Goal: Complete application form

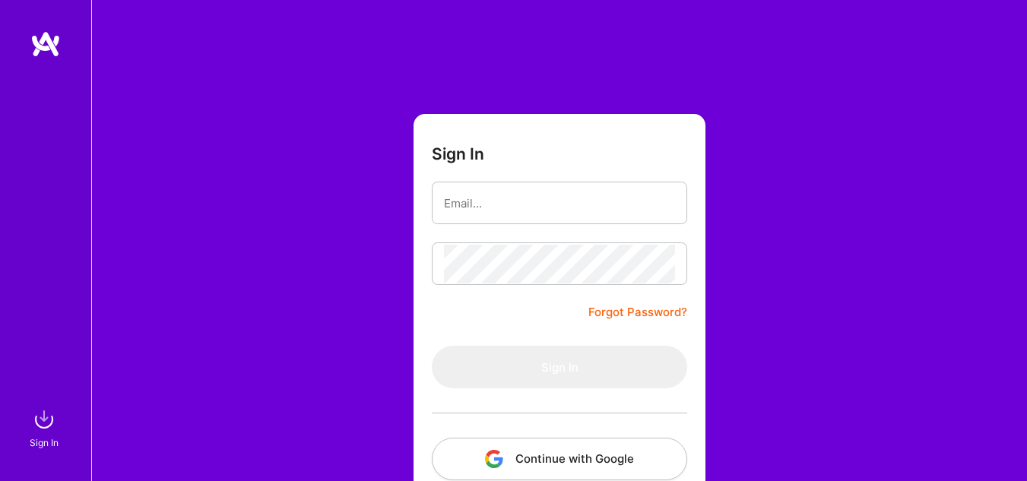
scroll to position [90, 0]
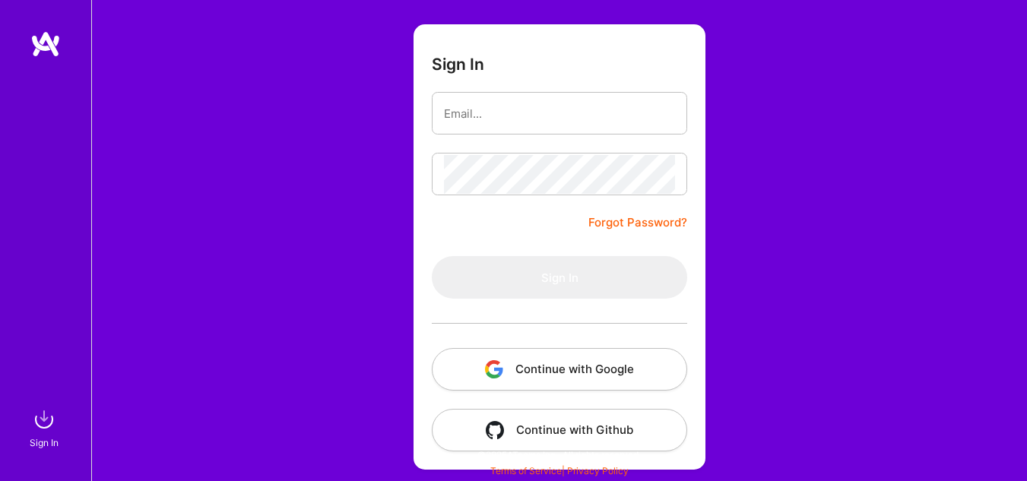
click at [553, 357] on button "Continue with Google" at bounding box center [559, 369] width 255 height 43
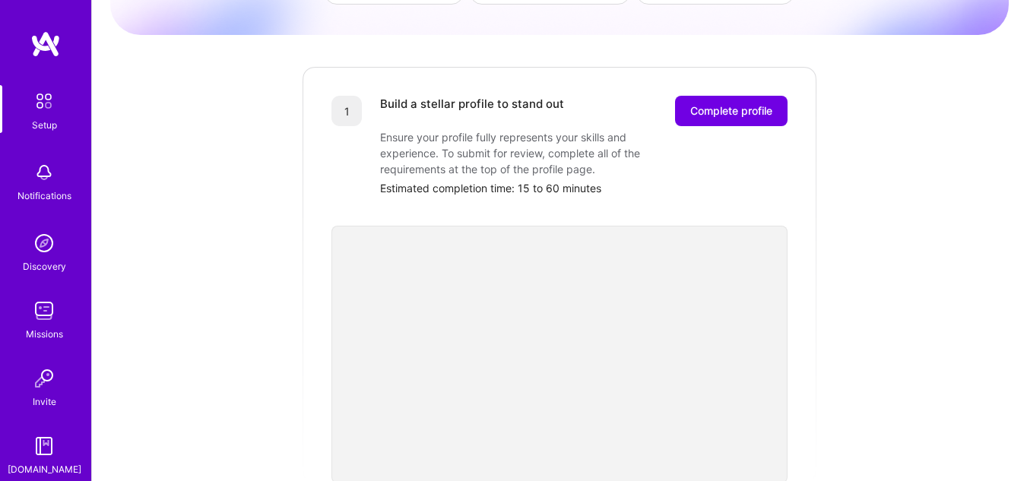
scroll to position [160, 0]
click at [705, 105] on span "Complete profile" at bounding box center [731, 112] width 82 height 15
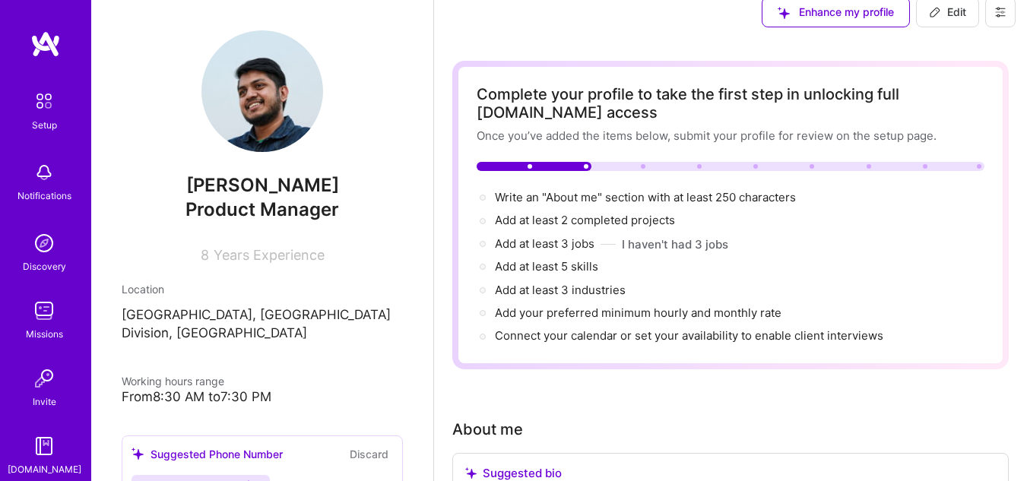
scroll to position [21, 0]
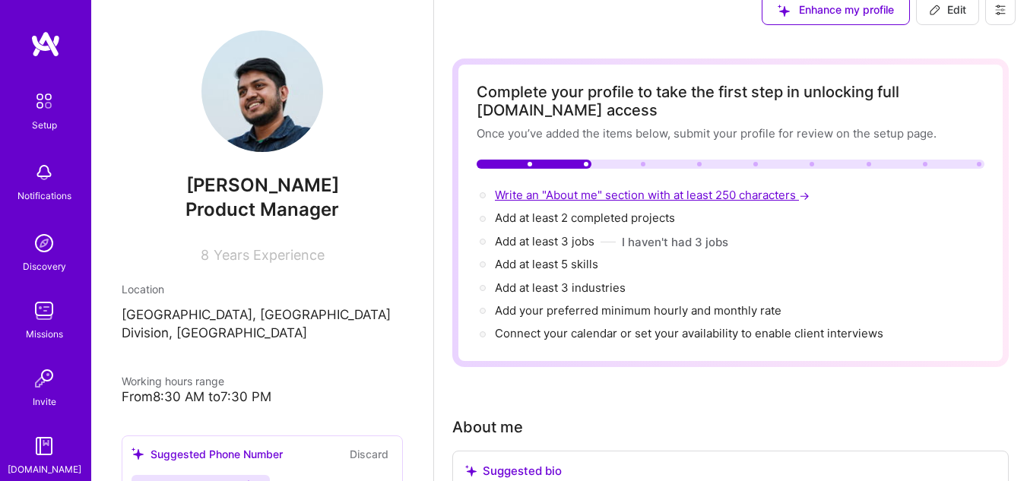
click at [686, 195] on span "Write an "About me" section with at least 250 characters →" at bounding box center [654, 195] width 318 height 14
select select "US"
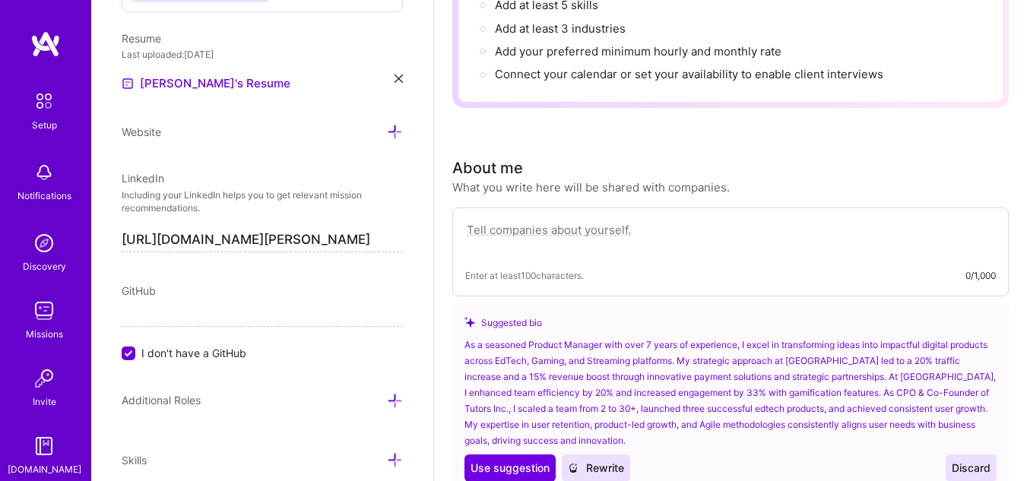
scroll to position [436, 0]
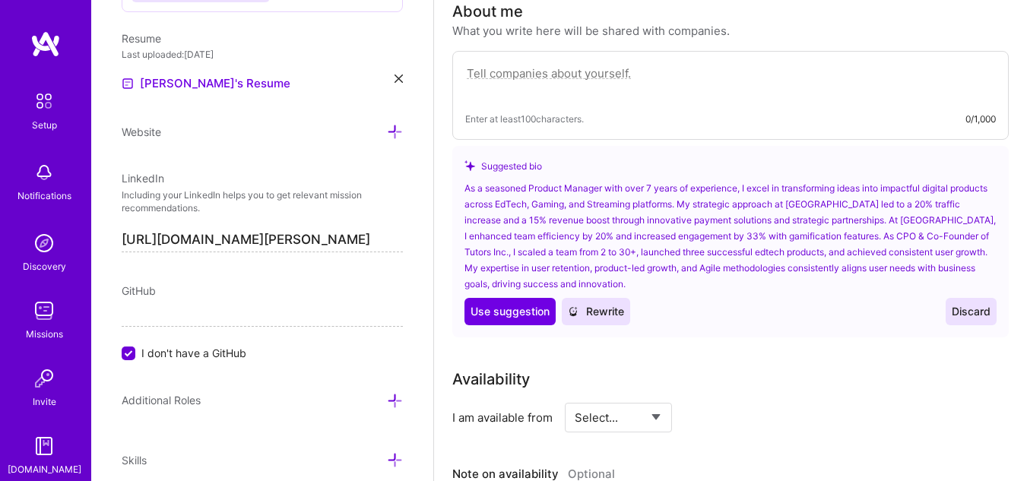
paste textarea "I’m a Product Manager with over five years of experience building and scaling d…"
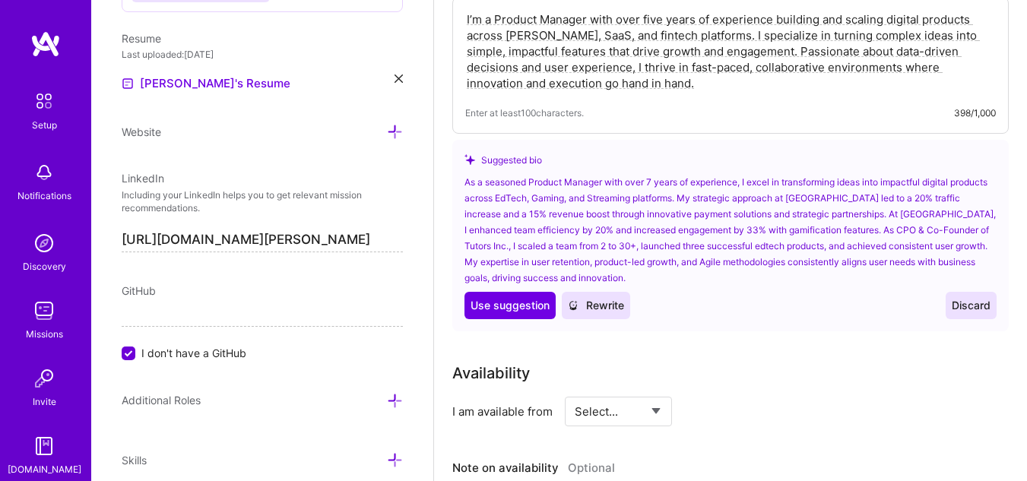
scroll to position [490, 0]
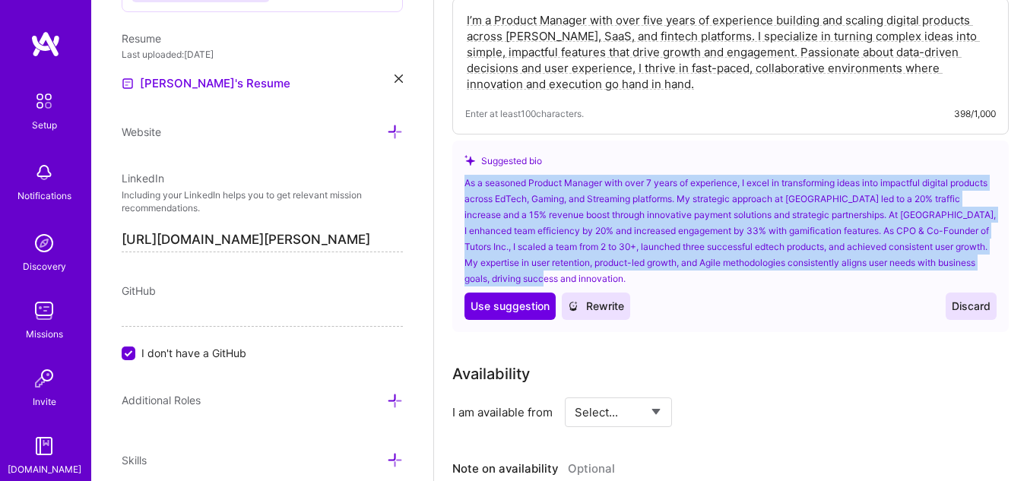
drag, startPoint x: 463, startPoint y: 181, endPoint x: 669, endPoint y: 277, distance: 227.2
click at [669, 277] on div "Suggested bio As a seasoned Product Manager with over 7 years of experience, I …" at bounding box center [730, 237] width 556 height 192
copy div "As a seasoned Product Manager with over 7 years of experience, I excel in trans…"
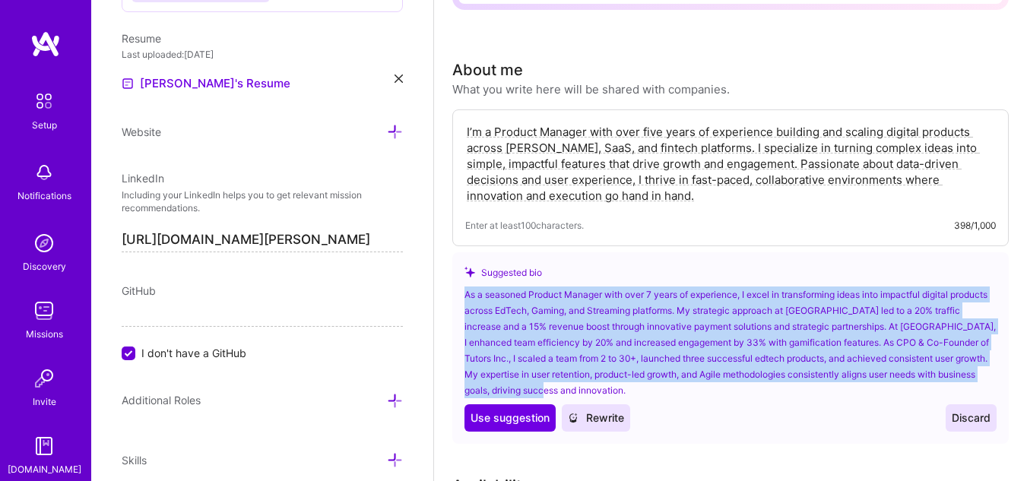
scroll to position [359, 0]
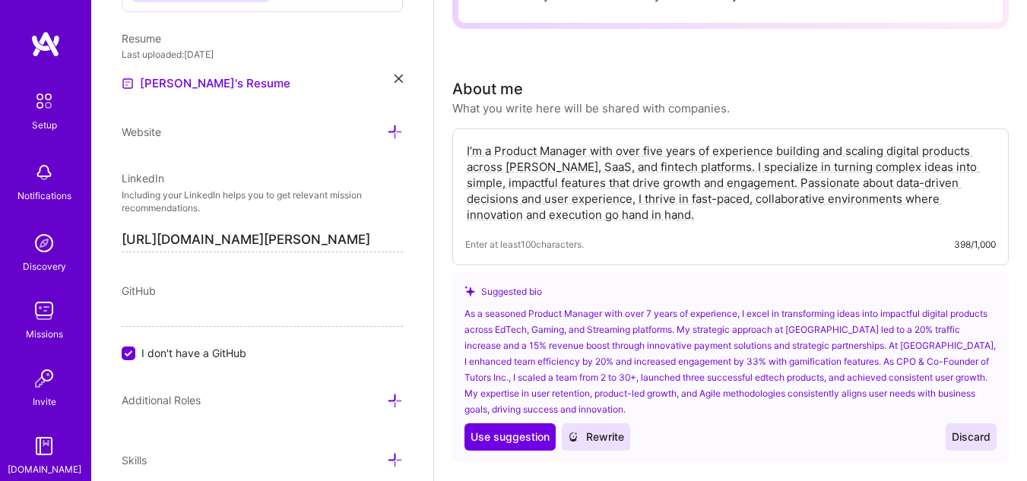
click at [470, 149] on textarea "I’m a Product Manager with over five years of experience building and scaling d…" at bounding box center [730, 182] width 531 height 83
click at [765, 184] on textarea "I’m a Product Manager with over five years of experience building and scaling d…" at bounding box center [730, 182] width 531 height 83
click at [686, 211] on textarea "I’m a Product Manager with over five years of experience building and scaling d…" at bounding box center [730, 182] width 531 height 83
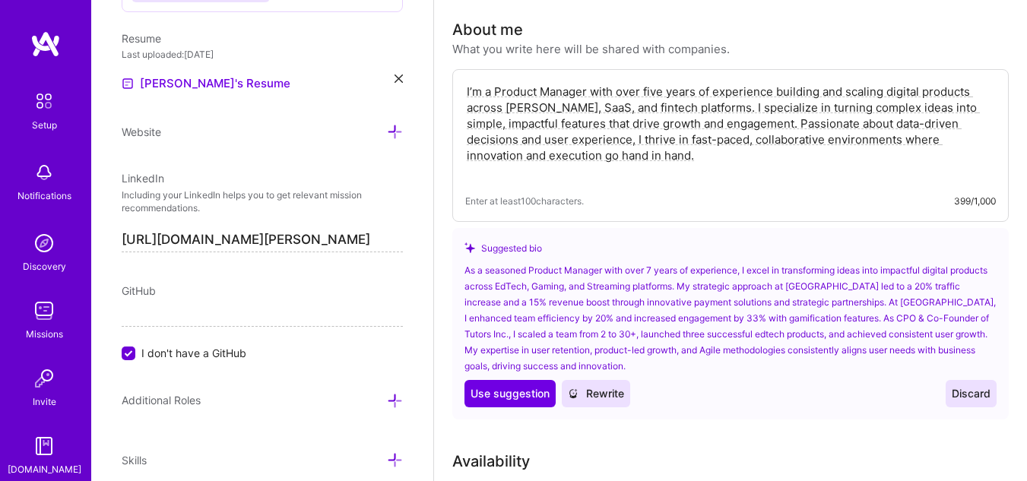
scroll to position [421, 0]
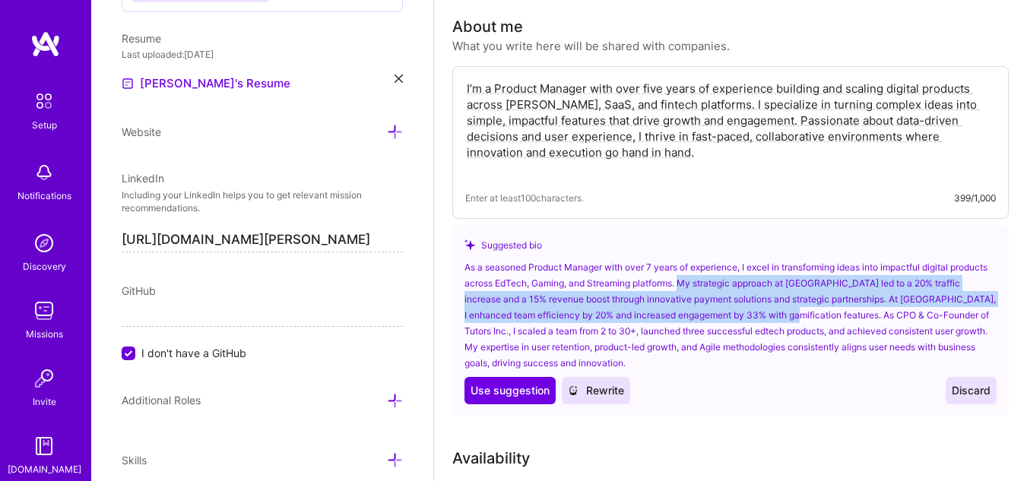
drag, startPoint x: 721, startPoint y: 281, endPoint x: 833, endPoint y: 313, distance: 116.2
click at [833, 313] on div "As a seasoned Product Manager with over 7 years of experience, I excel in trans…" at bounding box center [730, 315] width 532 height 112
drag, startPoint x: 722, startPoint y: 283, endPoint x: 835, endPoint y: 319, distance: 119.0
click at [835, 319] on div "As a seasoned Product Manager with over 7 years of experience, I excel in trans…" at bounding box center [730, 315] width 532 height 112
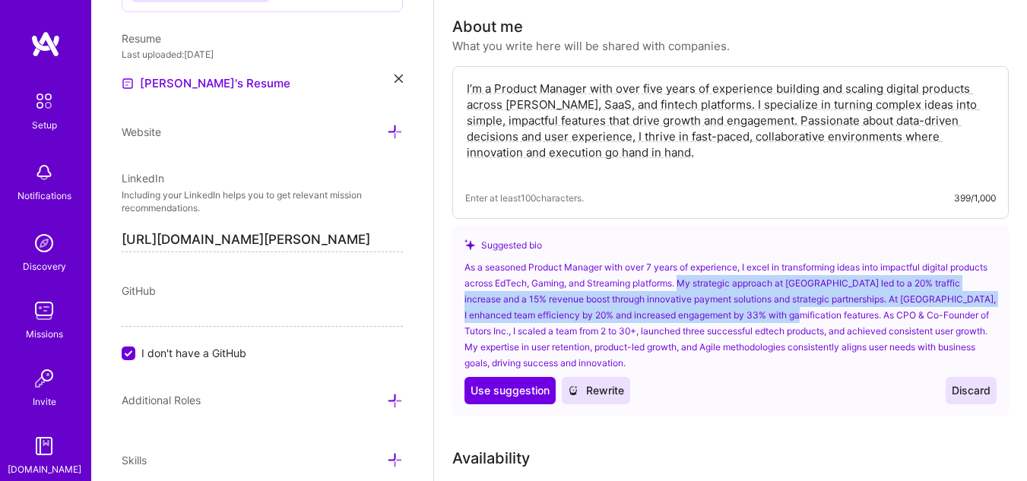
copy div "My strategic approach at [GEOGRAPHIC_DATA] led to a 20% traffic increase and a …"
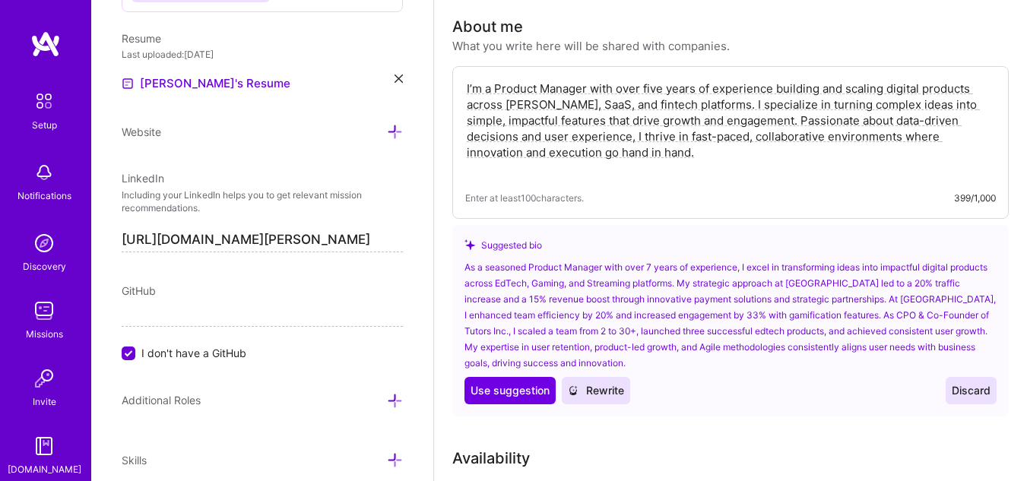
click at [545, 166] on textarea "I’m a Product Manager with over five years of experience building and scaling d…" at bounding box center [730, 128] width 531 height 99
paste textarea "My strategic approach at [GEOGRAPHIC_DATA] led to a 20% traffic increase and a …"
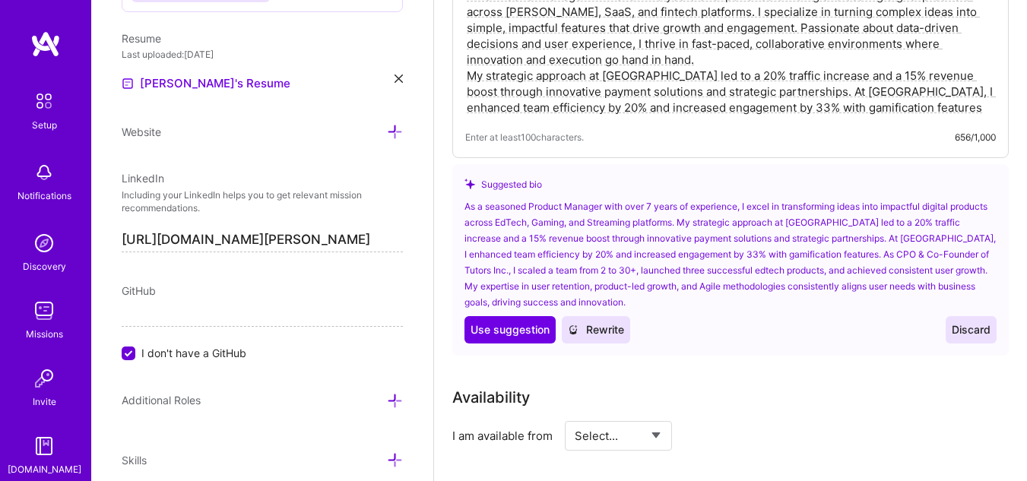
scroll to position [515, 0]
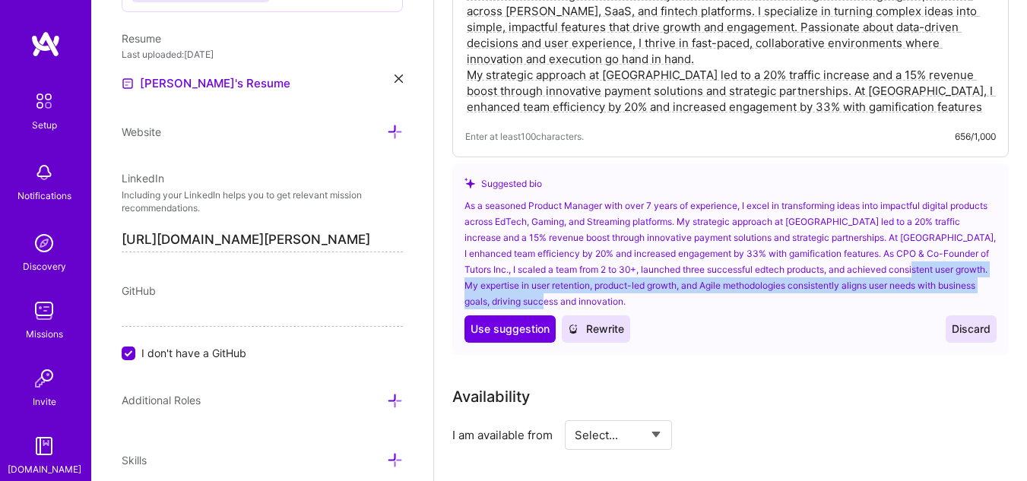
drag, startPoint x: 952, startPoint y: 268, endPoint x: 973, endPoint y: 299, distance: 37.7
click at [973, 299] on div "As a seasoned Product Manager with over 7 years of experience, I excel in trans…" at bounding box center [730, 254] width 532 height 112
copy div "My expertise in user retention, product-led growth, and Agile methodologies con…"
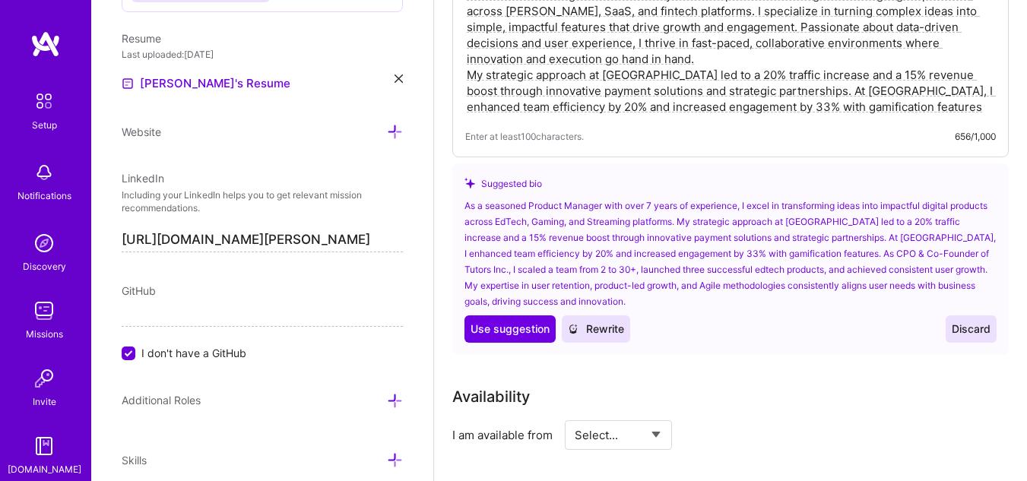
click at [922, 110] on textarea "I’m a Product Manager with over five years of experience building and scaling d…" at bounding box center [730, 51] width 531 height 131
paste textarea "My expertise in user retention, product-led growth, and Agile methodologies con…"
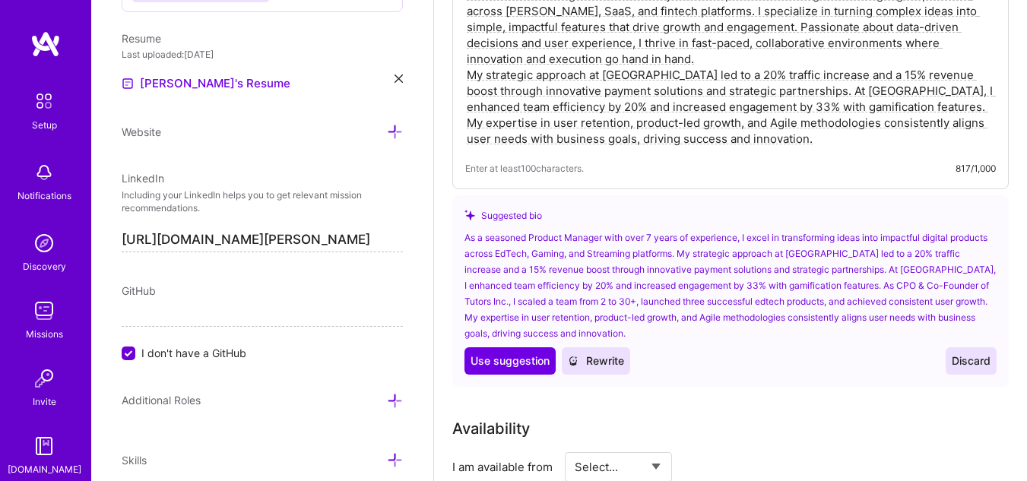
click at [905, 97] on textarea "I’m a Product Manager with over five years of experience building and scaling d…" at bounding box center [730, 67] width 531 height 163
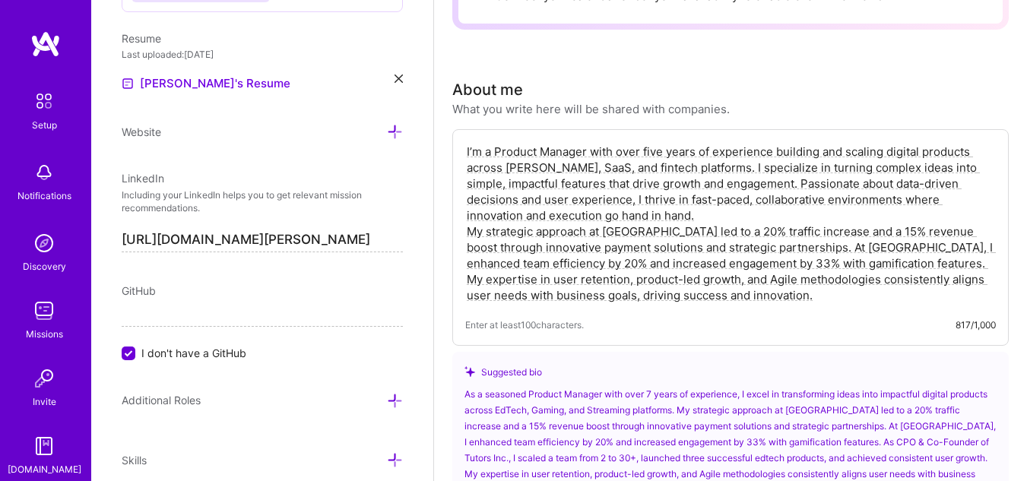
scroll to position [357, 0]
drag, startPoint x: 762, startPoint y: 184, endPoint x: 772, endPoint y: 214, distance: 31.0
click at [772, 214] on textarea "I’m a Product Manager with over five years of experience building and scaling d…" at bounding box center [730, 224] width 531 height 163
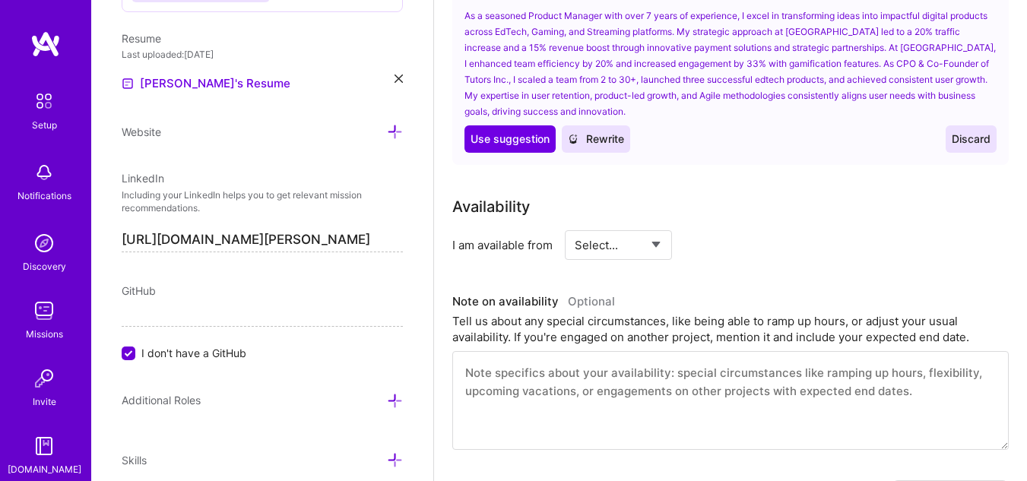
scroll to position [706, 0]
type textarea "I’m a Product Manager with over five years of experience building and scaling d…"
click at [642, 246] on select "Select... Right Now Future Date Not Available" at bounding box center [618, 243] width 87 height 39
click at [575, 224] on select "Select... Right Now Future Date Not Available" at bounding box center [618, 243] width 87 height 39
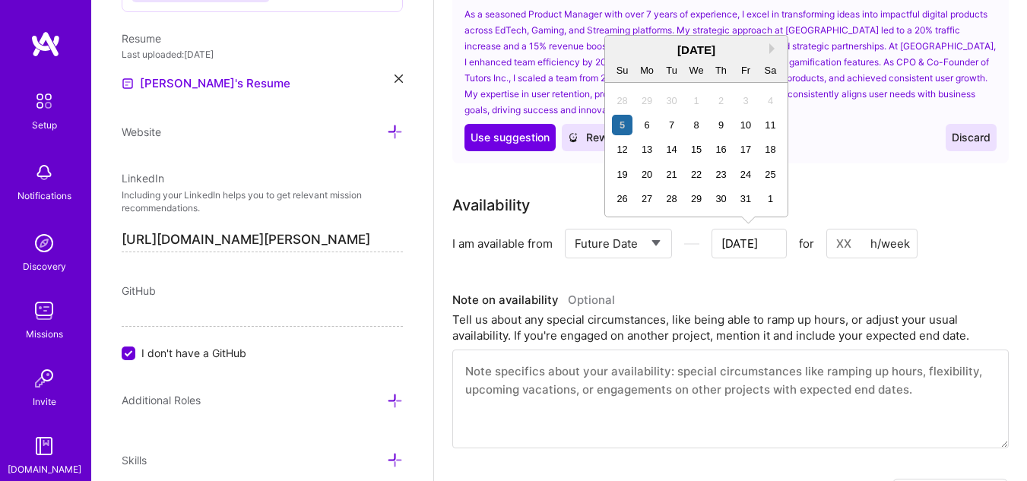
click at [769, 250] on input "[DATE]" at bounding box center [749, 244] width 75 height 30
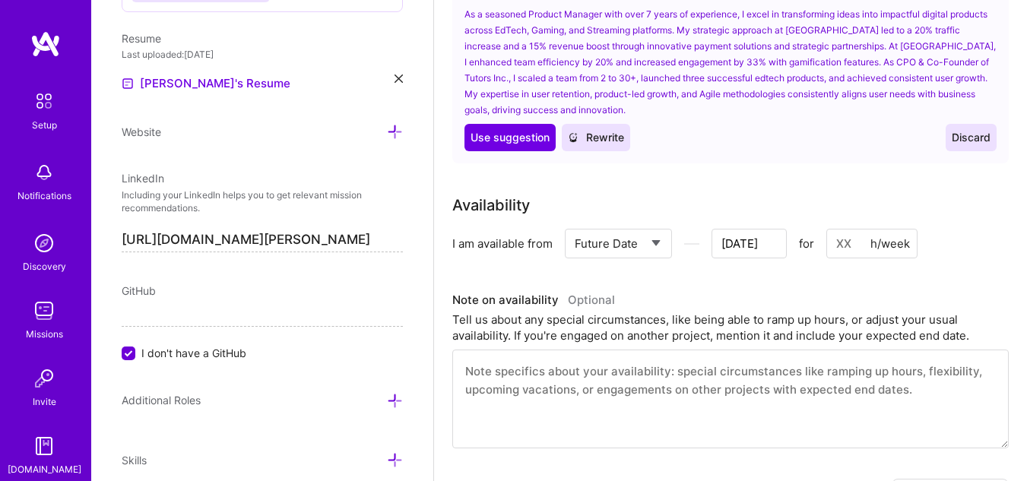
click at [638, 241] on select "Select... Right Now Future Date Not Available" at bounding box center [618, 243] width 87 height 39
select select "Right Now"
click at [575, 224] on select "Select... Right Now Future Date Not Available" at bounding box center [618, 243] width 87 height 39
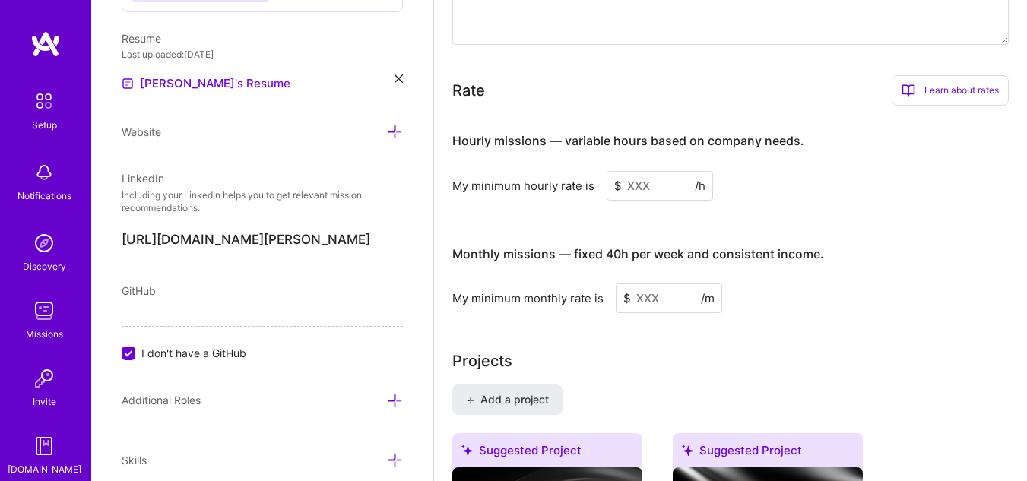
scroll to position [1135, 0]
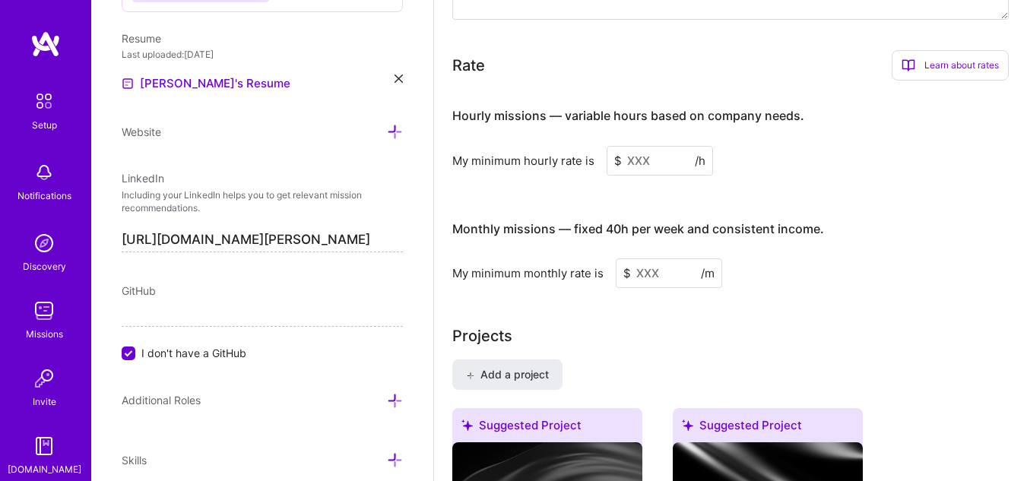
click at [651, 159] on input at bounding box center [660, 161] width 106 height 30
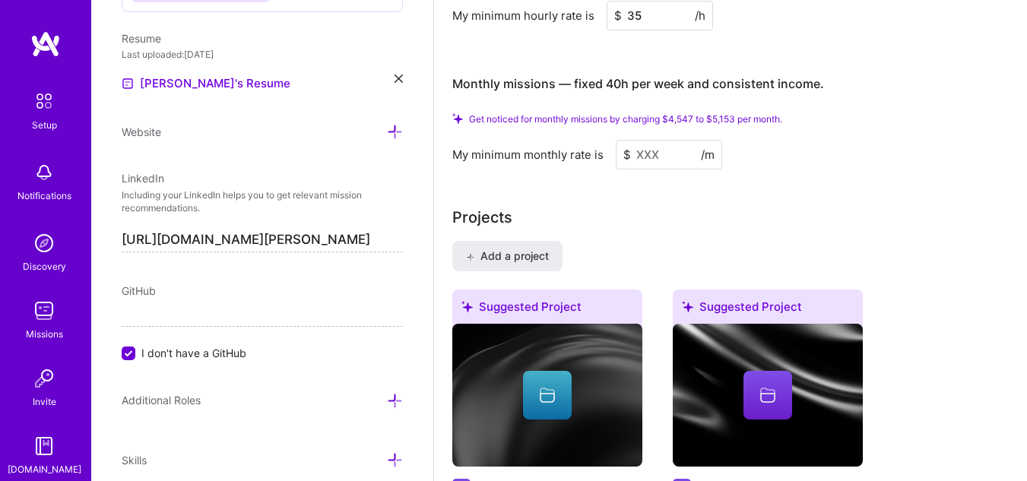
scroll to position [1282, 0]
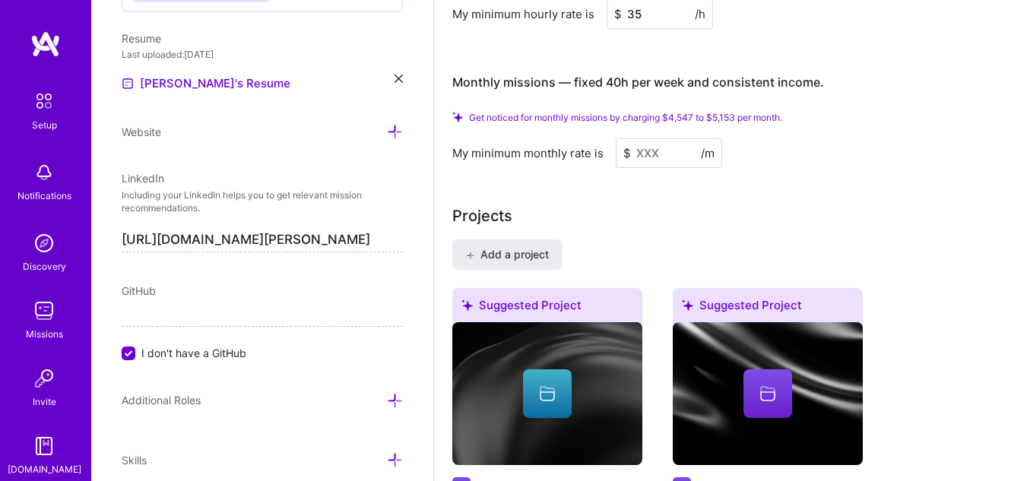
type input "35"
click at [660, 150] on input at bounding box center [669, 153] width 106 height 30
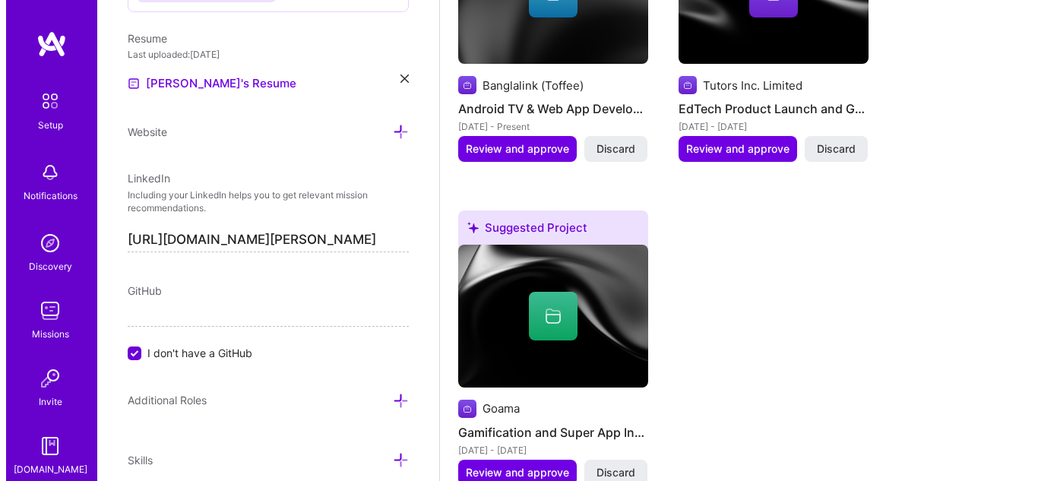
scroll to position [1631, 0]
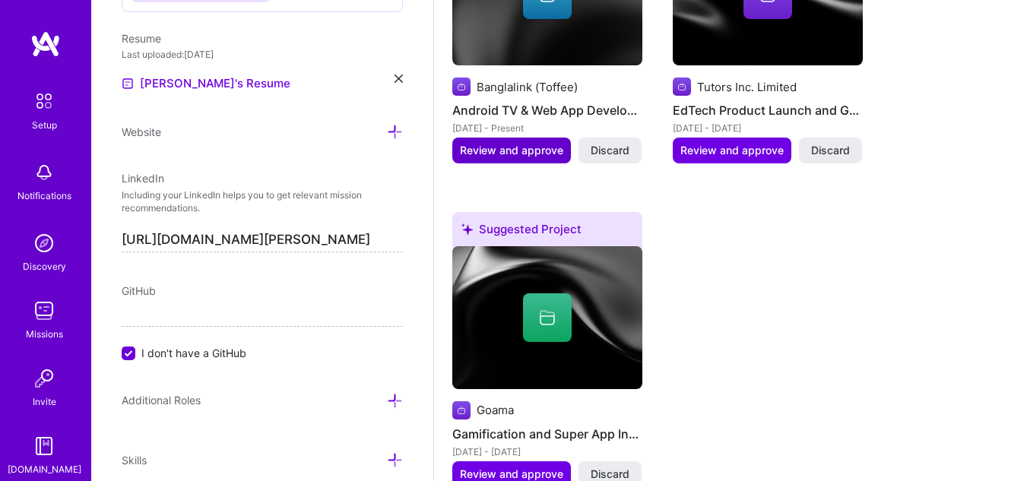
type input "4500"
click at [545, 154] on span "Review and approve" at bounding box center [511, 150] width 103 height 15
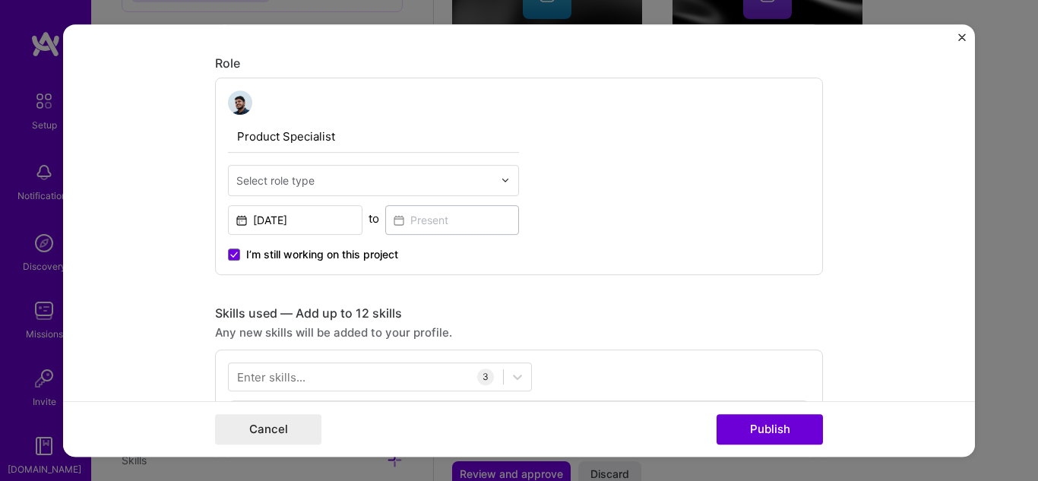
scroll to position [480, 0]
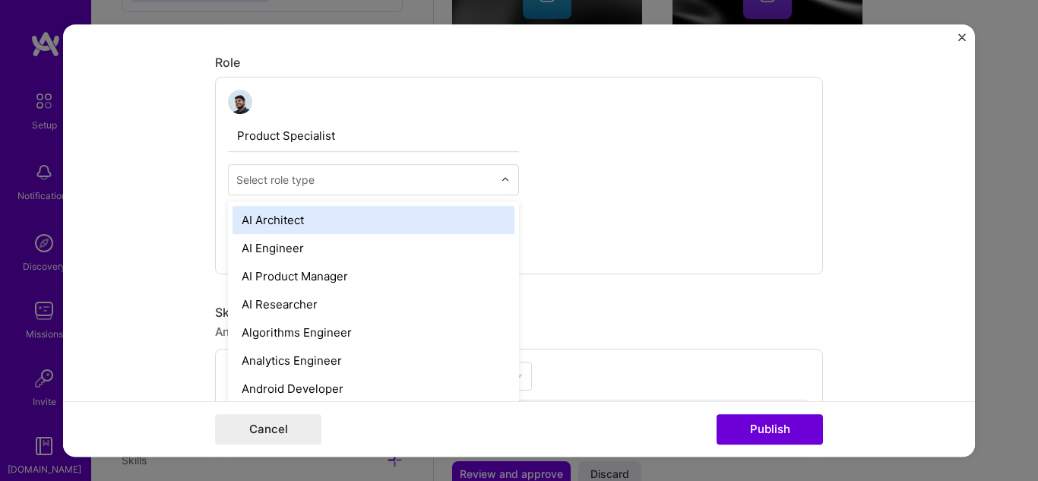
click at [490, 180] on div "Select role type" at bounding box center [365, 180] width 272 height 30
type input "pr"
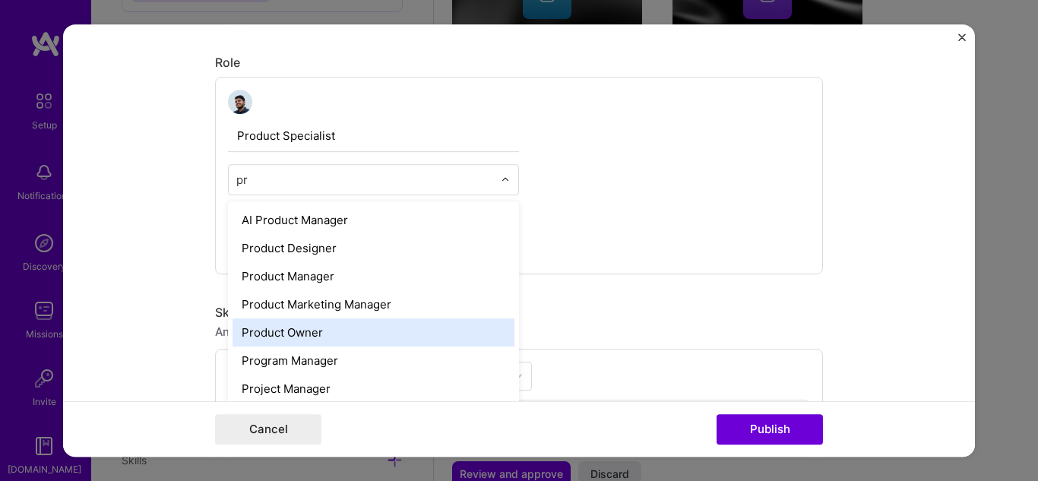
click at [433, 328] on div "Product Owner" at bounding box center [374, 333] width 282 height 28
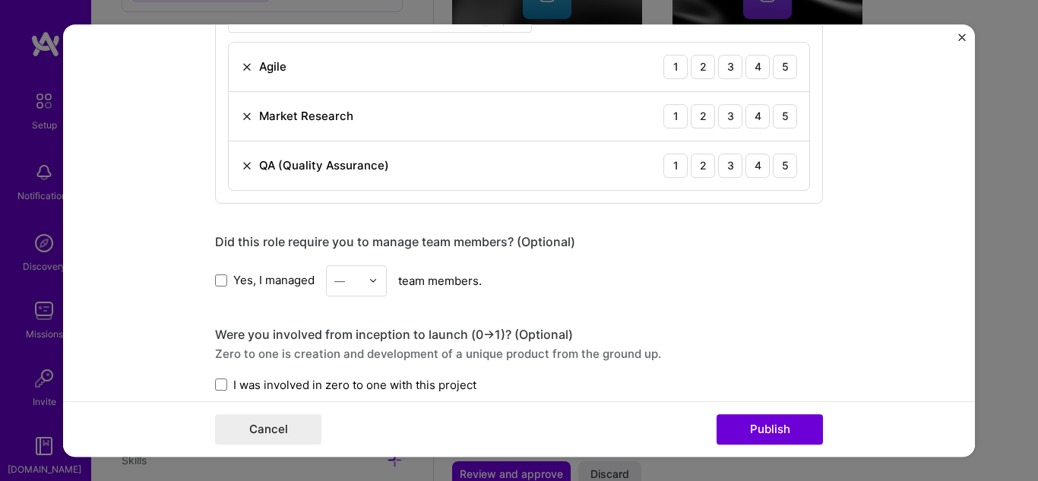
scroll to position [838, 0]
click at [220, 278] on span at bounding box center [221, 280] width 12 height 12
click at [0, 0] on input "Yes, I managed" at bounding box center [0, 0] width 0 height 0
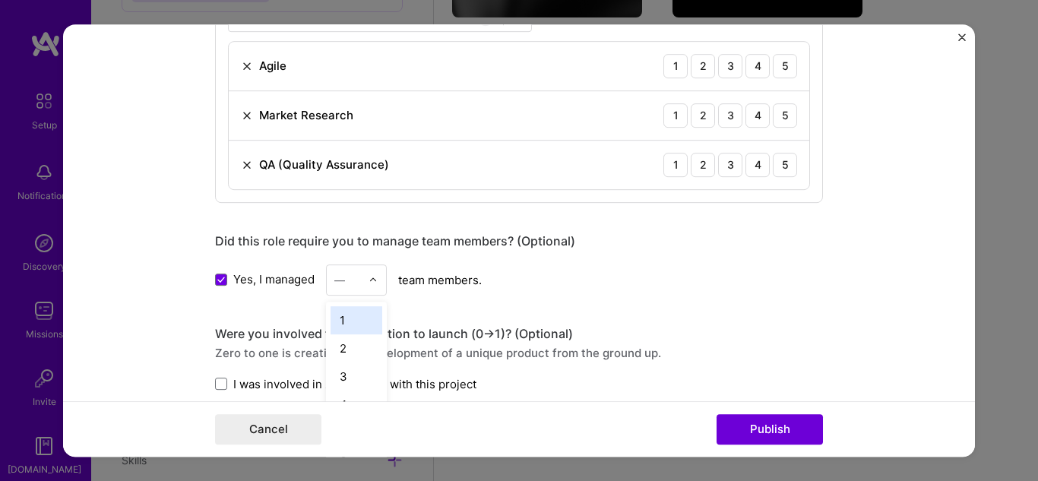
click at [369, 274] on div at bounding box center [377, 280] width 17 height 30
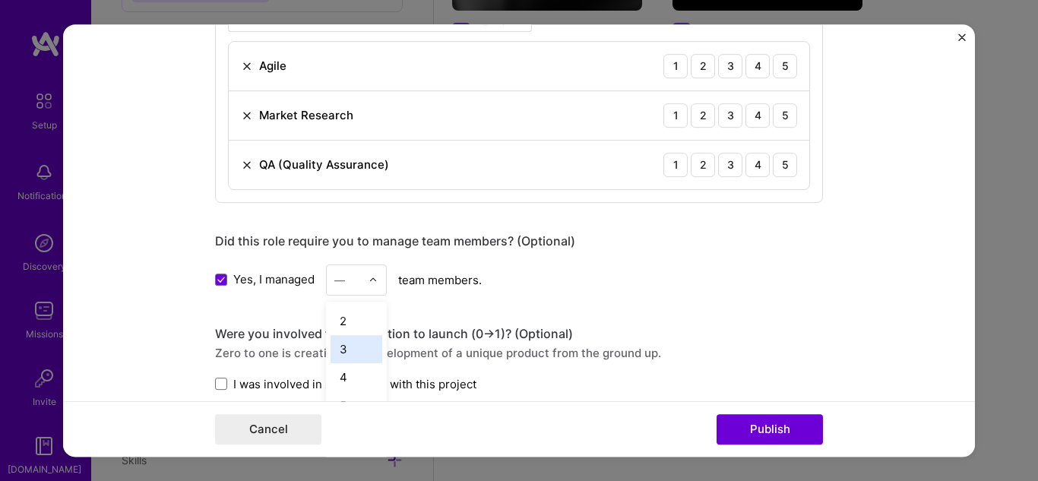
scroll to position [28, 0]
click at [355, 373] on div "4" at bounding box center [357, 377] width 52 height 28
click at [355, 373] on div "Were you involved from inception to launch (0 -> 1)? (Optional) Zero to one is …" at bounding box center [519, 359] width 608 height 66
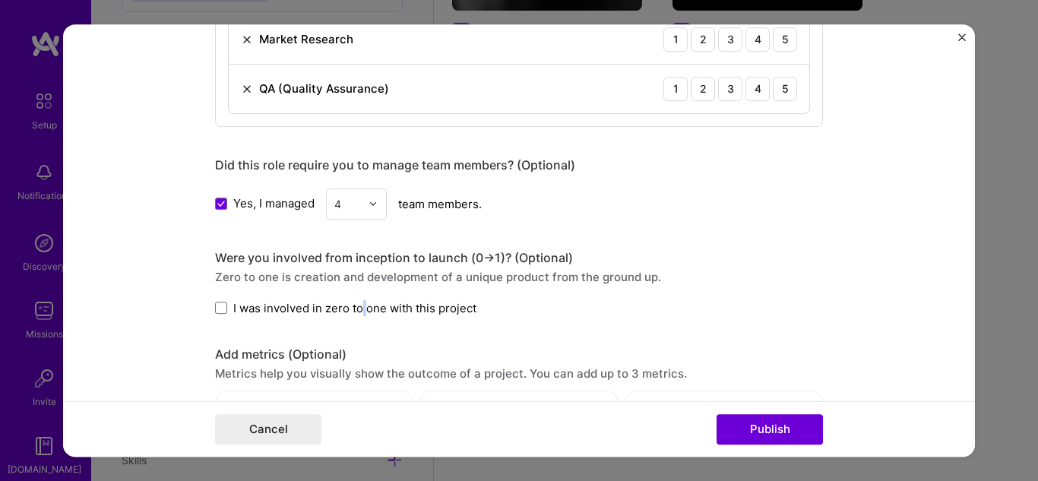
scroll to position [943, 0]
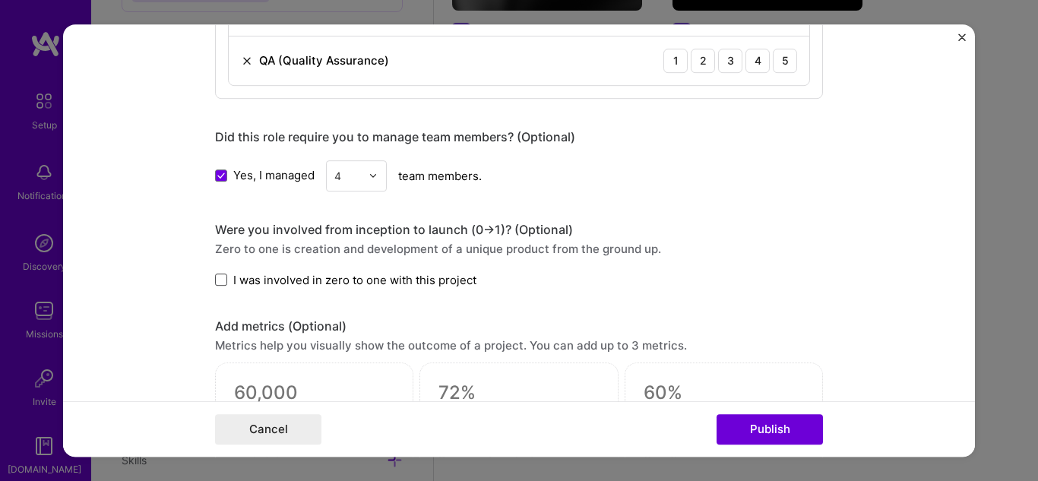
click at [220, 280] on span at bounding box center [221, 280] width 12 height 12
click at [0, 0] on input "I was involved in zero to one with this project" at bounding box center [0, 0] width 0 height 0
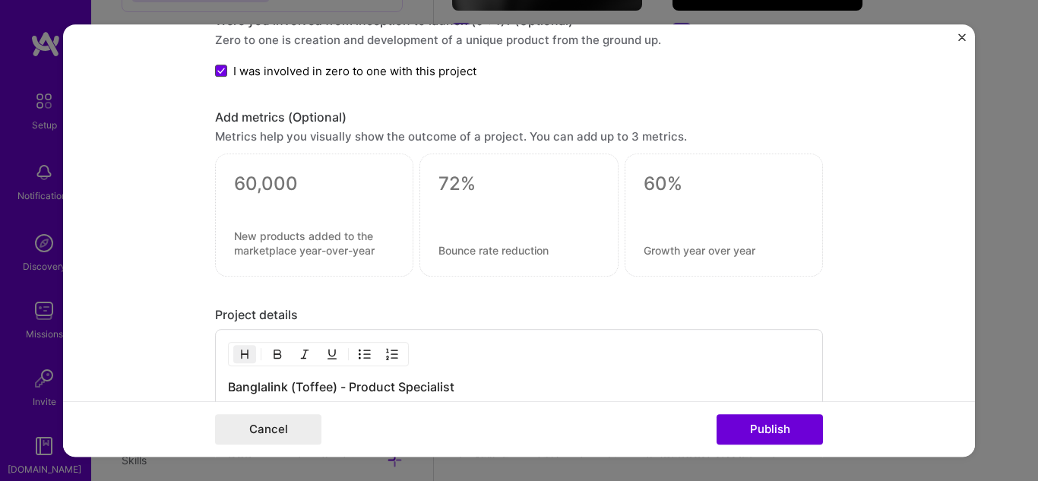
scroll to position [1152, 0]
click at [307, 187] on textarea at bounding box center [314, 183] width 160 height 23
click at [299, 231] on textarea at bounding box center [314, 242] width 160 height 29
click at [239, 183] on textarea at bounding box center [314, 183] width 160 height 23
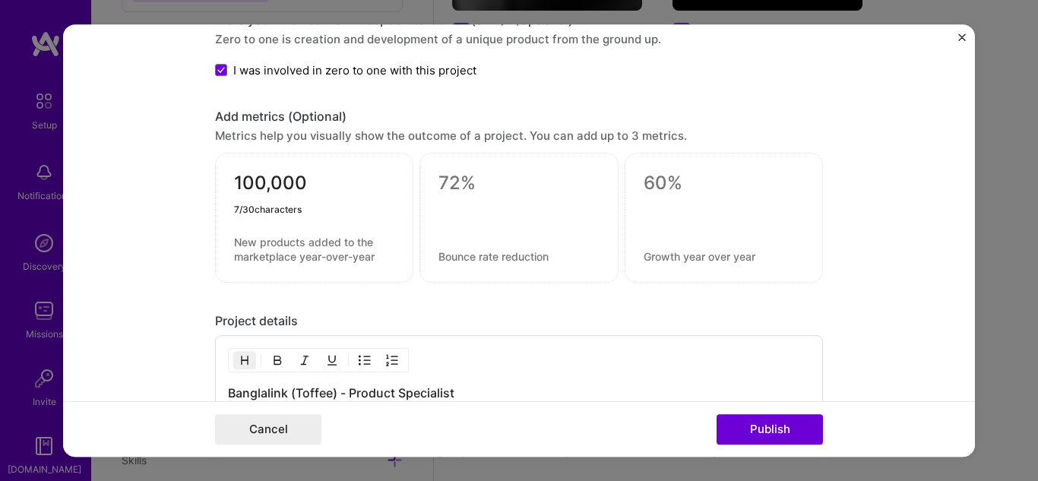
type textarea "100,000"
click at [251, 237] on textarea at bounding box center [314, 249] width 160 height 29
type textarea "New users acquired within first year"
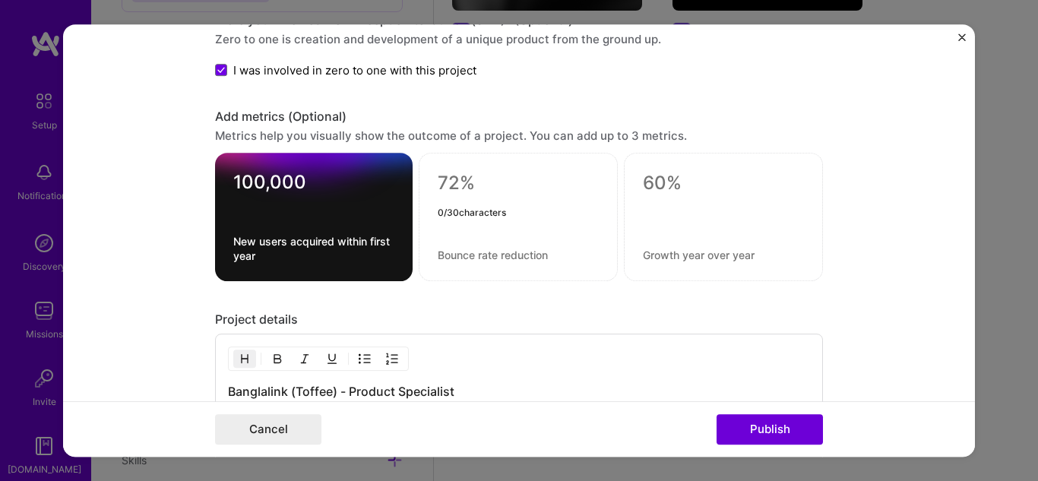
click at [471, 182] on textarea at bounding box center [518, 183] width 161 height 23
type textarea "18%"
click at [467, 254] on textarea at bounding box center [518, 255] width 161 height 14
type textarea "Revenue growth YoY"
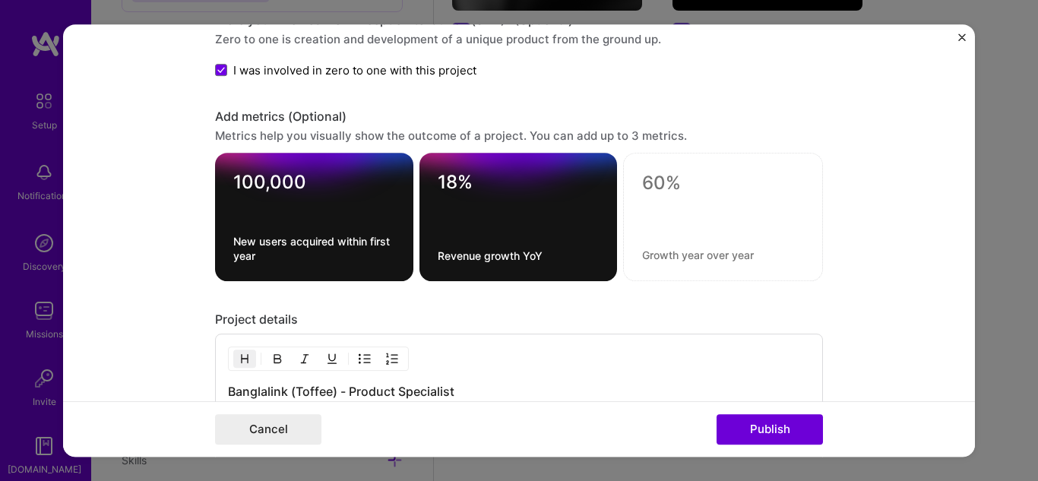
click at [683, 205] on div at bounding box center [723, 212] width 162 height 16
click at [667, 187] on textarea at bounding box center [723, 183] width 162 height 23
type textarea "12%"
click at [655, 259] on textarea at bounding box center [723, 255] width 162 height 14
click at [716, 255] on textarea "Contribution on DAU/MAU" at bounding box center [723, 255] width 162 height 14
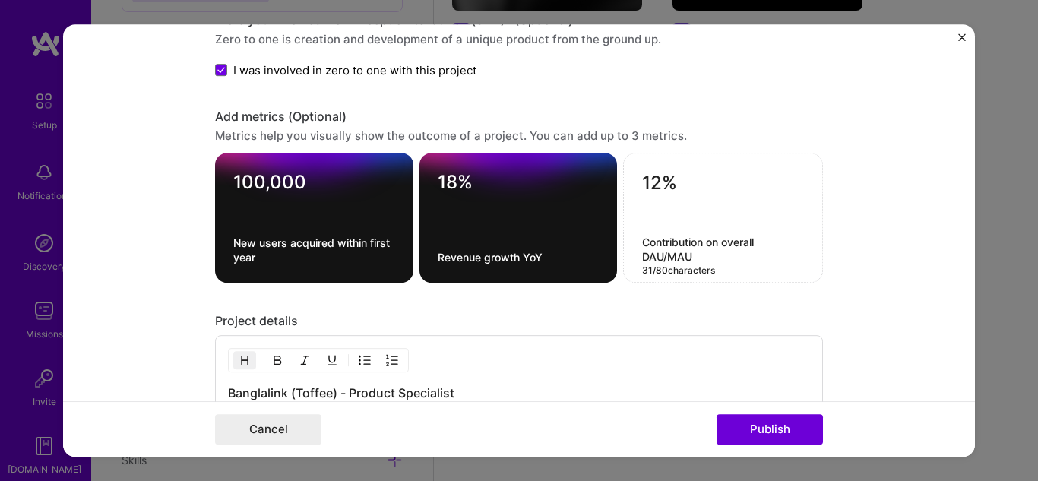
type textarea "Contribution on overall DAU/MAU"
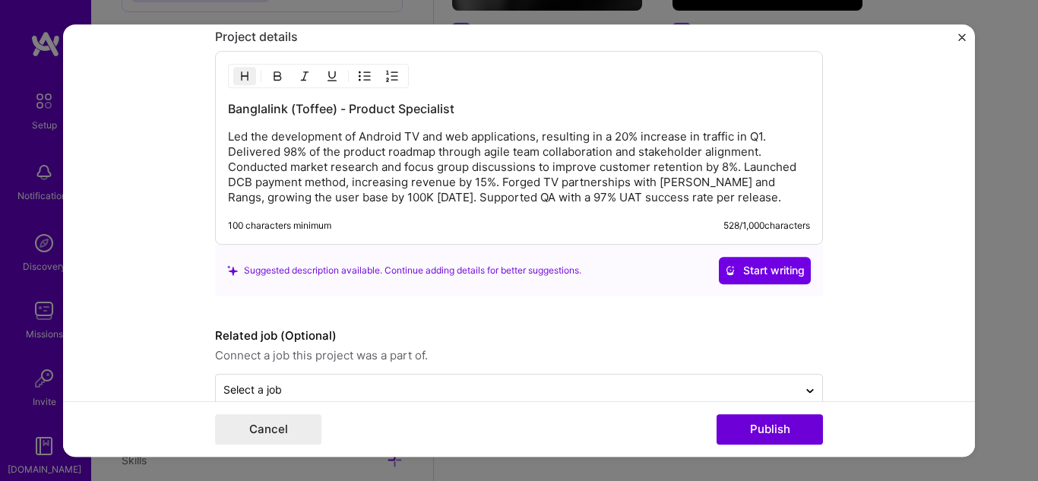
scroll to position [1466, 0]
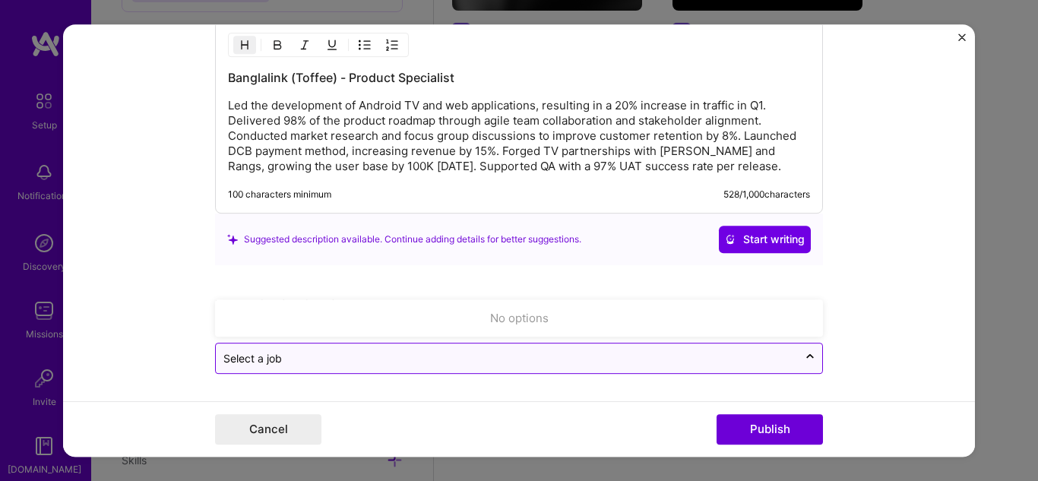
click at [643, 346] on div "Select a job" at bounding box center [507, 359] width 582 height 30
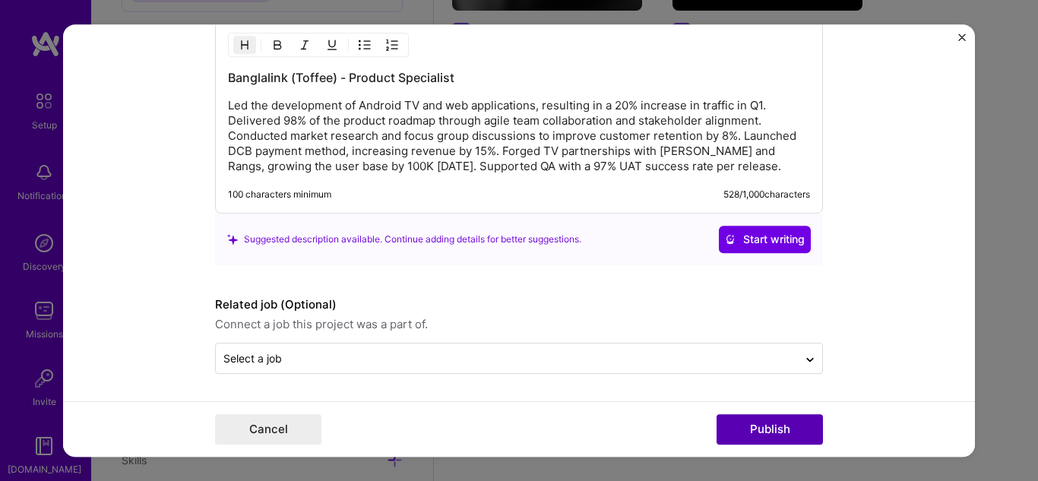
click at [753, 425] on button "Publish" at bounding box center [770, 429] width 106 height 30
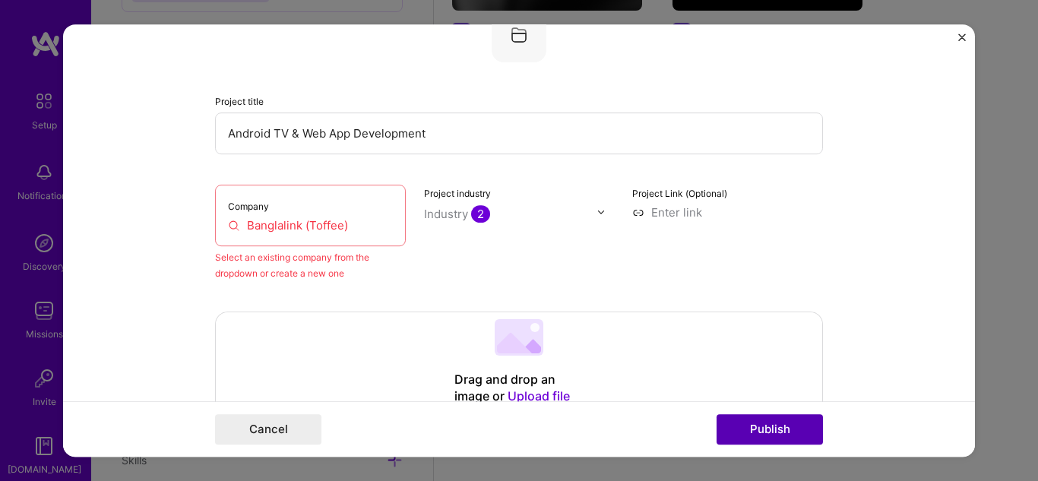
scroll to position [100, 0]
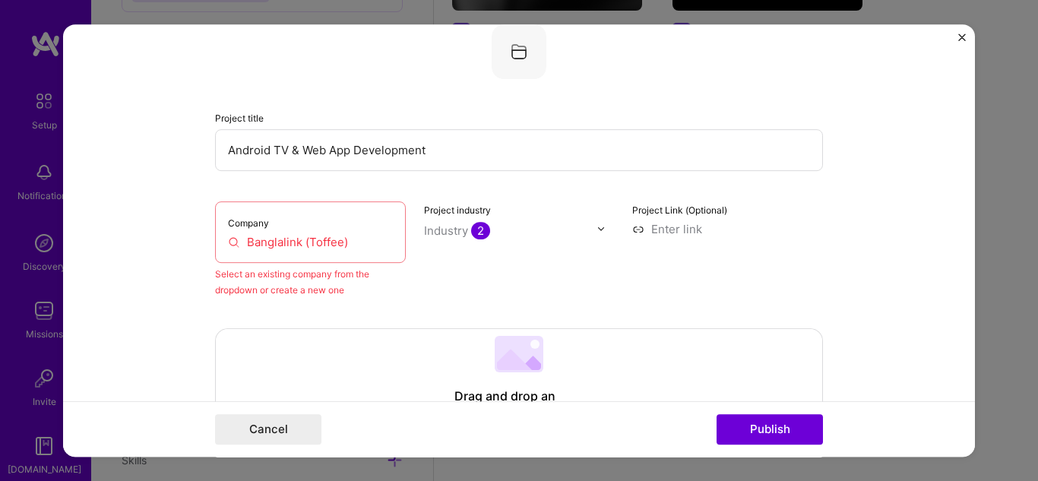
click at [355, 244] on input "Banglalink (Toffee)" at bounding box center [310, 242] width 165 height 16
click at [350, 241] on input "Banglalink" at bounding box center [310, 242] width 165 height 16
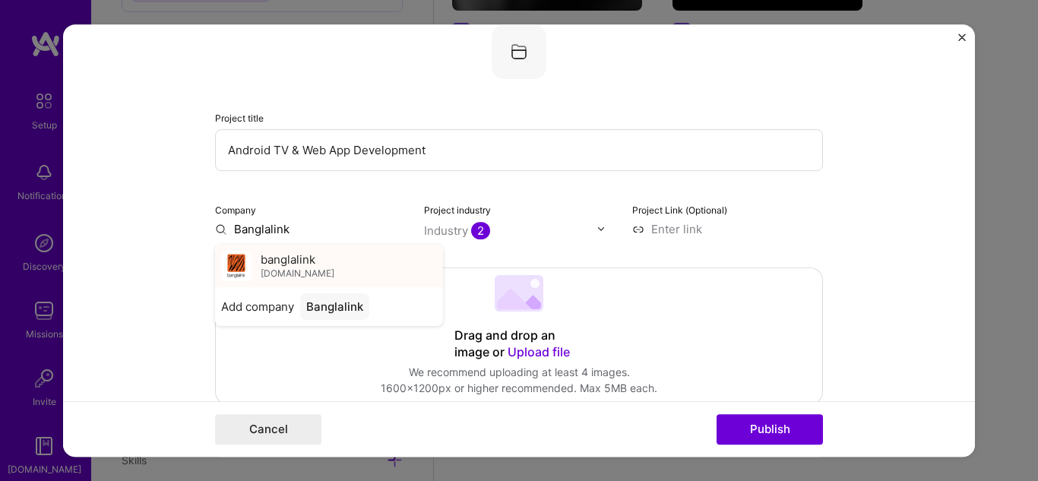
click at [253, 261] on div "banglalink [DOMAIN_NAME]" at bounding box center [329, 266] width 228 height 43
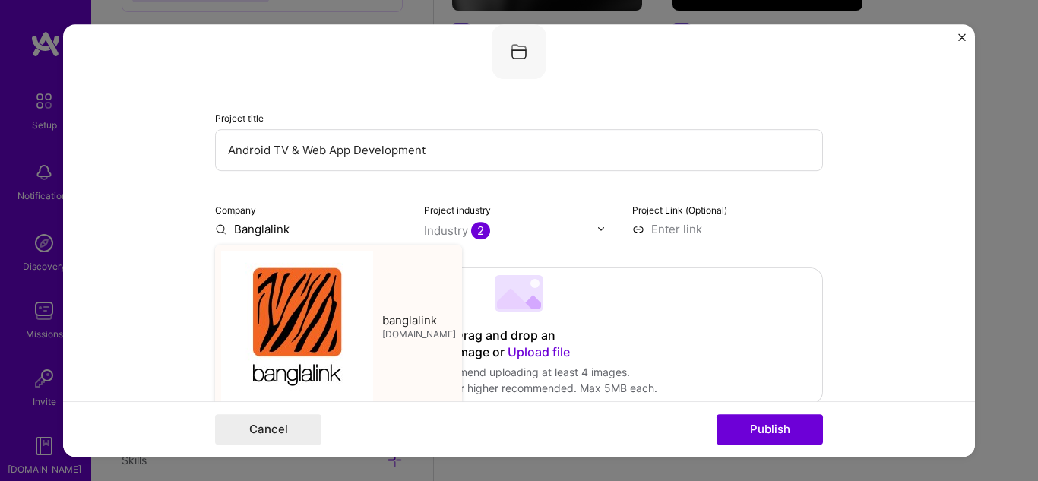
type input "banglalink"
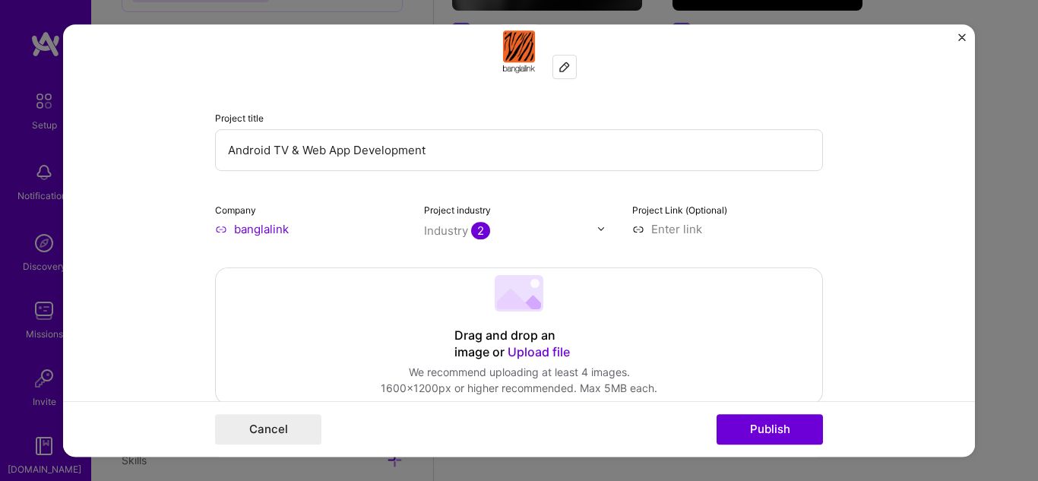
scroll to position [94, 0]
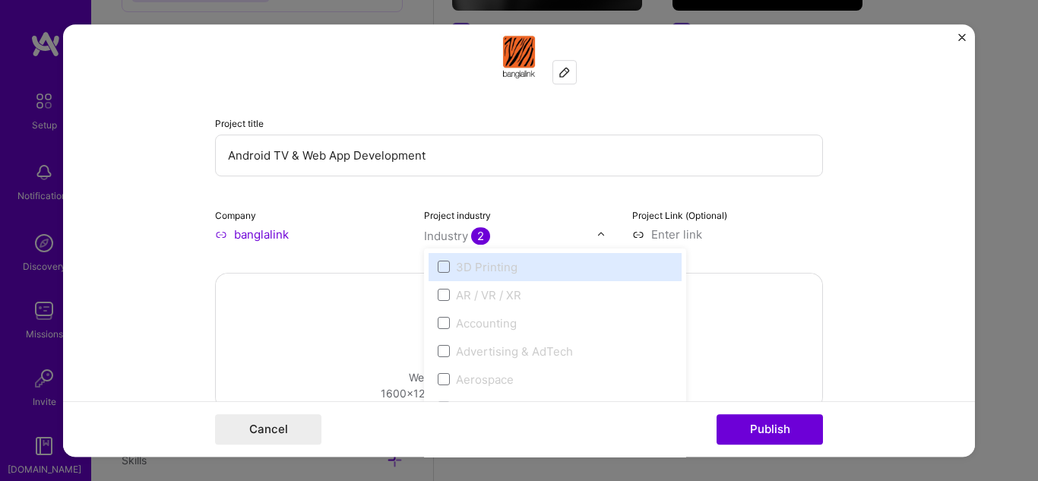
click at [601, 230] on div at bounding box center [605, 235] width 17 height 16
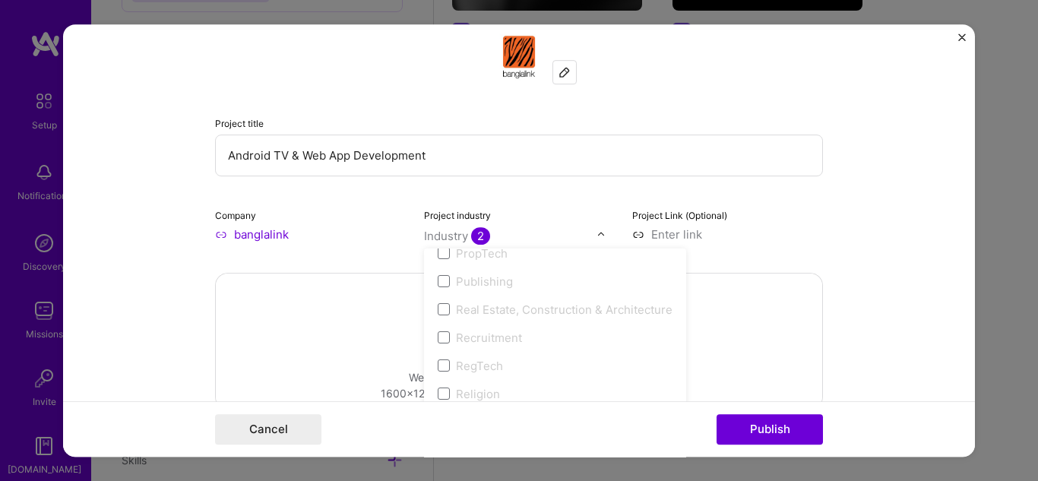
scroll to position [3156, 0]
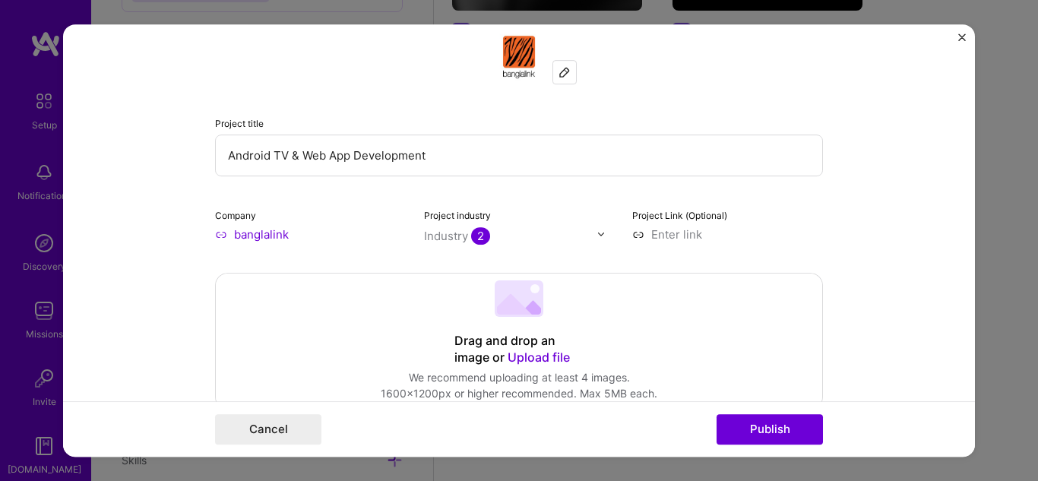
click at [854, 219] on form "Editing suggested project This project is suggested based on your LinkedIn, res…" at bounding box center [519, 240] width 912 height 433
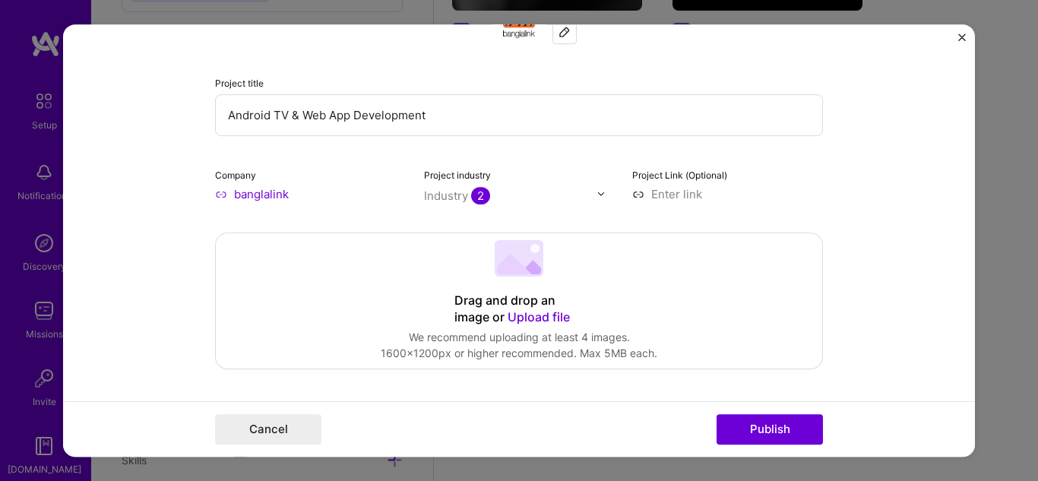
scroll to position [135, 0]
click at [673, 191] on input at bounding box center [727, 193] width 191 height 16
paste input "[URL][DOMAIN_NAME]"
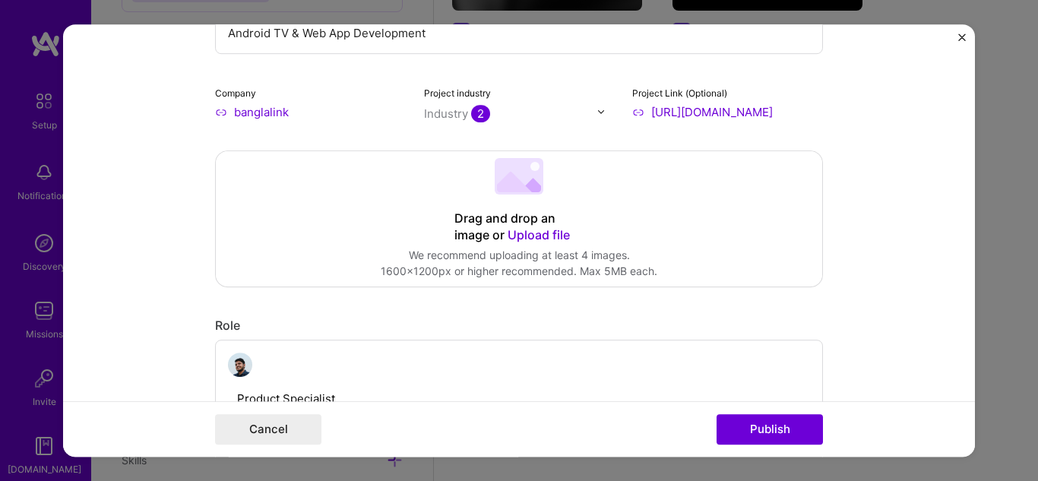
scroll to position [217, 0]
type input "[URL][DOMAIN_NAME]"
click at [745, 427] on button "Publish" at bounding box center [770, 429] width 106 height 30
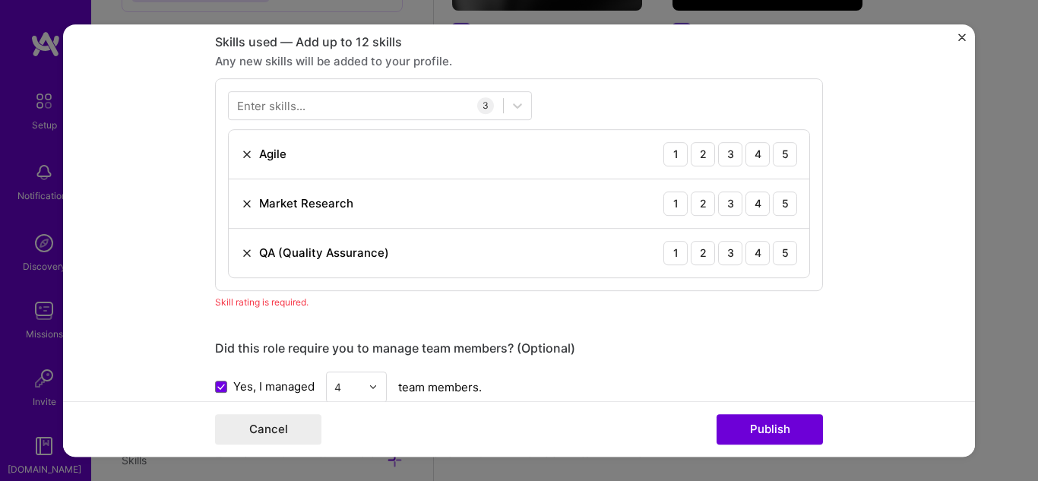
scroll to position [760, 0]
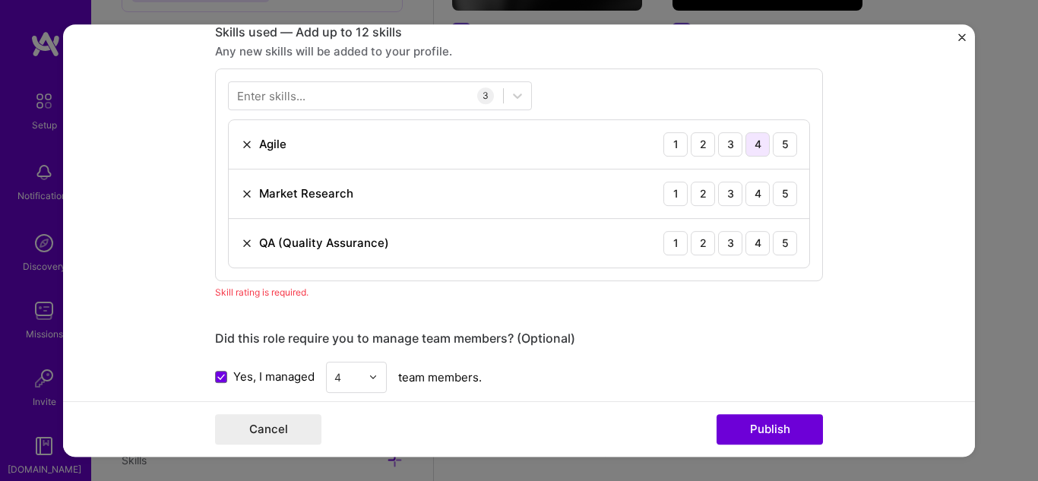
click at [747, 151] on div "4" at bounding box center [758, 144] width 24 height 24
click at [777, 190] on div "5" at bounding box center [785, 194] width 24 height 24
click at [777, 243] on div "5" at bounding box center [785, 243] width 24 height 24
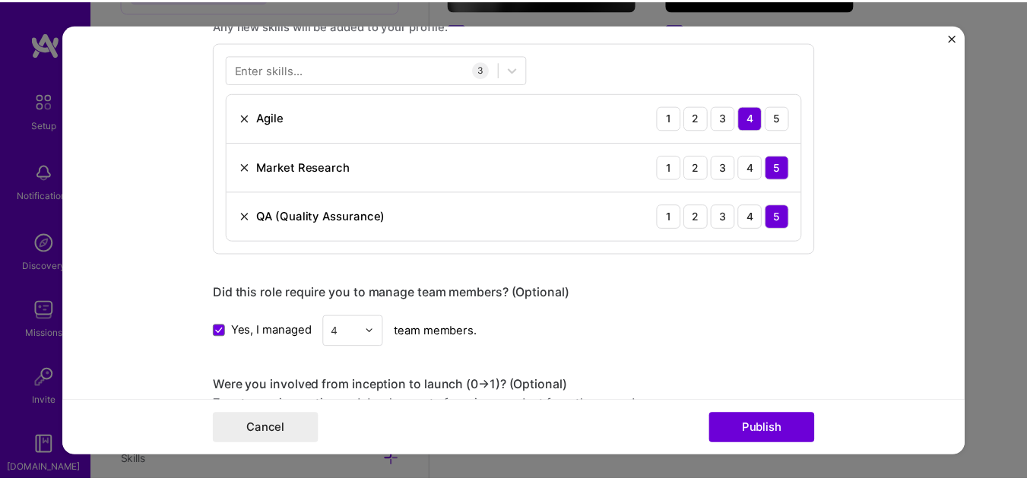
scroll to position [788, 0]
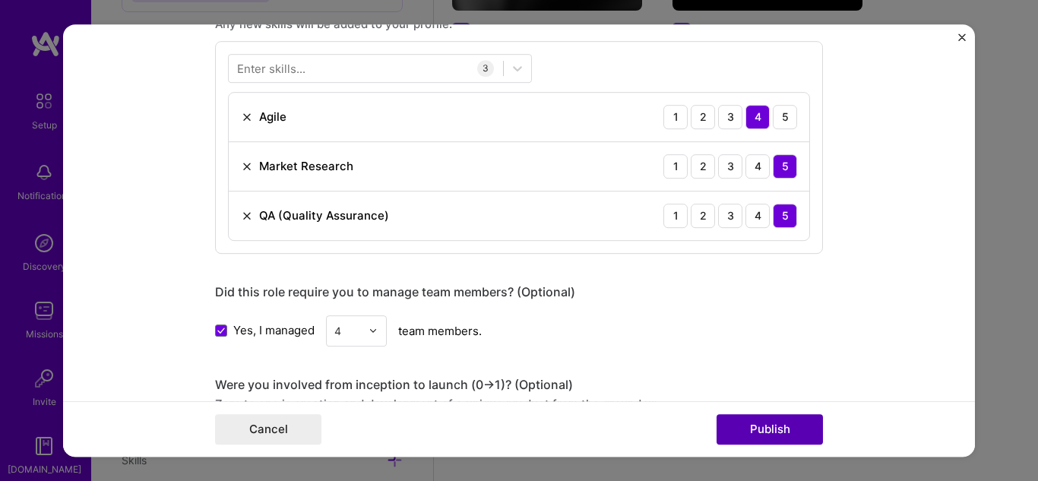
click at [760, 425] on button "Publish" at bounding box center [770, 429] width 106 height 30
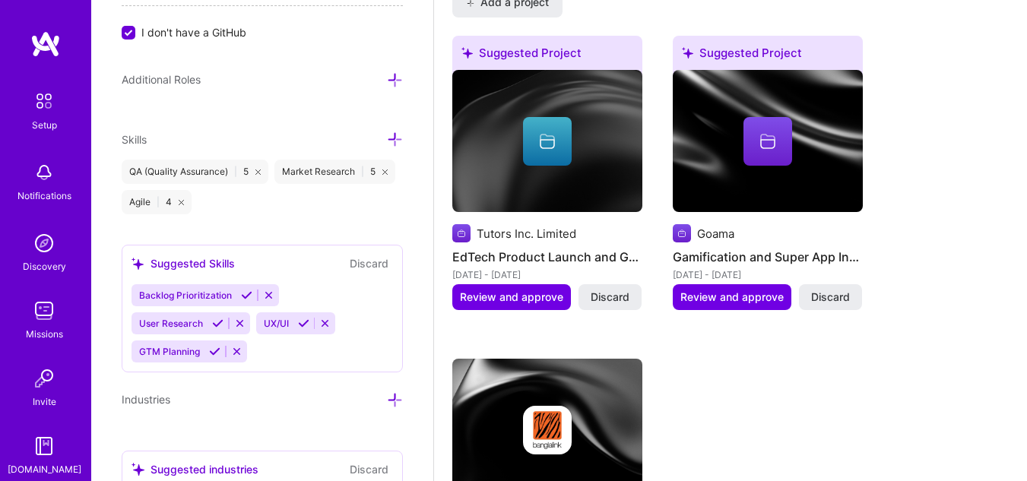
scroll to position [1061, 0]
click at [247, 295] on icon at bounding box center [246, 294] width 11 height 11
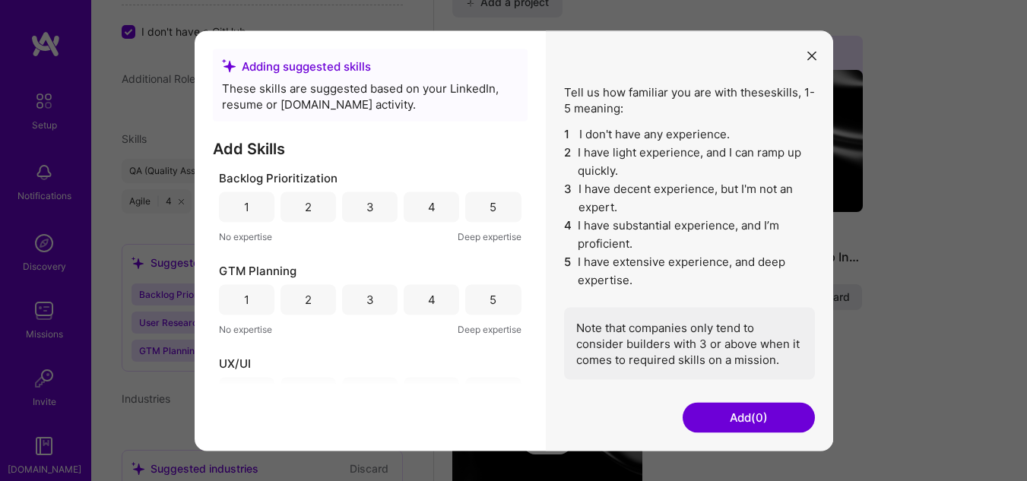
click at [481, 211] on div "5" at bounding box center [492, 207] width 55 height 30
click at [420, 309] on div "4" at bounding box center [431, 299] width 55 height 30
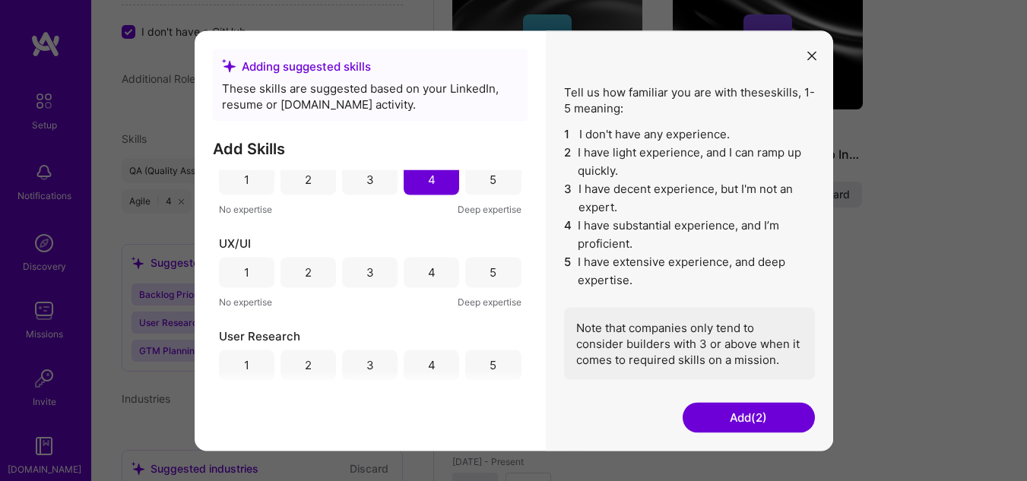
scroll to position [136, 0]
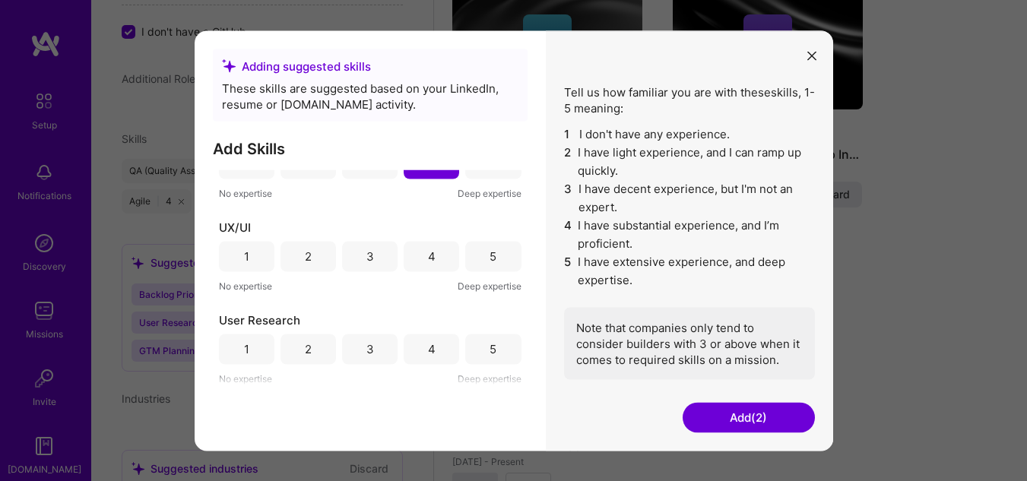
click at [420, 260] on div "4" at bounding box center [431, 256] width 55 height 30
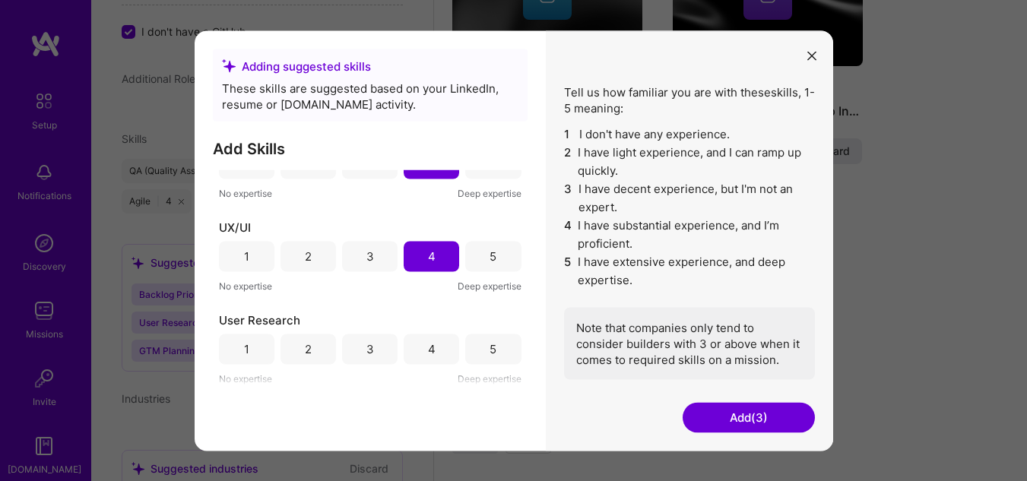
scroll to position [1631, 0]
click at [479, 346] on div "5" at bounding box center [492, 349] width 55 height 30
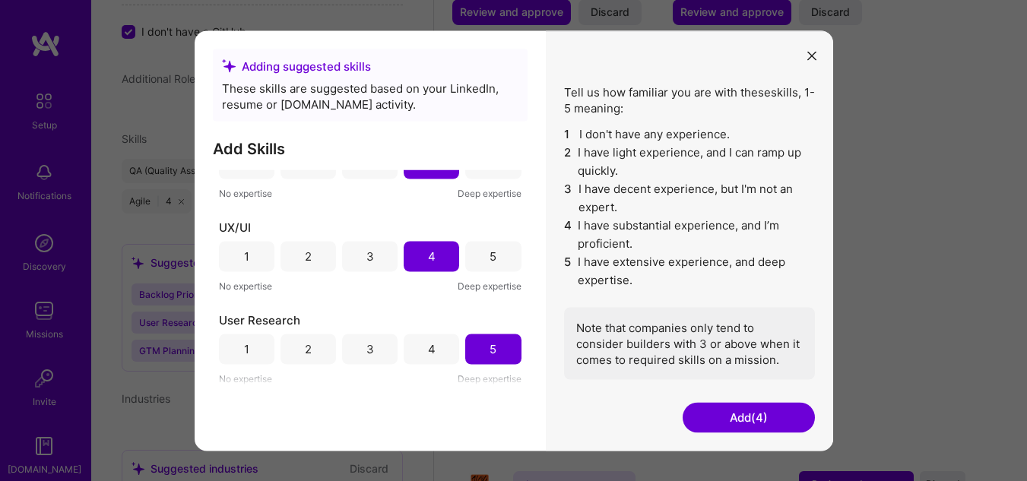
scroll to position [1770, 0]
click at [718, 409] on button "Add (4)" at bounding box center [749, 417] width 132 height 30
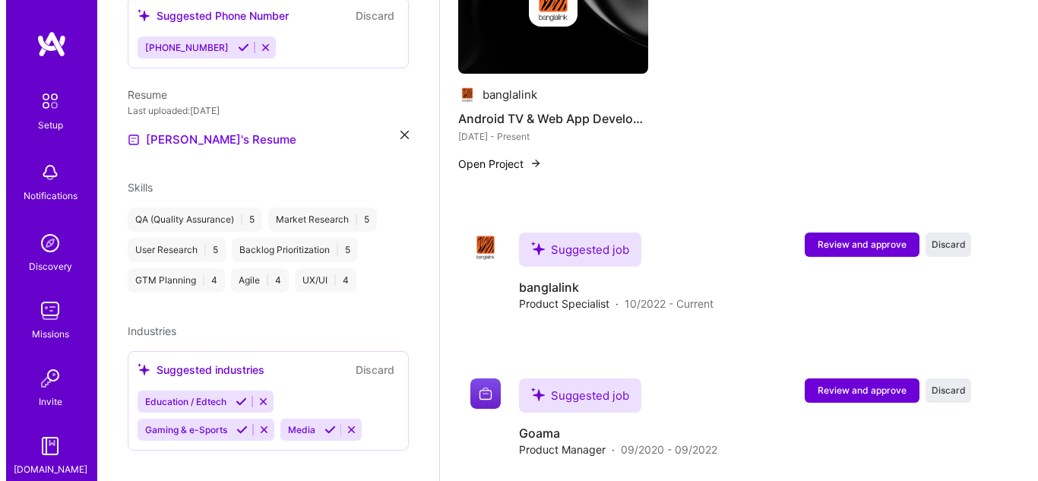
scroll to position [1156, 0]
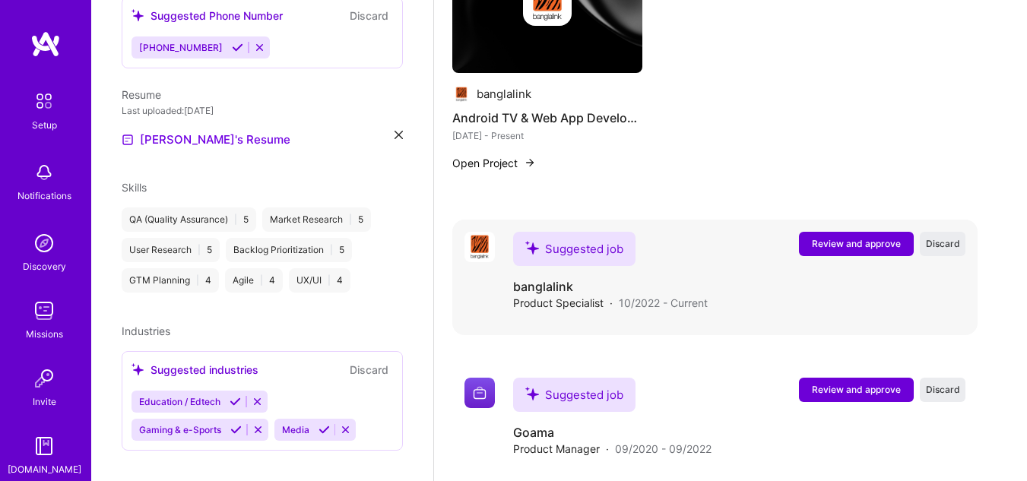
click at [867, 237] on span "Review and approve" at bounding box center [856, 243] width 89 height 13
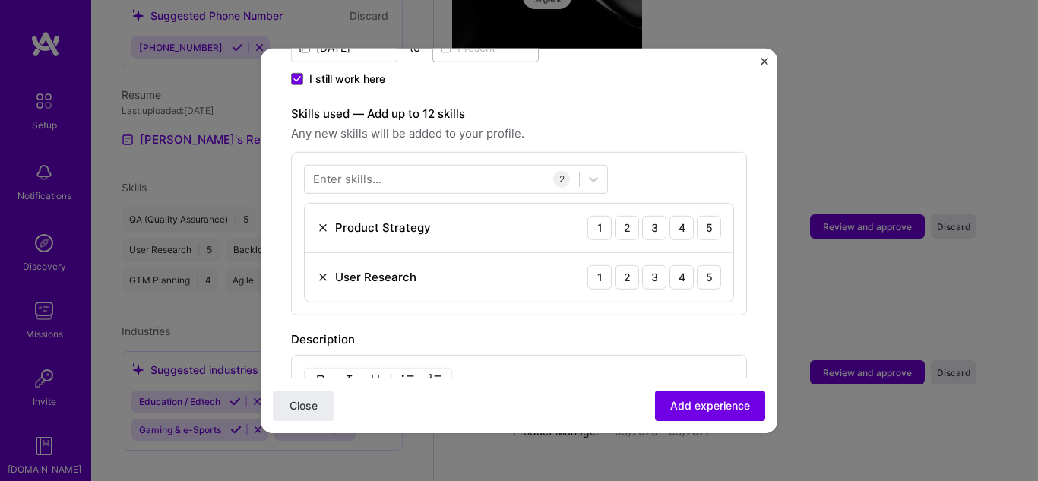
scroll to position [487, 0]
click at [698, 214] on div "5" at bounding box center [709, 226] width 24 height 24
click at [697, 264] on div "5" at bounding box center [709, 276] width 24 height 24
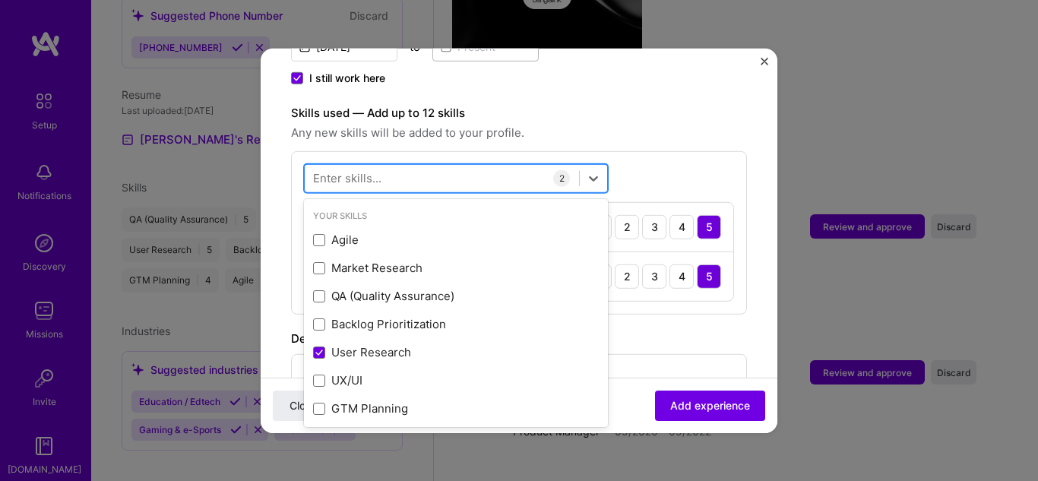
click at [506, 166] on div at bounding box center [442, 178] width 274 height 25
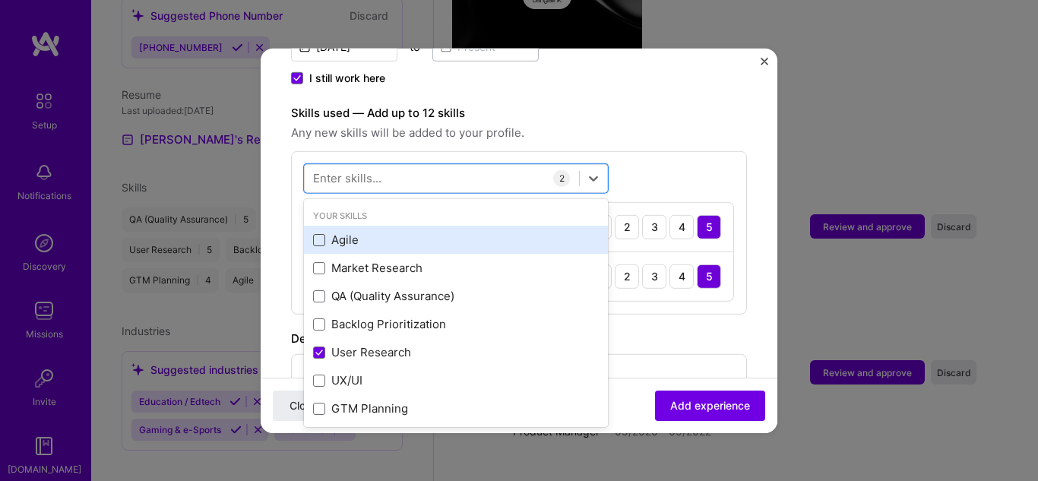
click at [320, 234] on span at bounding box center [319, 240] width 12 height 12
click at [0, 0] on input "checkbox" at bounding box center [0, 0] width 0 height 0
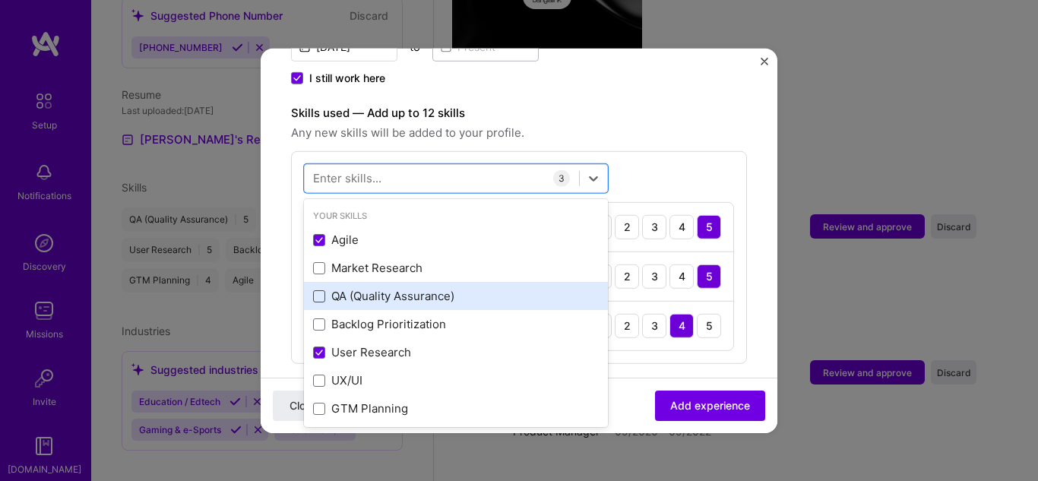
click at [325, 290] on span at bounding box center [319, 296] width 12 height 12
click at [0, 0] on input "checkbox" at bounding box center [0, 0] width 0 height 0
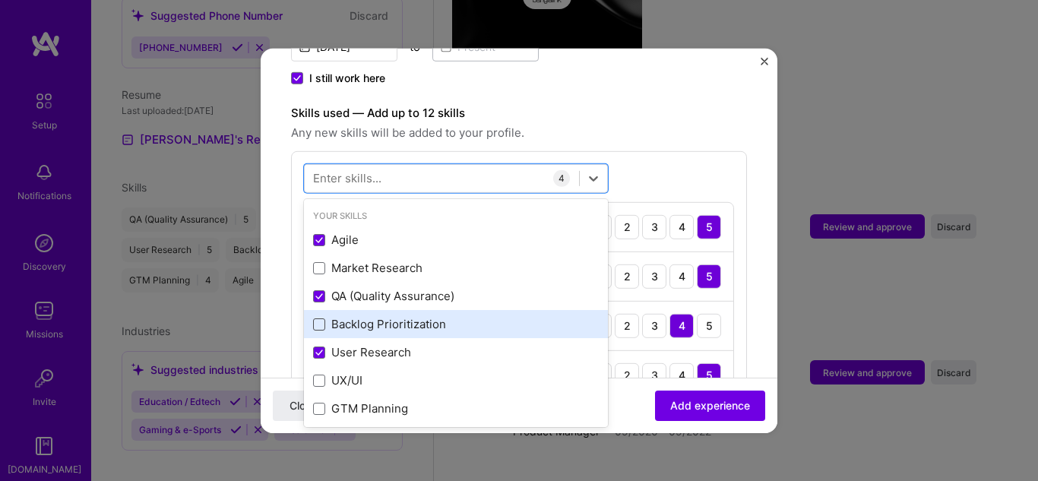
click at [319, 319] on span at bounding box center [319, 325] width 12 height 12
click at [0, 0] on input "checkbox" at bounding box center [0, 0] width 0 height 0
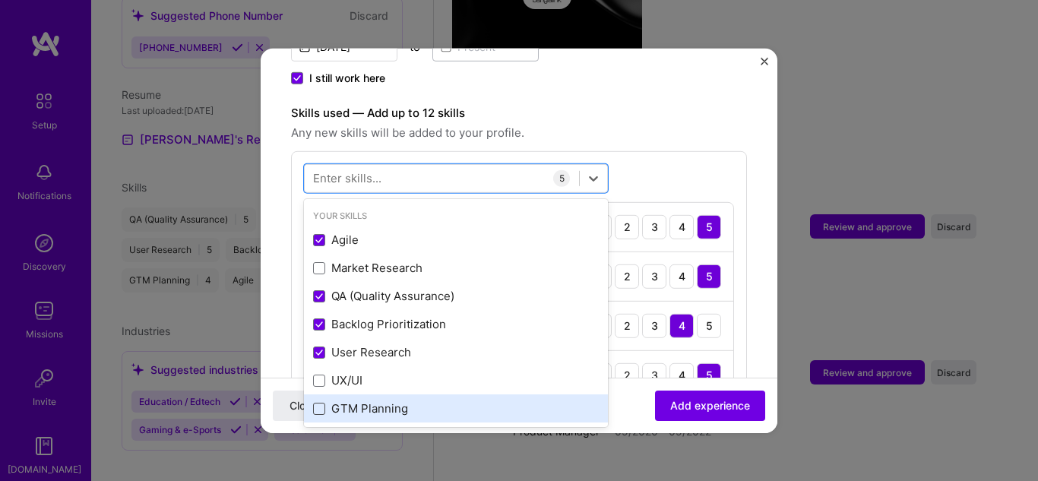
click at [322, 403] on span at bounding box center [319, 409] width 12 height 12
click at [0, 0] on input "checkbox" at bounding box center [0, 0] width 0 height 0
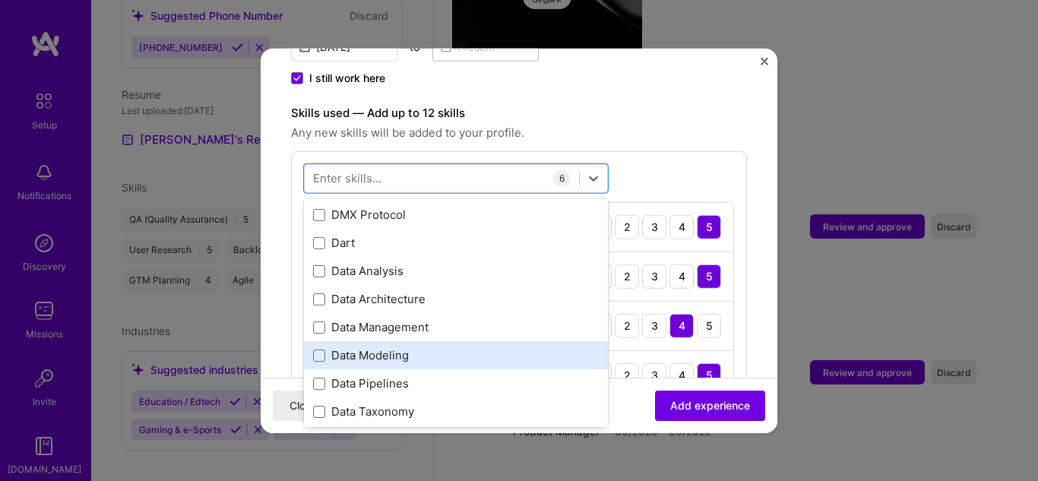
scroll to position [2529, 0]
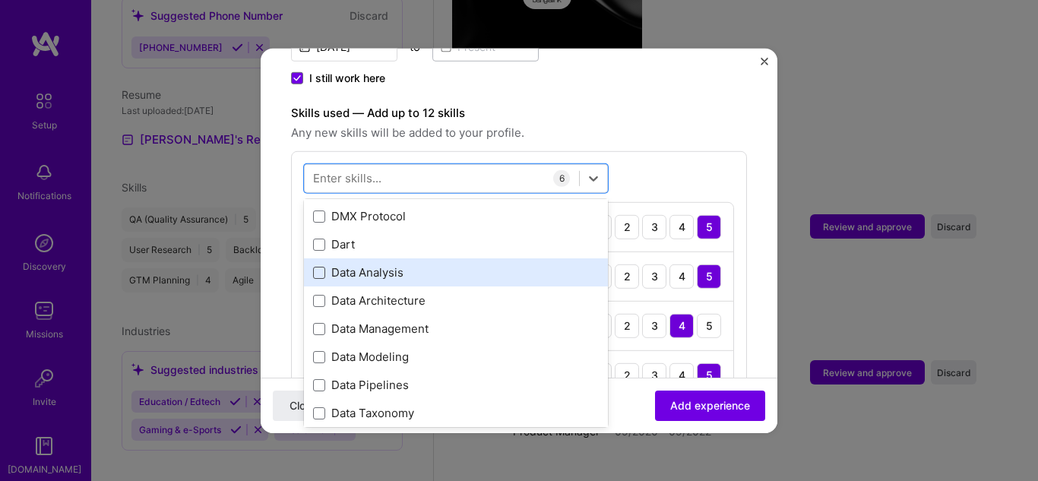
click at [321, 266] on span at bounding box center [319, 272] width 12 height 12
click at [0, 0] on input "checkbox" at bounding box center [0, 0] width 0 height 0
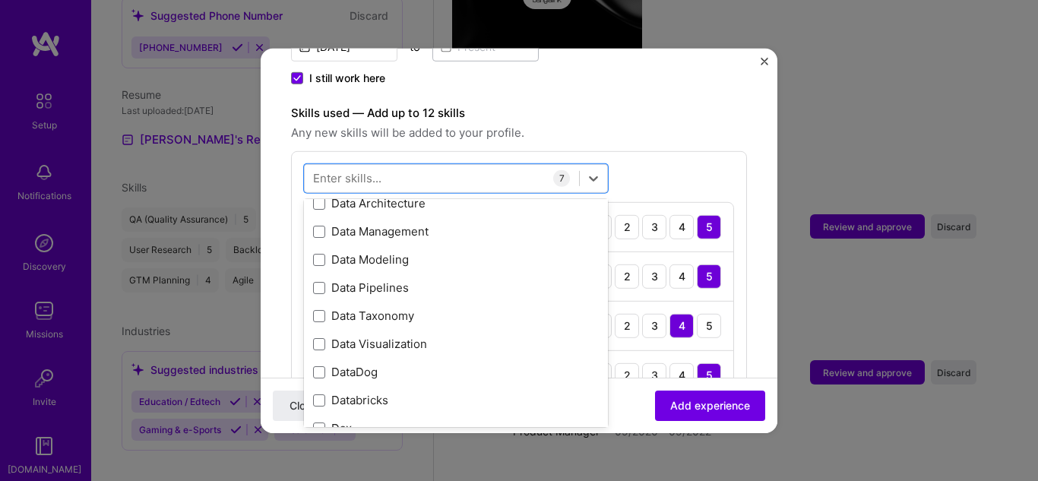
scroll to position [2641, 0]
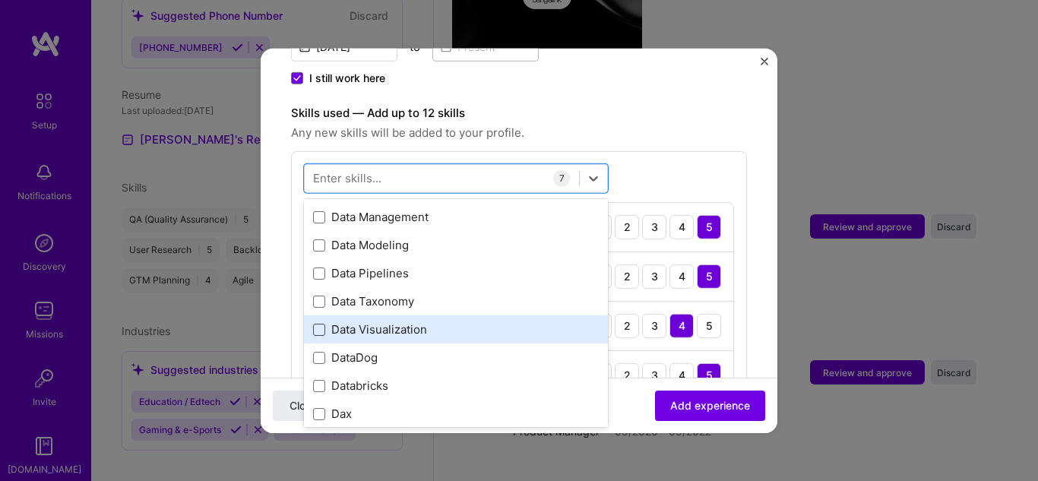
click at [315, 323] on span at bounding box center [319, 329] width 12 height 12
click at [0, 0] on input "checkbox" at bounding box center [0, 0] width 0 height 0
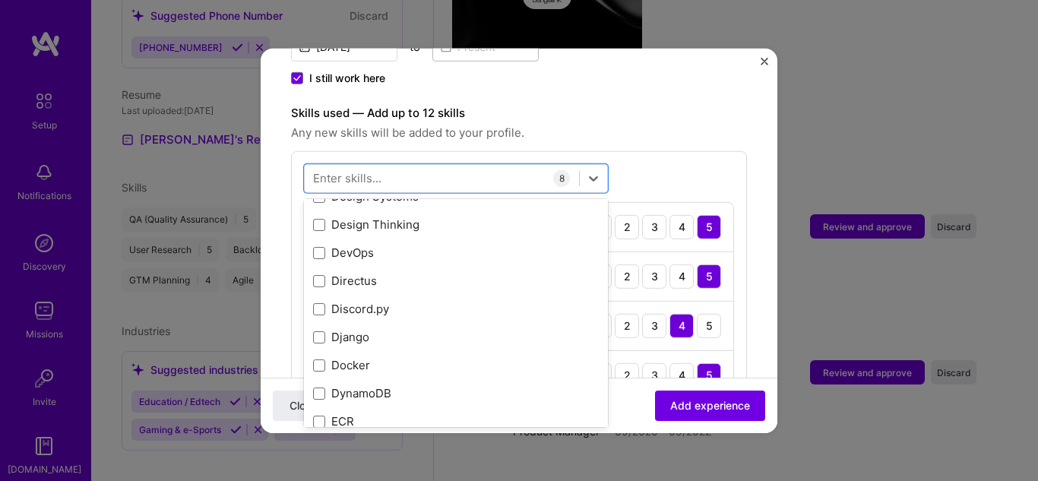
scroll to position [3026, 0]
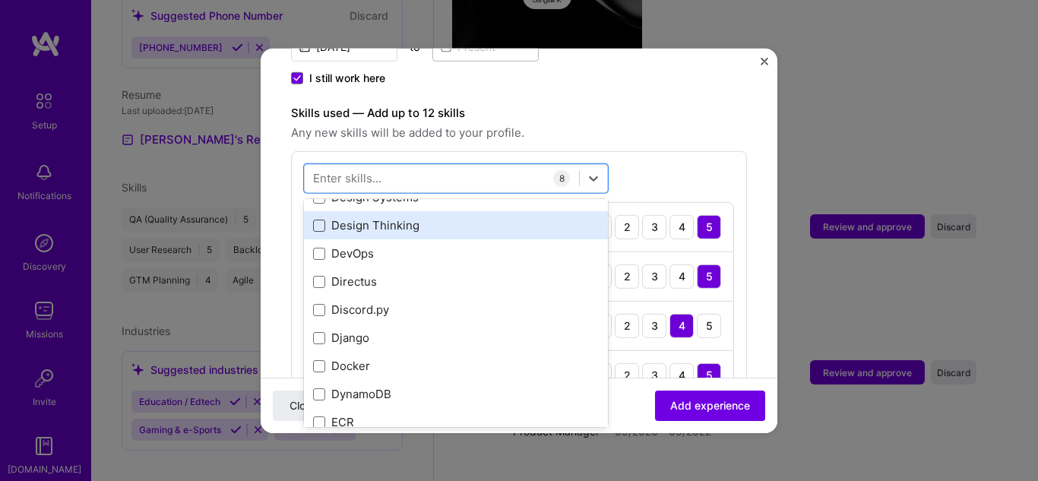
click at [324, 219] on span at bounding box center [319, 225] width 12 height 12
click at [0, 0] on input "checkbox" at bounding box center [0, 0] width 0 height 0
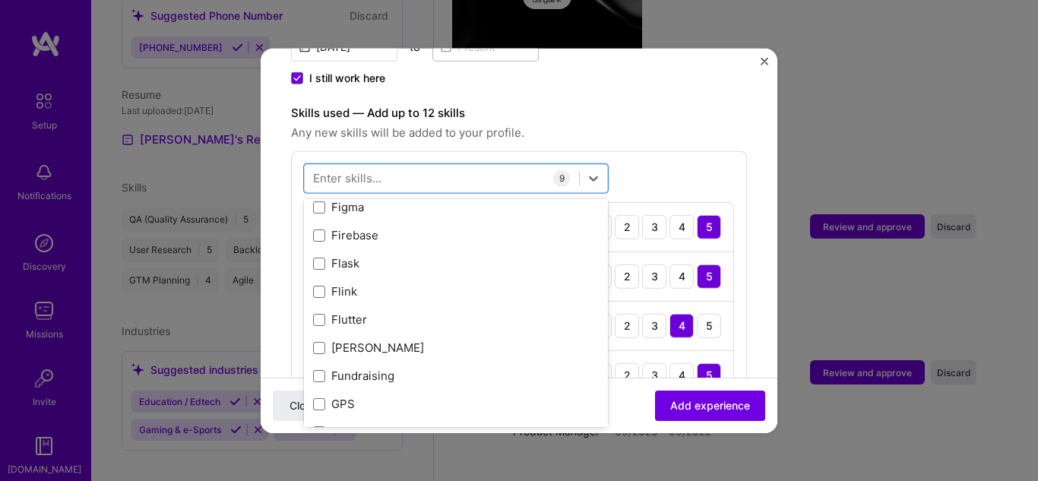
scroll to position [3887, 0]
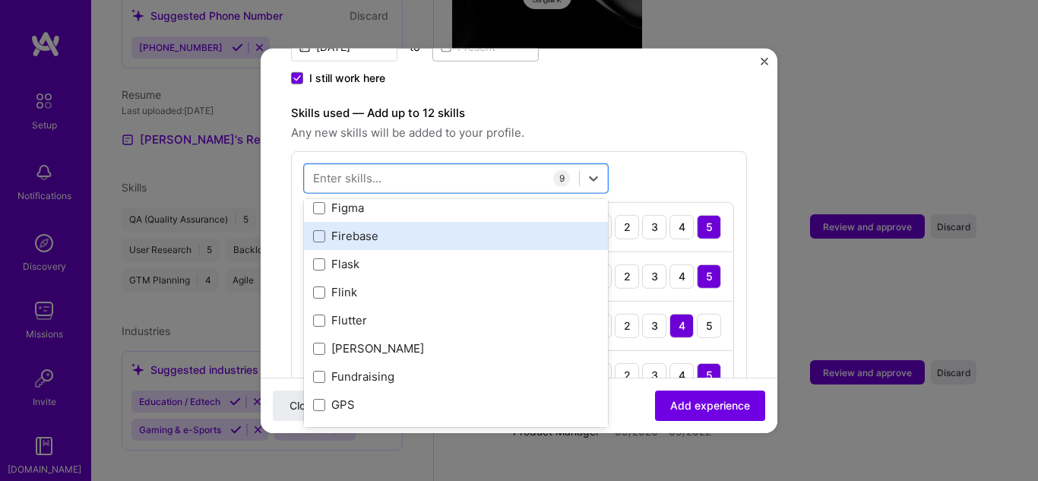
click at [322, 228] on div "Firebase" at bounding box center [456, 236] width 286 height 16
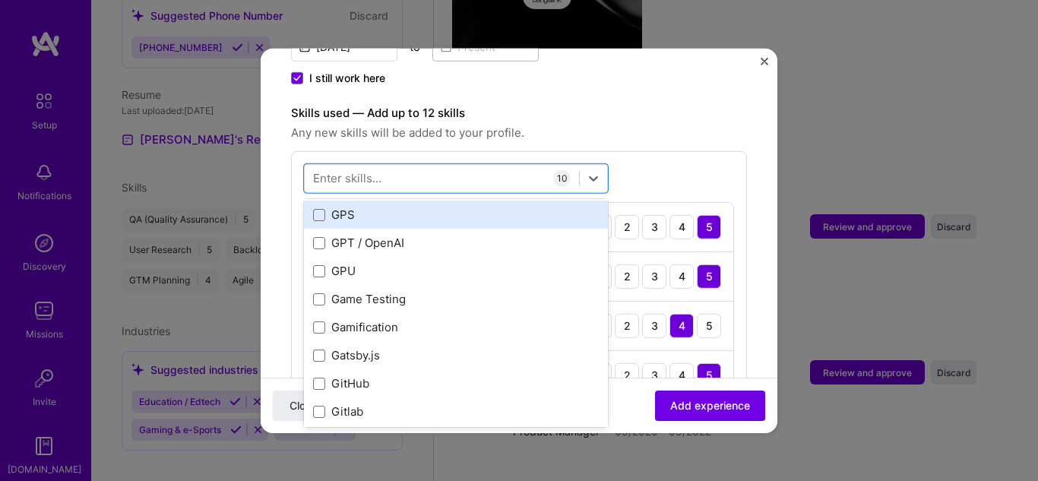
scroll to position [4078, 0]
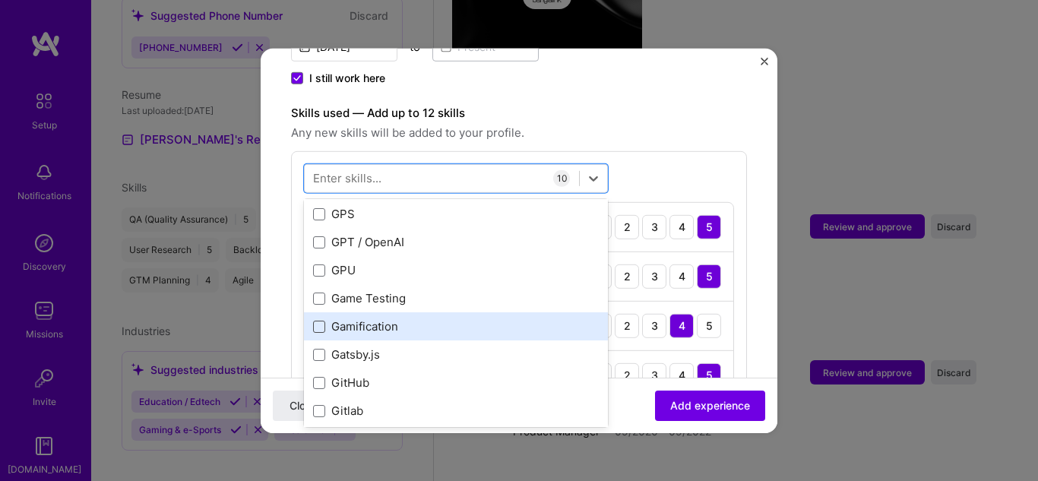
click at [319, 320] on span at bounding box center [319, 326] width 12 height 12
click at [0, 0] on input "checkbox" at bounding box center [0, 0] width 0 height 0
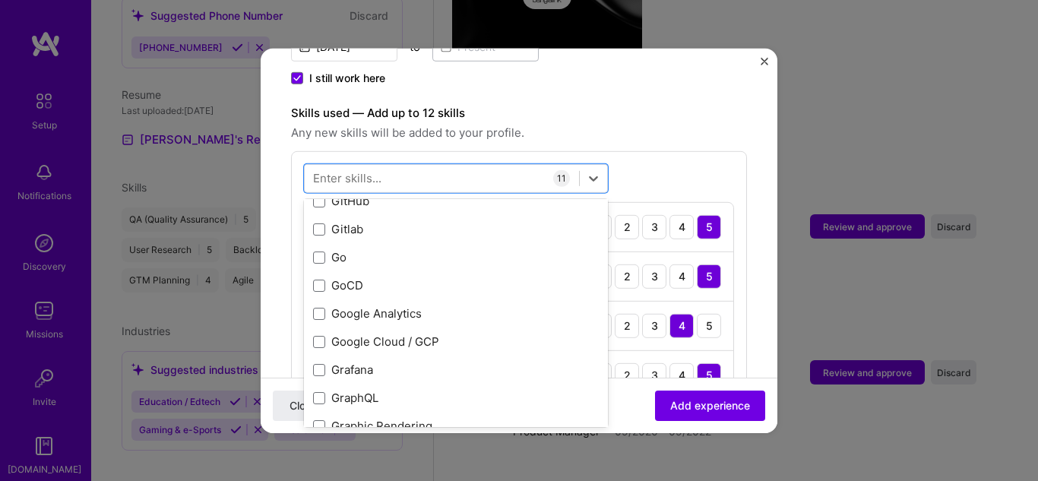
scroll to position [4261, 0]
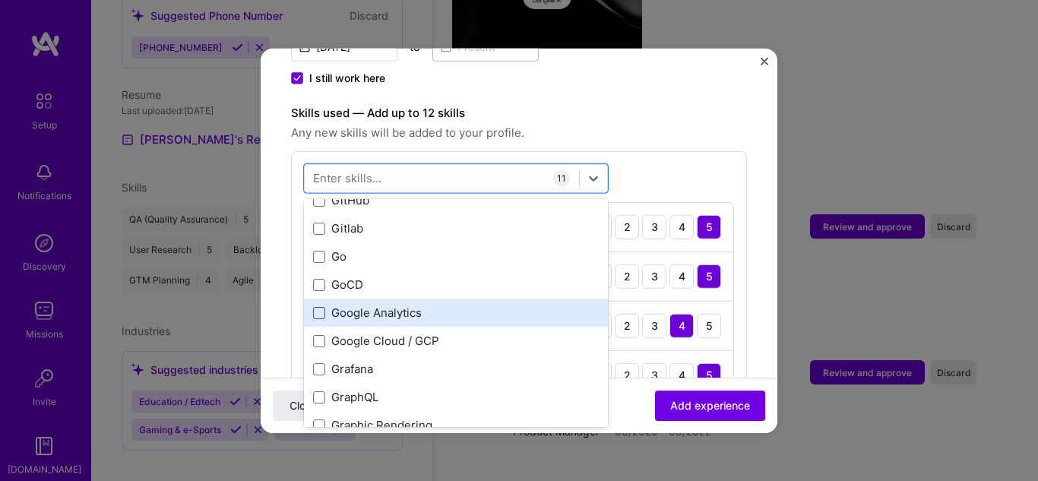
click at [324, 306] on span at bounding box center [319, 312] width 12 height 12
click at [0, 0] on input "checkbox" at bounding box center [0, 0] width 0 height 0
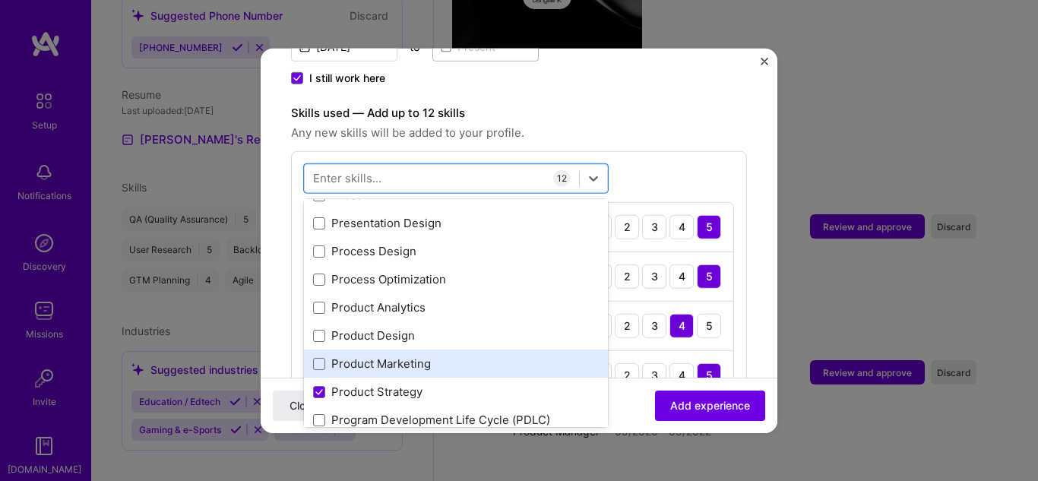
scroll to position [7067, 0]
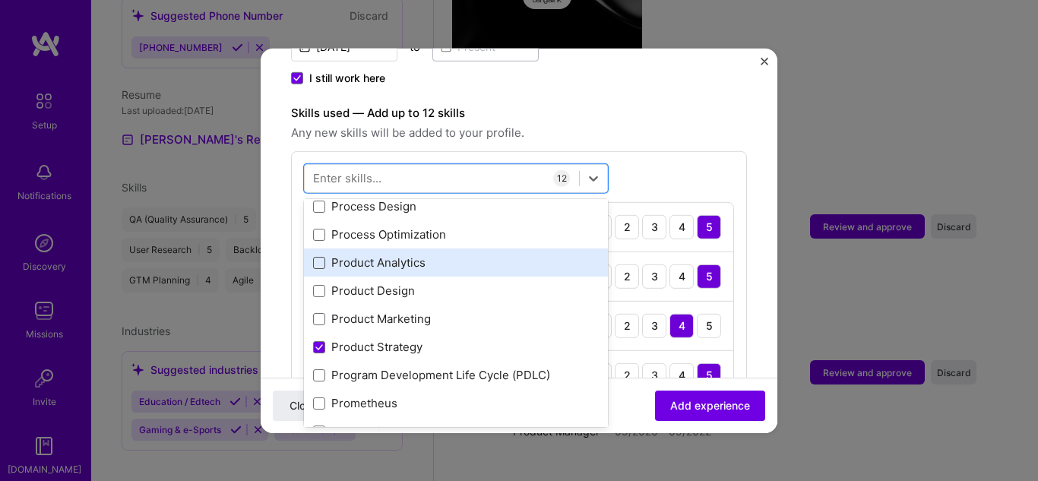
click at [321, 256] on span at bounding box center [319, 262] width 12 height 12
click at [0, 0] on input "checkbox" at bounding box center [0, 0] width 0 height 0
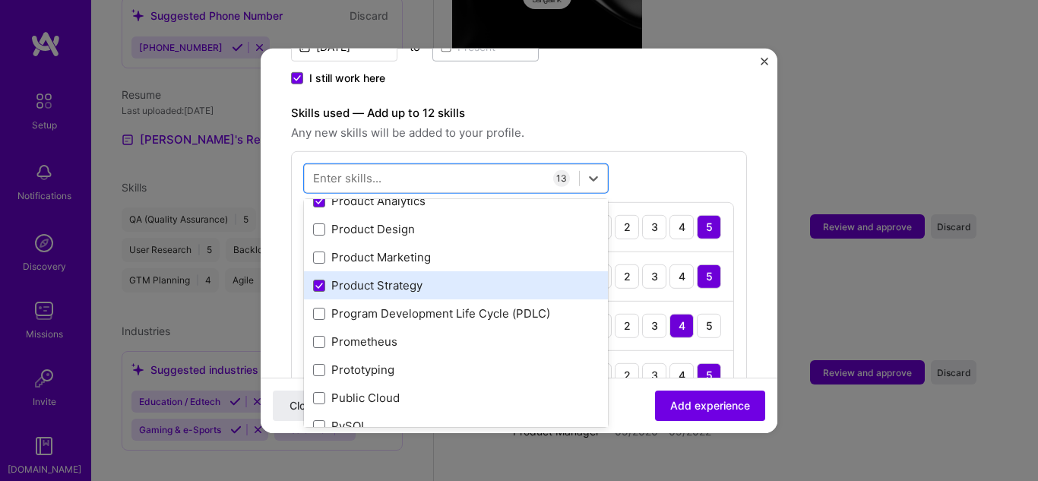
scroll to position [7129, 0]
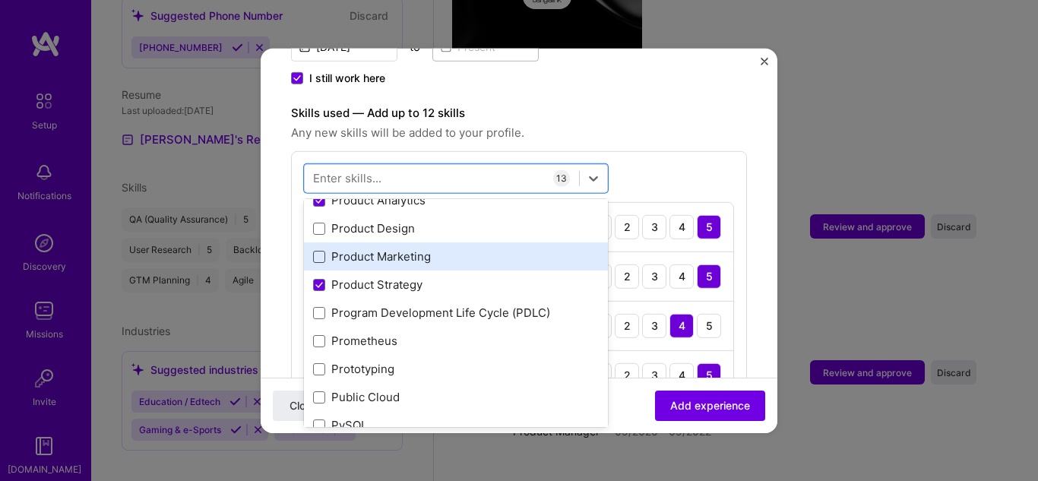
click at [323, 250] on span at bounding box center [319, 256] width 12 height 12
click at [0, 0] on input "checkbox" at bounding box center [0, 0] width 0 height 0
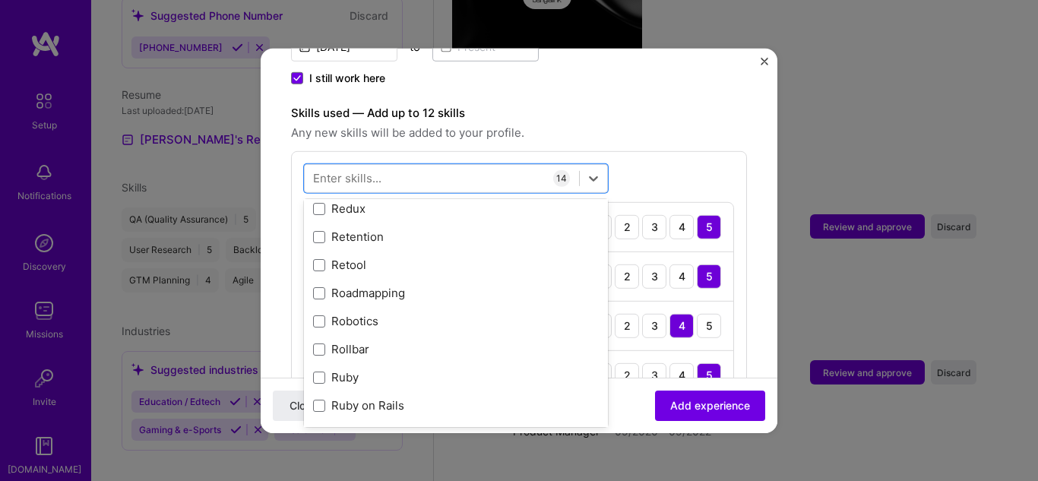
scroll to position [7769, 0]
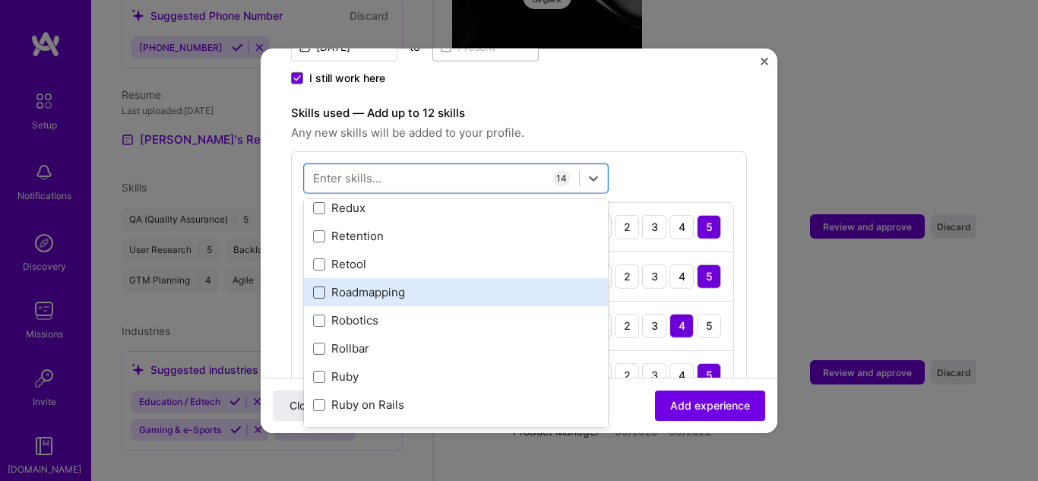
click at [319, 286] on span at bounding box center [319, 292] width 12 height 12
click at [0, 0] on input "checkbox" at bounding box center [0, 0] width 0 height 0
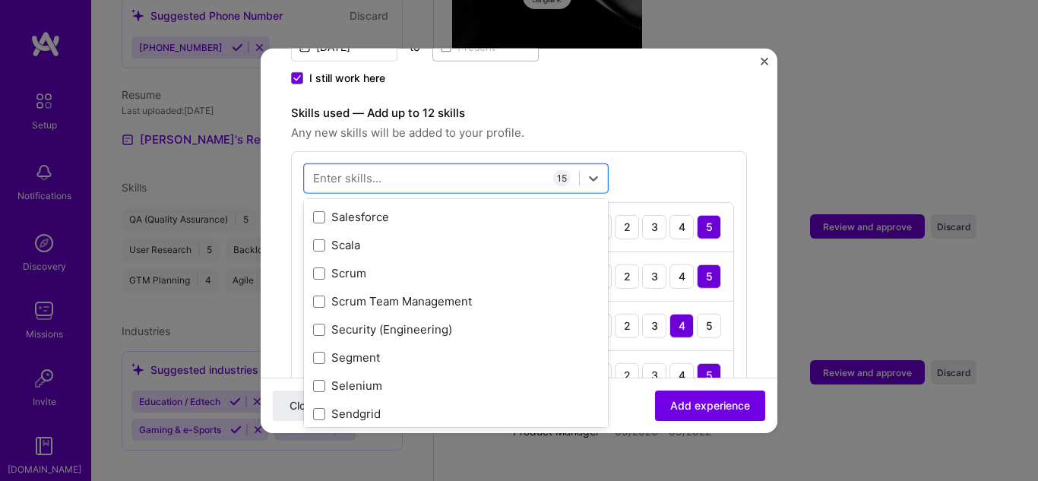
scroll to position [8300, 0]
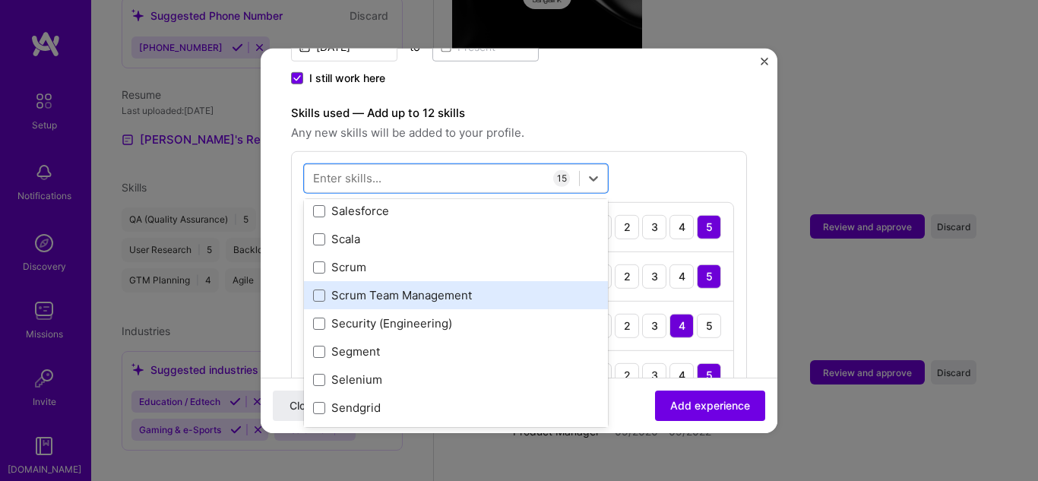
click at [325, 287] on div "Scrum Team Management" at bounding box center [456, 295] width 286 height 16
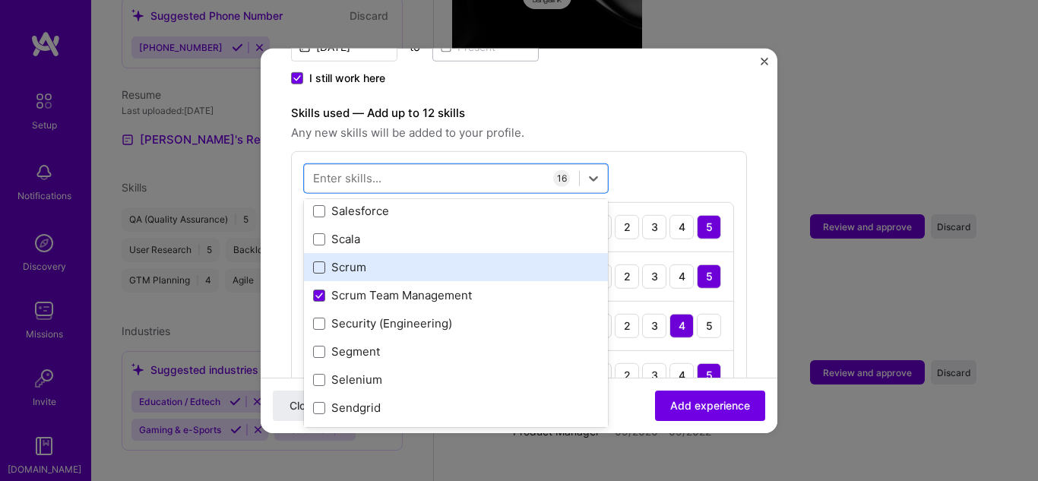
click at [322, 261] on span at bounding box center [319, 267] width 12 height 12
click at [0, 0] on input "checkbox" at bounding box center [0, 0] width 0 height 0
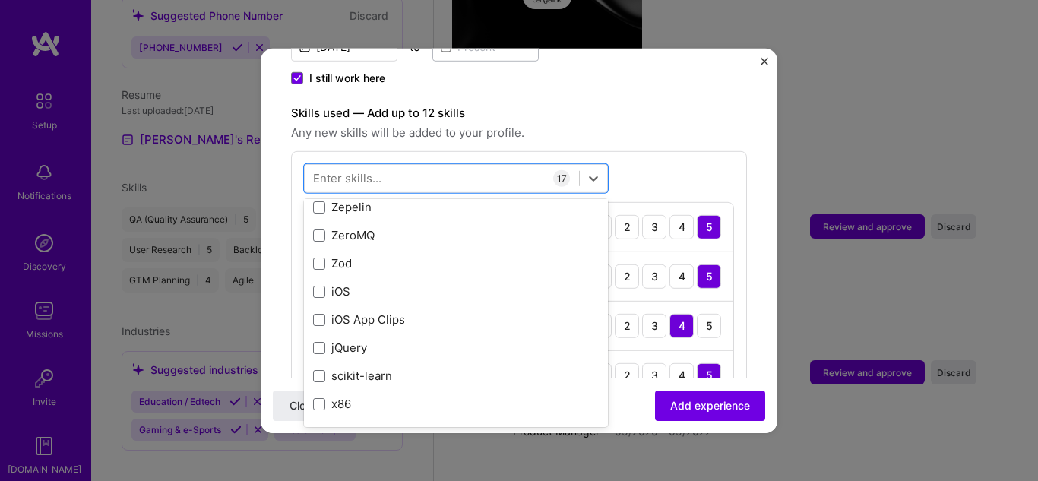
scroll to position [10470, 0]
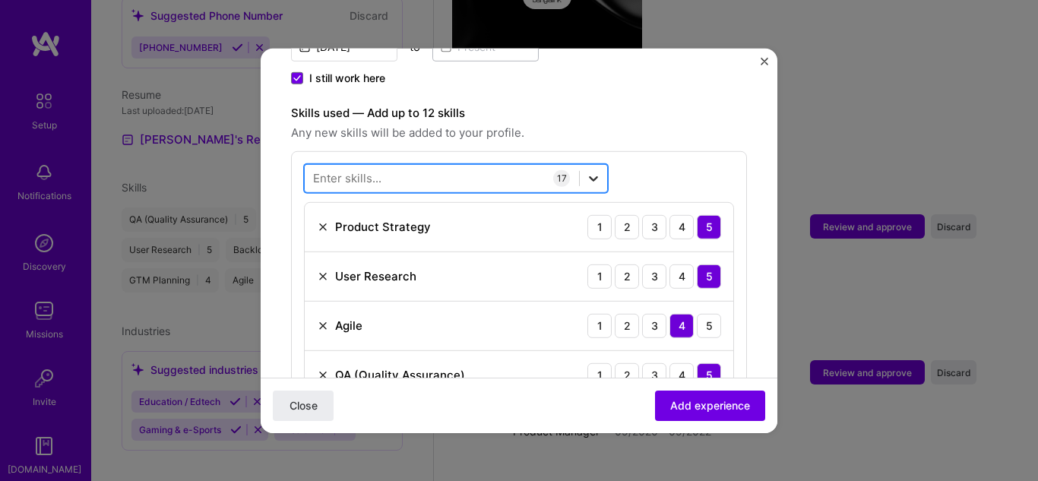
click at [588, 170] on icon at bounding box center [593, 177] width 15 height 15
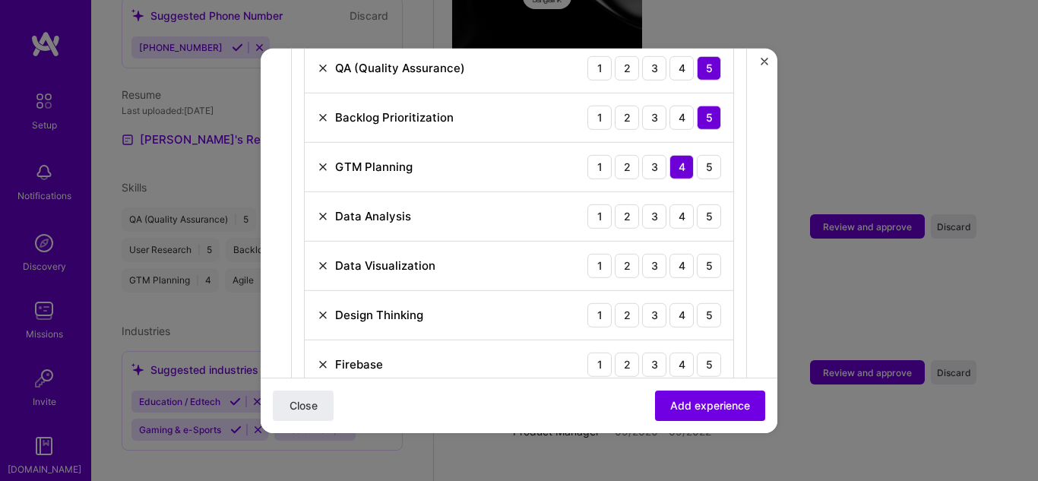
scroll to position [795, 0]
click at [672, 203] on div "4" at bounding box center [682, 215] width 24 height 24
click at [677, 252] on div "4" at bounding box center [682, 264] width 24 height 24
click at [675, 302] on div "4" at bounding box center [682, 314] width 24 height 24
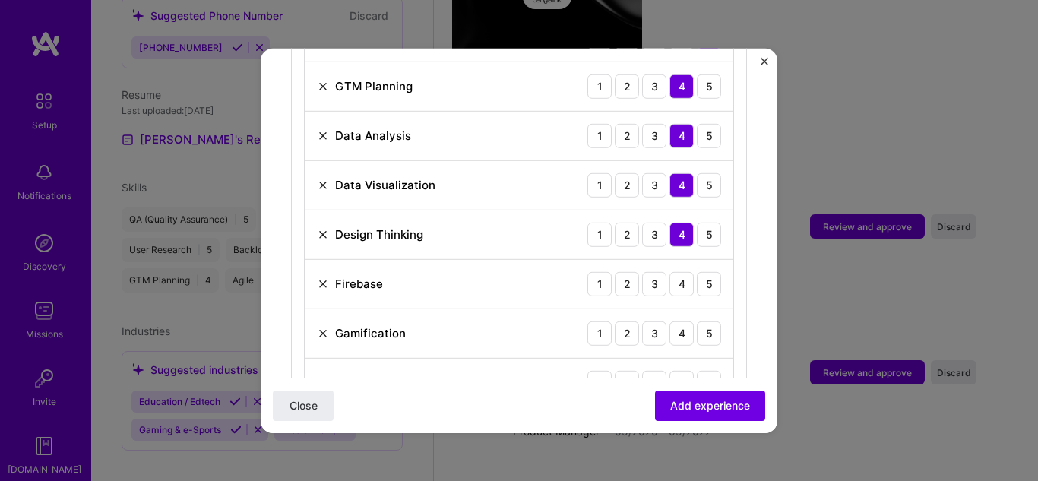
scroll to position [876, 0]
click at [673, 270] on div "4" at bounding box center [682, 282] width 24 height 24
click at [697, 319] on div "5" at bounding box center [709, 331] width 24 height 24
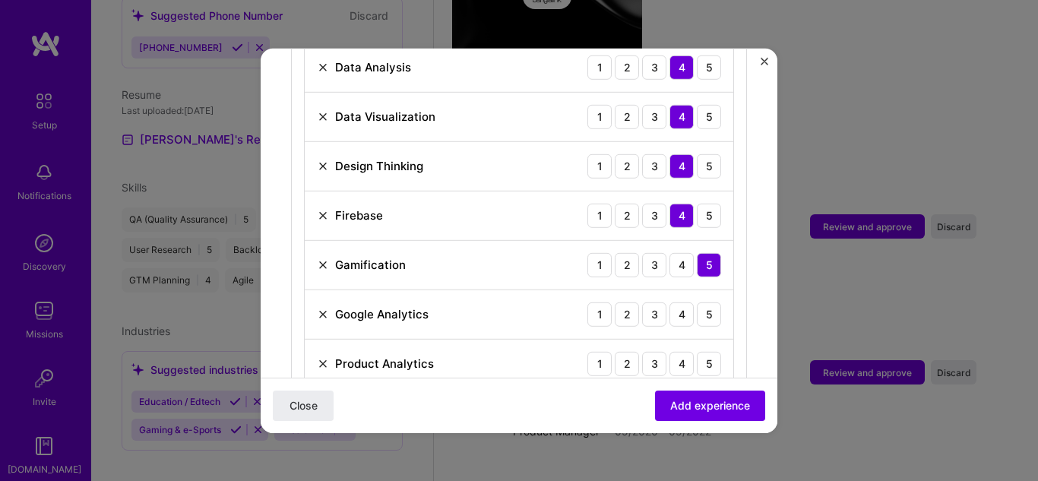
scroll to position [944, 0]
click at [697, 301] on div "5" at bounding box center [709, 313] width 24 height 24
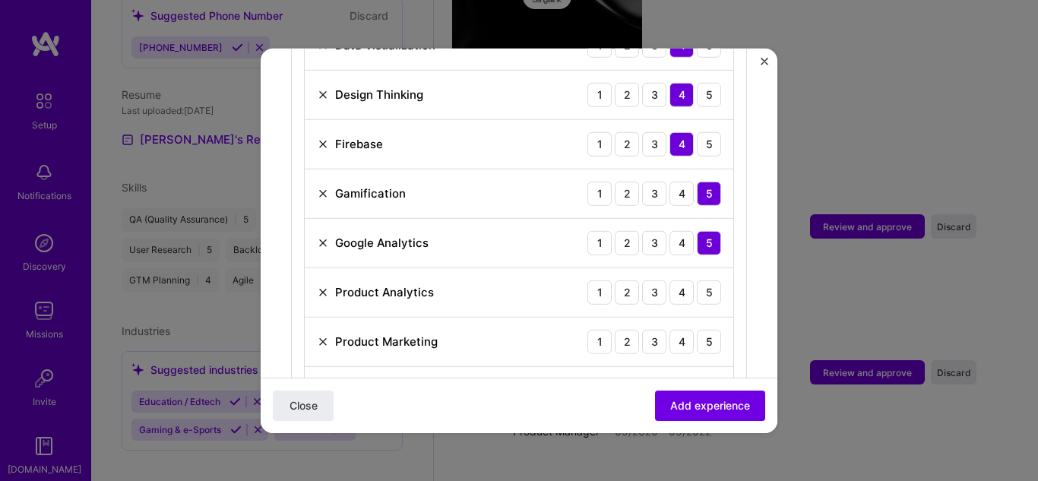
scroll to position [1016, 0]
click at [699, 279] on div "5" at bounding box center [709, 291] width 24 height 24
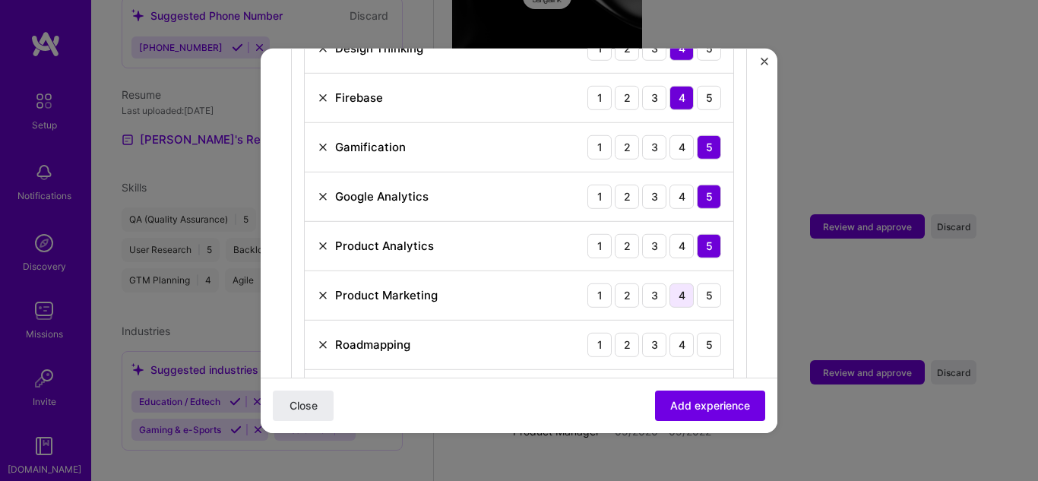
click at [677, 283] on div "4" at bounding box center [682, 295] width 24 height 24
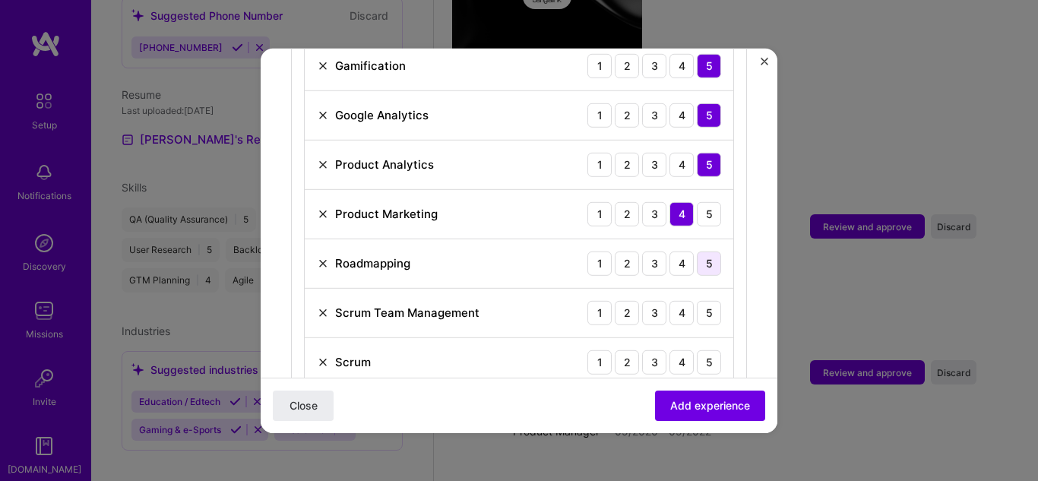
click at [697, 252] on div "5" at bounding box center [709, 263] width 24 height 24
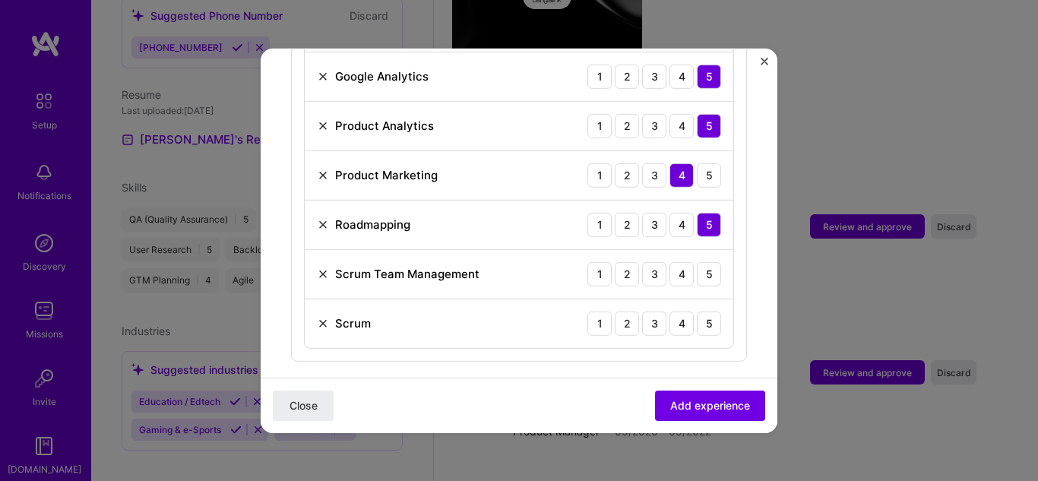
click at [697, 261] on div "5" at bounding box center [709, 273] width 24 height 24
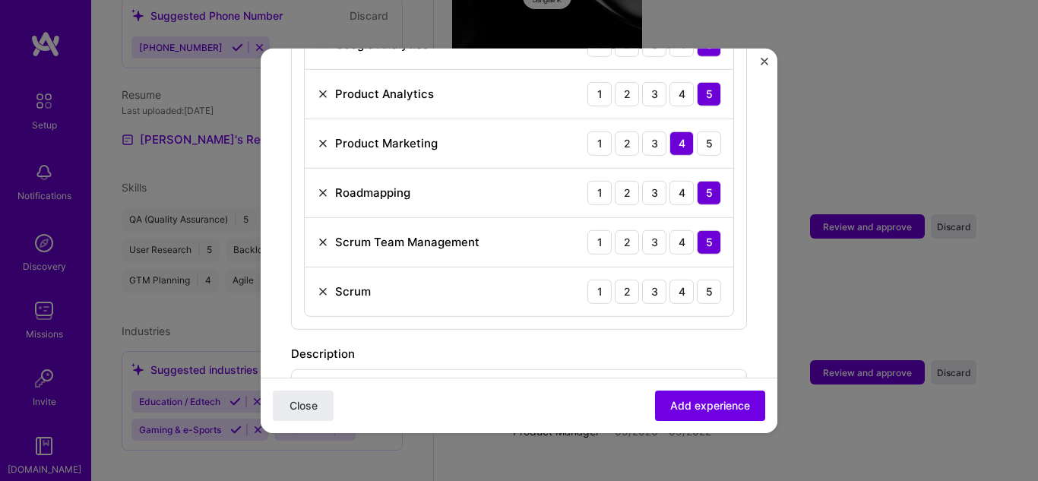
scroll to position [1215, 0]
click at [697, 277] on div "5" at bounding box center [709, 289] width 24 height 24
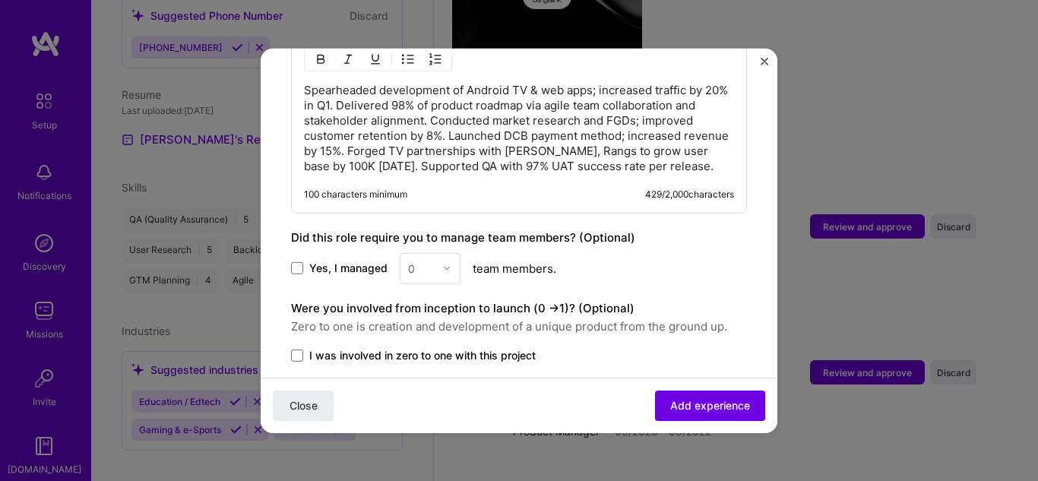
scroll to position [1549, 0]
click at [438, 259] on div "0" at bounding box center [430, 267] width 61 height 31
click at [445, 265] on div "0" at bounding box center [430, 267] width 61 height 31
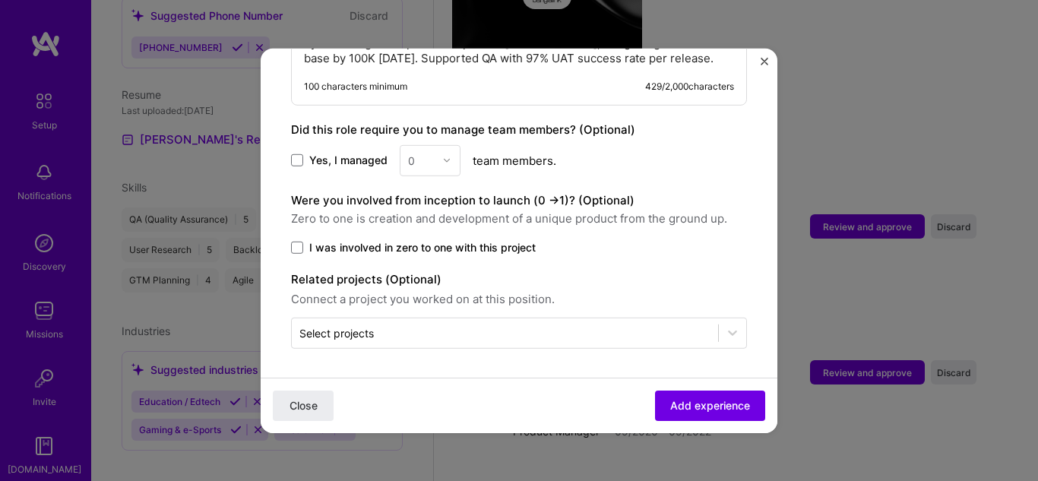
click at [414, 154] on div "0" at bounding box center [430, 159] width 61 height 31
click at [414, 162] on div "0" at bounding box center [430, 159] width 61 height 31
click at [295, 246] on span at bounding box center [297, 246] width 12 height 12
click at [0, 0] on input "I was involved in zero to one with this project" at bounding box center [0, 0] width 0 height 0
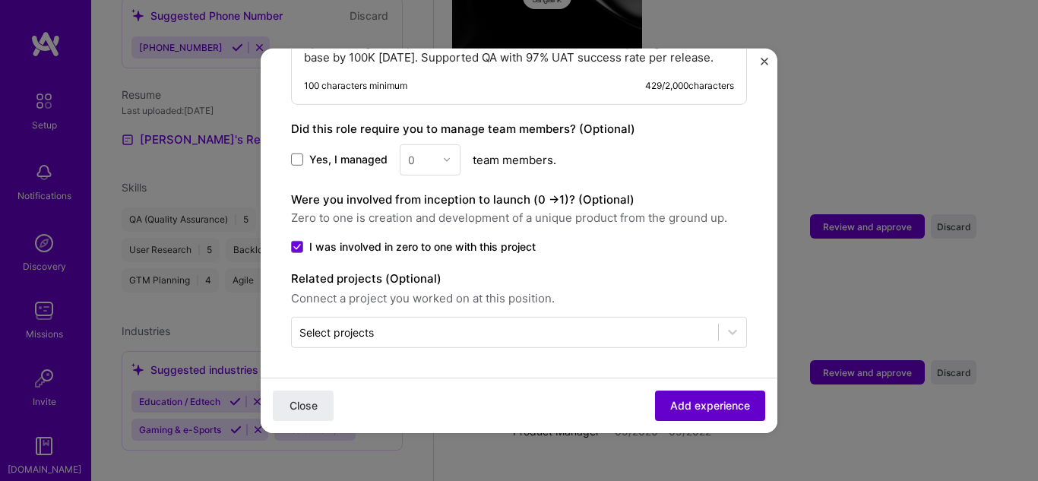
click at [670, 413] on span "Add experience" at bounding box center [710, 405] width 80 height 15
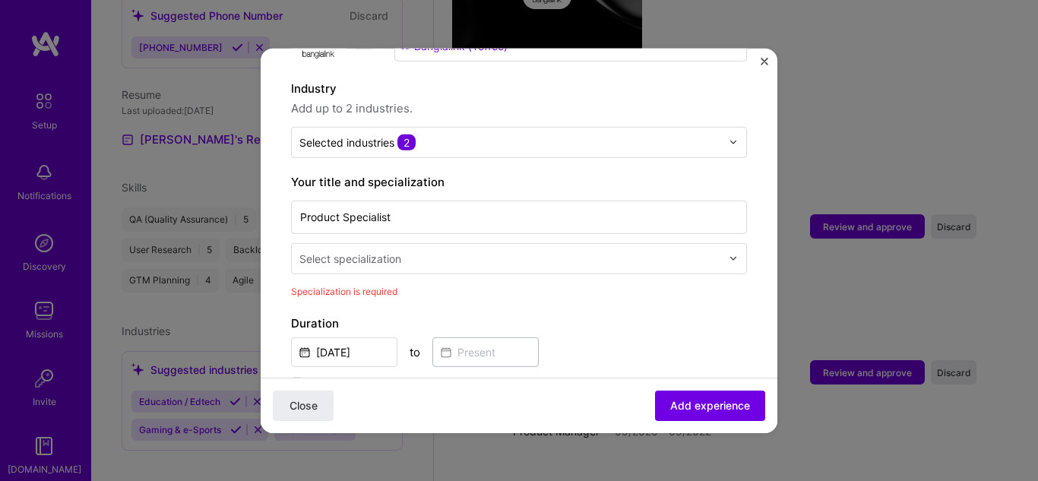
scroll to position [206, 0]
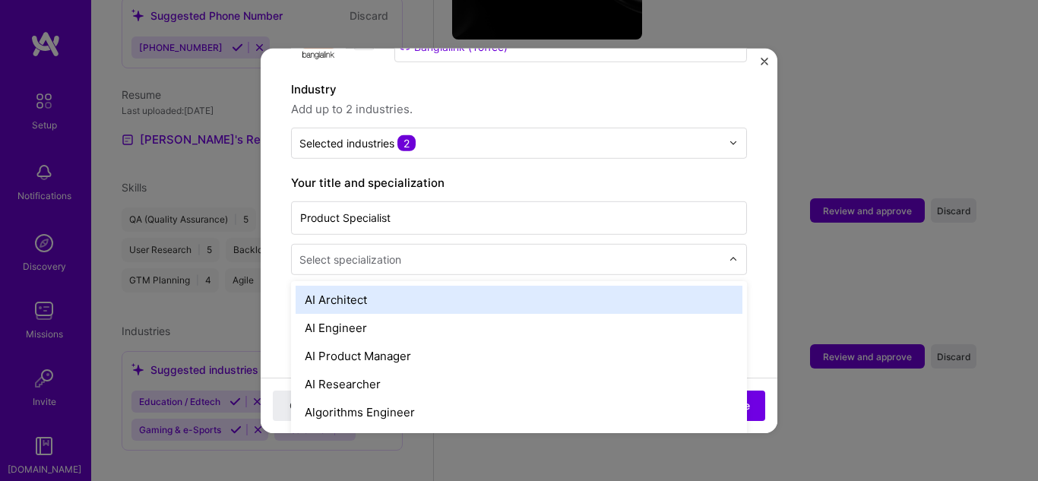
click at [587, 251] on input "text" at bounding box center [512, 259] width 425 height 16
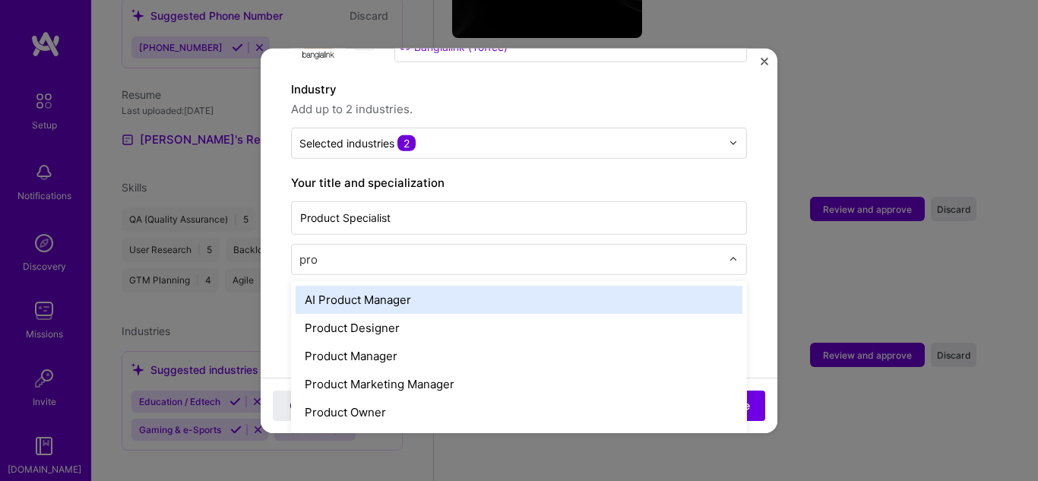
type input "prod"
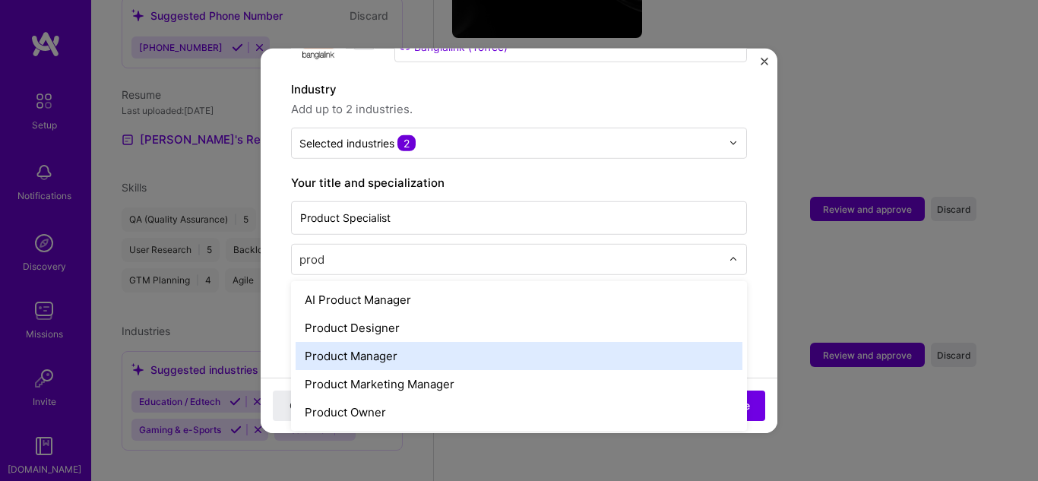
click at [513, 347] on div "Product Manager" at bounding box center [519, 355] width 447 height 28
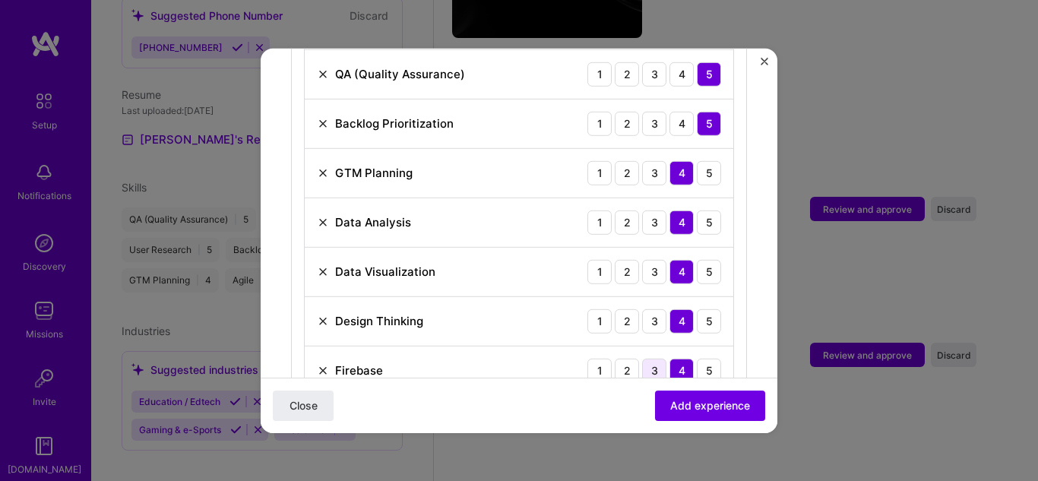
scroll to position [794, 0]
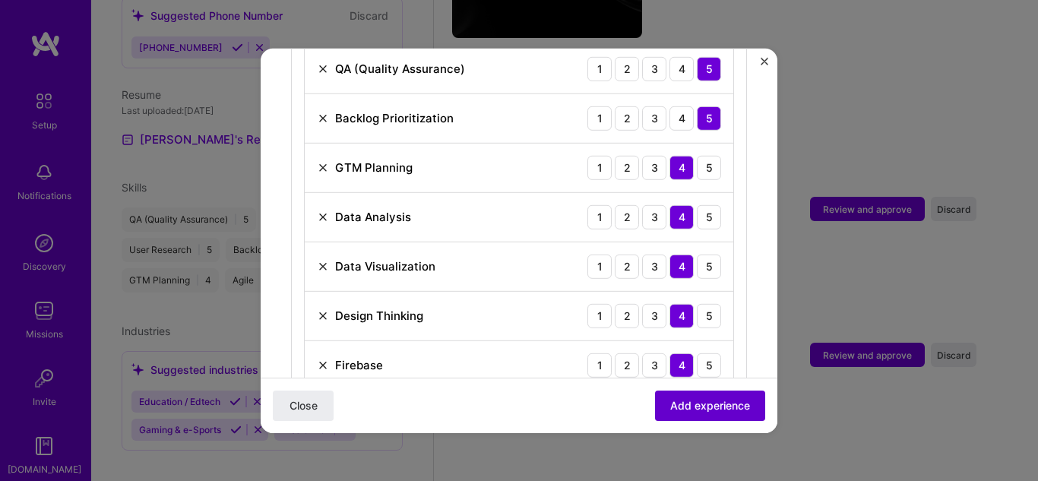
click at [672, 415] on button "Add experience" at bounding box center [710, 406] width 110 height 30
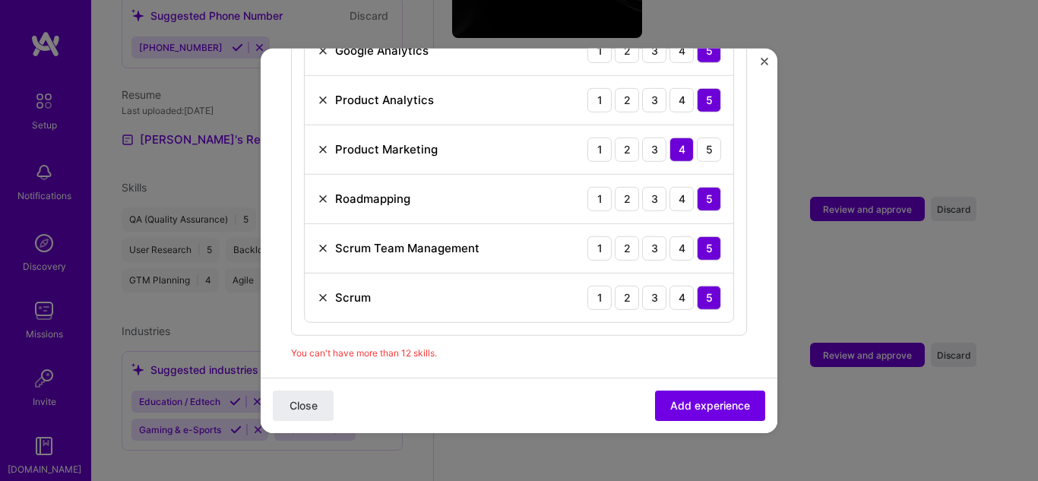
scroll to position [1180, 0]
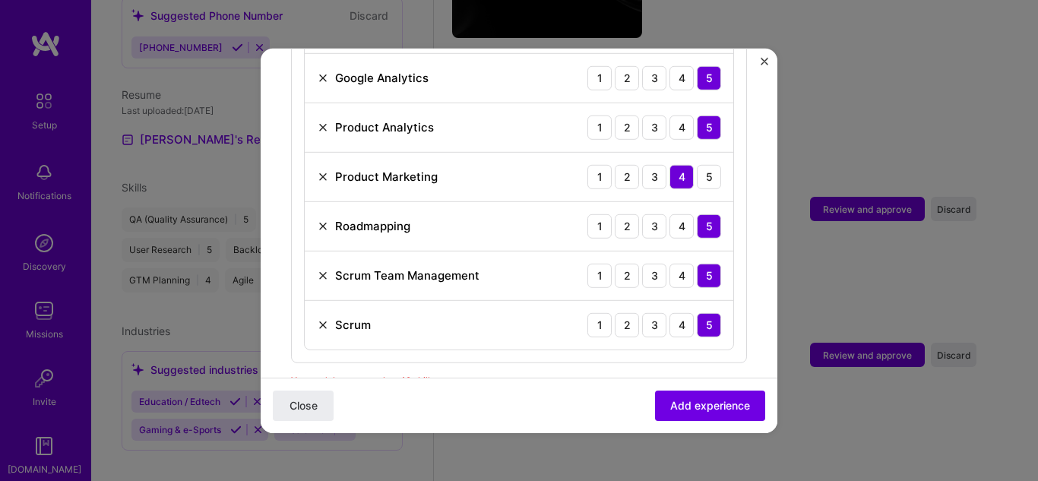
click at [323, 269] on img at bounding box center [323, 275] width 12 height 12
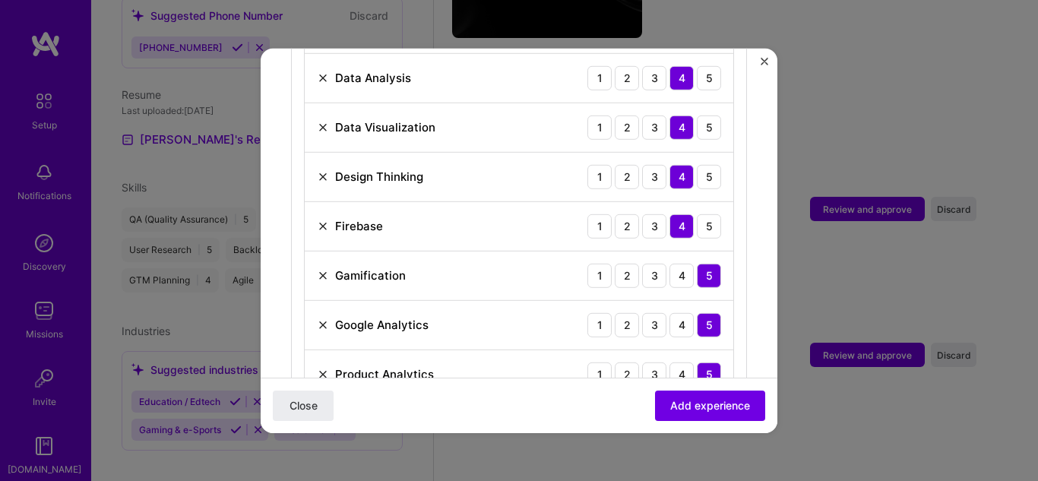
scroll to position [931, 0]
click at [323, 122] on img at bounding box center [323, 128] width 12 height 12
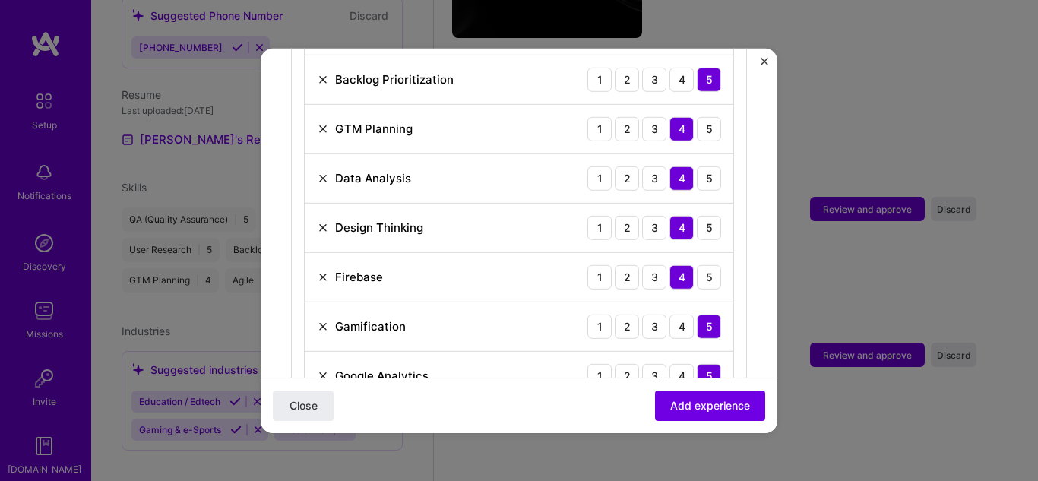
scroll to position [812, 0]
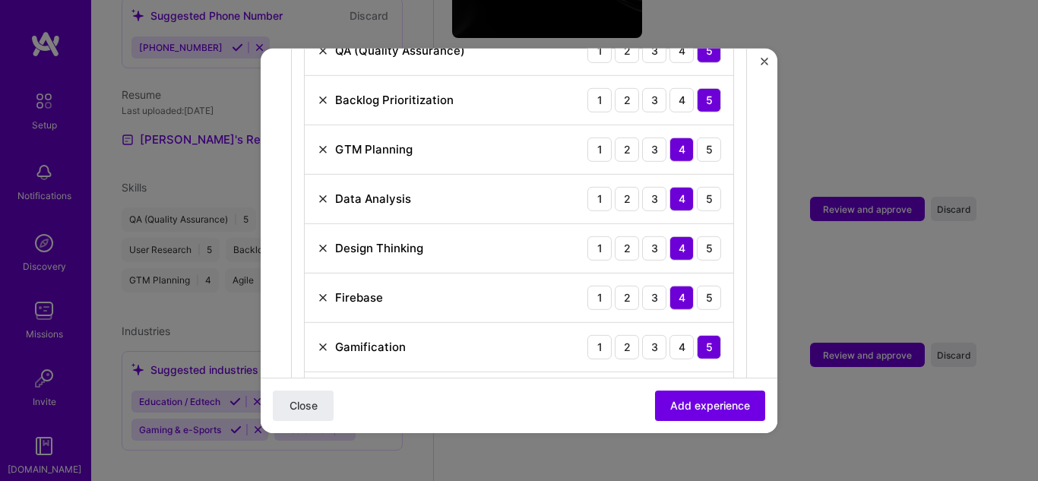
click at [324, 192] on img at bounding box center [323, 198] width 12 height 12
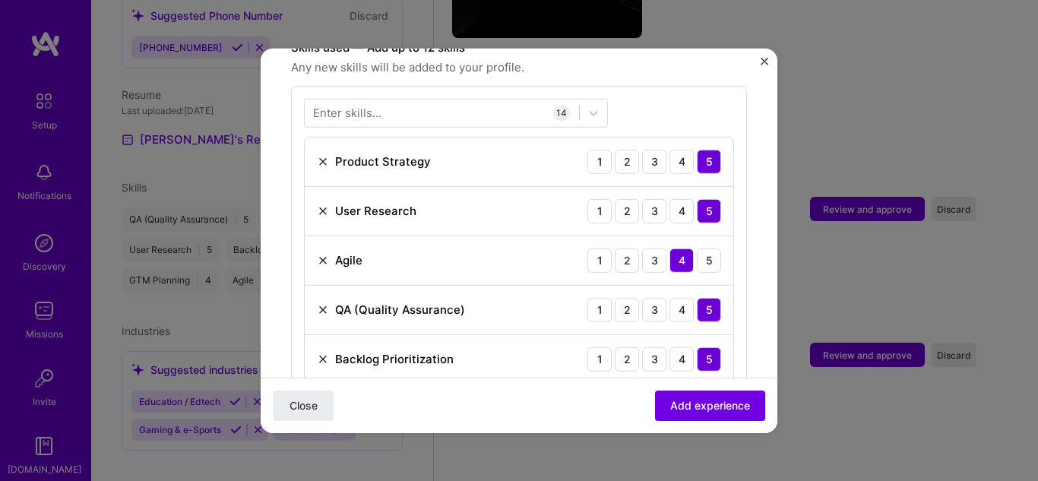
scroll to position [550, 0]
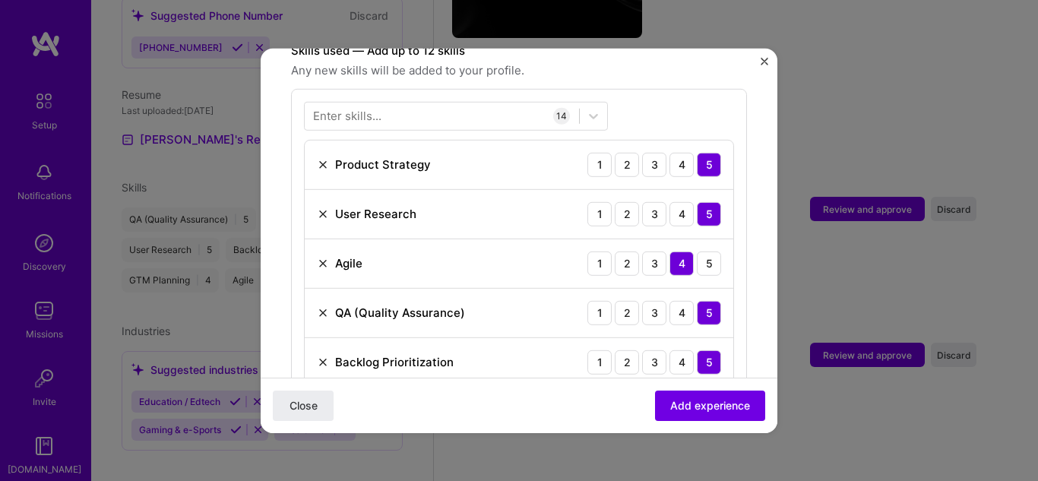
click at [322, 257] on img at bounding box center [323, 263] width 12 height 12
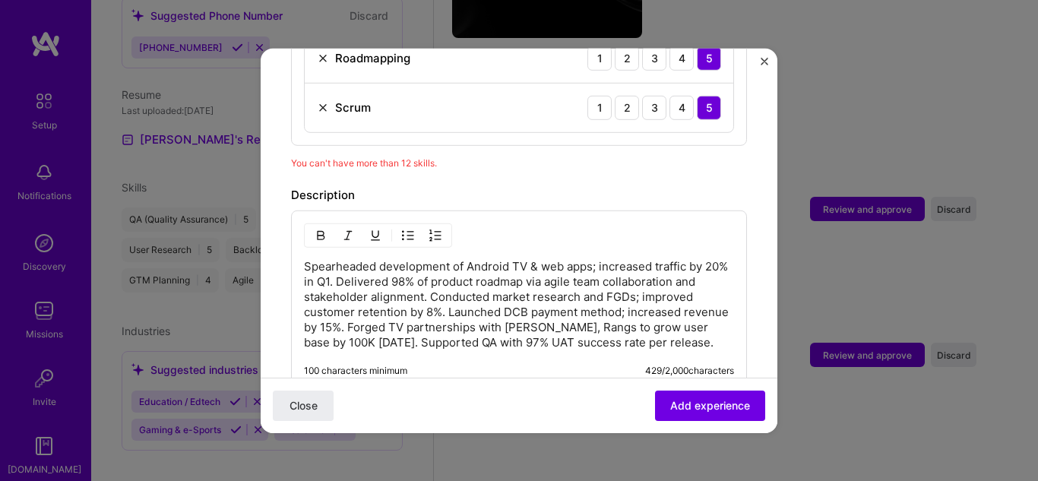
scroll to position [1219, 0]
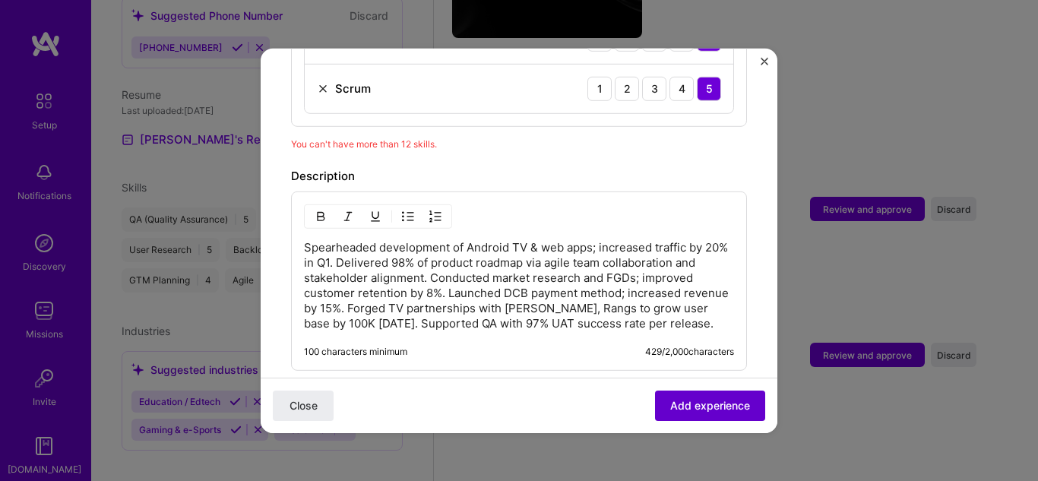
click at [670, 398] on span "Add experience" at bounding box center [710, 405] width 80 height 15
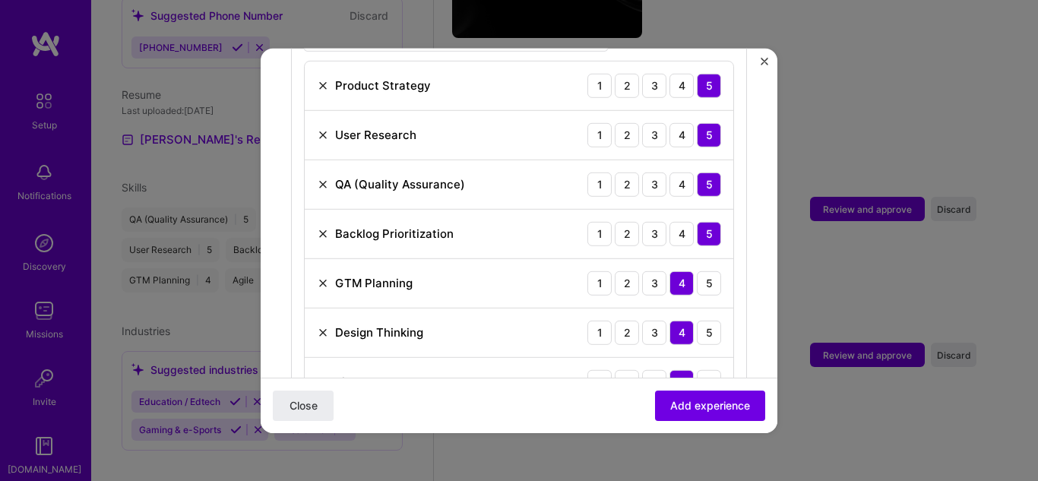
scroll to position [588, 0]
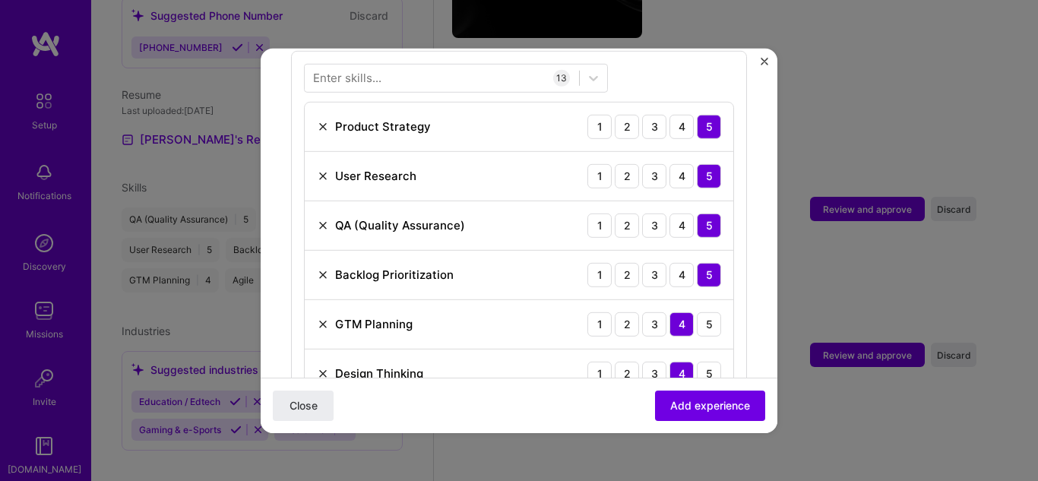
click at [482, 255] on div "Backlog Prioritization 1 2 3 4 5" at bounding box center [519, 274] width 429 height 49
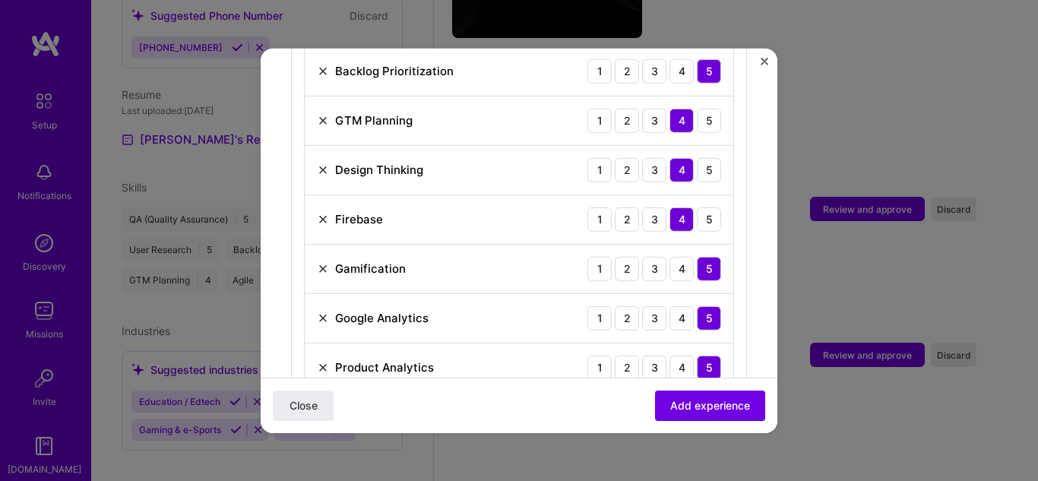
scroll to position [801, 0]
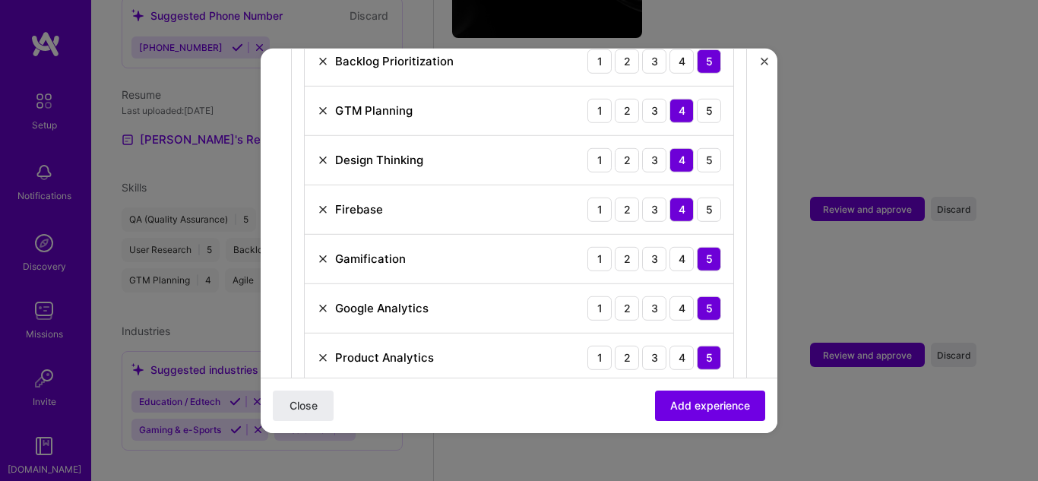
click at [323, 203] on img at bounding box center [323, 209] width 12 height 12
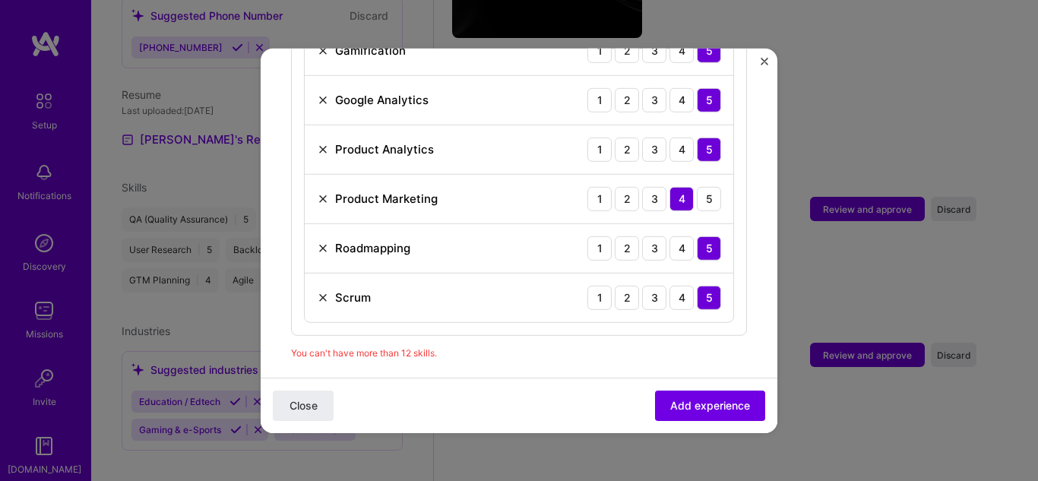
scroll to position [977, 0]
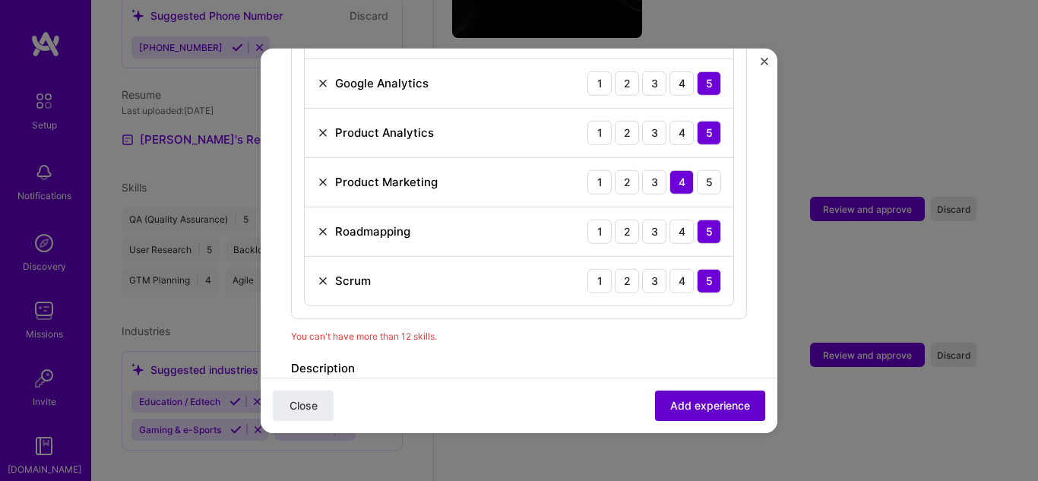
click at [681, 404] on span "Add experience" at bounding box center [710, 405] width 80 height 15
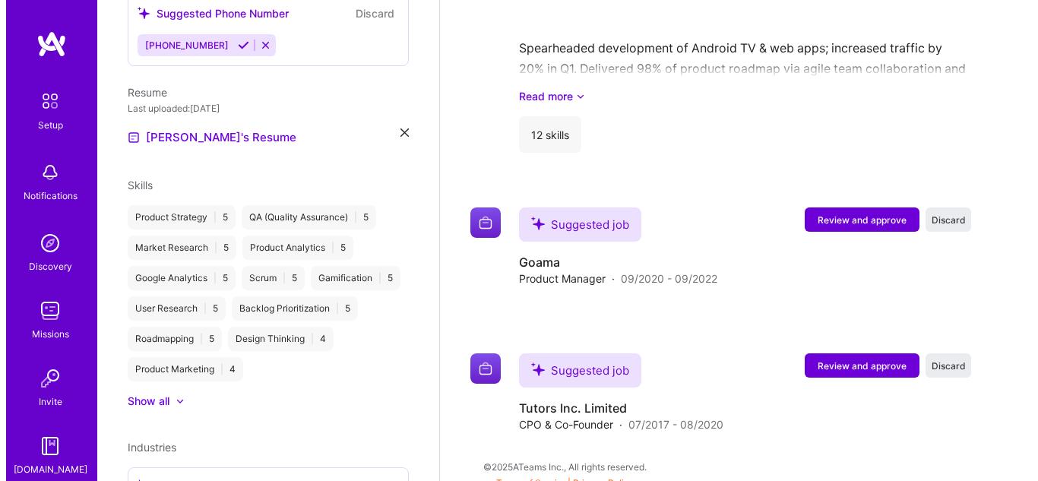
scroll to position [1479, 0]
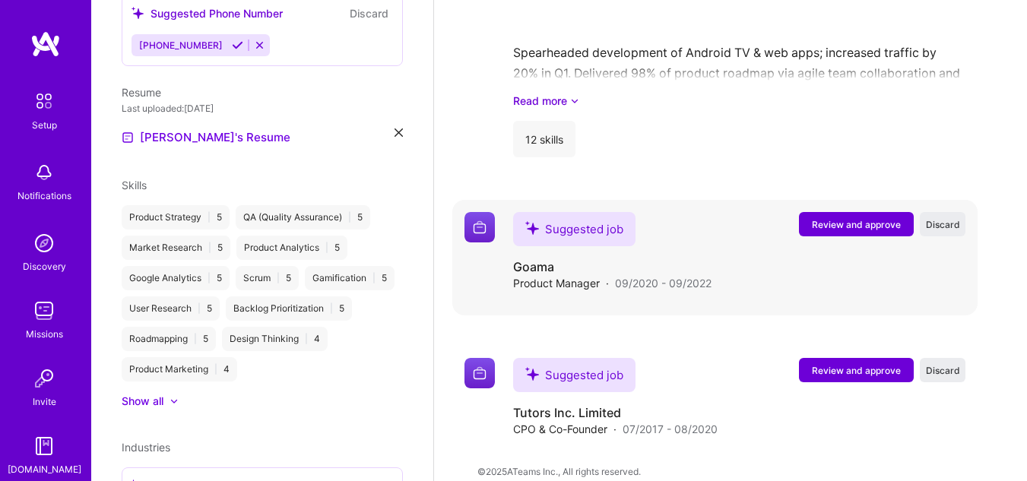
click at [840, 218] on span "Review and approve" at bounding box center [856, 224] width 89 height 13
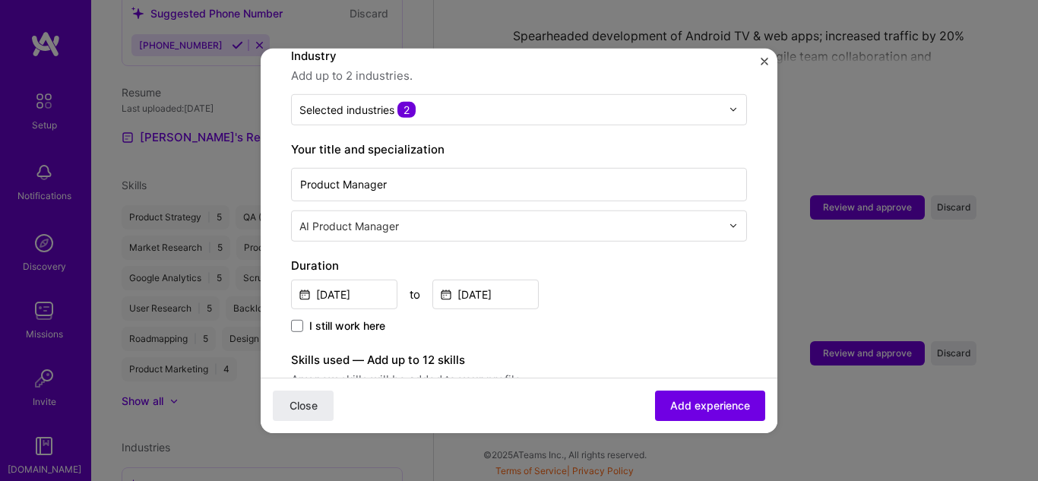
scroll to position [240, 0]
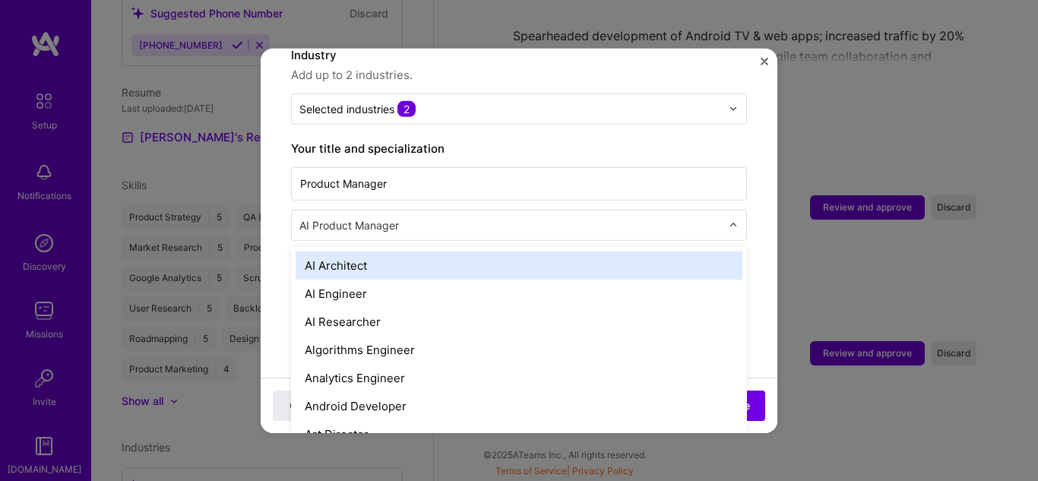
click at [593, 217] on input "text" at bounding box center [512, 225] width 425 height 16
type input "prod"
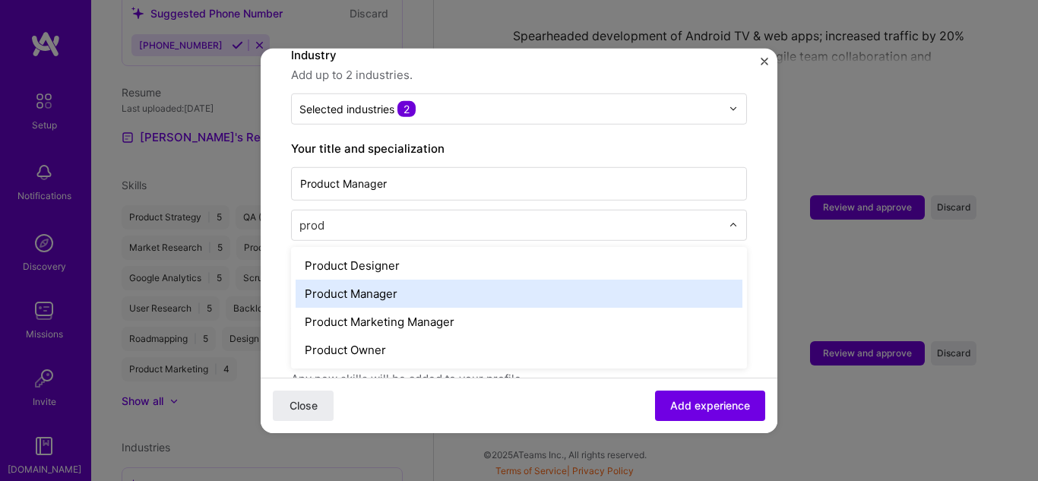
click at [528, 280] on div "Product Manager" at bounding box center [519, 293] width 447 height 28
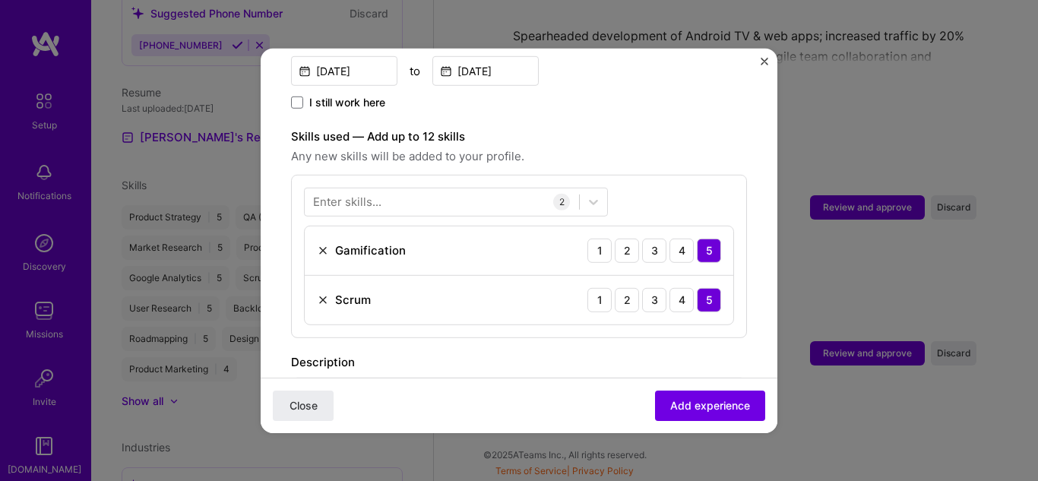
scroll to position [489, 0]
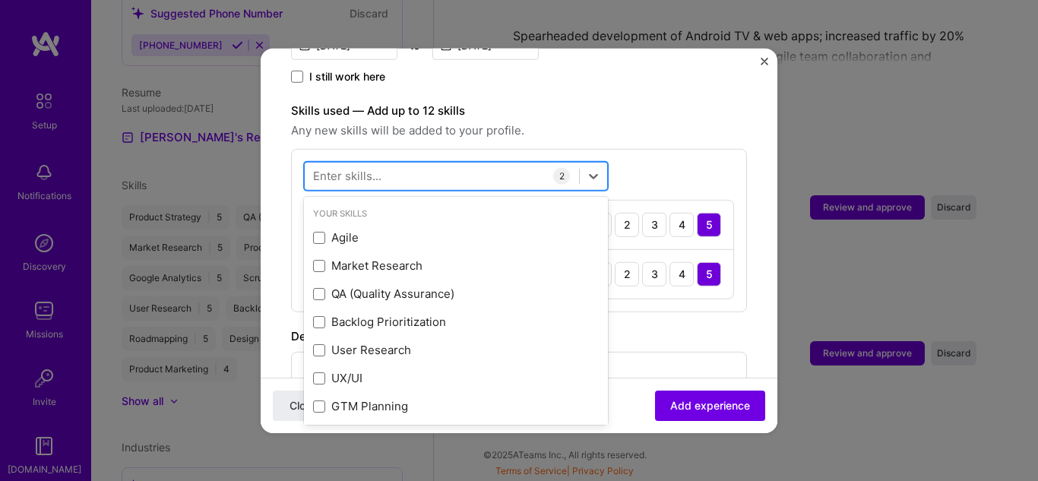
click at [514, 163] on div at bounding box center [442, 175] width 274 height 25
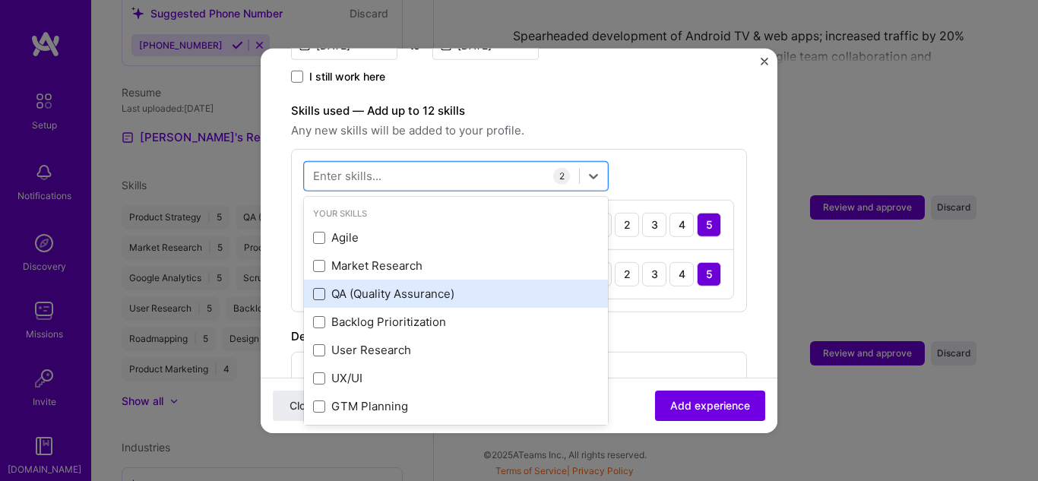
click at [322, 288] on span at bounding box center [319, 294] width 12 height 12
click at [0, 0] on input "checkbox" at bounding box center [0, 0] width 0 height 0
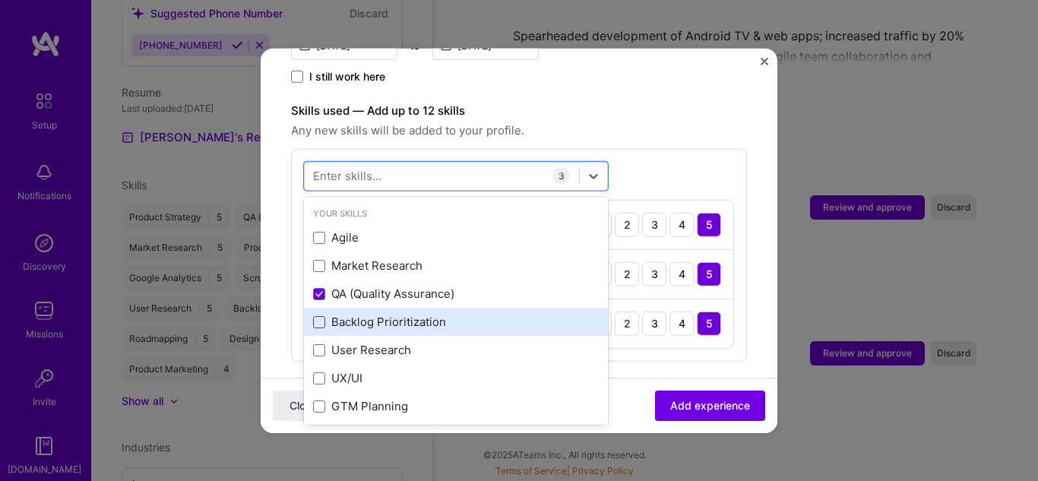
click at [319, 316] on span at bounding box center [319, 322] width 12 height 12
click at [0, 0] on input "checkbox" at bounding box center [0, 0] width 0 height 0
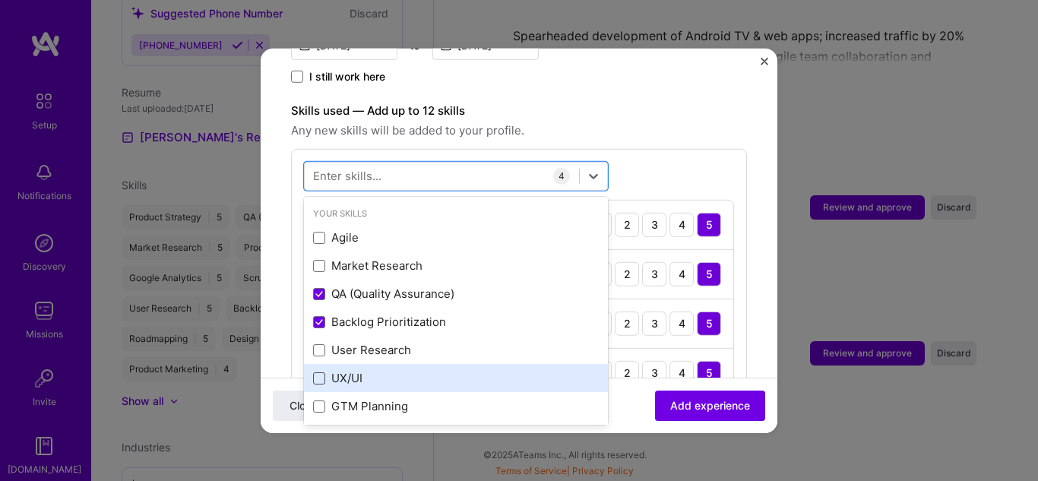
click at [320, 372] on span at bounding box center [319, 378] width 12 height 12
click at [0, 0] on input "checkbox" at bounding box center [0, 0] width 0 height 0
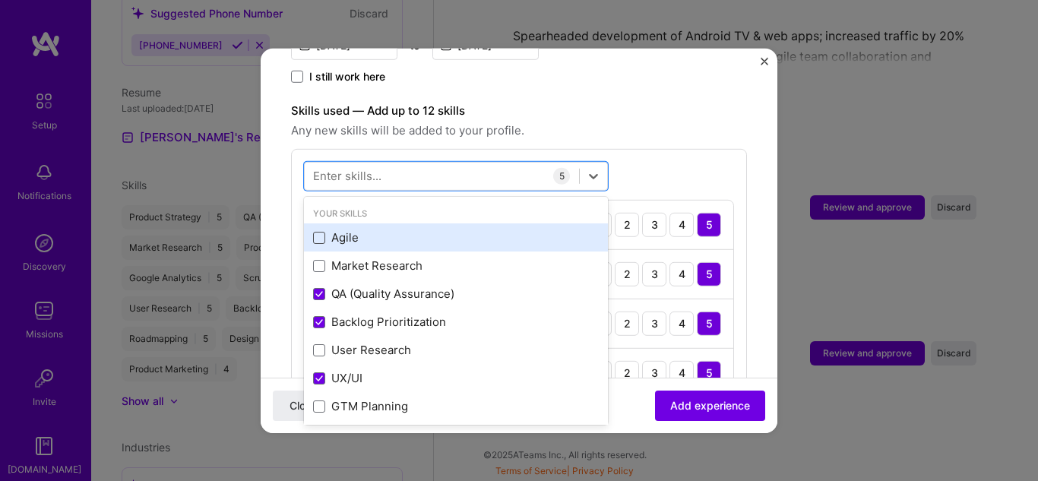
click at [319, 232] on span at bounding box center [319, 238] width 12 height 12
click at [0, 0] on input "checkbox" at bounding box center [0, 0] width 0 height 0
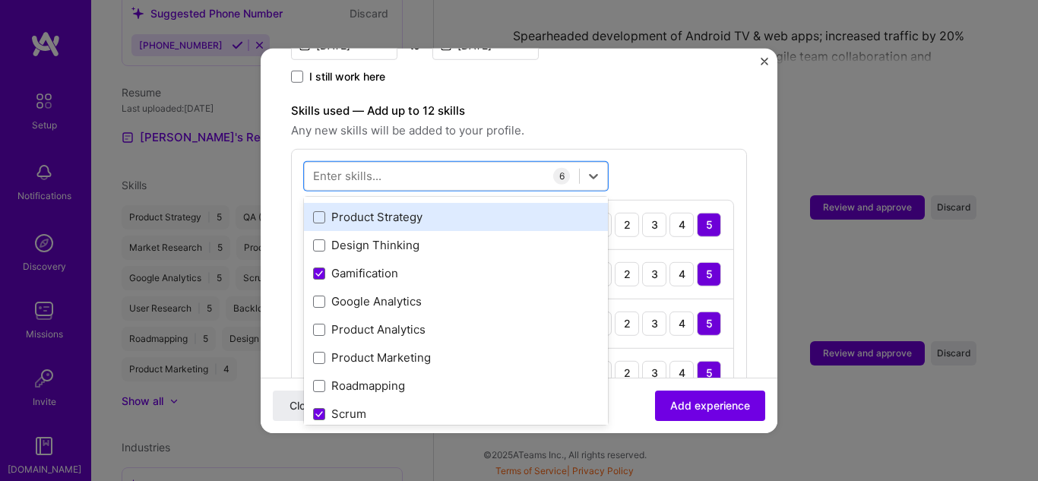
scroll to position [323, 0]
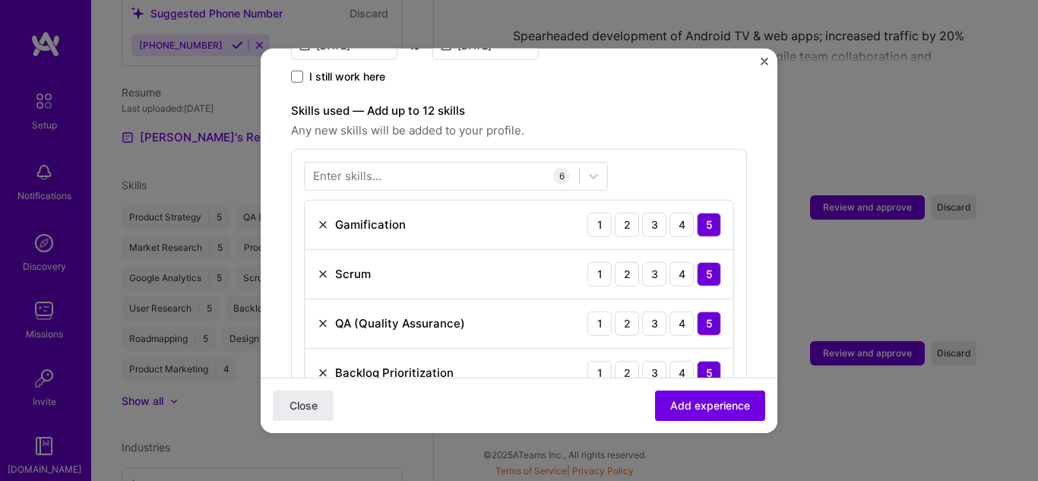
click at [667, 148] on div "Enter skills... 6 Gamification 1 2 3 4 5 Scrum 1 2 3 4 5 QA (Quality Assurance)…" at bounding box center [519, 328] width 456 height 361
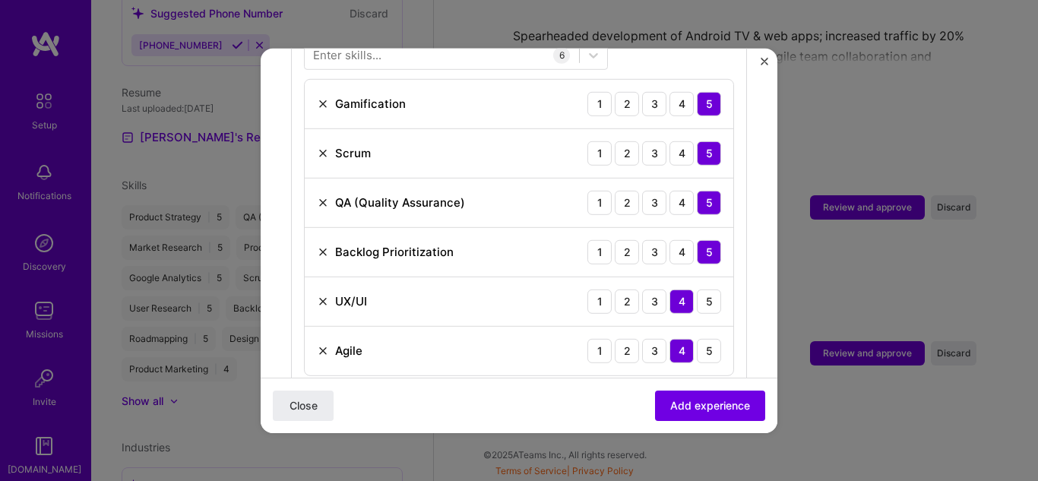
scroll to position [610, 0]
click at [670, 192] on div "4" at bounding box center [682, 201] width 24 height 24
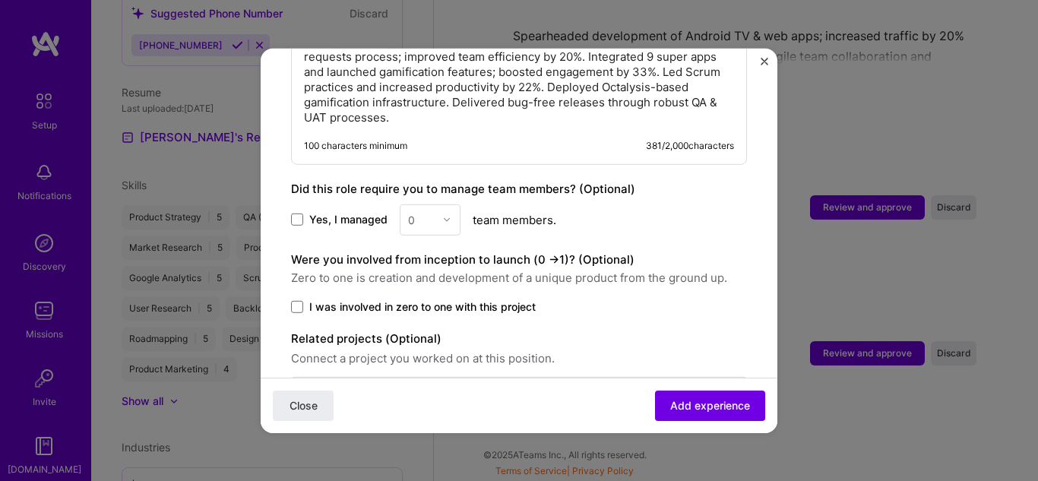
scroll to position [1054, 0]
click at [300, 213] on span at bounding box center [297, 219] width 12 height 12
click at [0, 0] on input "Yes, I managed" at bounding box center [0, 0] width 0 height 0
click at [442, 214] on img at bounding box center [446, 218] width 9 height 9
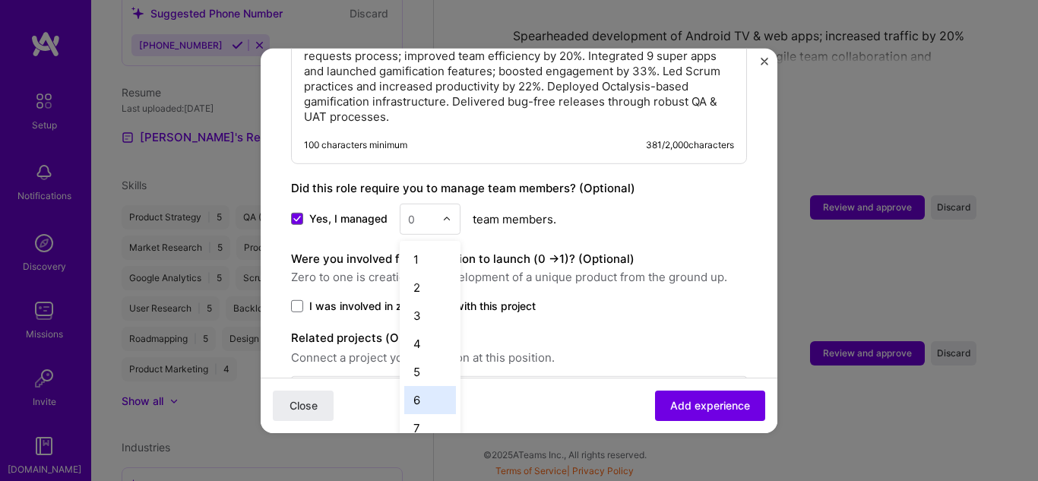
click at [420, 391] on div "6" at bounding box center [430, 399] width 52 height 28
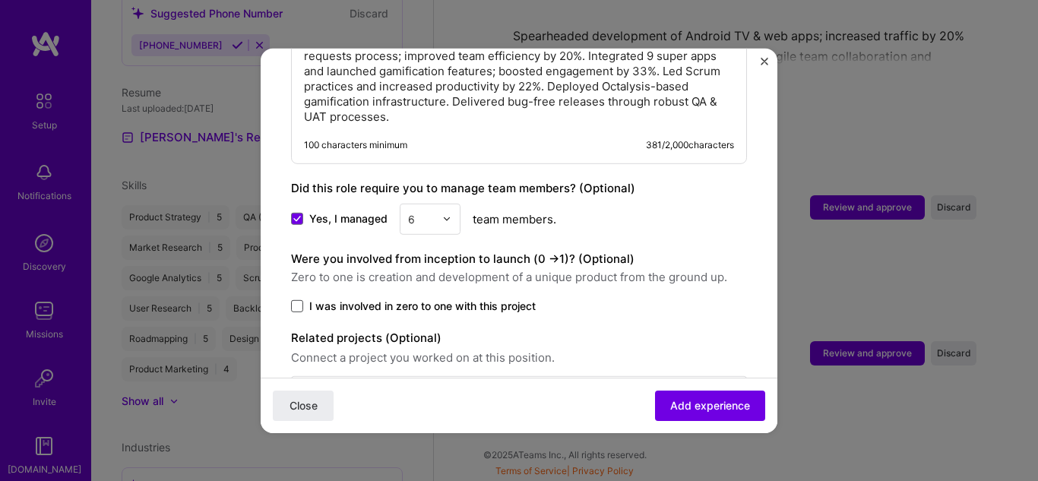
click at [296, 300] on span at bounding box center [297, 306] width 12 height 12
click at [0, 0] on input "I was involved in zero to one with this project" at bounding box center [0, 0] width 0 height 0
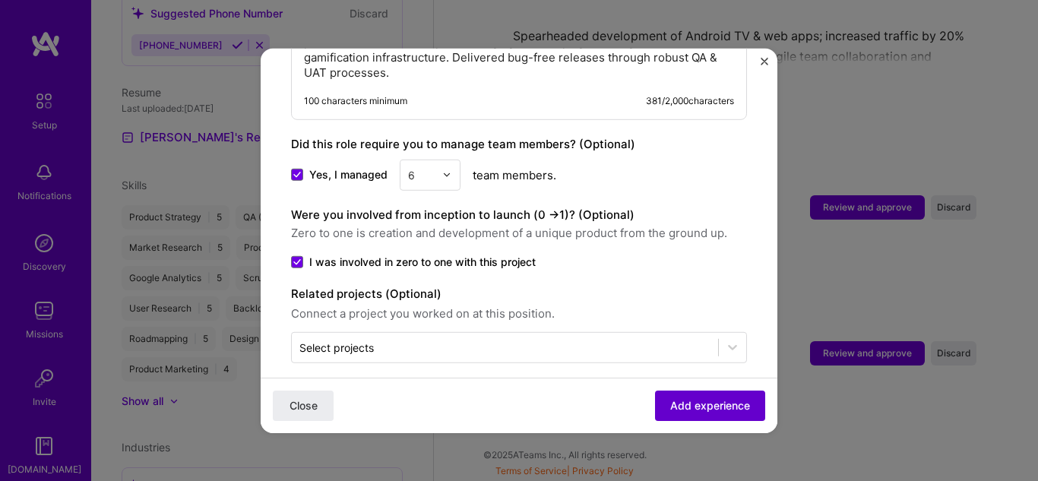
click at [662, 396] on button "Add experience" at bounding box center [710, 406] width 110 height 30
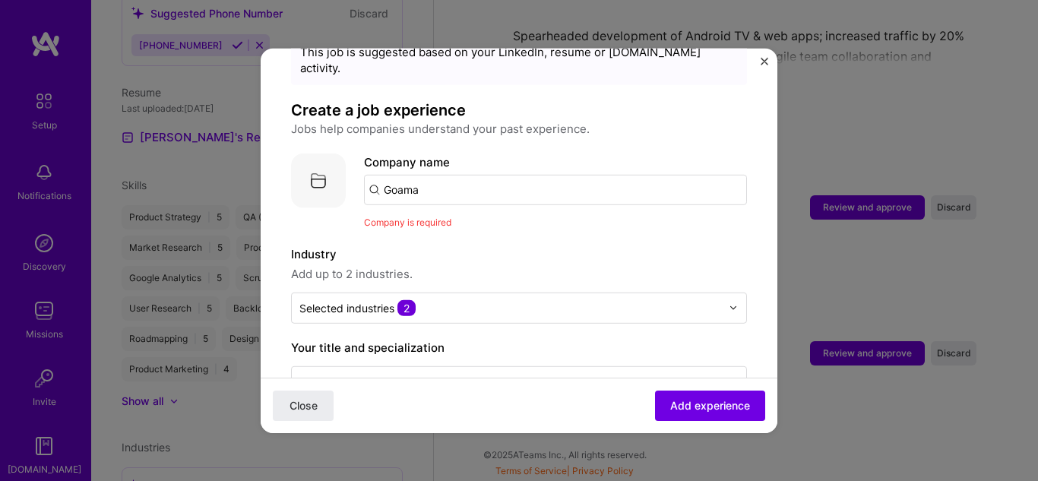
scroll to position [62, 0]
click at [459, 175] on input "Goama" at bounding box center [555, 190] width 383 height 30
type input "Goama"
click at [465, 219] on div "Goama" at bounding box center [474, 232] width 51 height 27
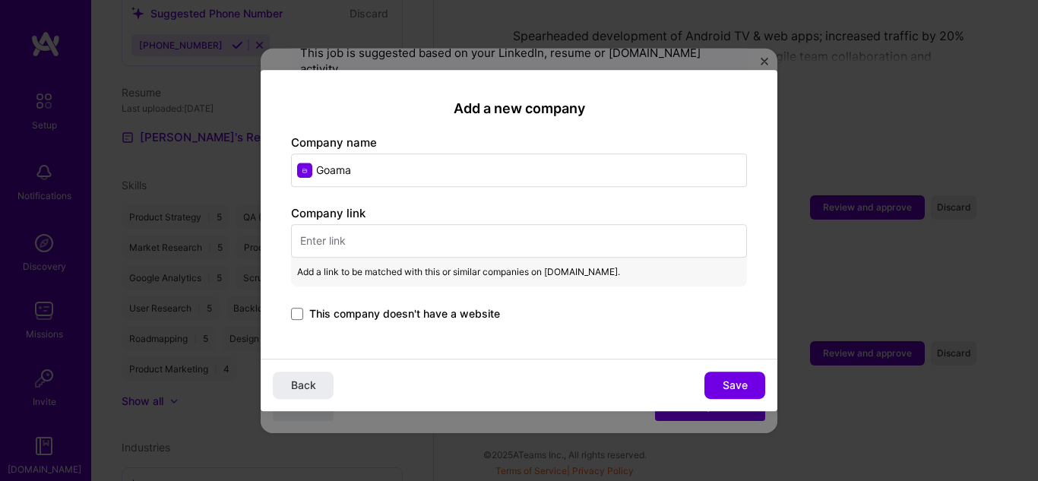
click at [395, 245] on input "text" at bounding box center [519, 240] width 456 height 33
paste input "[URL][DOMAIN_NAME]"
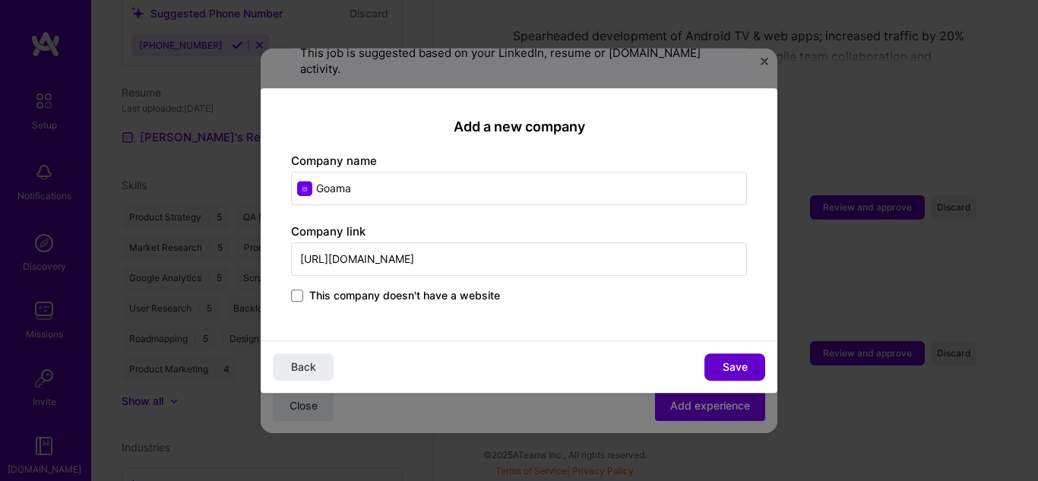
type input "[URL][DOMAIN_NAME]"
click at [725, 374] on span "Save" at bounding box center [735, 367] width 25 height 15
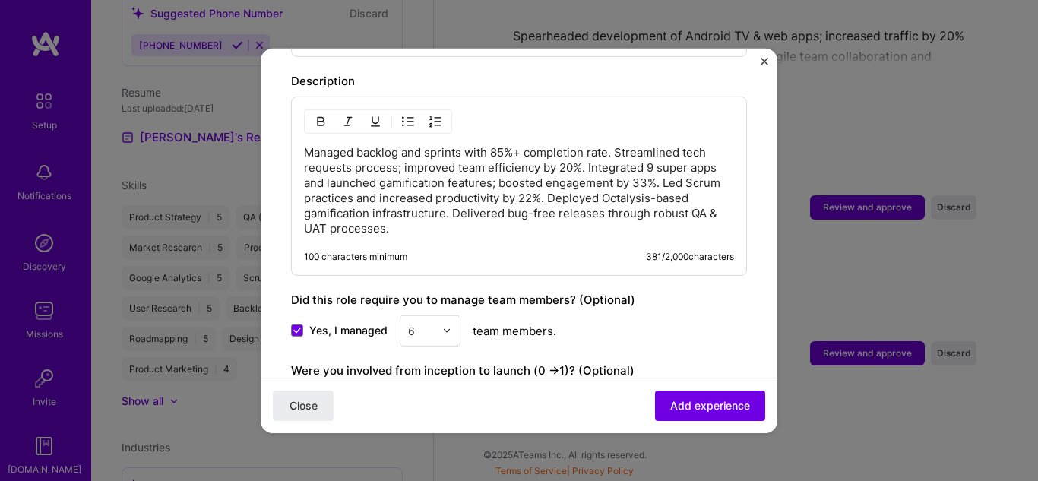
scroll to position [1120, 0]
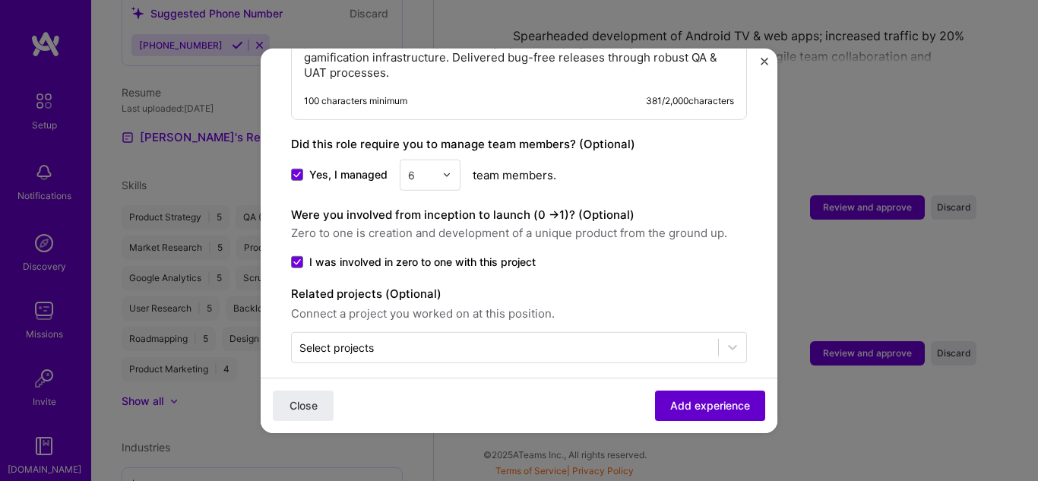
click at [686, 405] on span "Add experience" at bounding box center [710, 405] width 80 height 15
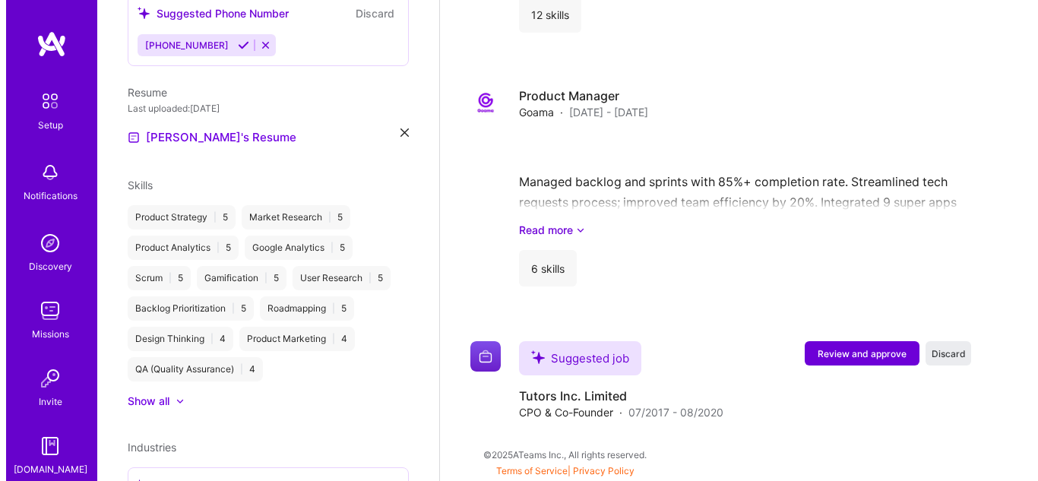
scroll to position [1587, 0]
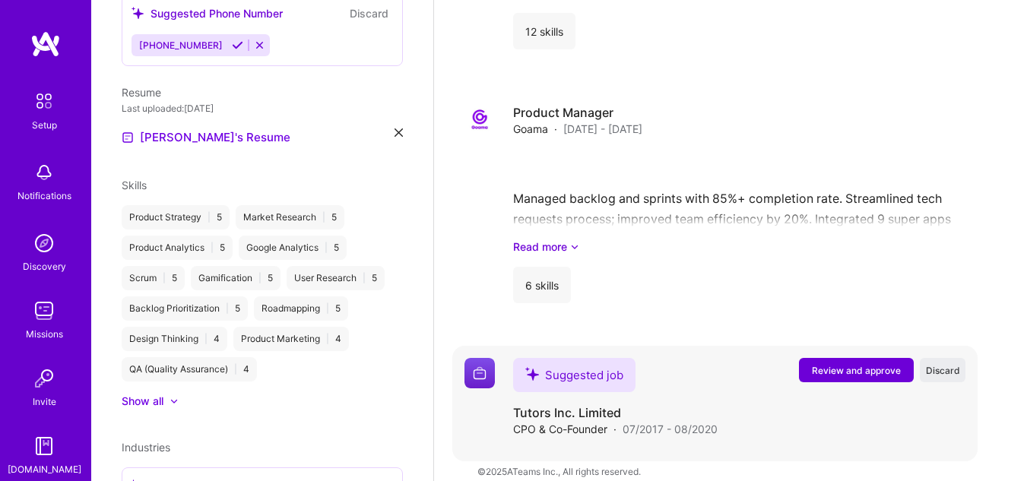
click at [832, 364] on span "Review and approve" at bounding box center [856, 370] width 89 height 13
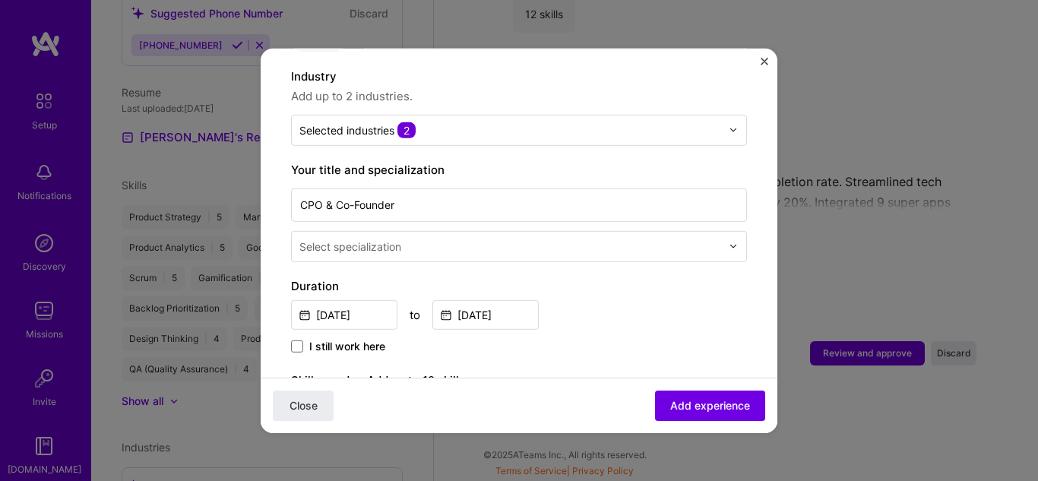
scroll to position [225, 0]
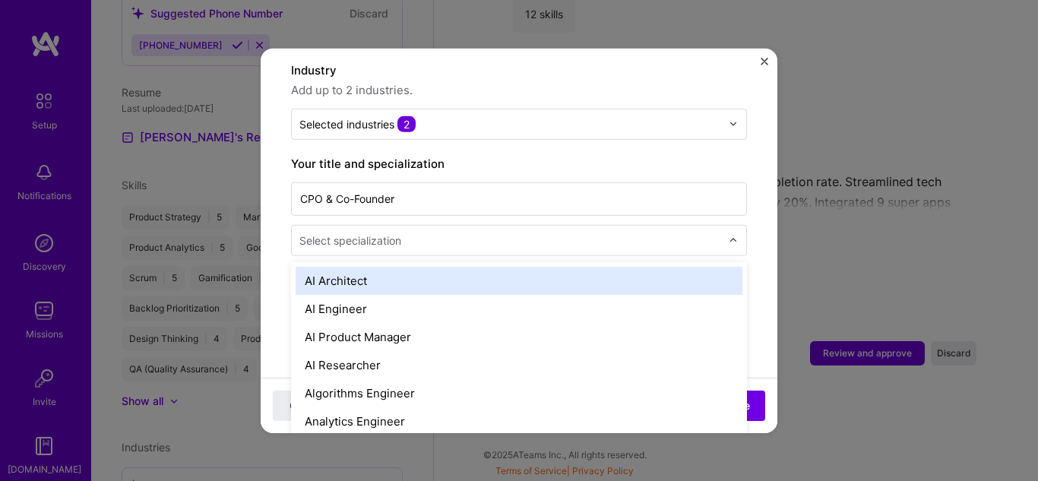
click at [613, 225] on div "Select specialization" at bounding box center [510, 240] width 437 height 30
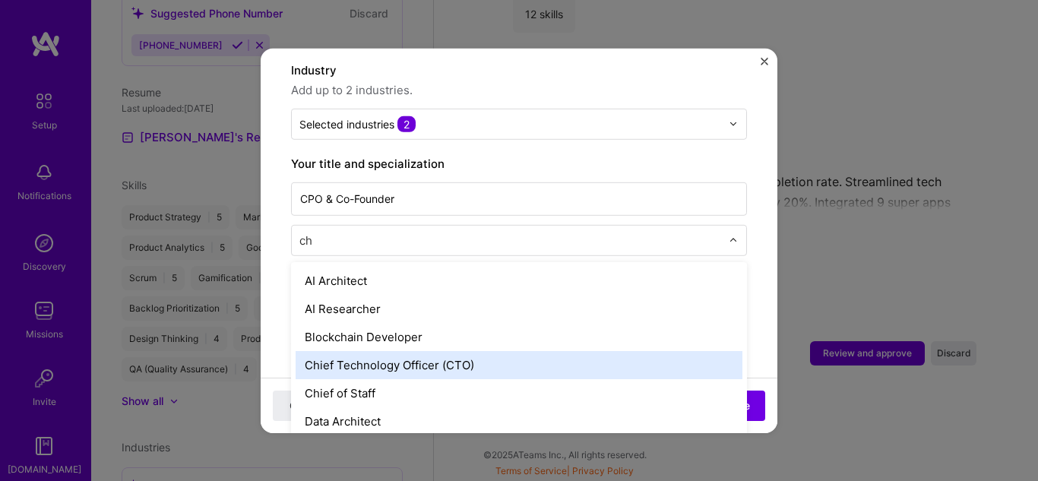
type input "c"
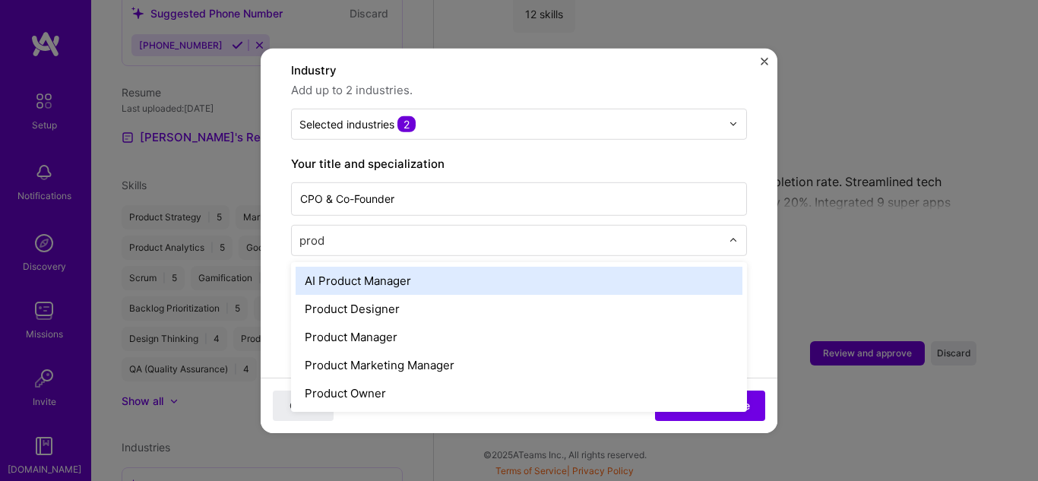
type input "produ"
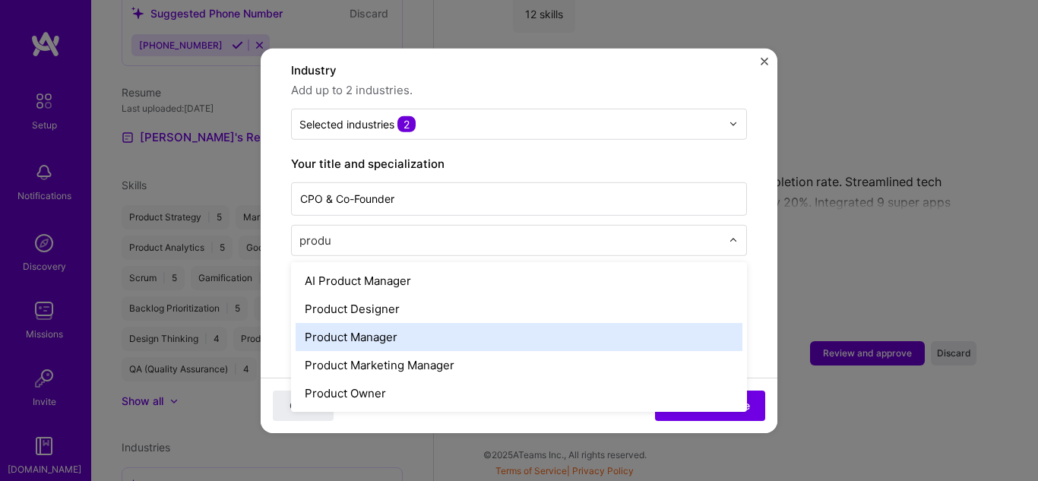
click at [549, 322] on div "Product Manager" at bounding box center [519, 336] width 447 height 28
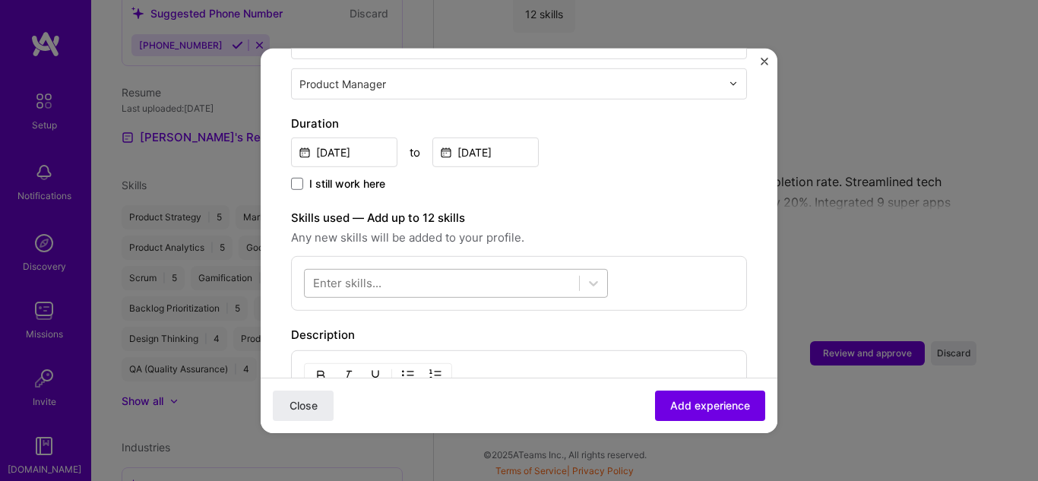
scroll to position [433, 0]
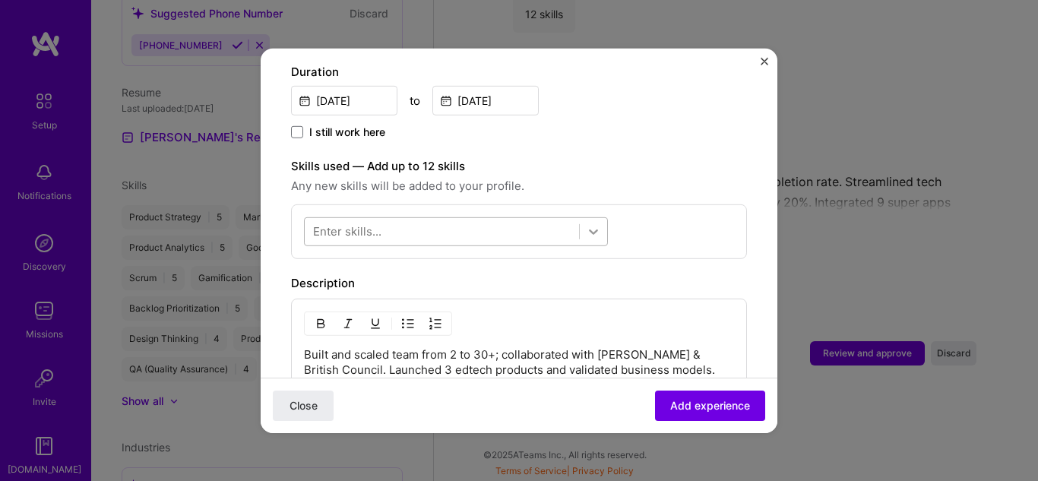
click at [590, 223] on icon at bounding box center [593, 230] width 15 height 15
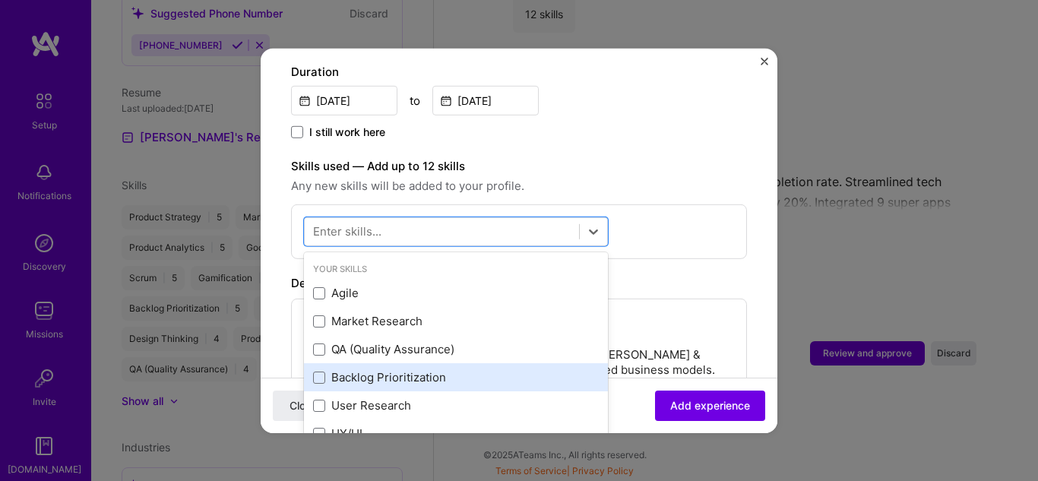
click at [489, 369] on div "Backlog Prioritization" at bounding box center [456, 377] width 286 height 16
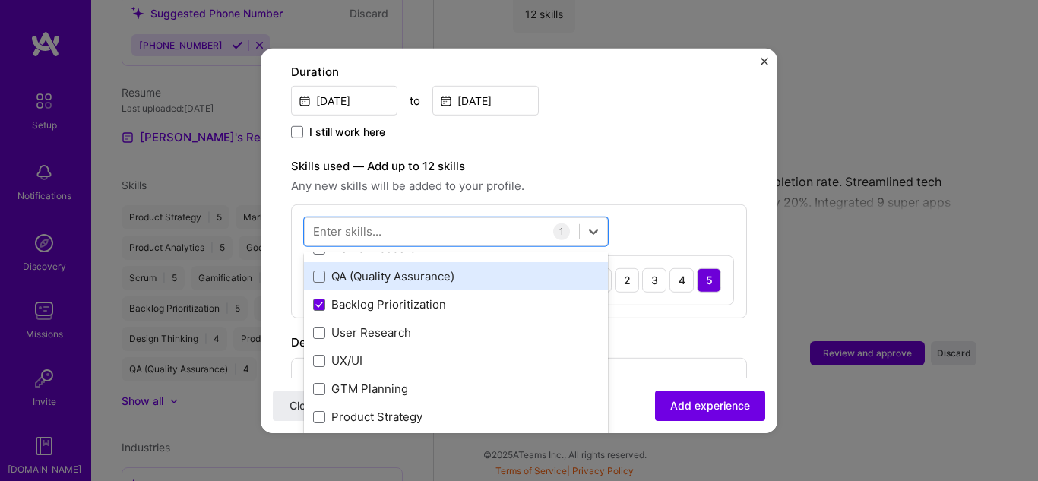
click at [487, 268] on div "QA (Quality Assurance)" at bounding box center [456, 276] width 286 height 16
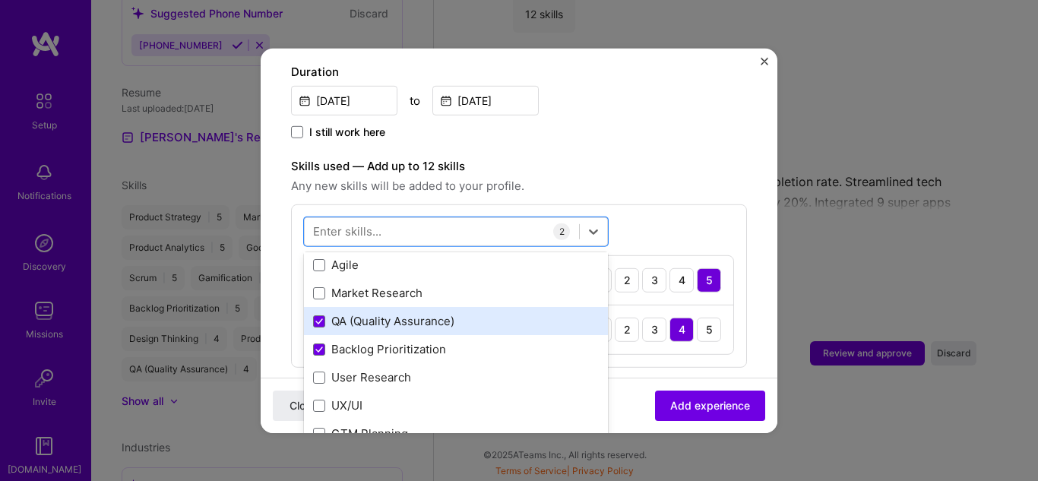
scroll to position [27, 0]
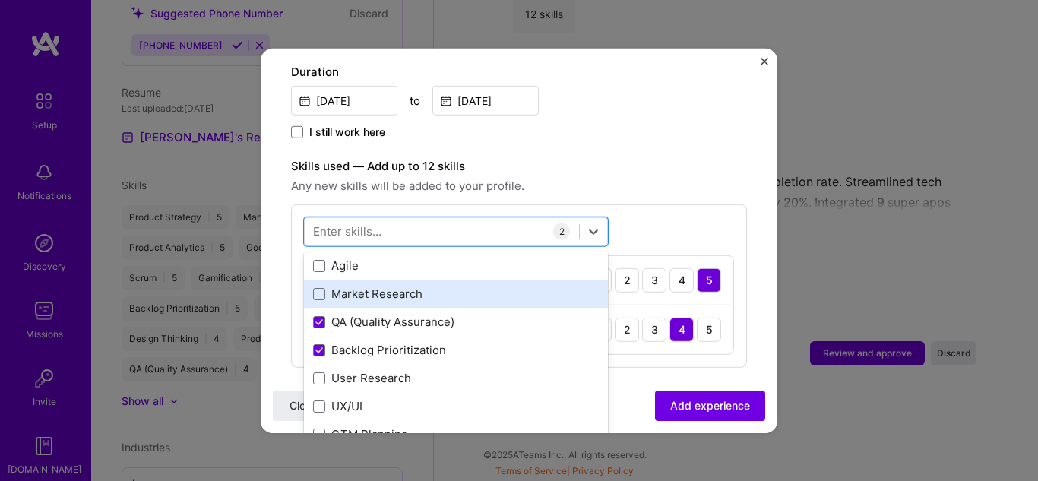
click at [466, 286] on div "Market Research" at bounding box center [456, 294] width 286 height 16
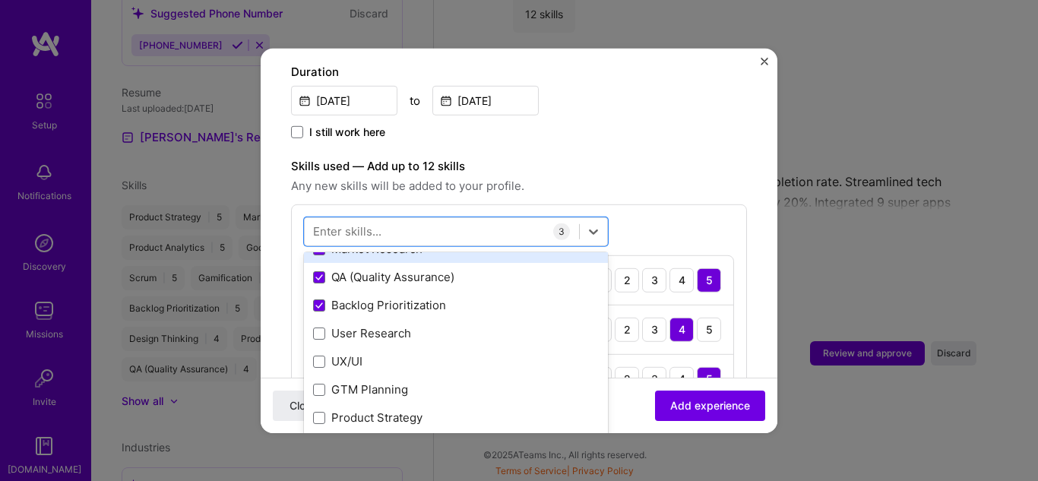
scroll to position [73, 0]
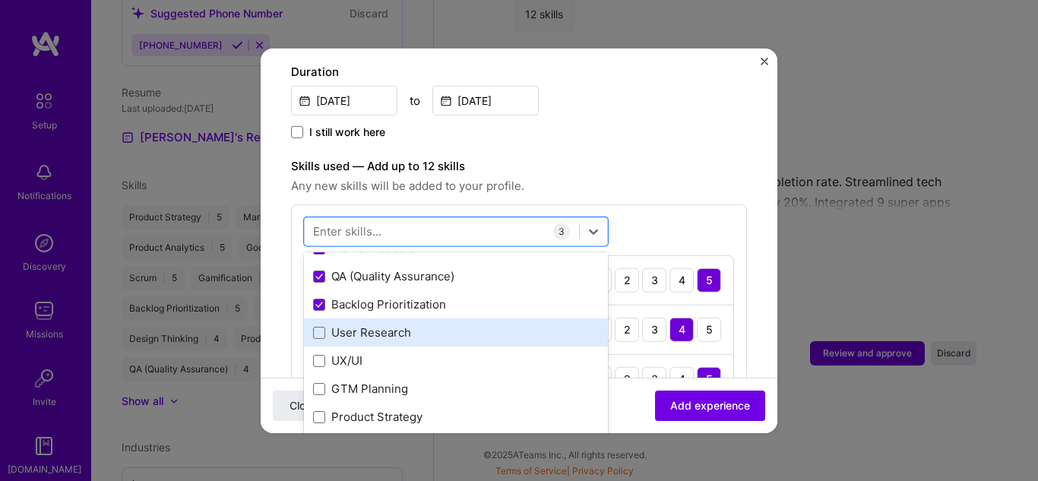
click at [445, 325] on div "User Research" at bounding box center [456, 333] width 286 height 16
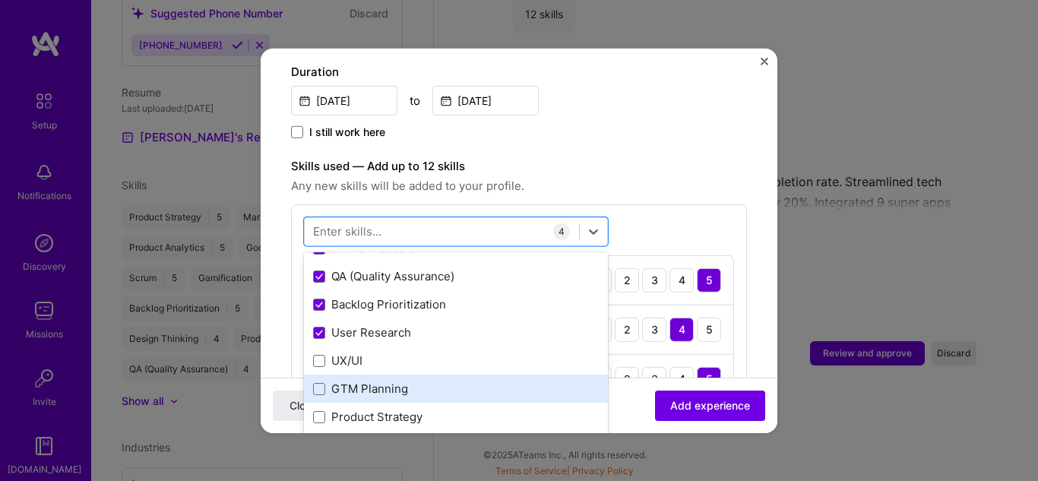
click at [441, 381] on div "GTM Planning" at bounding box center [456, 389] width 286 height 16
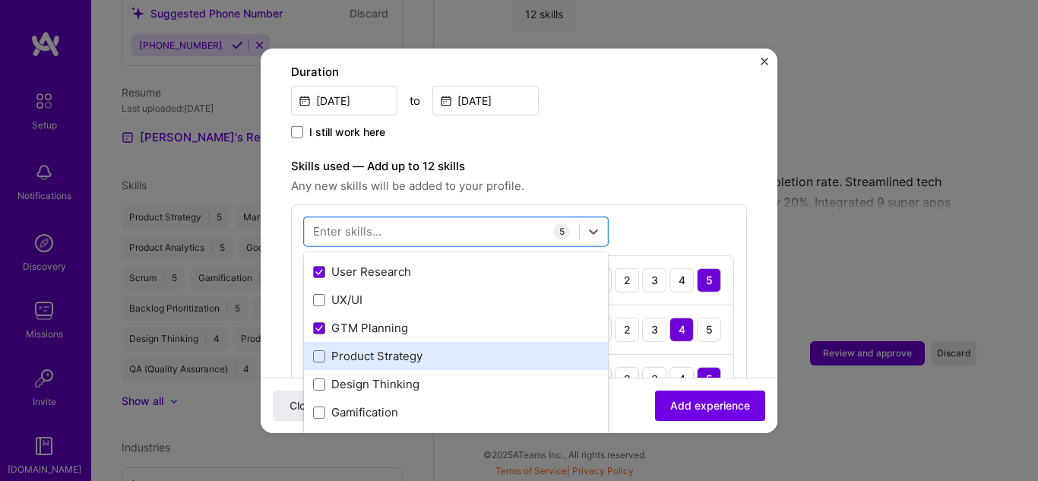
click at [452, 348] on div "Product Strategy" at bounding box center [456, 356] width 286 height 16
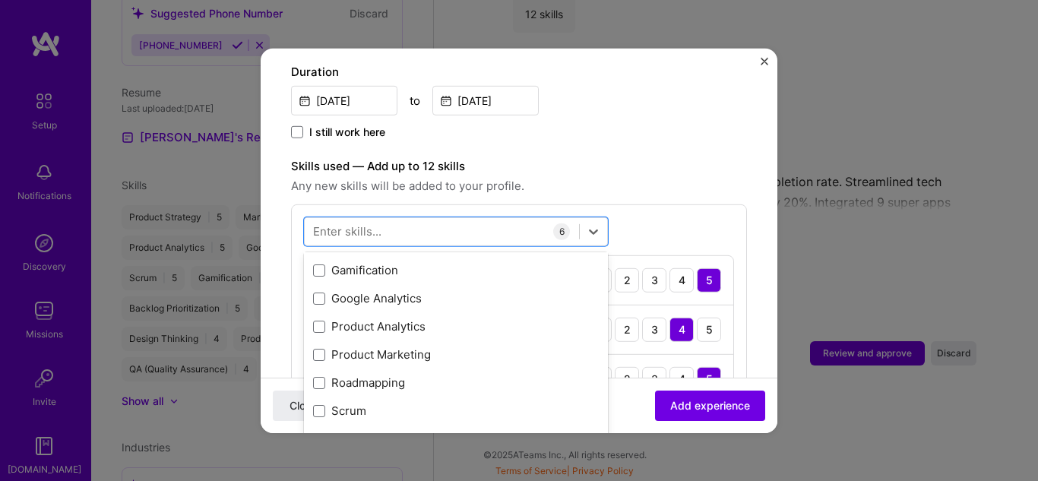
scroll to position [277, 0]
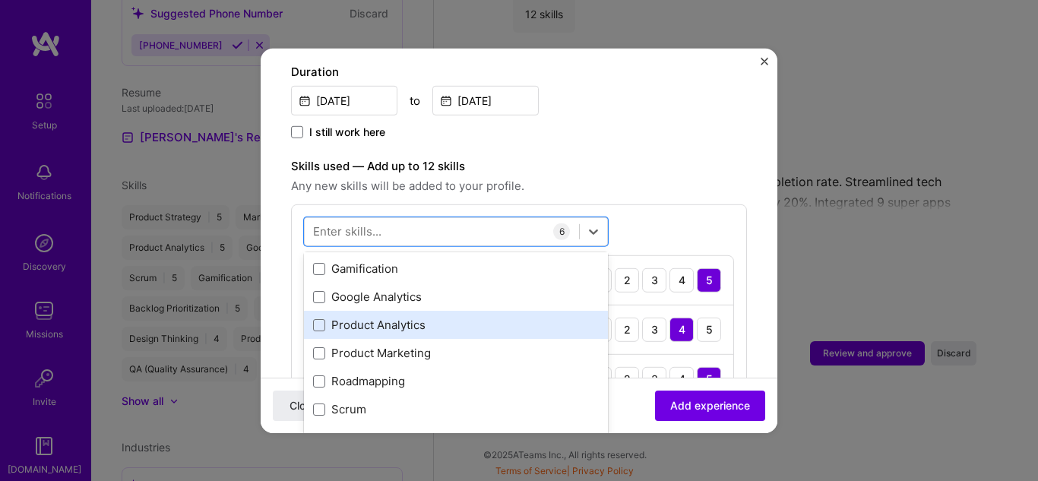
click at [458, 317] on div "Product Analytics" at bounding box center [456, 325] width 286 height 16
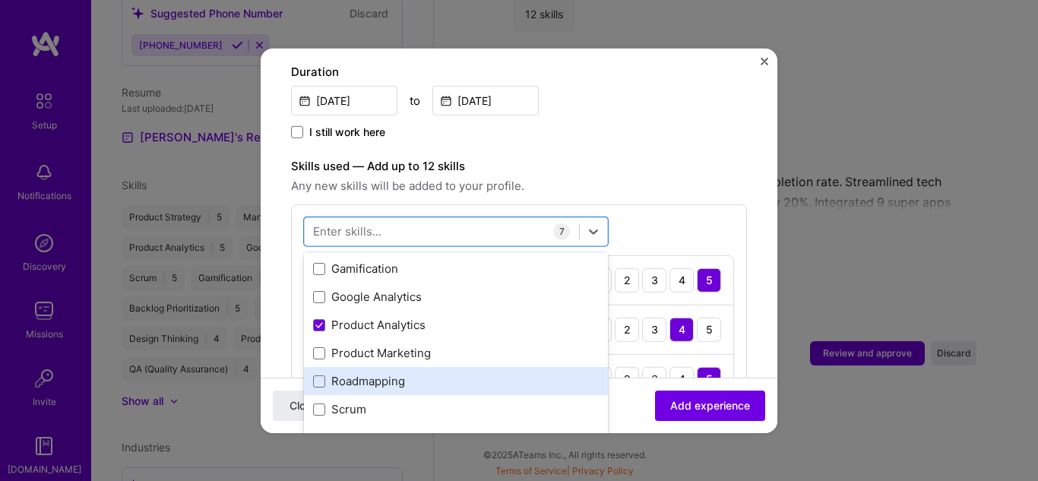
click at [454, 367] on div "Roadmapping" at bounding box center [456, 381] width 304 height 28
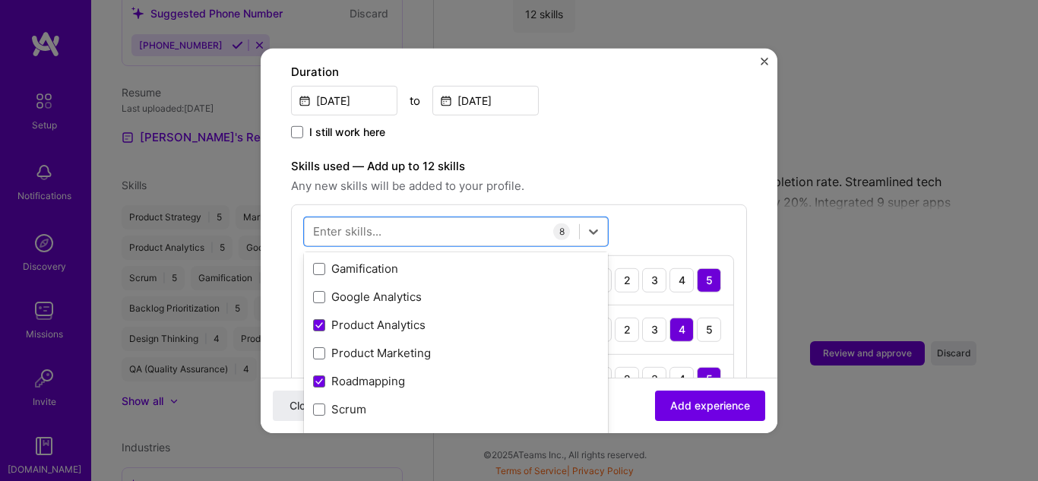
click at [680, 176] on span "Any new skills will be added to your profile." at bounding box center [519, 185] width 456 height 18
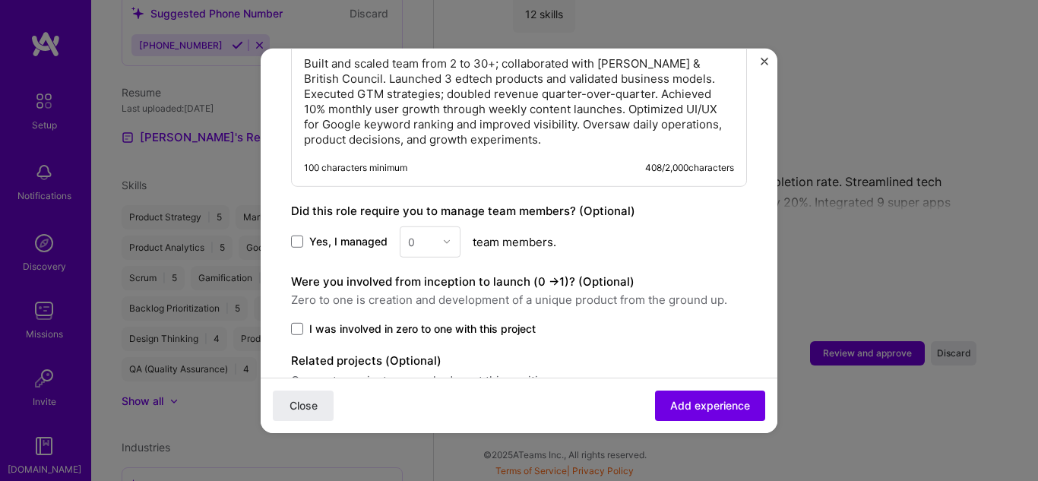
scroll to position [1130, 0]
click at [298, 235] on span at bounding box center [297, 241] width 12 height 12
click at [0, 0] on input "Yes, I managed" at bounding box center [0, 0] width 0 height 0
click at [447, 232] on div at bounding box center [450, 241] width 17 height 30
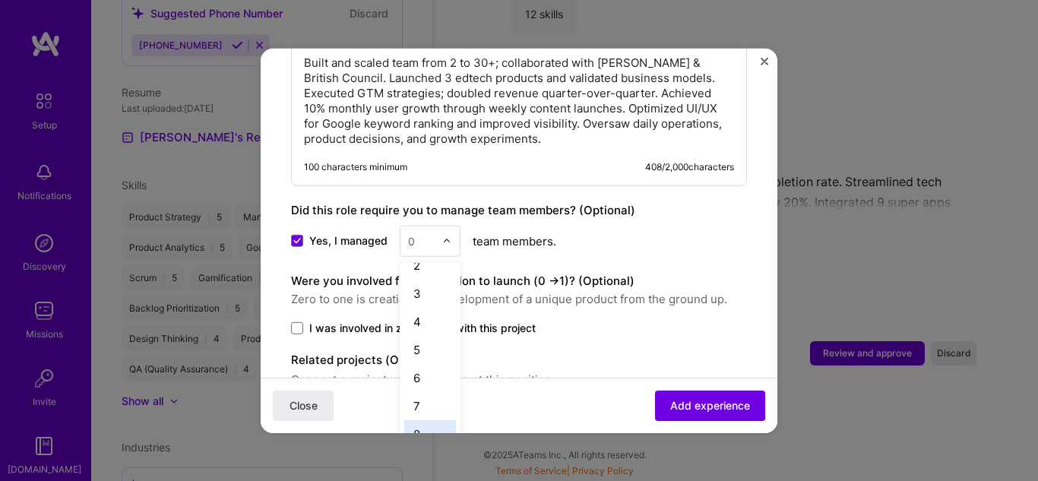
click at [421, 420] on div "8" at bounding box center [430, 434] width 52 height 28
click at [294, 322] on span at bounding box center [297, 328] width 12 height 12
click at [0, 0] on input "I was involved in zero to one with this project" at bounding box center [0, 0] width 0 height 0
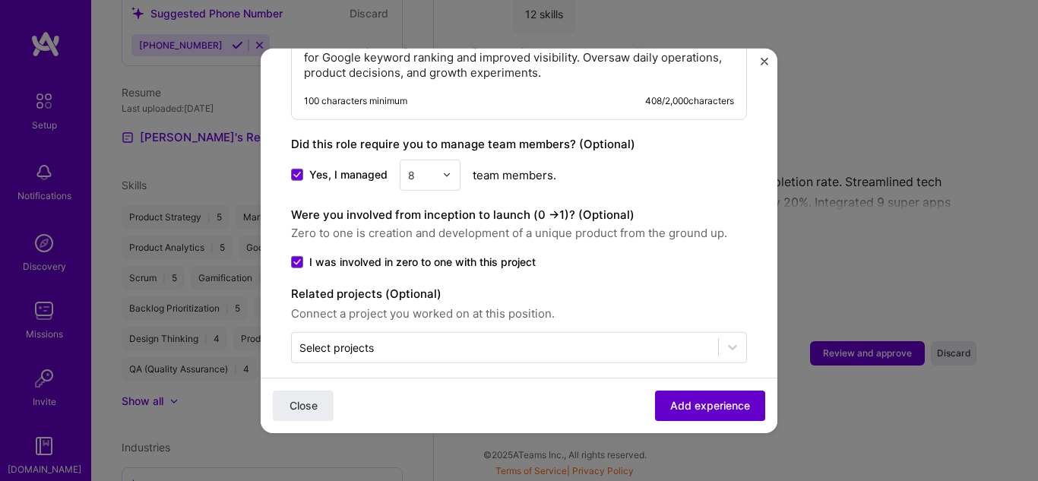
click at [682, 403] on span "Add experience" at bounding box center [710, 405] width 80 height 15
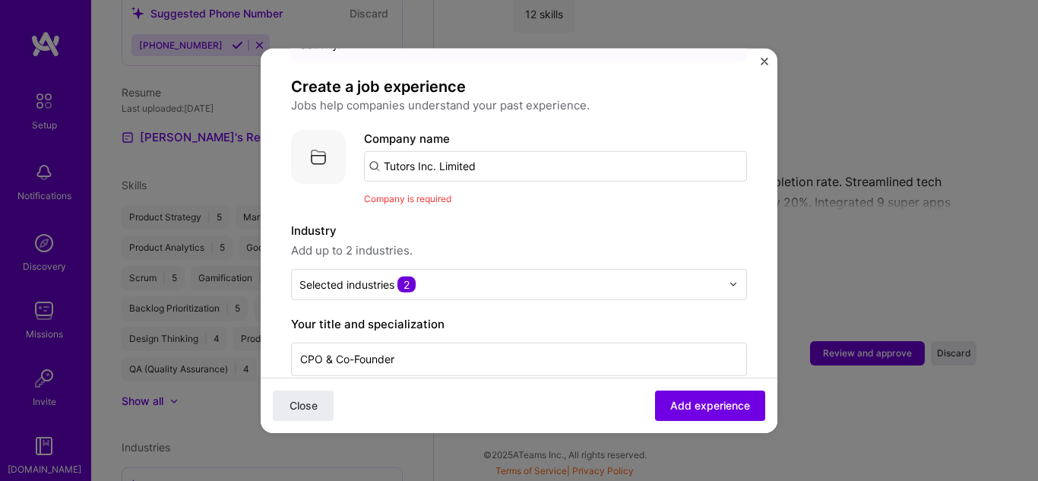
scroll to position [85, 0]
click at [563, 155] on input "Tutors Inc. Limited" at bounding box center [555, 167] width 383 height 30
type input "Tutors Inc. Limited"
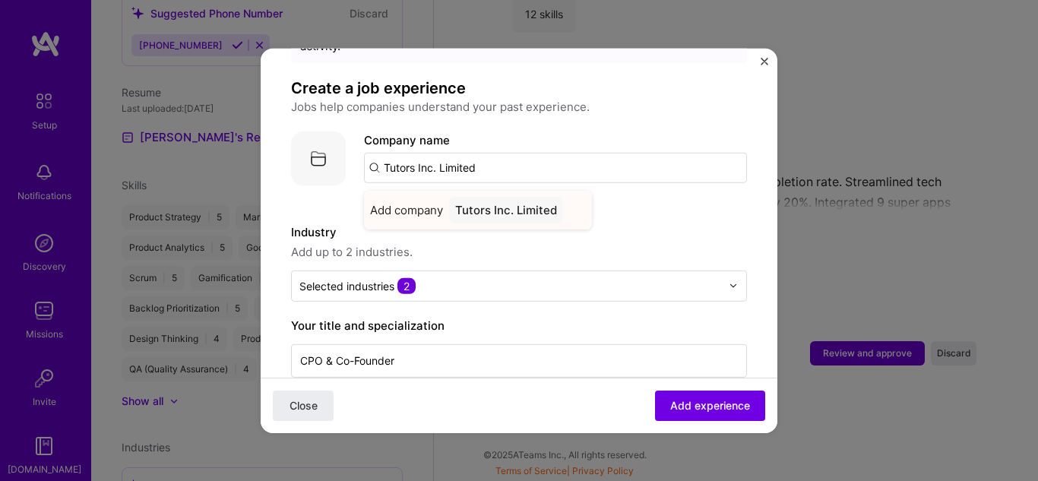
click at [518, 202] on div "Tutors Inc. Limited" at bounding box center [506, 209] width 114 height 27
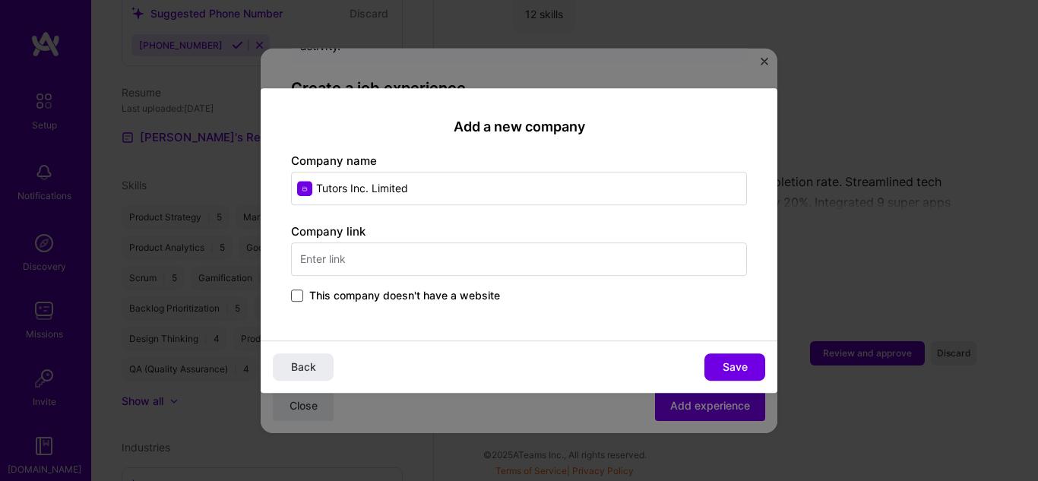
click at [293, 296] on div "Company link This company doesn't have a website" at bounding box center [519, 264] width 456 height 82
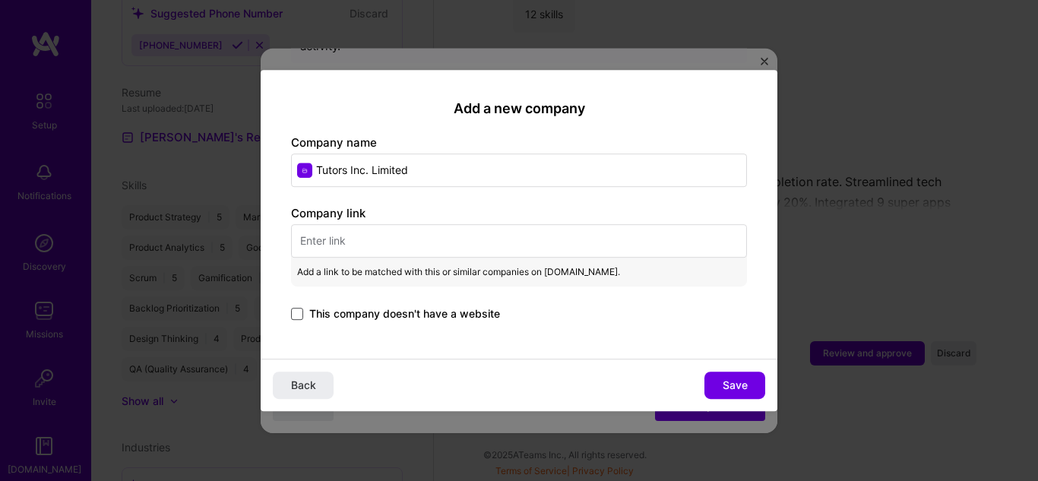
click at [297, 311] on span at bounding box center [297, 314] width 12 height 12
click at [0, 0] on input "This company doesn't have a website" at bounding box center [0, 0] width 0 height 0
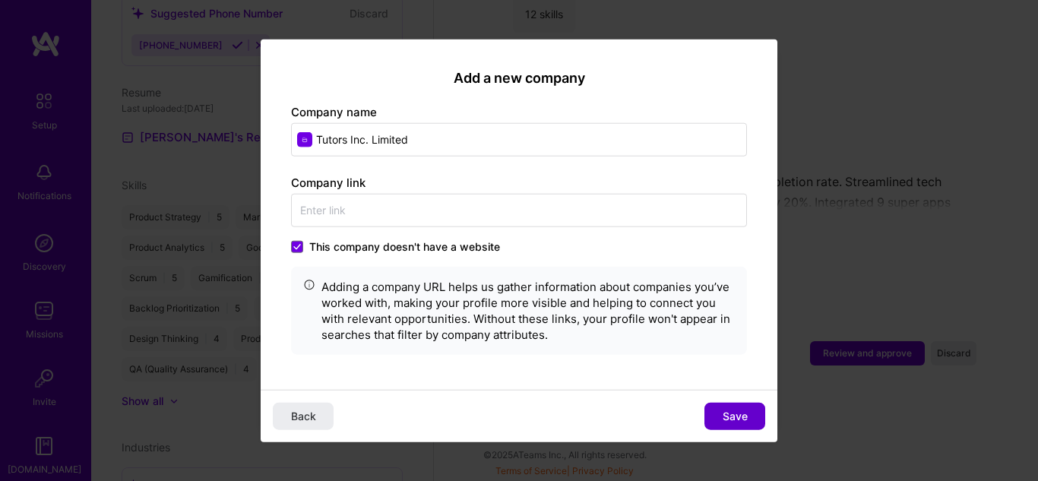
click at [721, 416] on button "Save" at bounding box center [735, 416] width 61 height 27
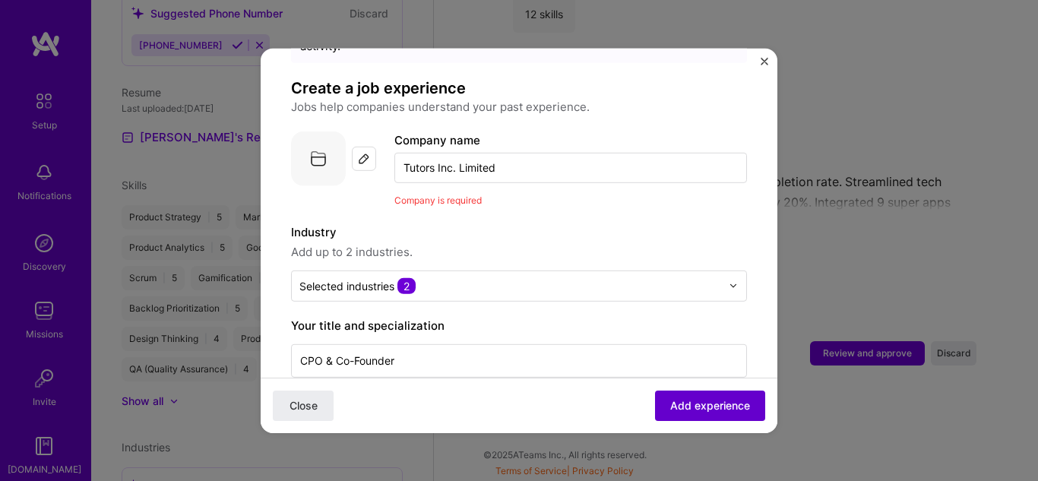
click at [694, 407] on span "Add experience" at bounding box center [710, 405] width 80 height 15
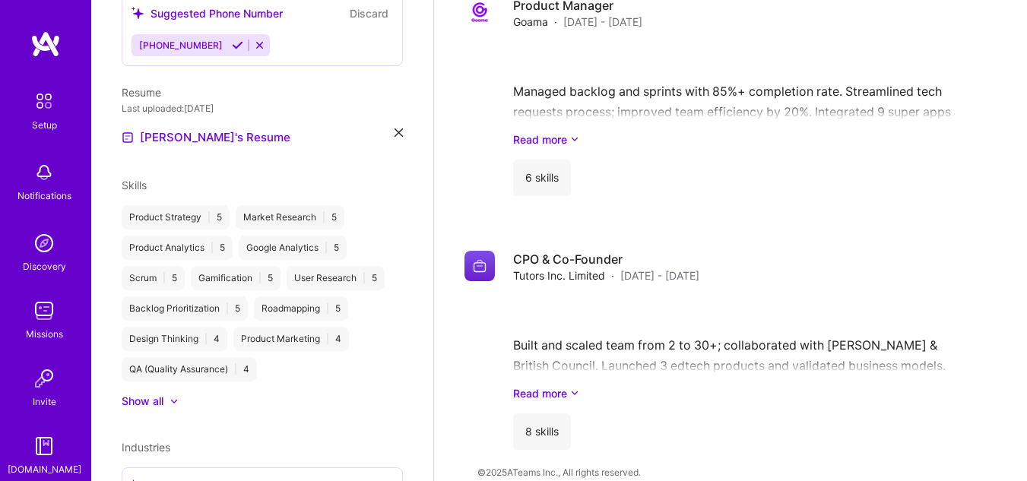
scroll to position [557, 0]
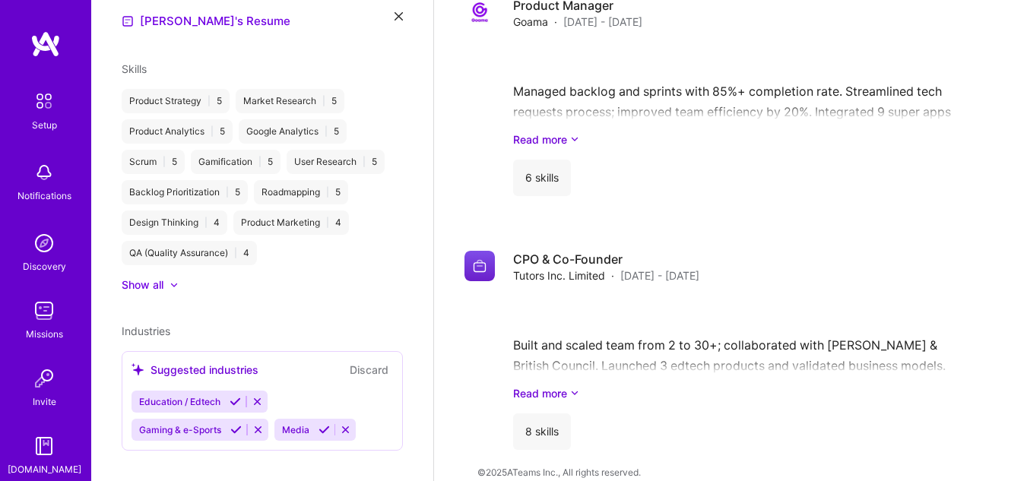
click at [231, 396] on icon at bounding box center [235, 401] width 11 height 11
click at [235, 424] on icon at bounding box center [235, 429] width 11 height 11
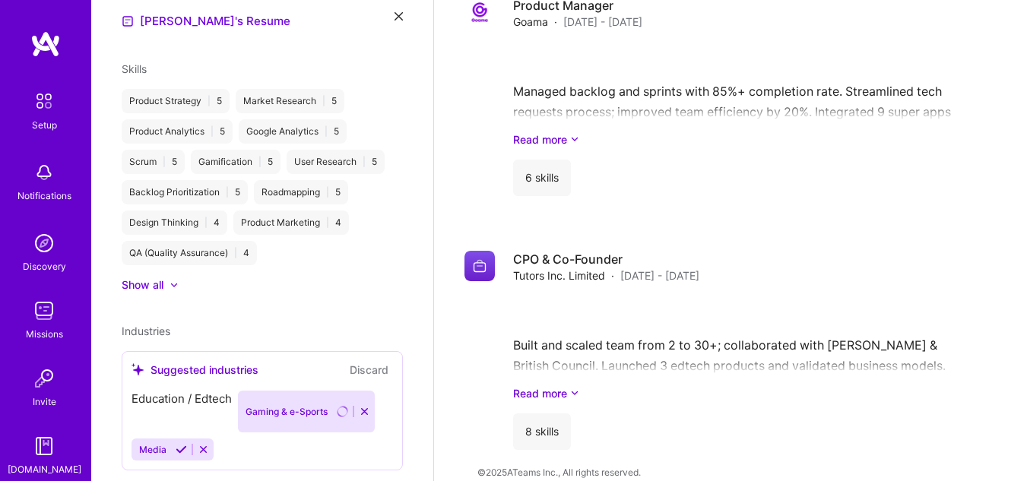
scroll to position [529, 0]
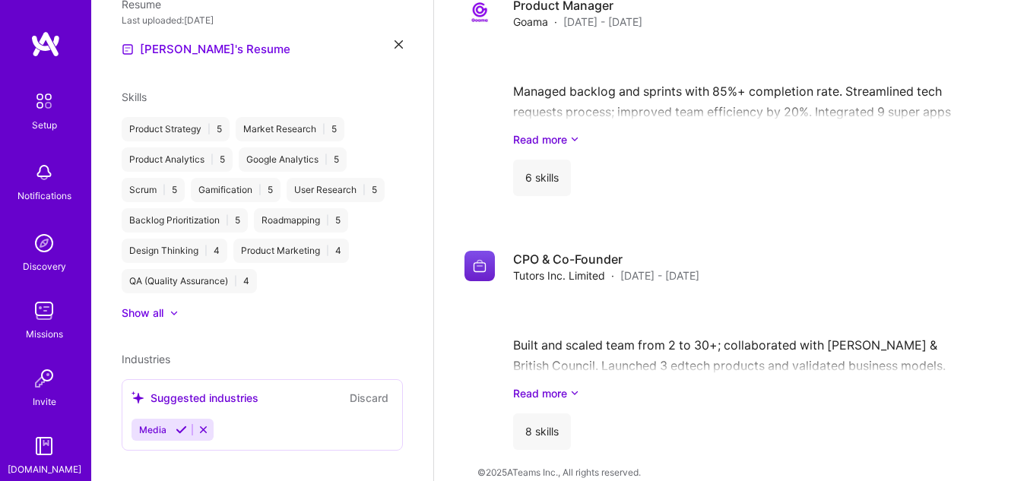
click at [235, 377] on div "[PERSON_NAME] Product Manager 8 Years Experience Location [GEOGRAPHIC_DATA], [G…" at bounding box center [262, 240] width 342 height 481
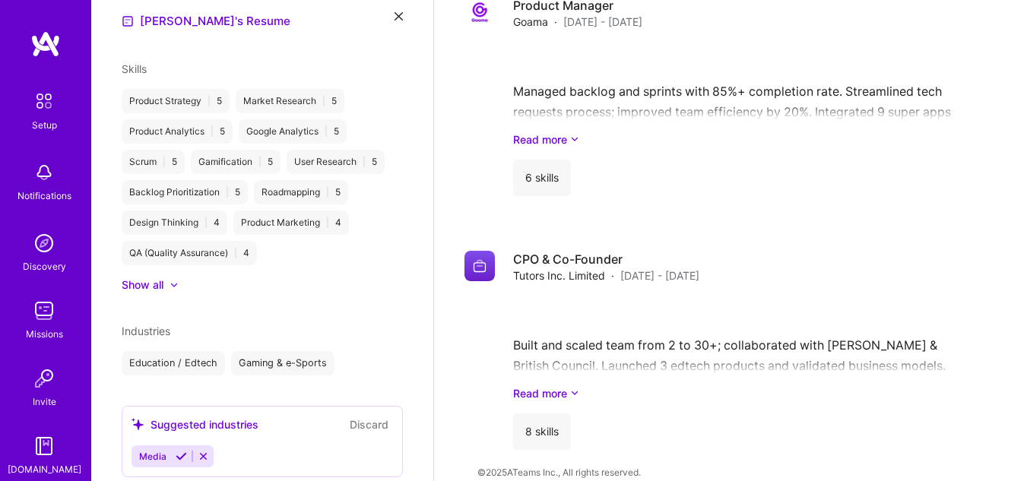
click at [225, 417] on div "Suggested industries" at bounding box center [195, 425] width 127 height 16
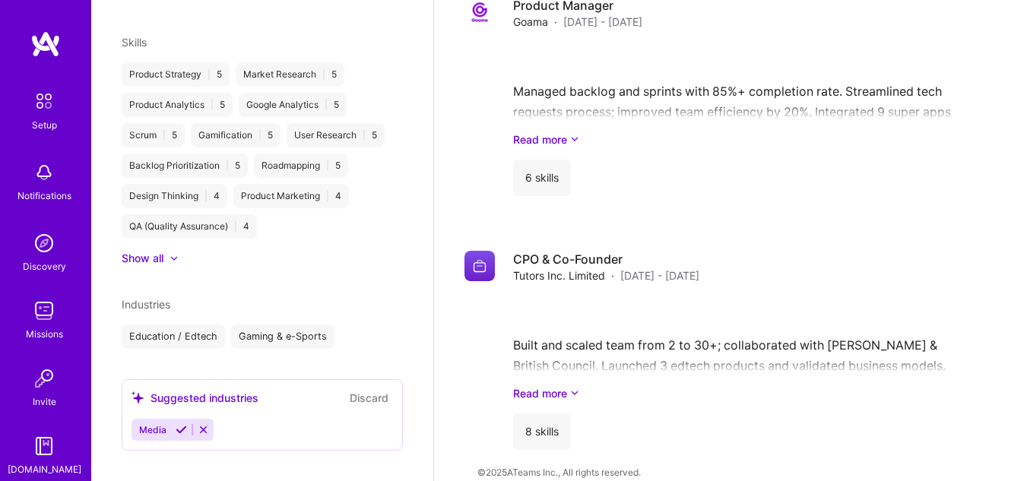
click at [168, 298] on span "Industries" at bounding box center [146, 304] width 49 height 13
click at [208, 423] on button at bounding box center [203, 429] width 21 height 13
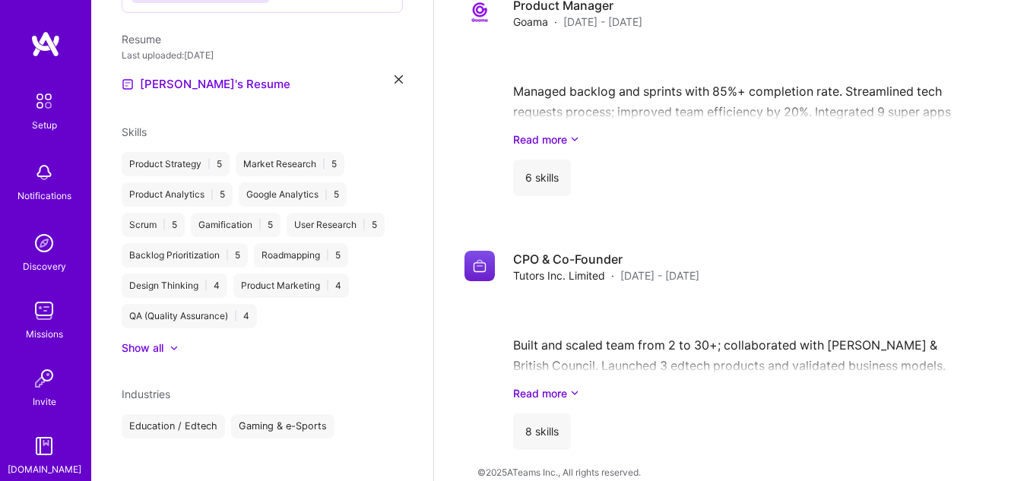
click at [160, 388] on span "Industries" at bounding box center [146, 394] width 49 height 13
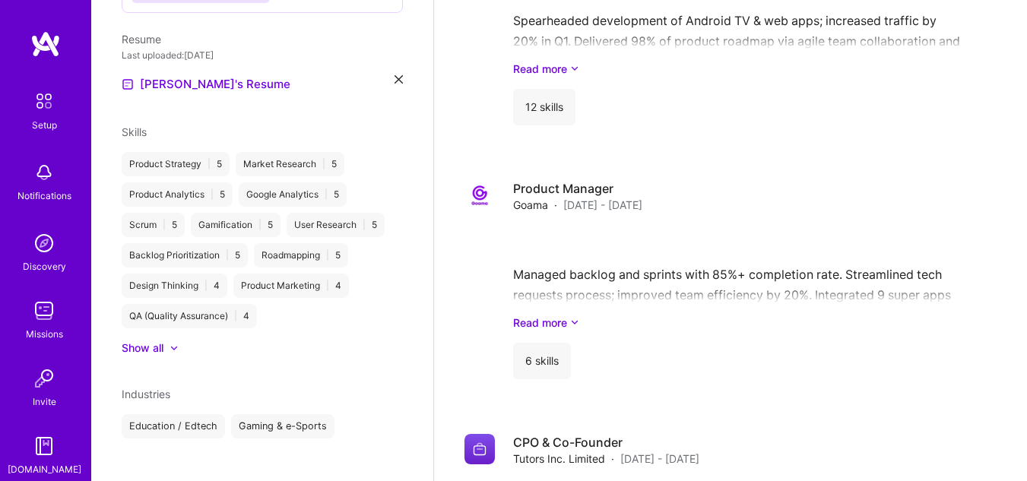
scroll to position [1672, 0]
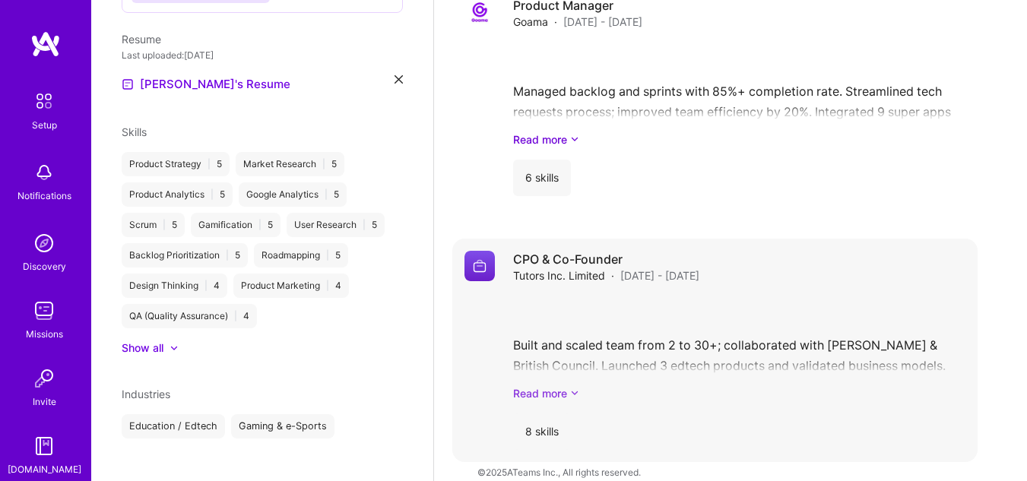
click at [575, 385] on icon at bounding box center [574, 393] width 9 height 16
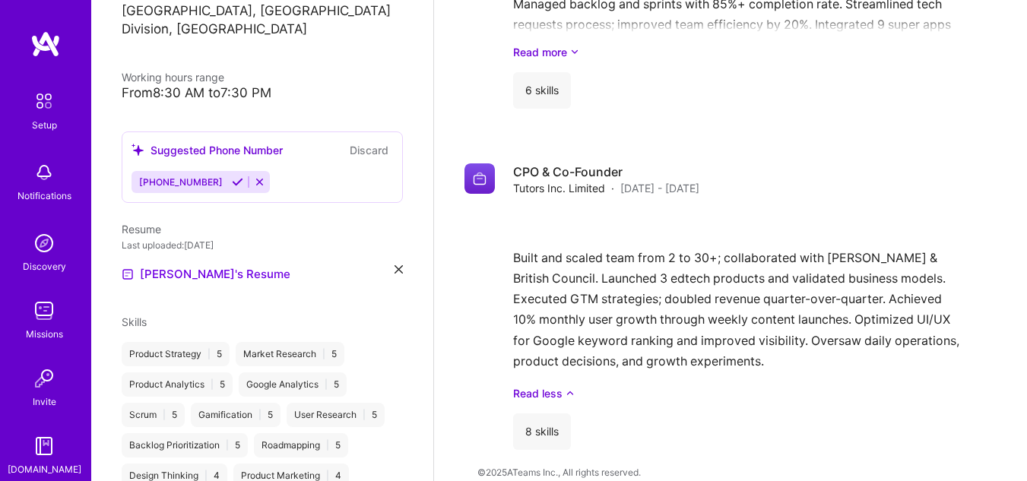
scroll to position [305, 0]
click at [233, 176] on icon at bounding box center [237, 181] width 11 height 11
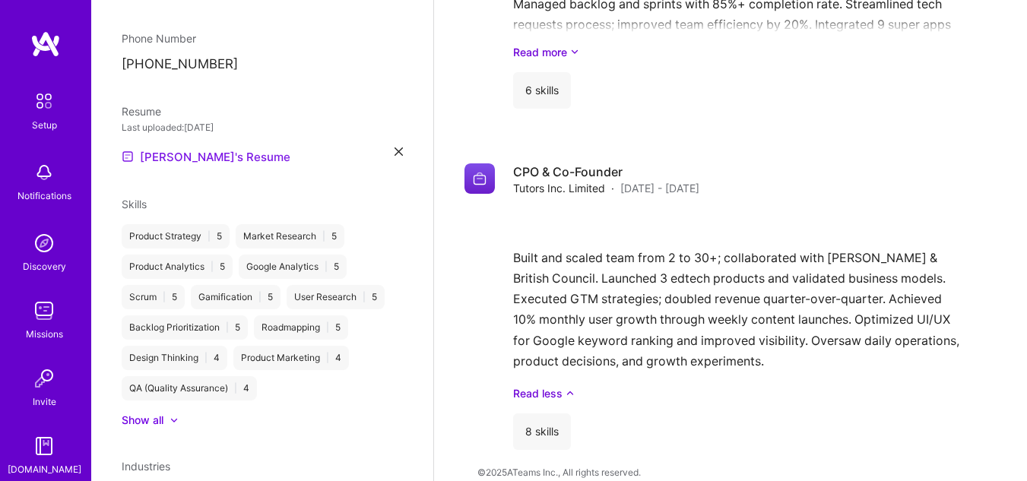
scroll to position [478, 0]
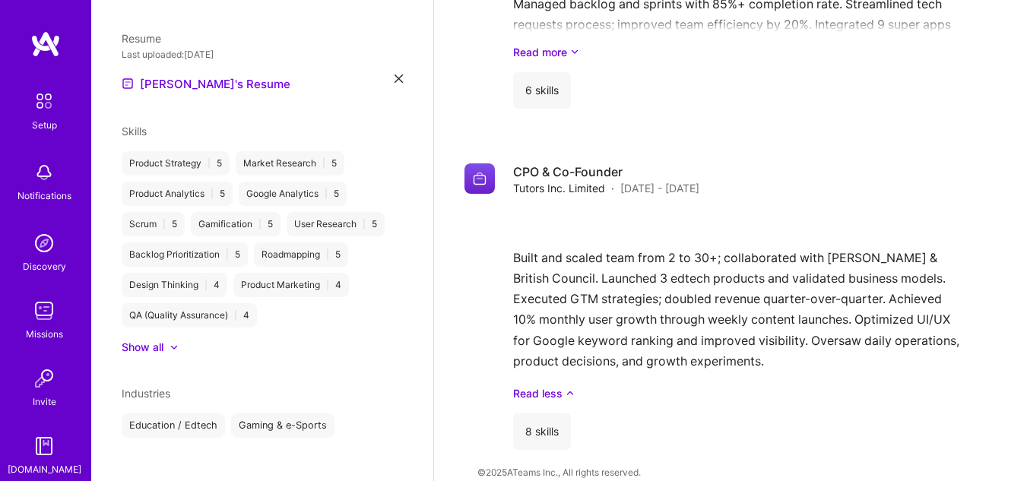
click at [131, 414] on div "Education / Edtech" at bounding box center [173, 426] width 103 height 24
click at [166, 387] on span "Industries" at bounding box center [146, 393] width 49 height 13
click at [213, 451] on div "[PERSON_NAME] Product Manager 8 Years Experience Location [GEOGRAPHIC_DATA], [G…" at bounding box center [262, 240] width 342 height 481
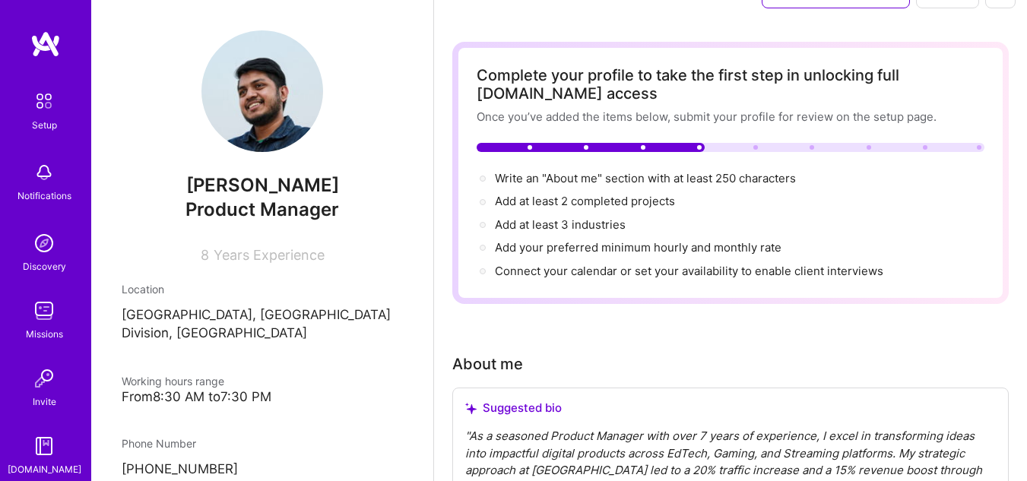
scroll to position [0, 0]
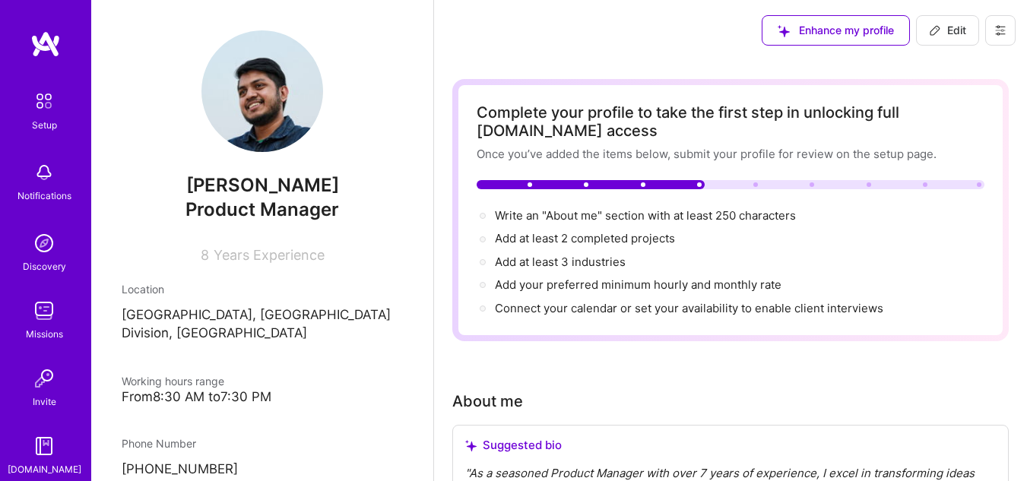
click at [923, 26] on button "Edit" at bounding box center [947, 30] width 63 height 30
select select "BD"
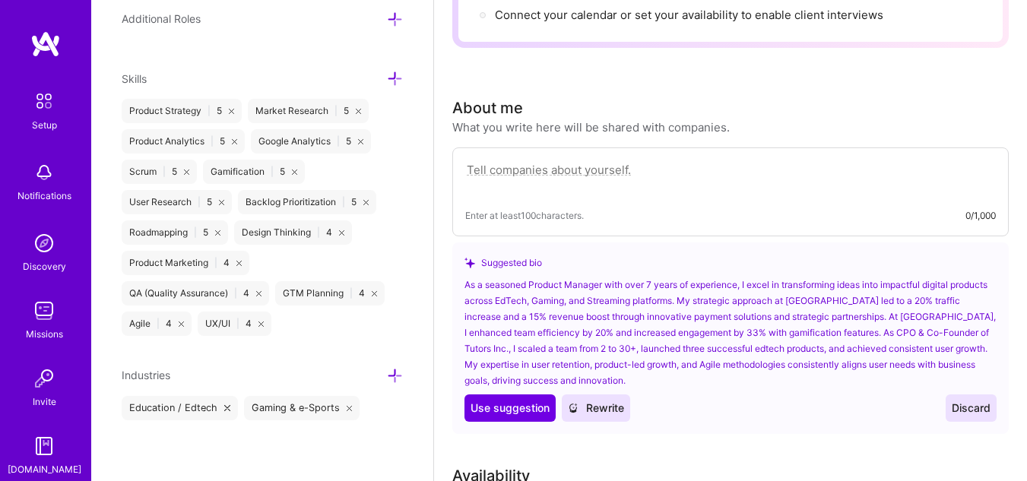
scroll to position [294, 0]
click at [387, 371] on icon at bounding box center [395, 376] width 16 height 16
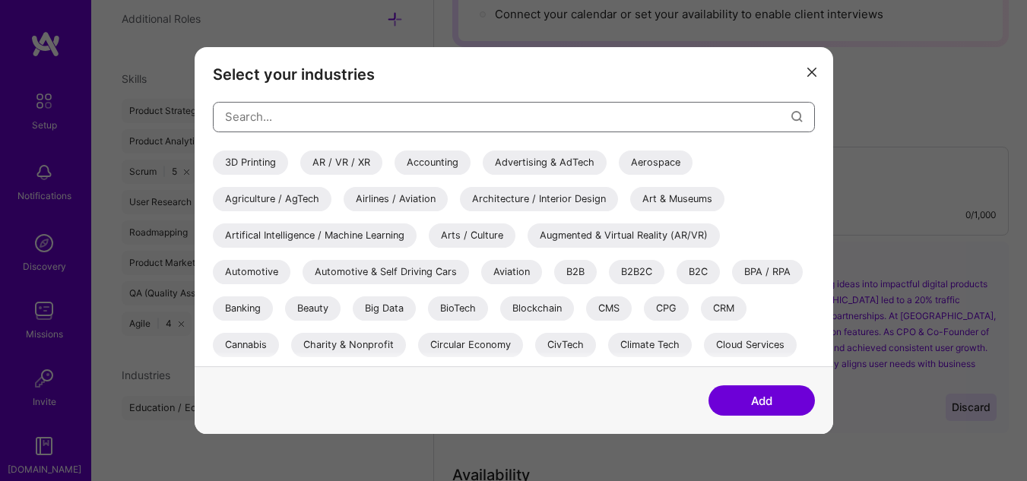
click at [355, 129] on input "modal" at bounding box center [508, 116] width 566 height 39
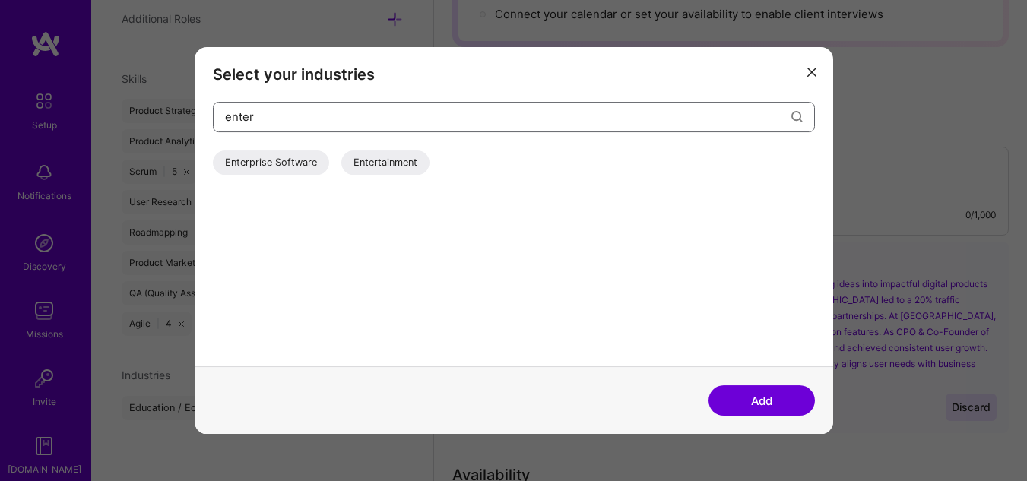
type input "enter"
click at [363, 165] on div "Entertainment" at bounding box center [385, 163] width 88 height 24
click at [737, 404] on button "Add" at bounding box center [761, 400] width 106 height 30
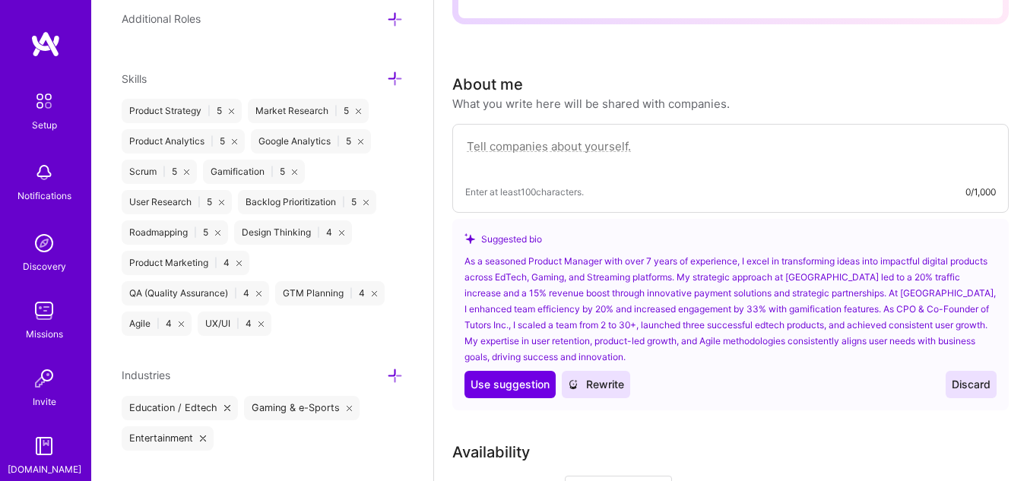
click at [387, 379] on icon at bounding box center [395, 376] width 16 height 16
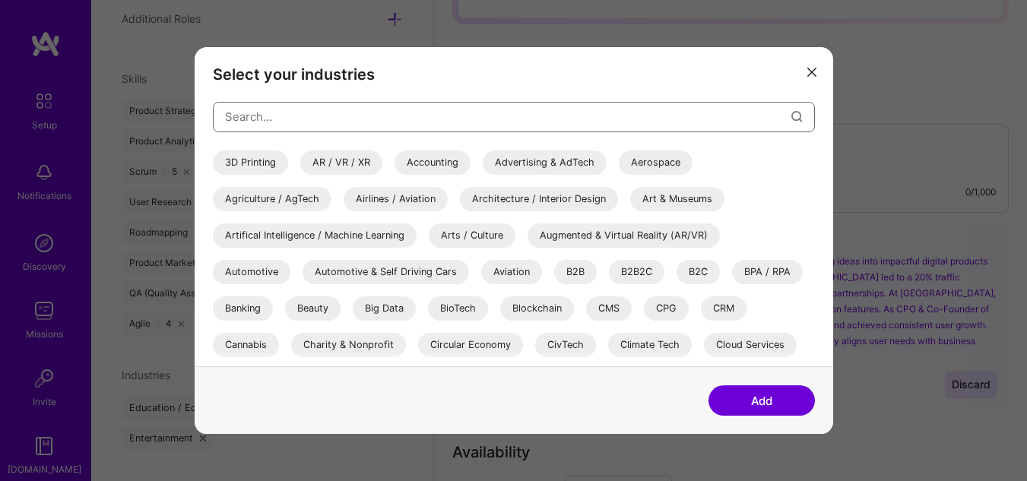
click at [430, 121] on input "modal" at bounding box center [508, 116] width 566 height 39
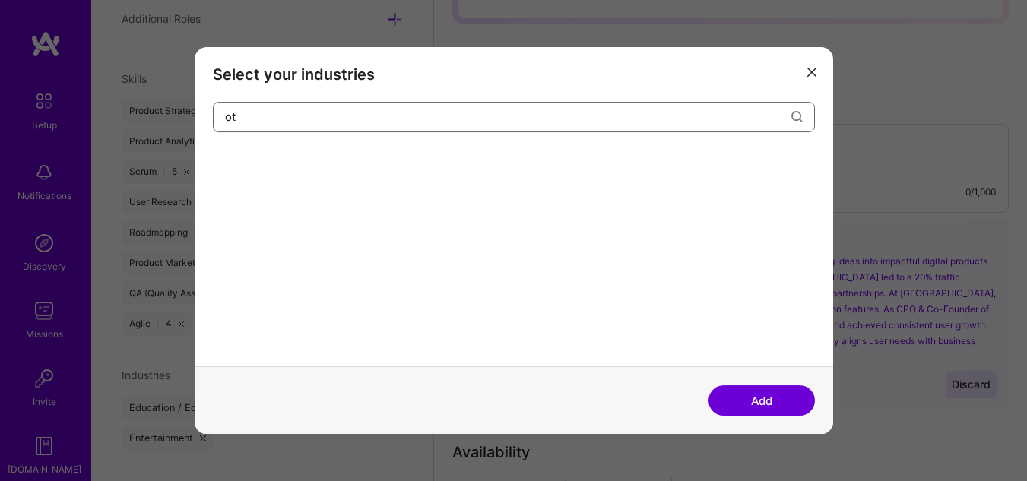
type input "o"
type input "s"
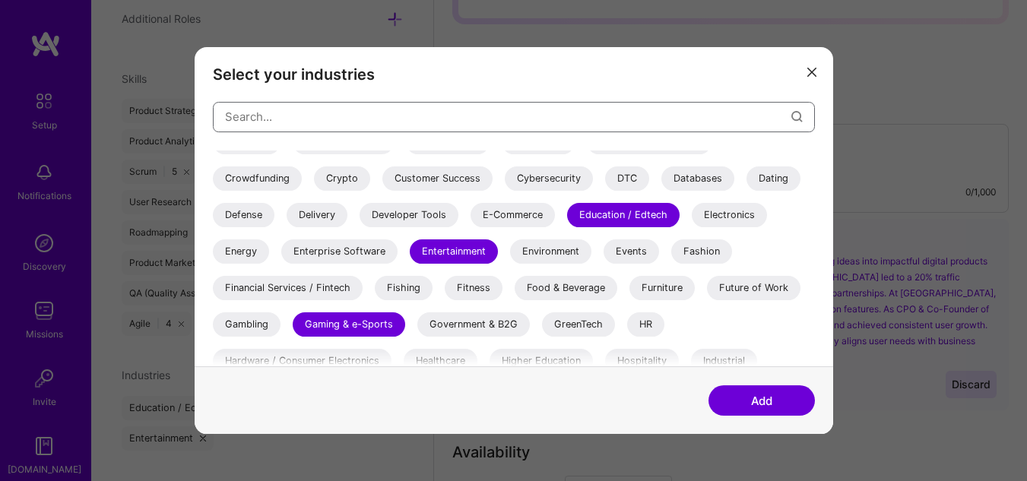
scroll to position [240, 0]
click at [528, 215] on div "E-Commerce" at bounding box center [513, 214] width 84 height 24
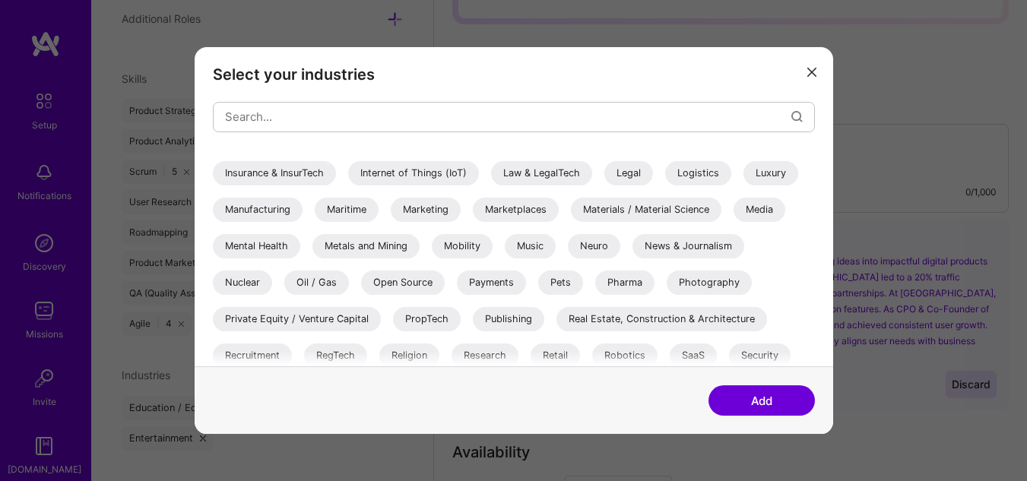
scroll to position [464, 0]
click at [750, 212] on div "Media" at bounding box center [760, 209] width 52 height 24
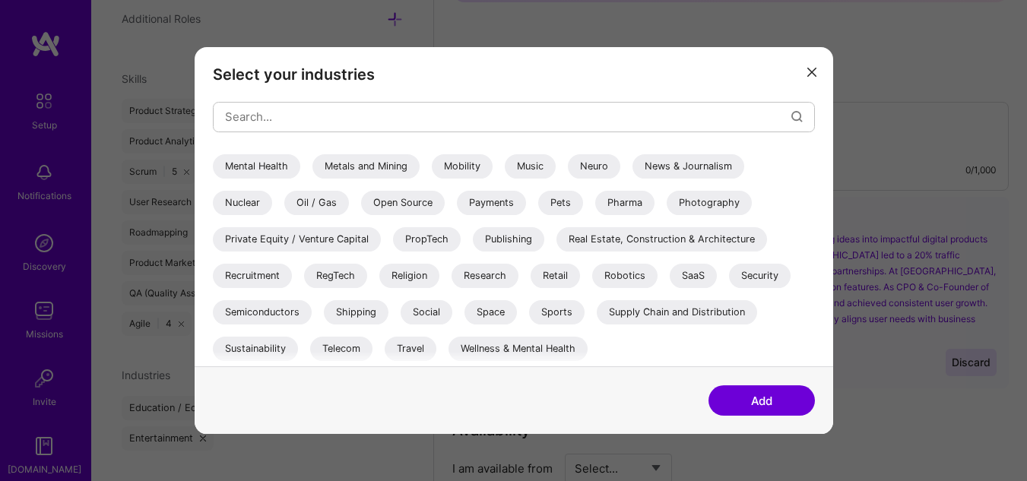
scroll to position [317, 0]
click at [747, 403] on button "Add" at bounding box center [761, 400] width 106 height 30
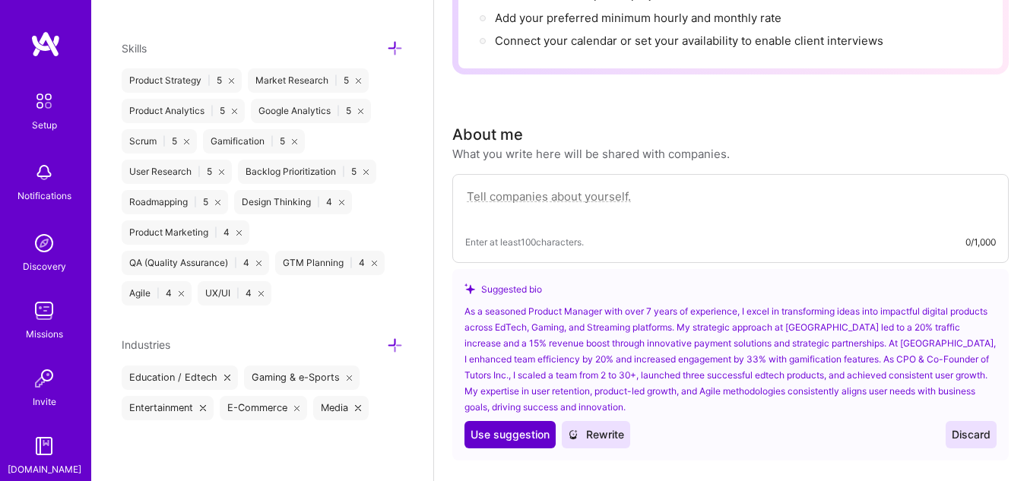
scroll to position [235, 0]
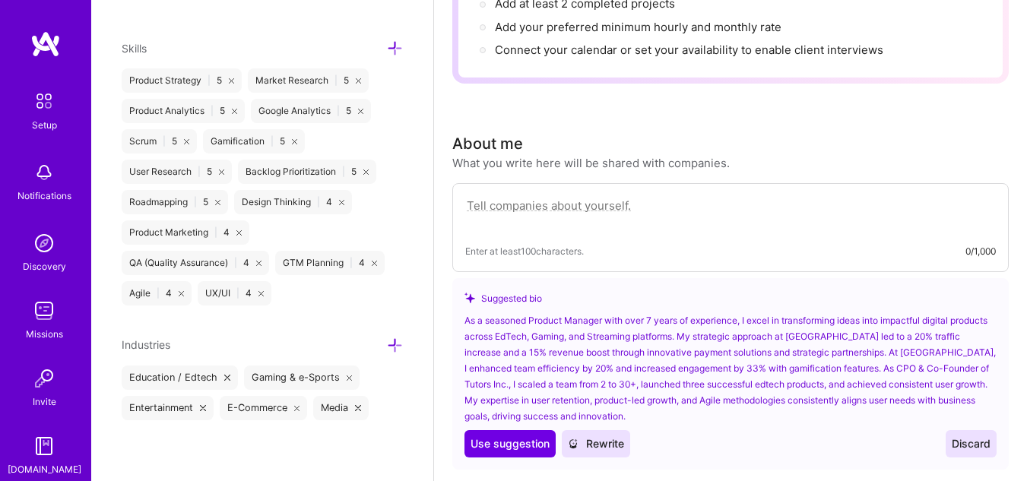
click at [620, 212] on textarea at bounding box center [730, 213] width 531 height 35
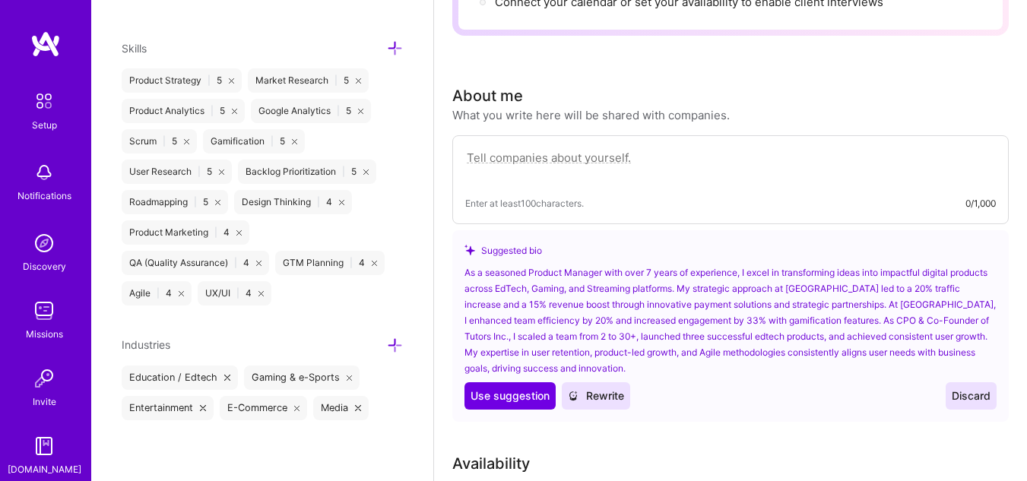
scroll to position [284, 0]
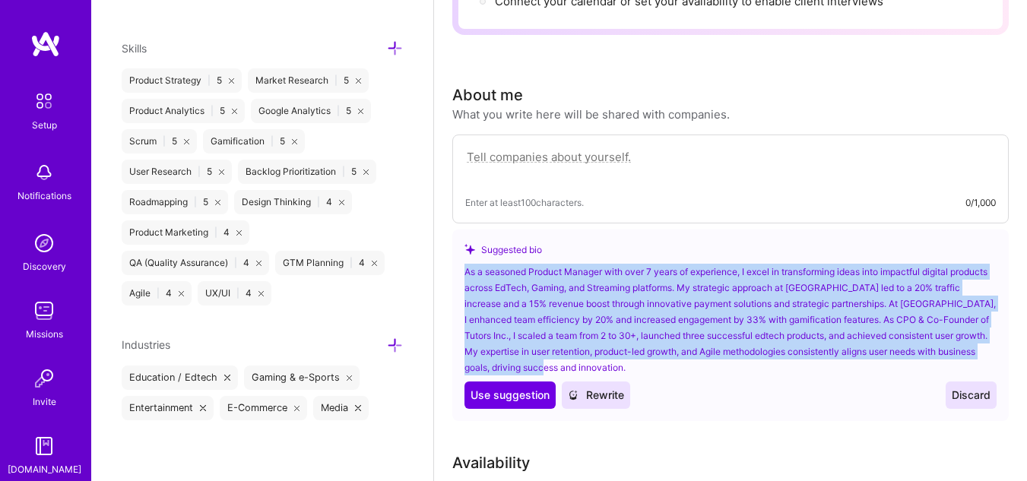
drag, startPoint x: 464, startPoint y: 273, endPoint x: 653, endPoint y: 363, distance: 209.5
click at [653, 363] on div "Suggested bio As a seasoned Product Manager with over 7 years of experience, I …" at bounding box center [730, 326] width 556 height 192
copy div "As a seasoned Product Manager with over 7 years of experience, I excel in trans…"
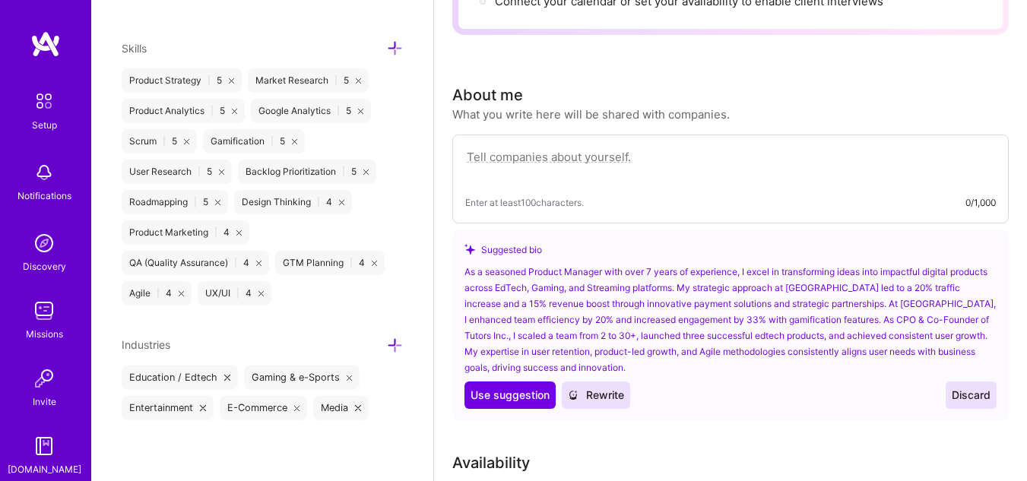
click at [639, 155] on textarea at bounding box center [730, 164] width 531 height 35
paste textarea "As a seasoned Product Manager with over 7 years of experience, I excel in trans…"
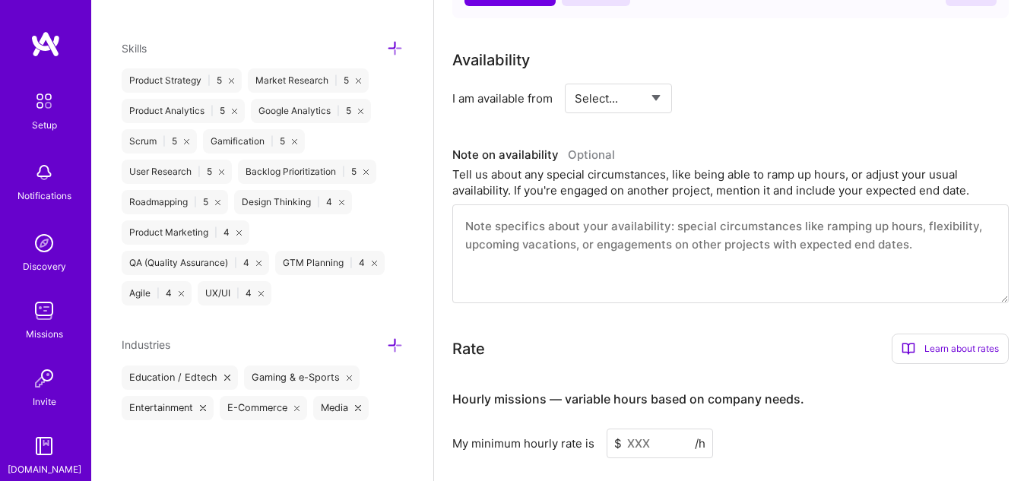
scroll to position [799, 0]
type textarea "As a seasoned Product Manager with over 7 years of experience, I excel in trans…"
click at [637, 97] on select "Select... Right Now Future Date Not Available" at bounding box center [618, 97] width 87 height 39
select select "Right Now"
click at [575, 78] on select "Select... Right Now Future Date Not Available" at bounding box center [618, 97] width 87 height 39
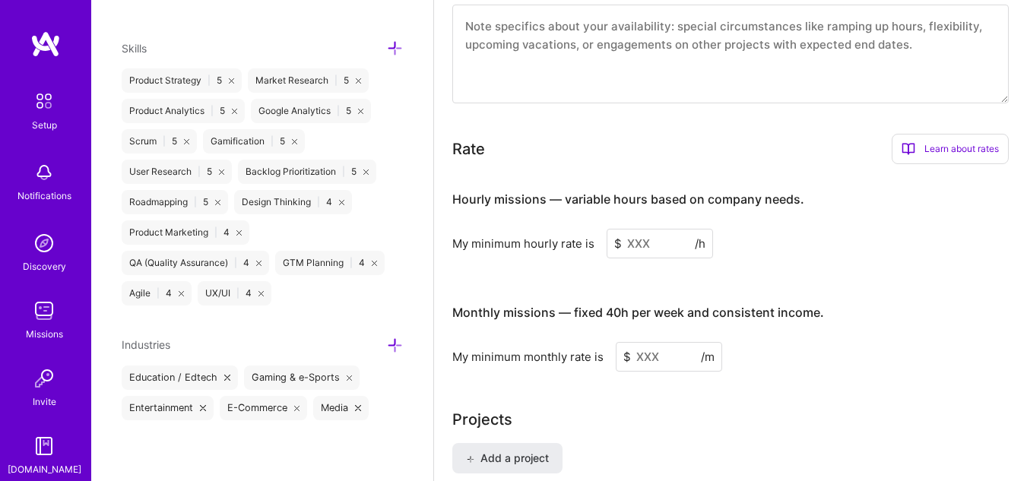
scroll to position [1041, 0]
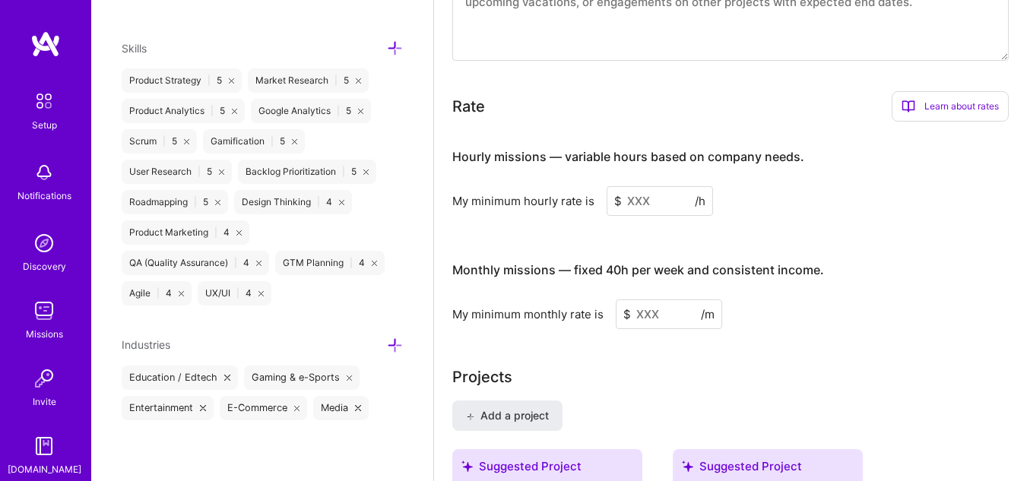
click at [639, 198] on input at bounding box center [660, 201] width 106 height 30
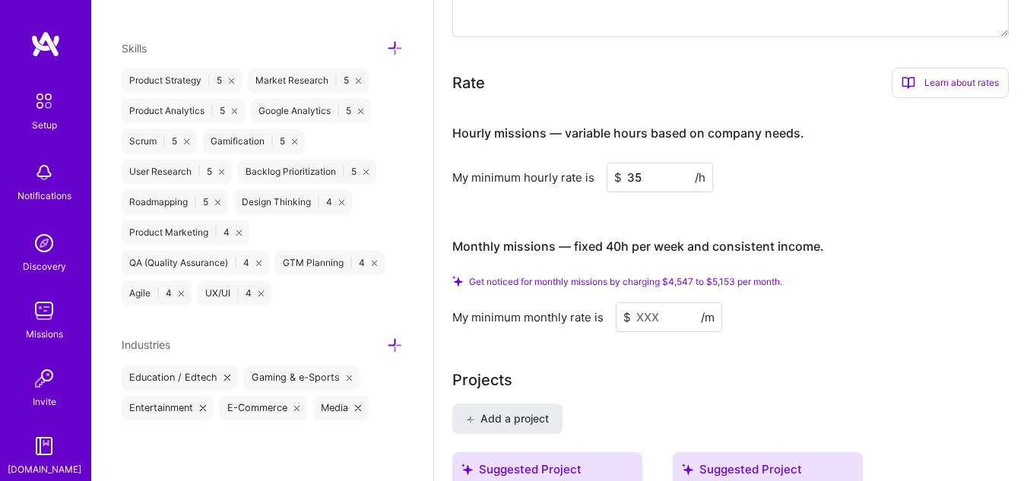
scroll to position [1065, 0]
type input "35"
click at [642, 311] on input at bounding box center [669, 317] width 106 height 30
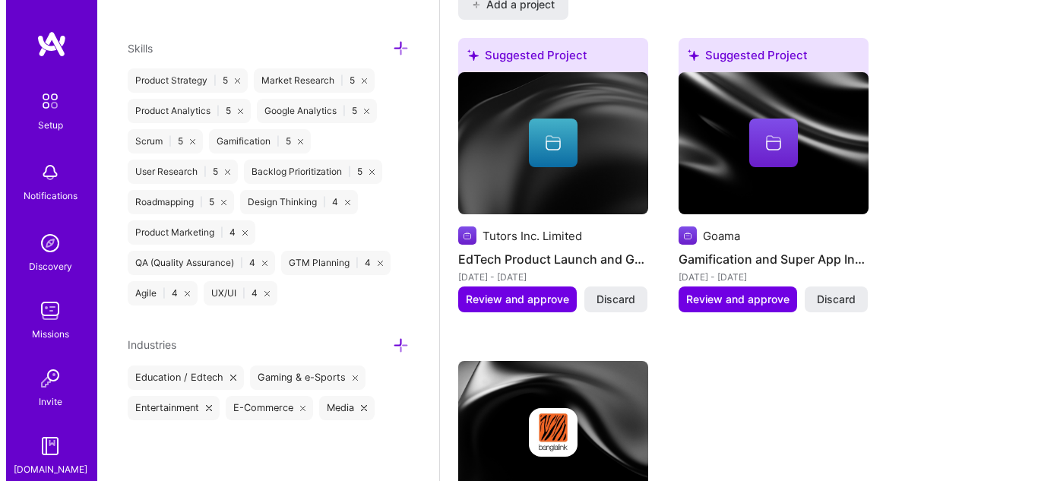
scroll to position [1428, 0]
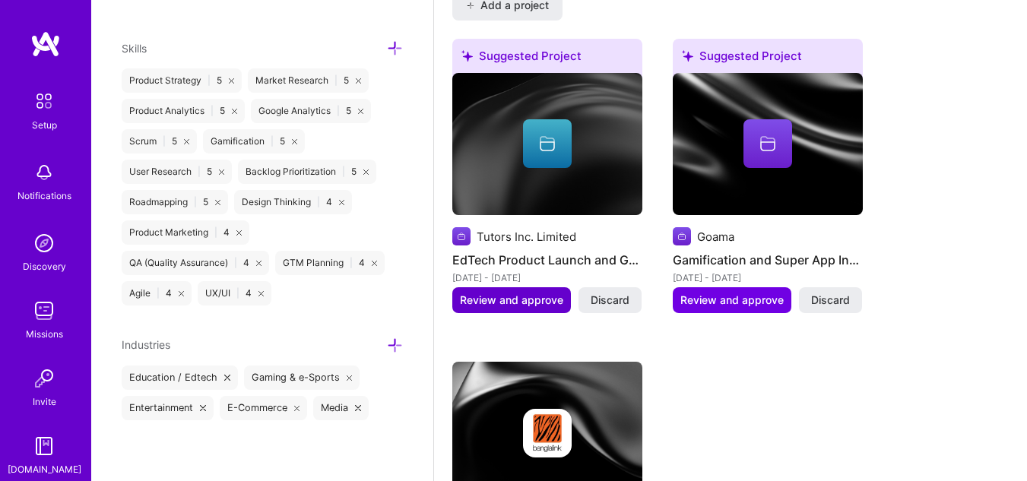
type input "4500"
click at [506, 293] on span "Review and approve" at bounding box center [511, 300] width 103 height 15
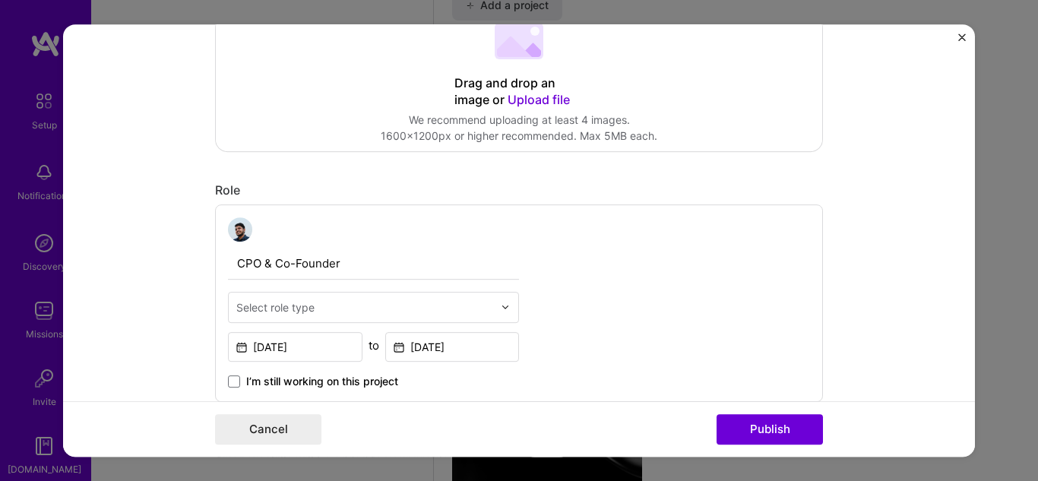
scroll to position [354, 0]
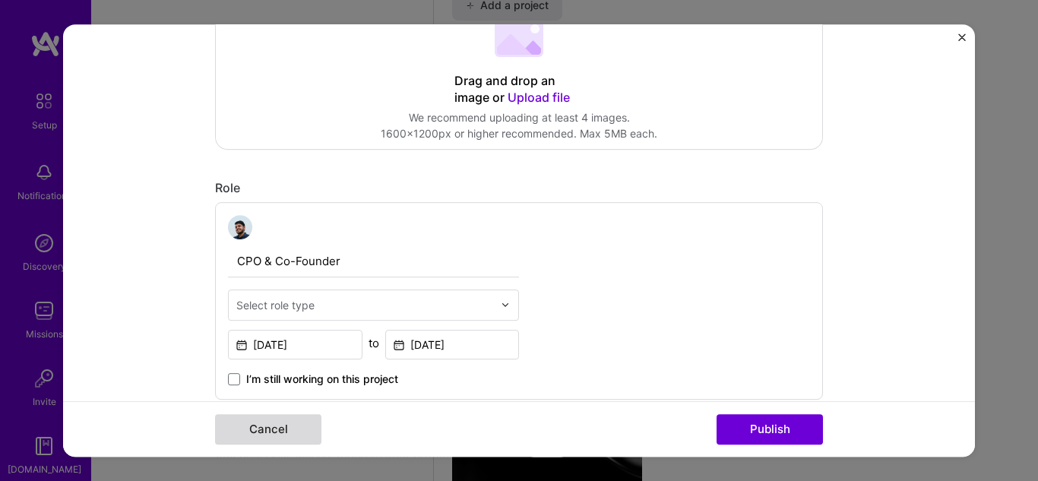
click at [240, 440] on button "Cancel" at bounding box center [268, 429] width 106 height 30
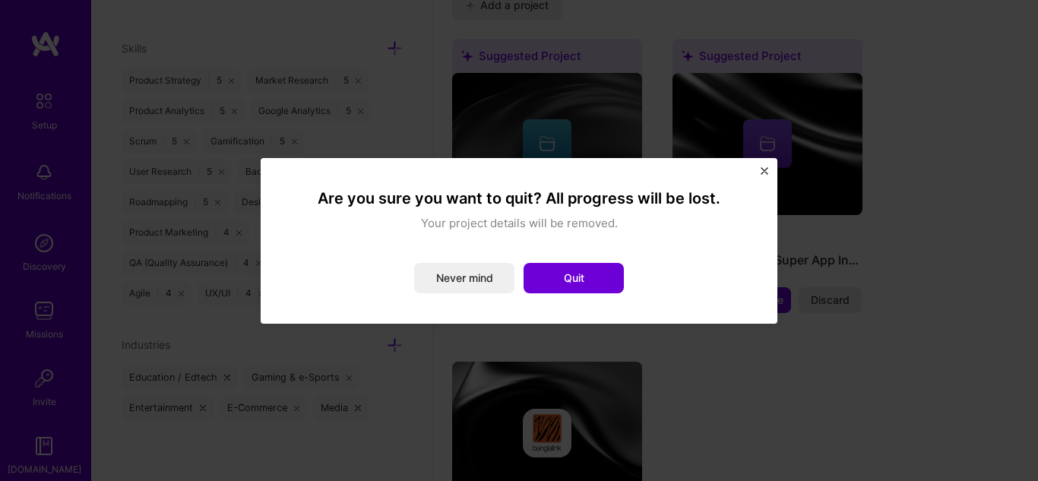
click at [762, 167] on img "Close" at bounding box center [765, 171] width 8 height 8
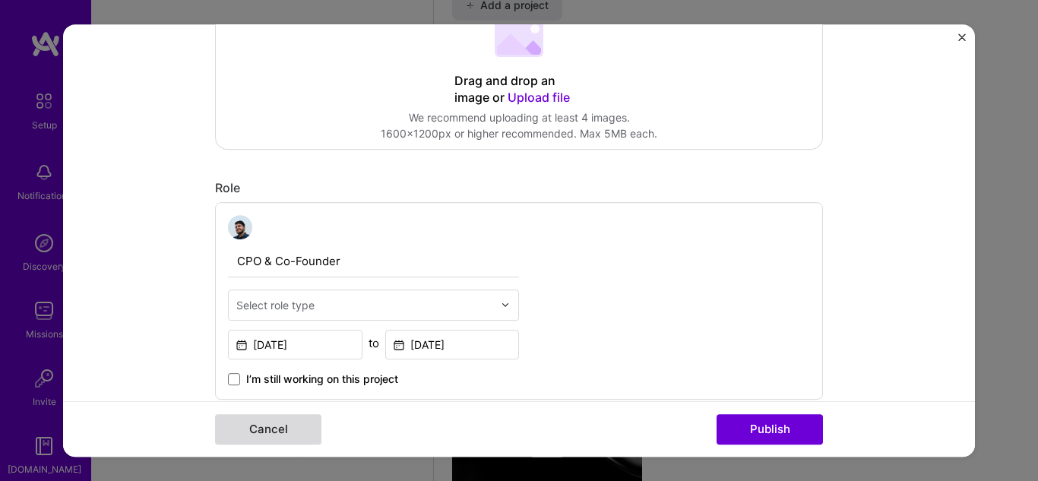
click at [241, 434] on button "Cancel" at bounding box center [268, 429] width 106 height 30
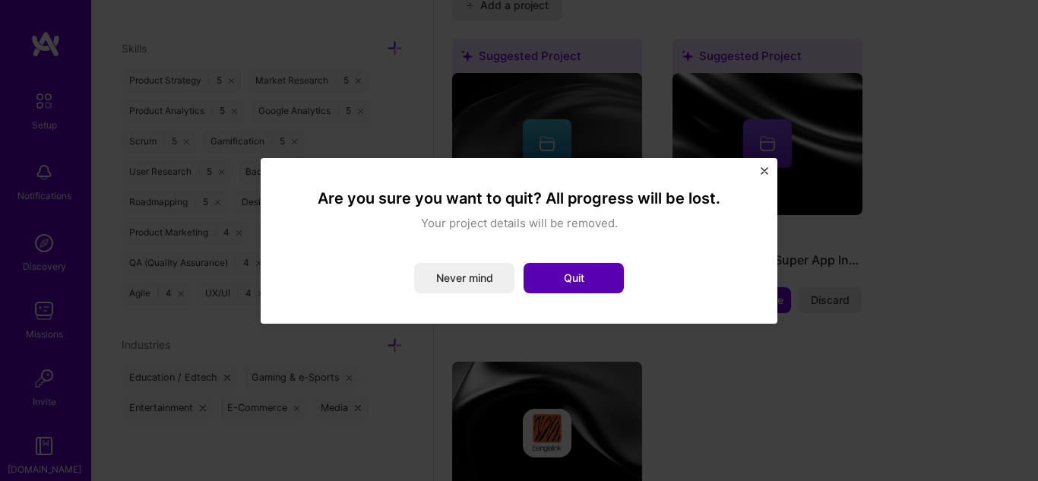
click at [550, 277] on button "Quit" at bounding box center [574, 278] width 100 height 30
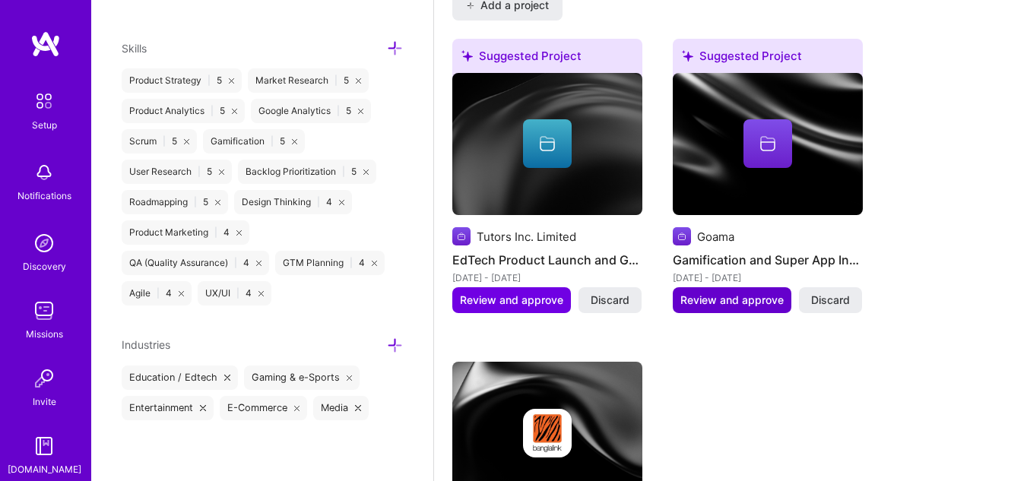
click at [740, 293] on span "Review and approve" at bounding box center [731, 300] width 103 height 15
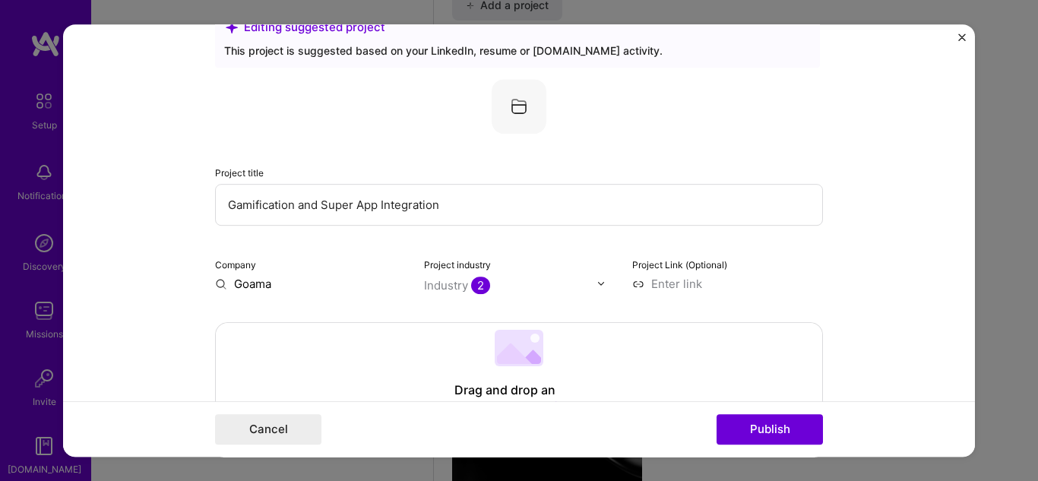
scroll to position [37, 0]
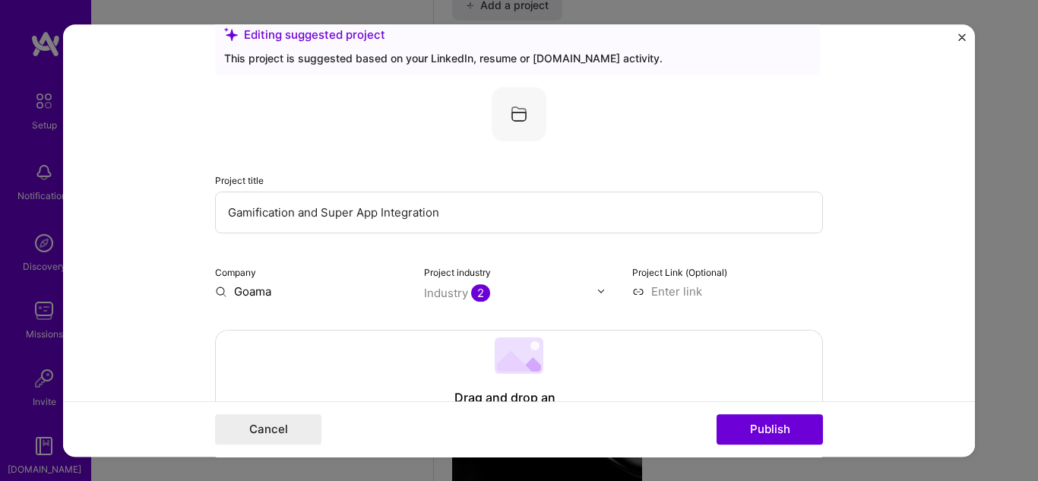
click at [662, 287] on input at bounding box center [727, 292] width 191 height 16
paste input "[URL][DOMAIN_NAME]"
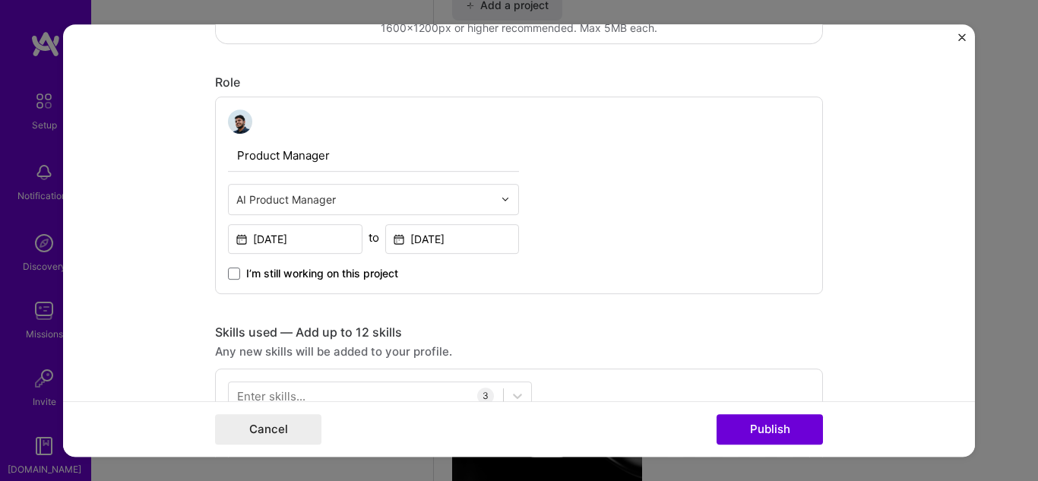
scroll to position [461, 0]
type input "[URL][DOMAIN_NAME]"
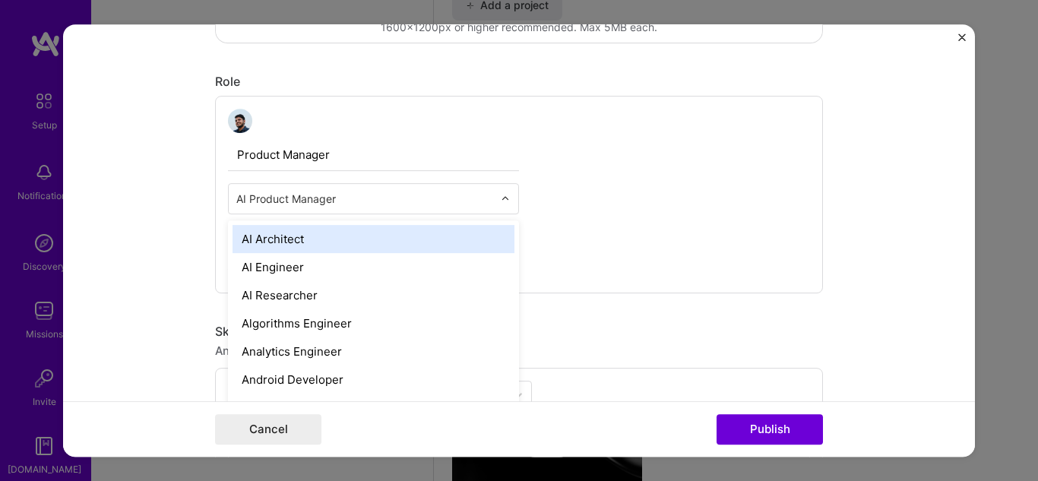
click at [418, 201] on input "text" at bounding box center [364, 199] width 257 height 16
type input "prod"
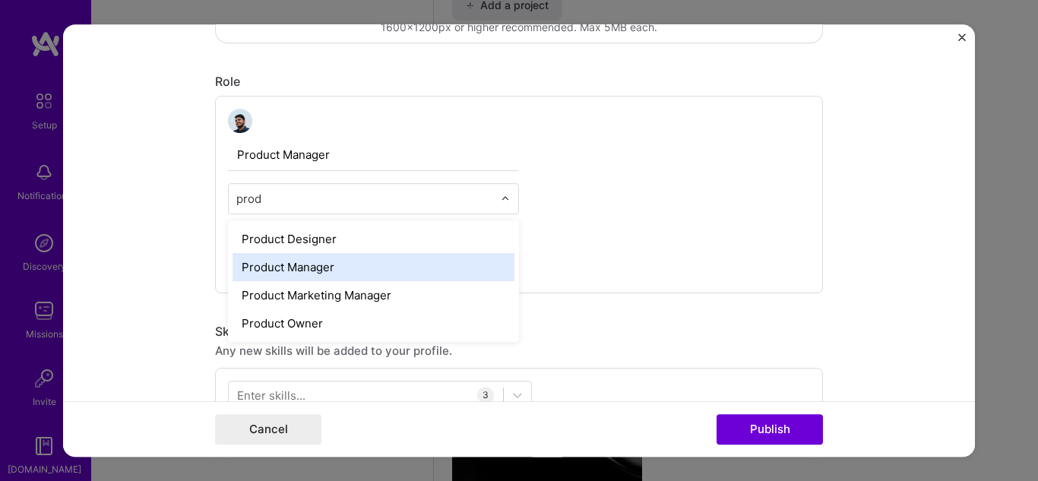
click at [387, 267] on div "Product Manager" at bounding box center [374, 267] width 282 height 28
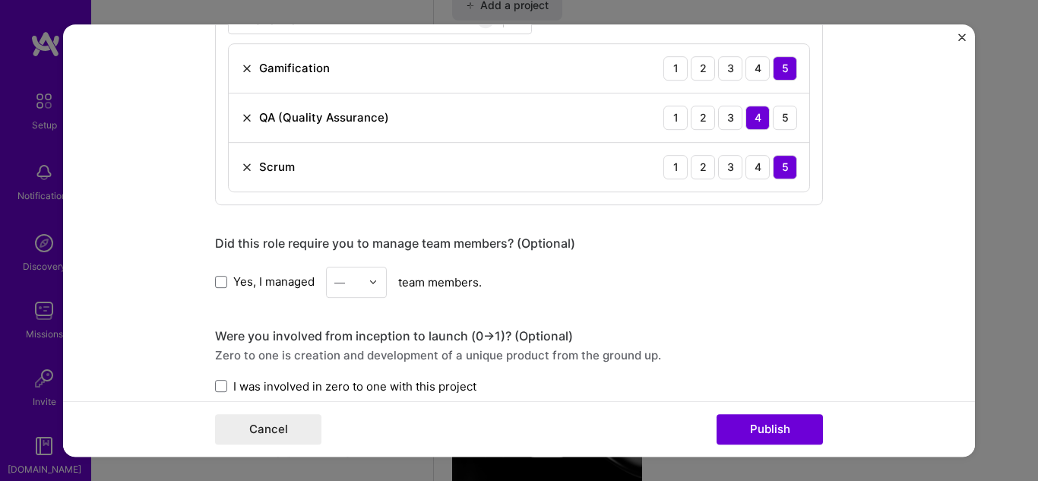
scroll to position [845, 0]
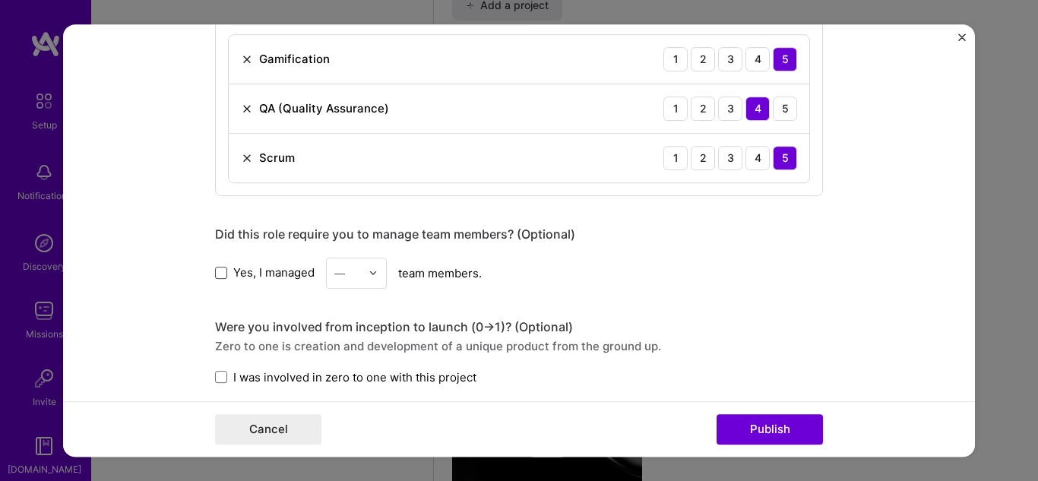
click at [218, 274] on span at bounding box center [221, 273] width 12 height 12
click at [0, 0] on input "Yes, I managed" at bounding box center [0, 0] width 0 height 0
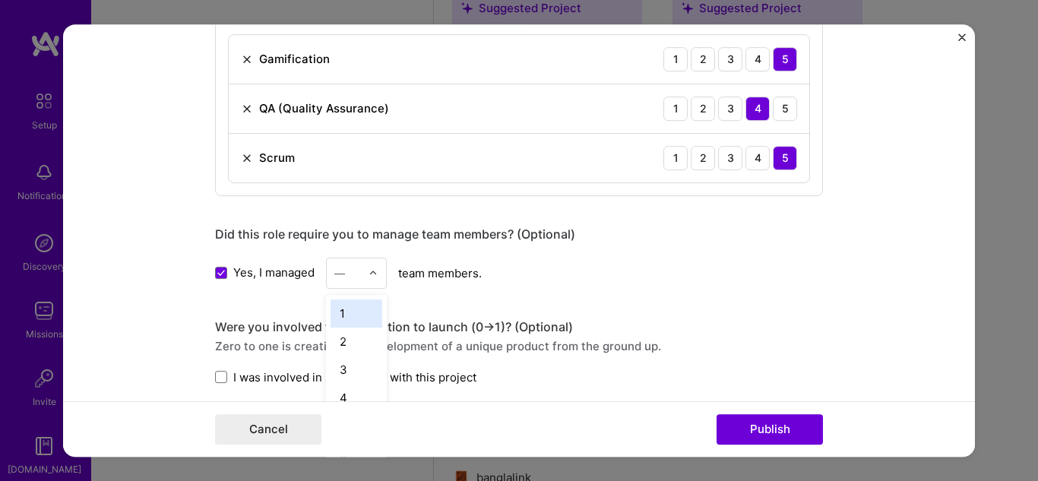
click at [369, 273] on img at bounding box center [373, 272] width 9 height 9
click at [347, 359] on div "6" at bounding box center [357, 361] width 52 height 28
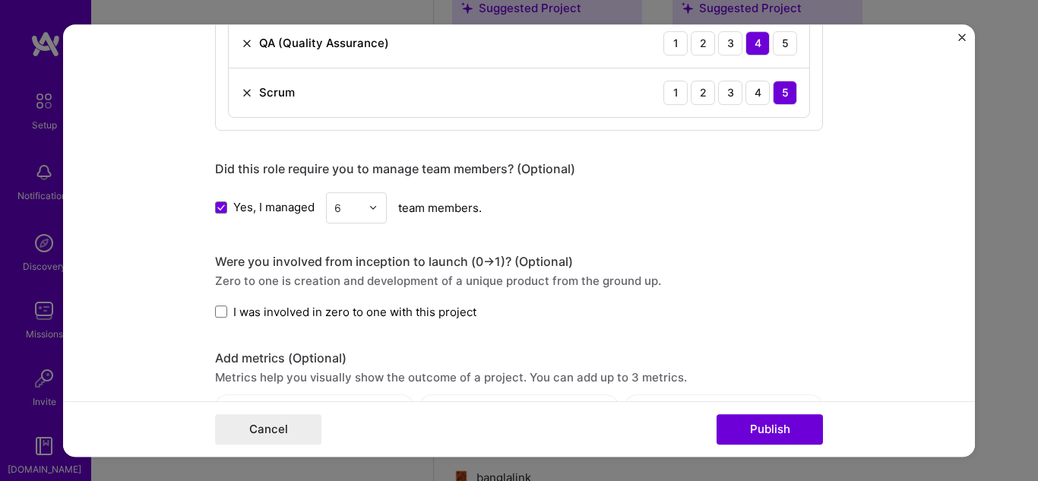
scroll to position [922, 0]
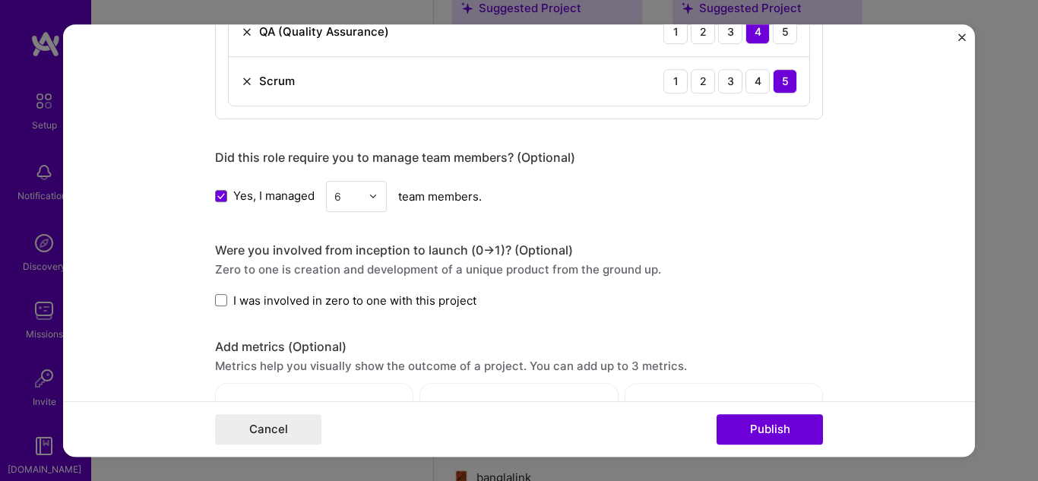
click at [224, 297] on label "I was involved in zero to one with this project" at bounding box center [345, 301] width 261 height 16
click at [0, 0] on input "I was involved in zero to one with this project" at bounding box center [0, 0] width 0 height 0
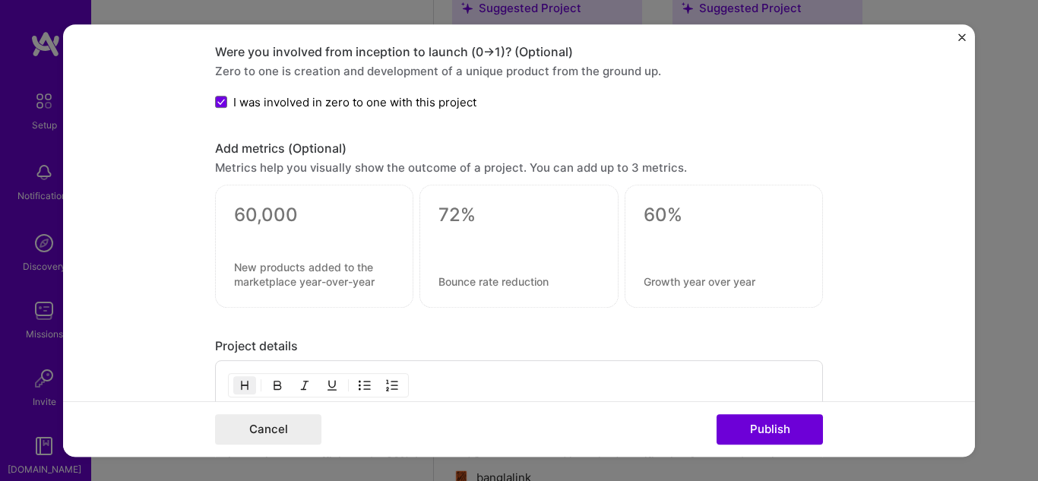
scroll to position [1152, 0]
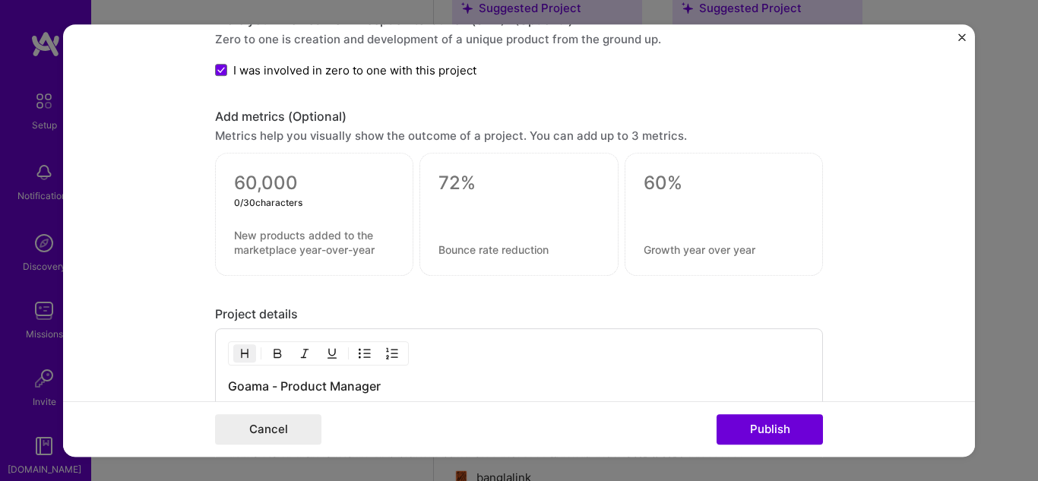
click at [268, 184] on textarea at bounding box center [314, 183] width 160 height 23
type textarea "0"
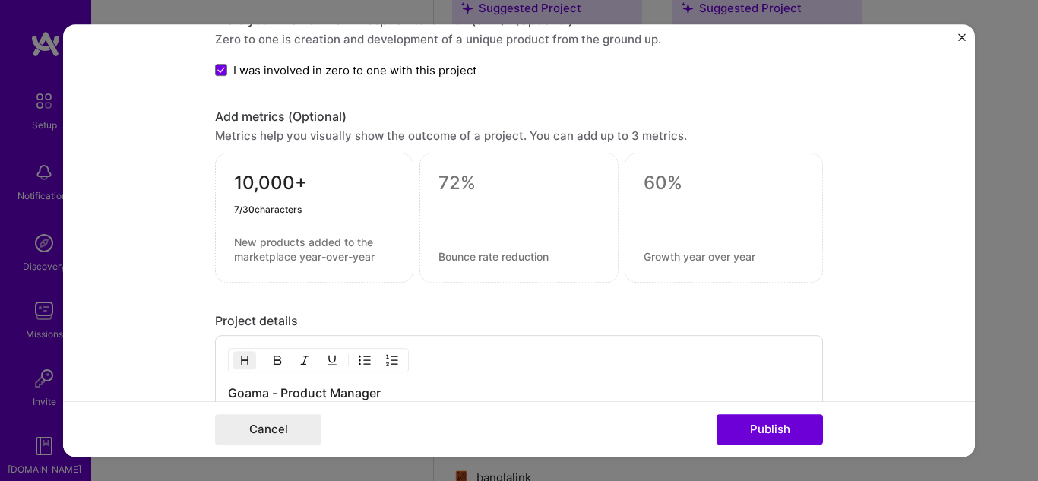
type textarea "10,000+"
click at [271, 240] on textarea at bounding box center [314, 249] width 160 height 29
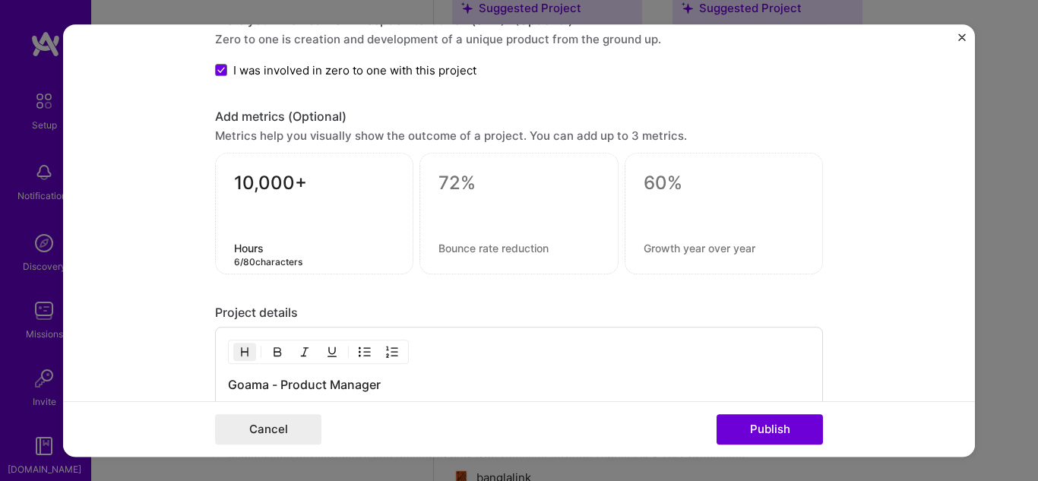
type textarea "Hours"
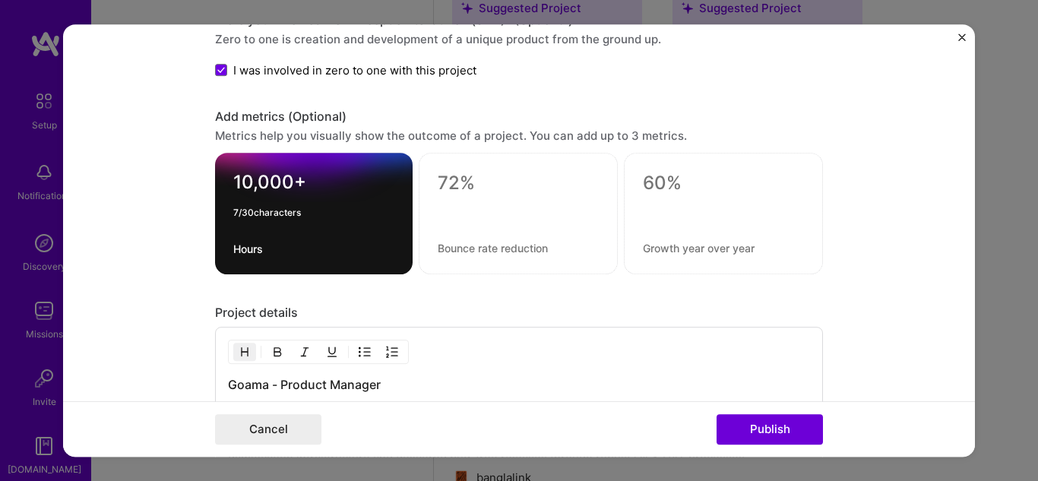
click at [302, 182] on textarea "10,000+" at bounding box center [313, 186] width 161 height 30
type textarea "1"
type textarea "25%"
click at [249, 246] on textarea "Hours" at bounding box center [313, 249] width 161 height 14
click at [271, 184] on textarea "25%" at bounding box center [313, 186] width 161 height 30
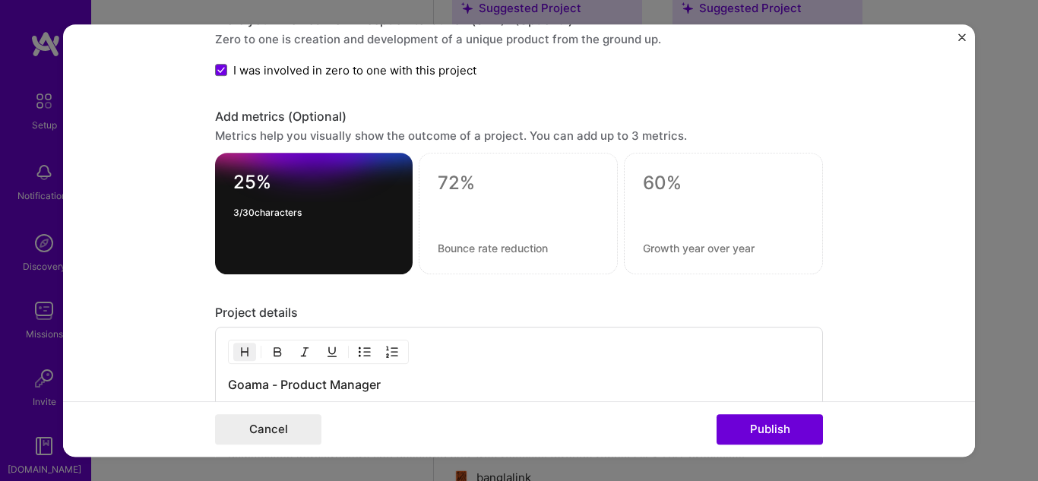
click at [233, 180] on textarea "25%" at bounding box center [313, 186] width 161 height 30
type textarea "+25%"
click at [236, 241] on div "+25%" at bounding box center [314, 214] width 198 height 122
drag, startPoint x: 230, startPoint y: 260, endPoint x: 245, endPoint y: 248, distance: 19.5
click at [245, 248] on div "+25%" at bounding box center [314, 214] width 198 height 122
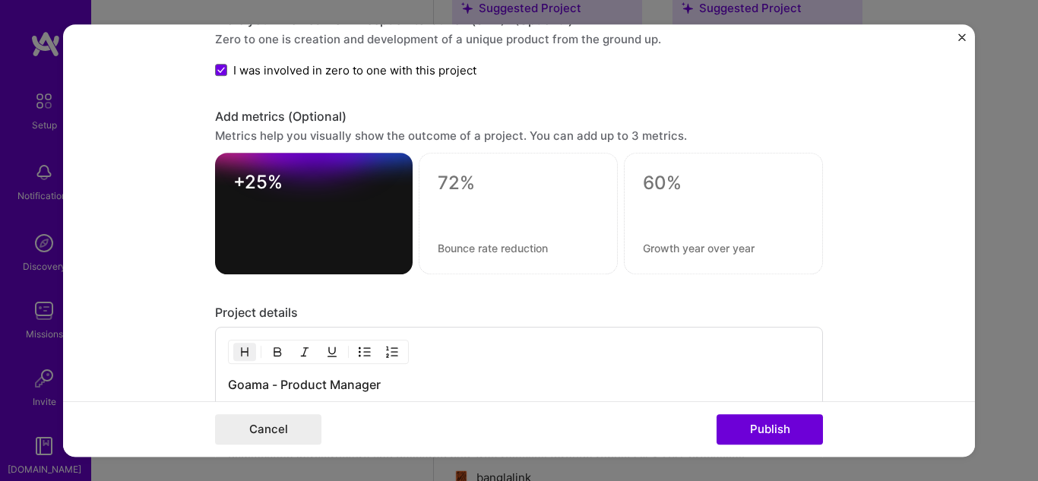
click at [245, 248] on textarea at bounding box center [313, 249] width 161 height 14
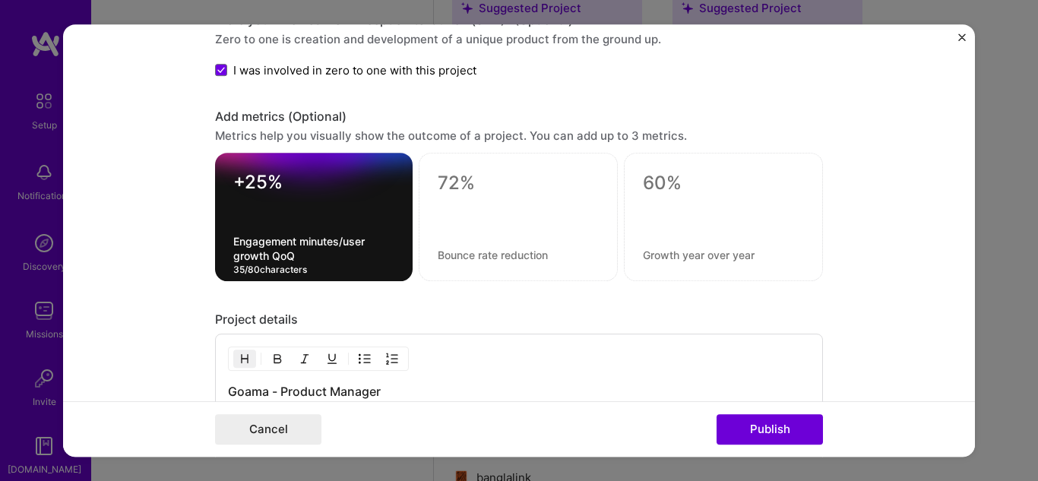
type textarea "Engagement minutes/user growth QoQ"
click at [438, 188] on textarea at bounding box center [518, 183] width 161 height 23
type textarea "14%"
click at [460, 252] on textarea at bounding box center [518, 255] width 161 height 14
type textarea "Revenue growth QoQ"
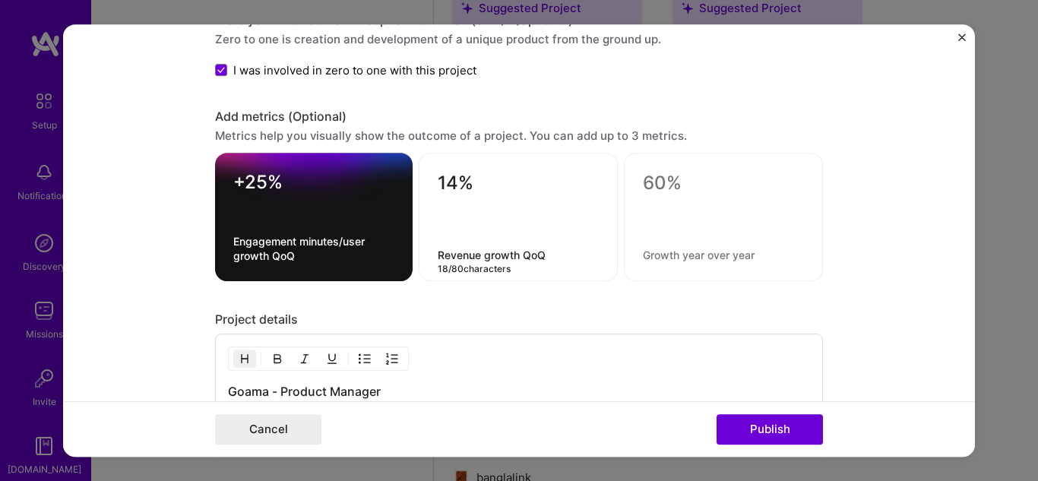
click at [654, 179] on textarea at bounding box center [723, 183] width 161 height 23
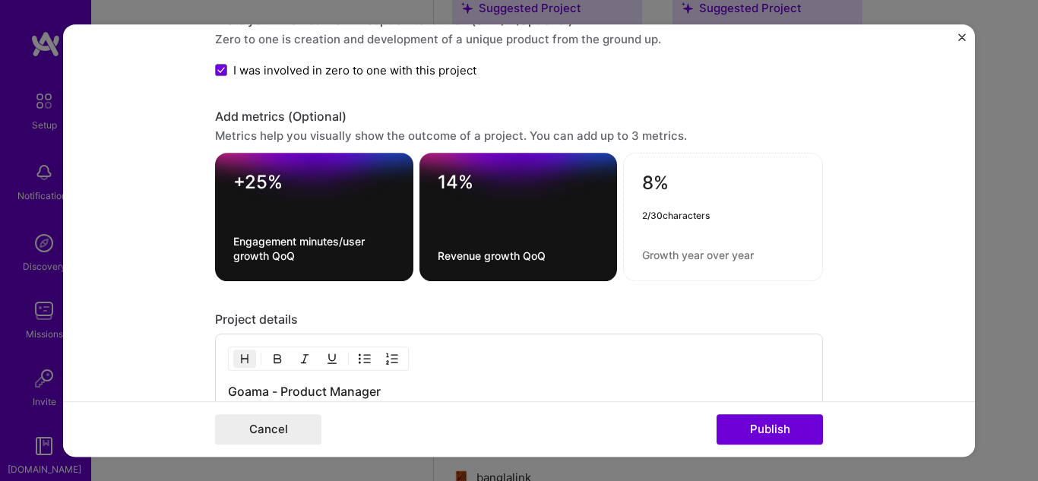
type textarea "8%"
click at [651, 251] on textarea at bounding box center [723, 255] width 162 height 14
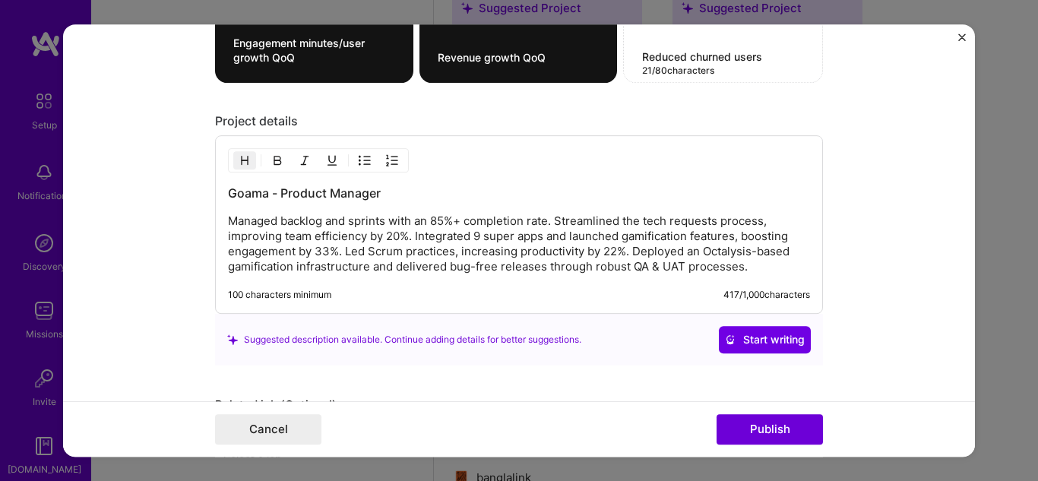
scroll to position [1451, 0]
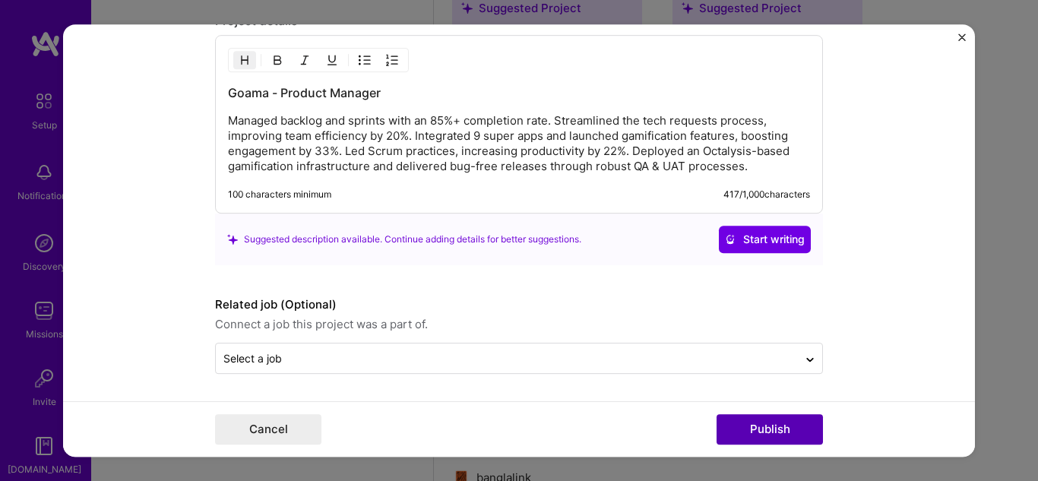
type textarea "Reduced churned users"
click at [746, 426] on button "Publish" at bounding box center [770, 429] width 106 height 30
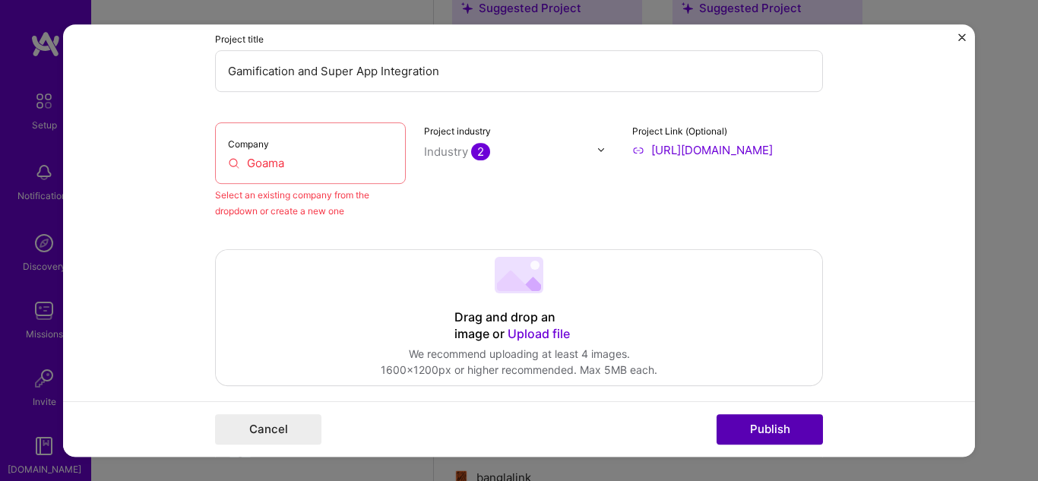
scroll to position [100, 0]
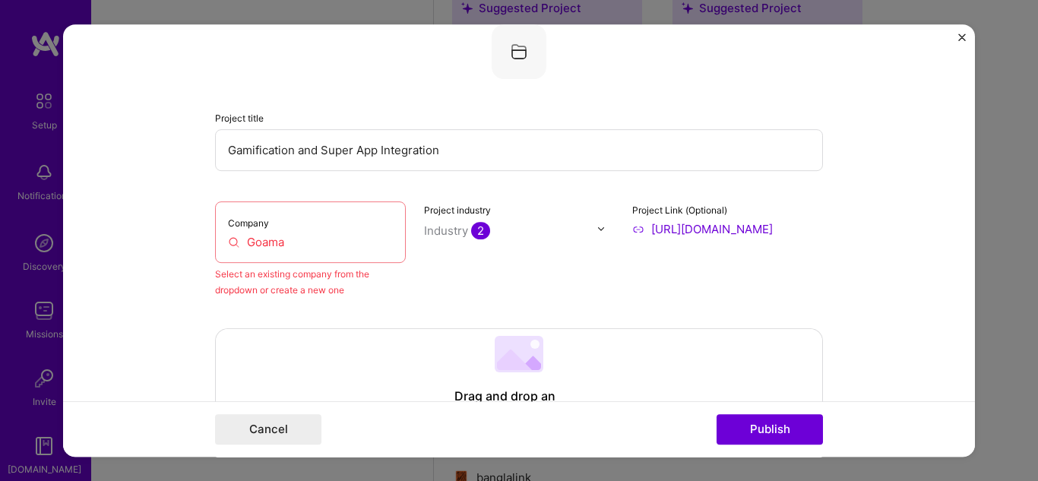
click at [309, 245] on input "Goama" at bounding box center [310, 242] width 165 height 16
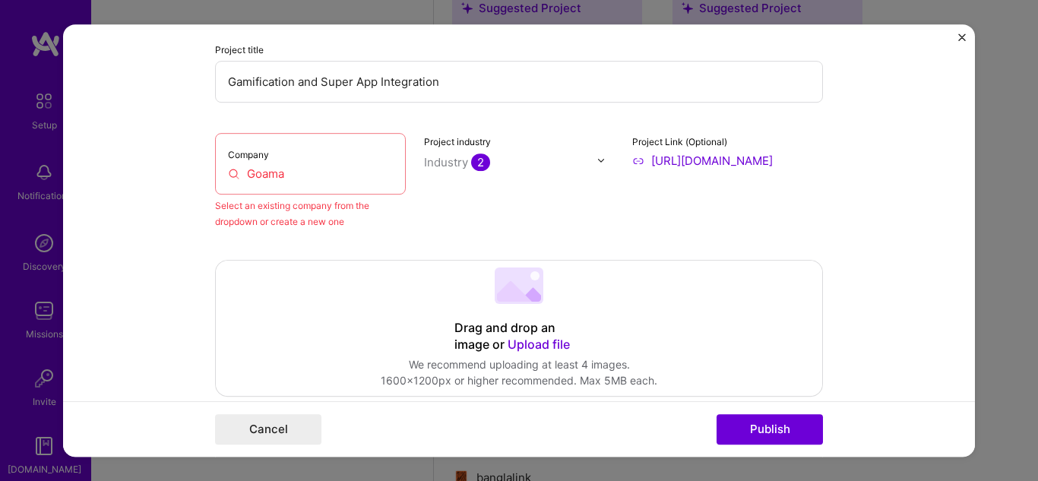
scroll to position [169, 0]
click at [290, 180] on input "Goama" at bounding box center [310, 173] width 165 height 16
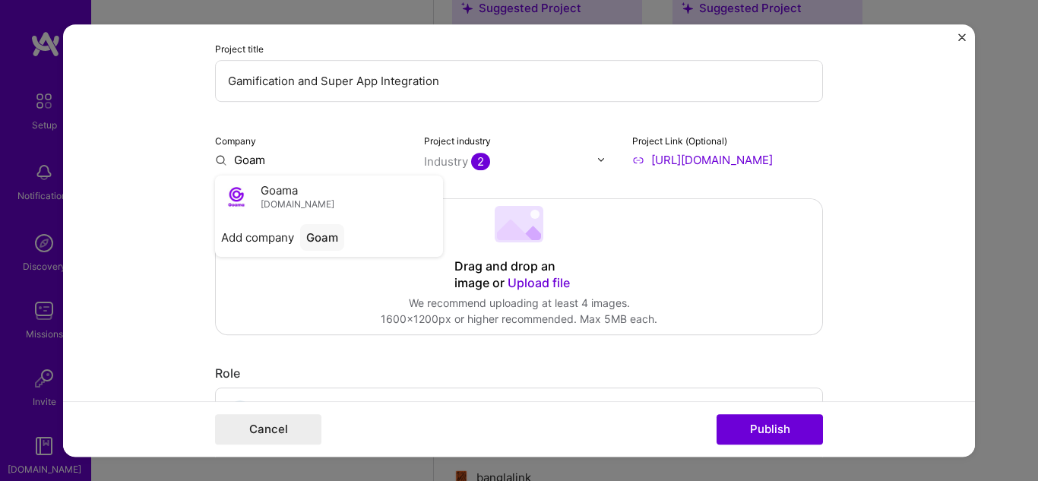
type input "Goama"
click at [246, 191] on img at bounding box center [236, 197] width 30 height 30
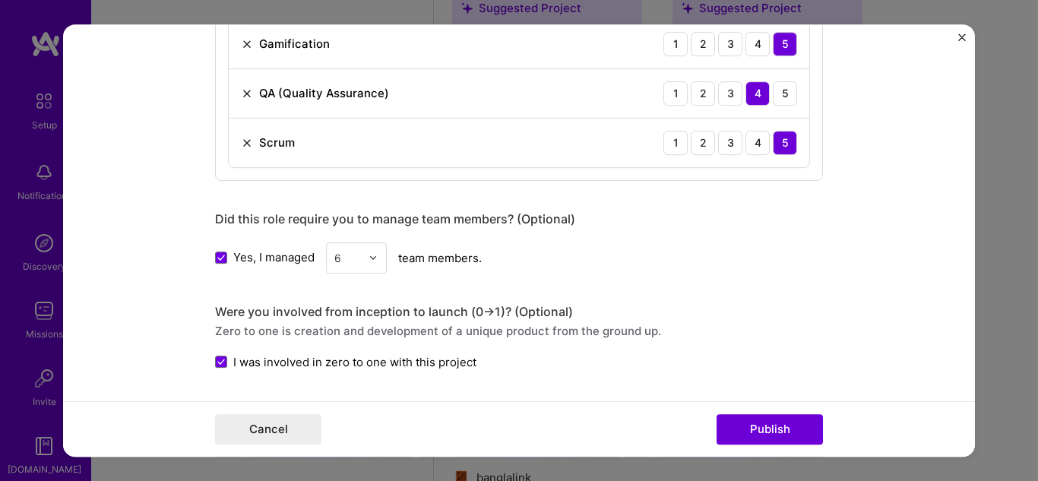
scroll to position [888, 0]
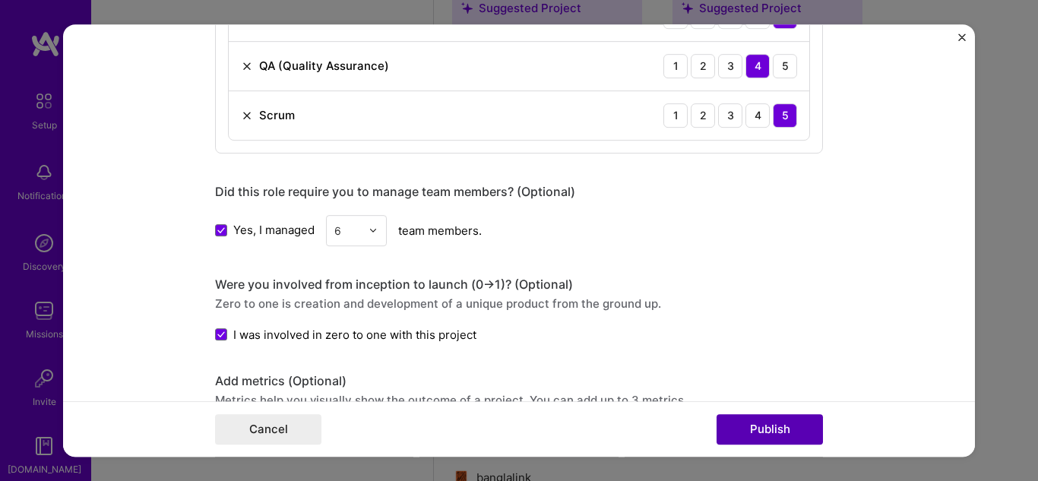
click at [760, 433] on button "Publish" at bounding box center [770, 429] width 106 height 30
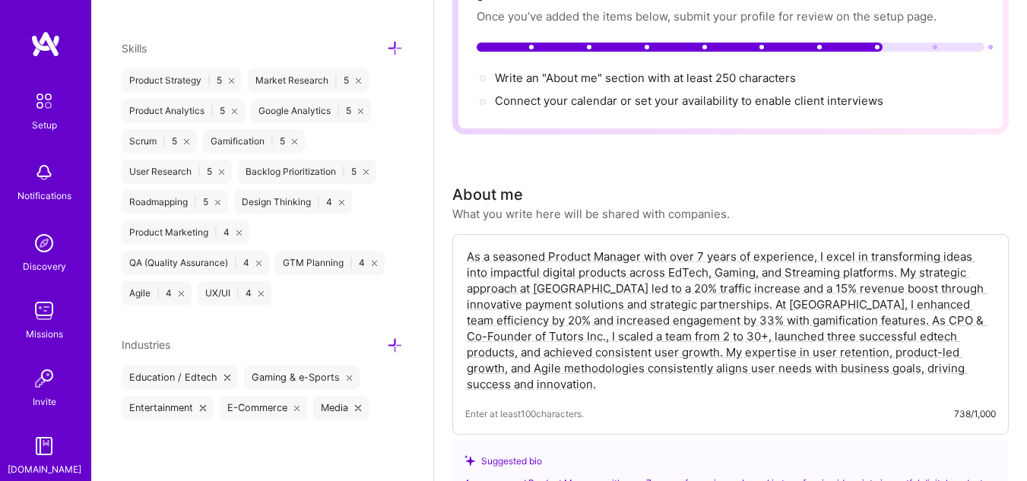
scroll to position [0, 0]
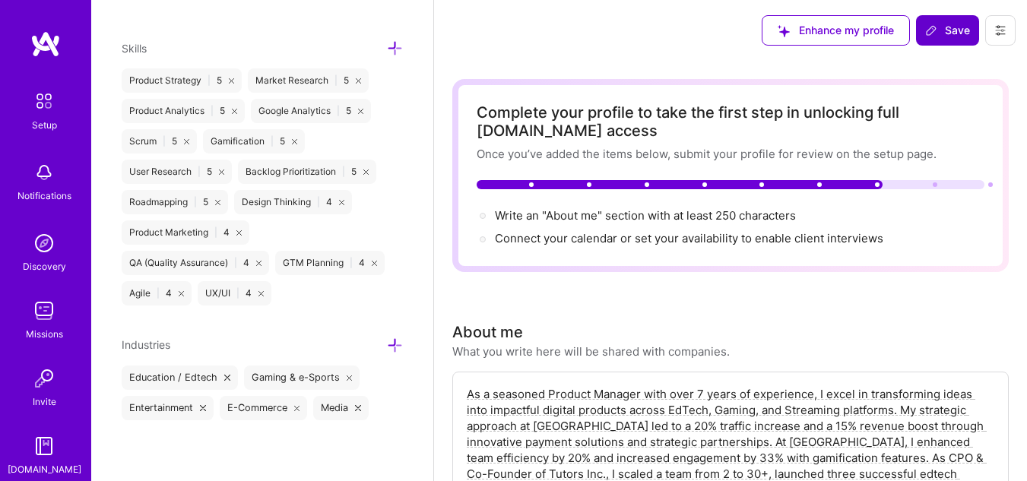
click at [934, 27] on icon at bounding box center [931, 30] width 9 height 9
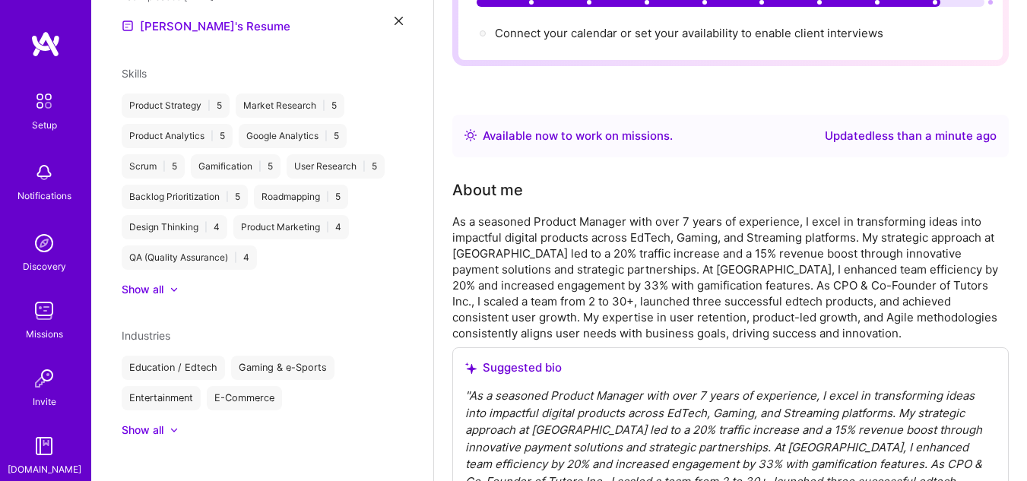
scroll to position [42, 0]
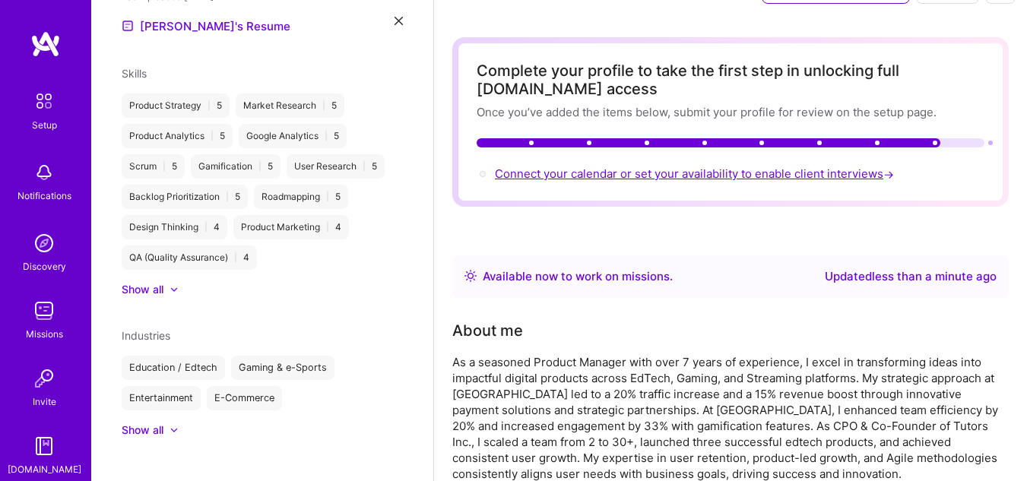
click at [652, 175] on span "Connect your calendar or set your availability to enable client interviews →" at bounding box center [696, 173] width 402 height 14
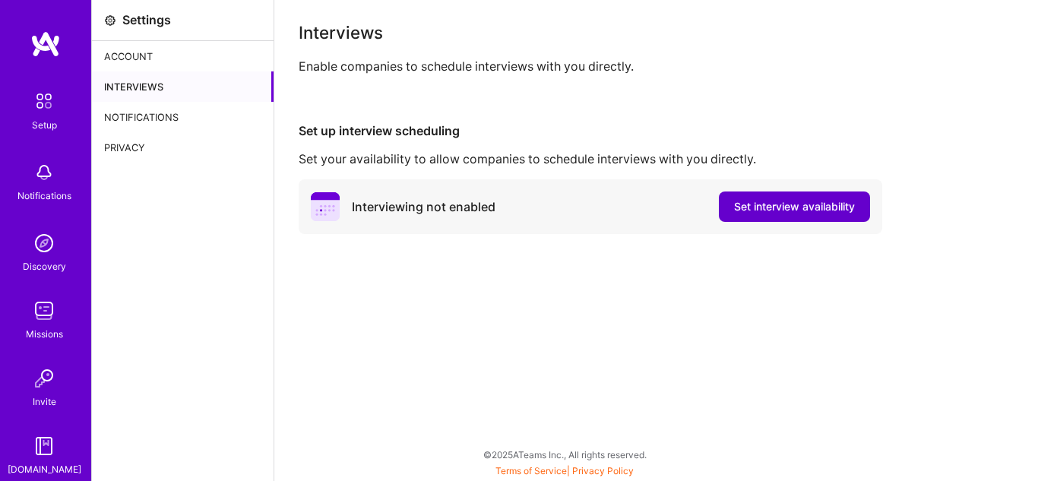
click at [748, 197] on button "Set interview availability" at bounding box center [794, 207] width 151 height 30
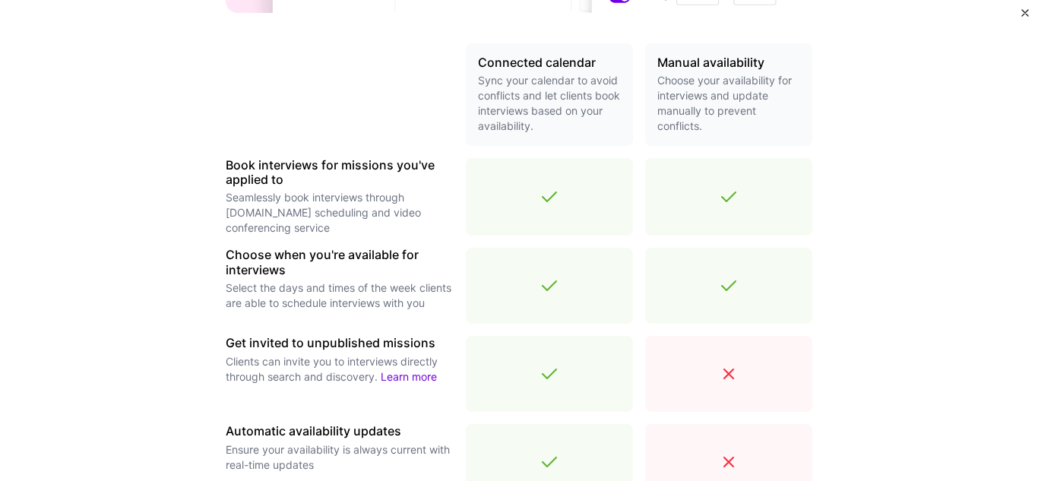
scroll to position [584, 0]
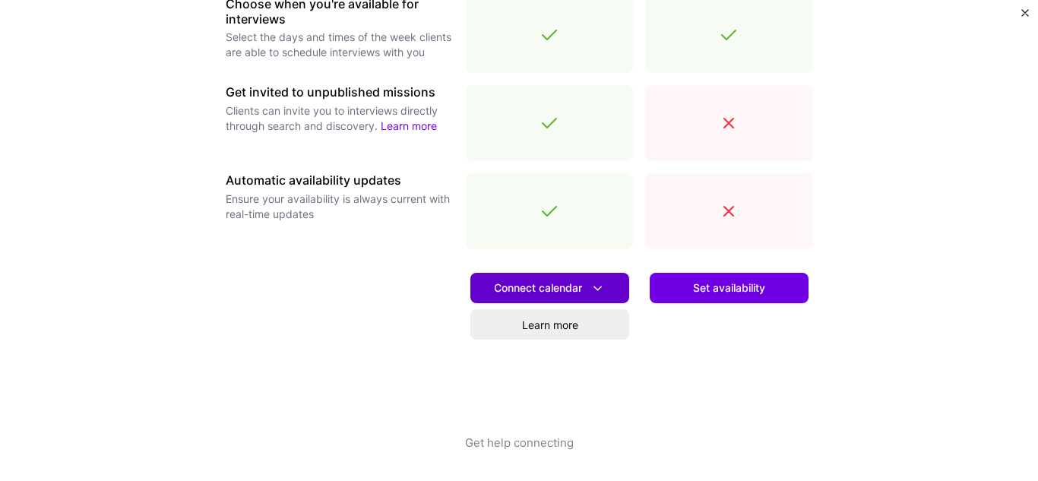
click at [524, 283] on span "Connect calendar" at bounding box center [550, 288] width 112 height 16
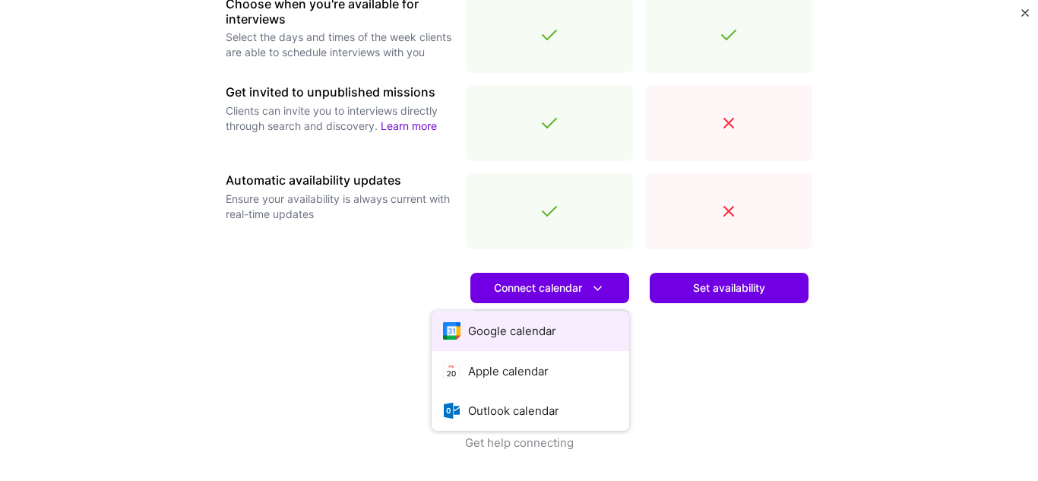
click at [510, 326] on button "Google calendar" at bounding box center [531, 331] width 198 height 40
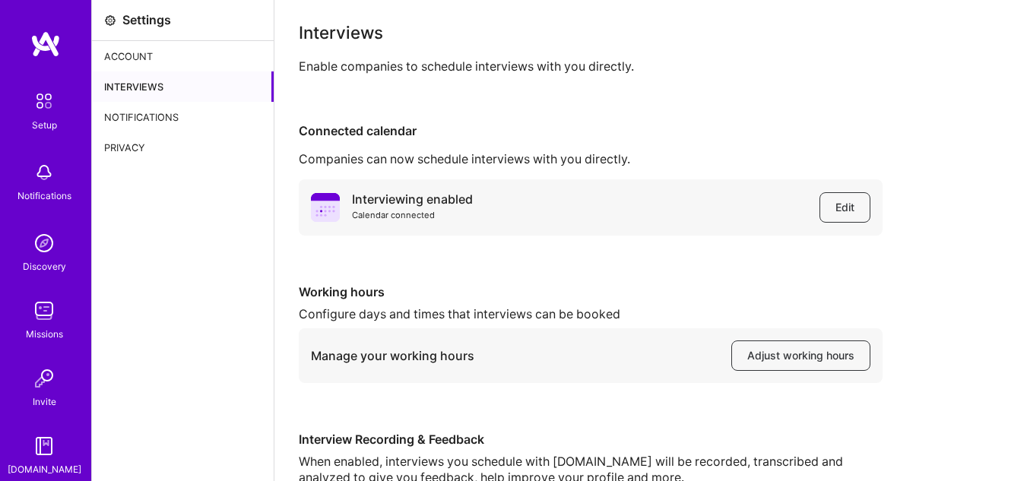
click at [187, 115] on div "Notifications" at bounding box center [183, 117] width 182 height 30
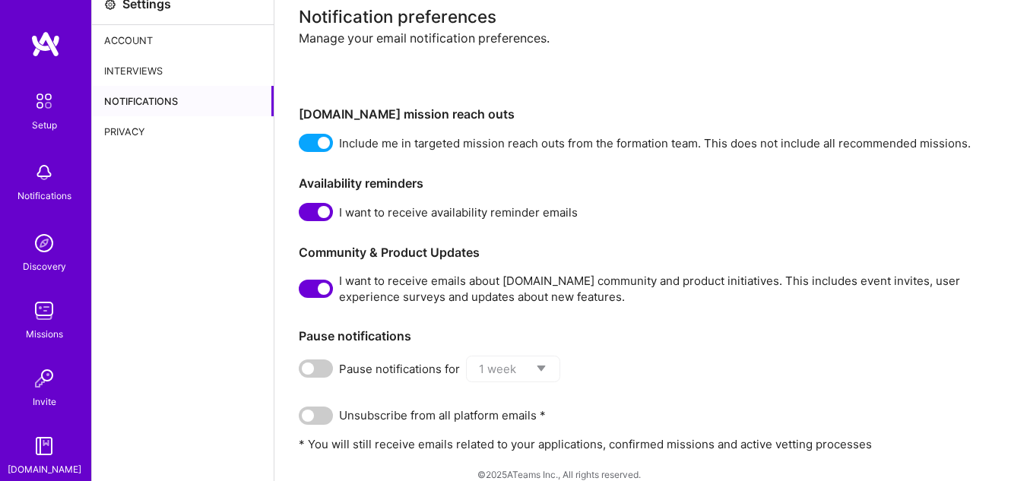
scroll to position [36, 0]
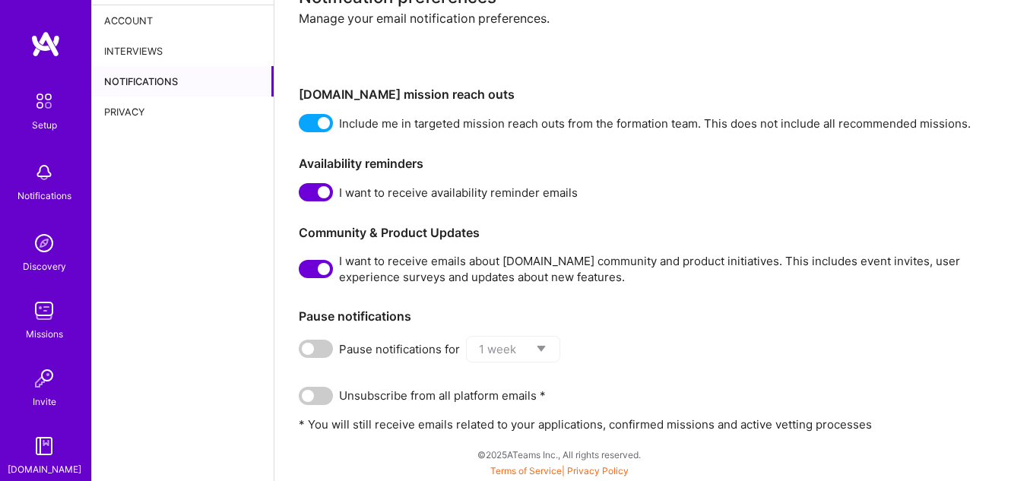
click at [323, 265] on span at bounding box center [316, 269] width 34 height 18
click at [302, 272] on input "checkbox" at bounding box center [302, 272] width 0 height 0
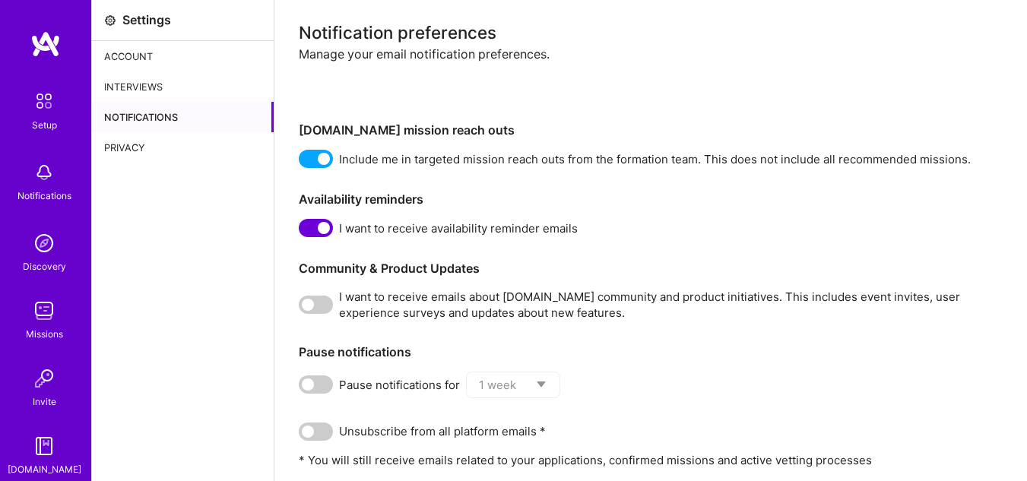
click at [43, 113] on img at bounding box center [44, 101] width 32 height 32
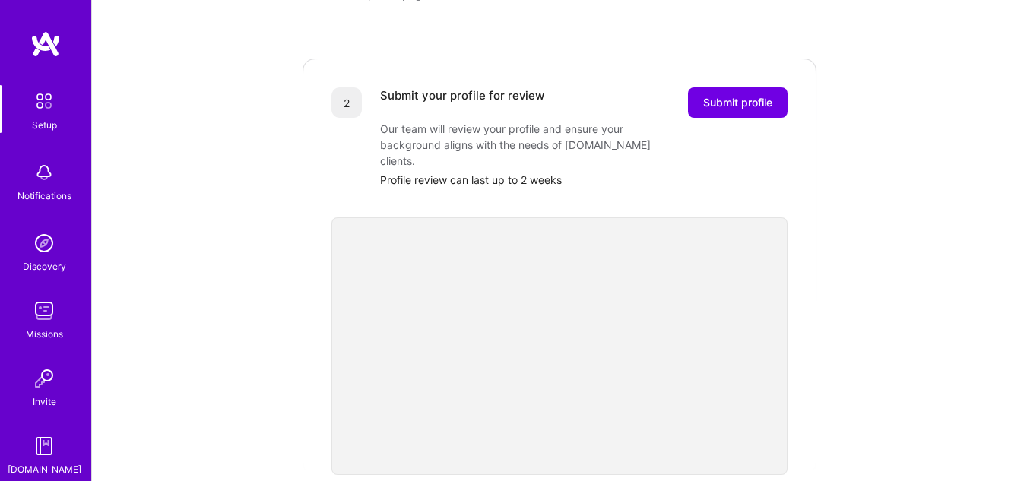
scroll to position [320, 0]
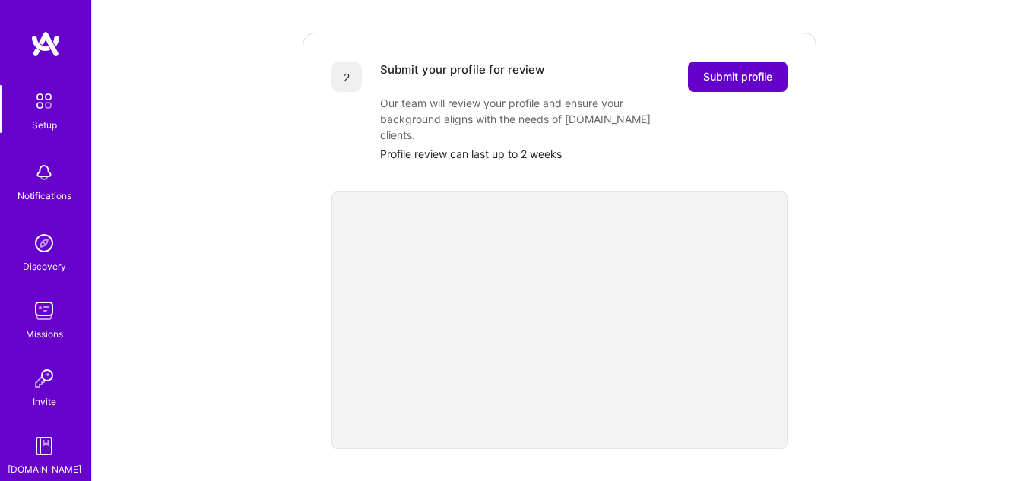
click at [711, 69] on span "Submit profile" at bounding box center [737, 76] width 69 height 15
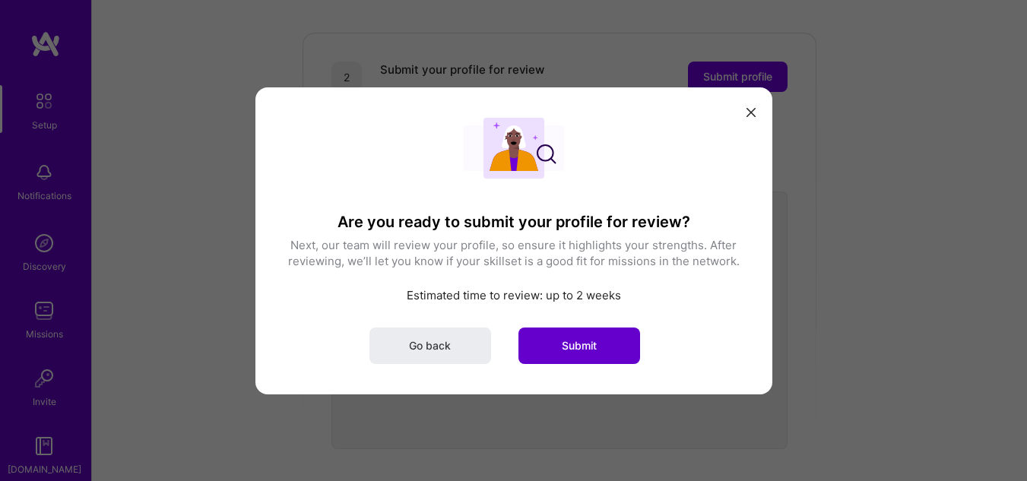
click at [570, 347] on span "Submit" at bounding box center [579, 345] width 35 height 15
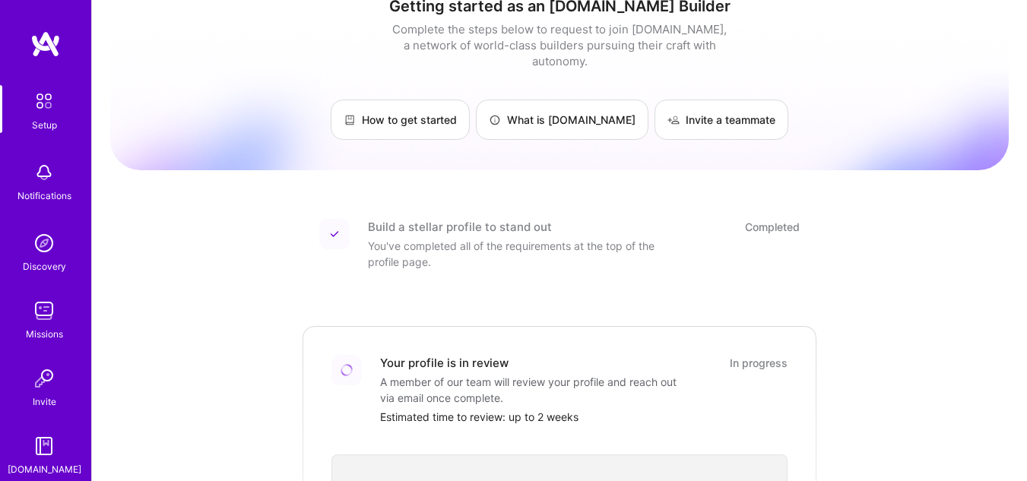
scroll to position [0, 0]
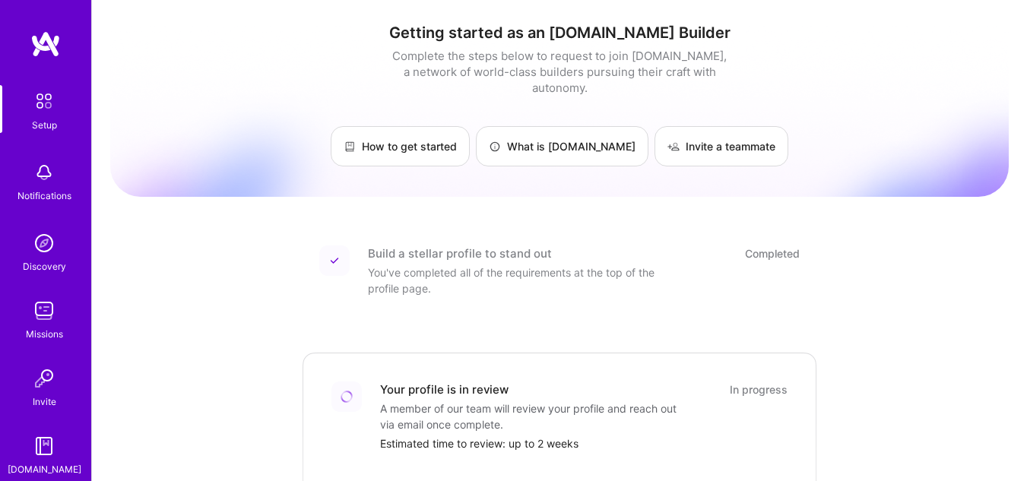
click at [43, 189] on div "Notifications" at bounding box center [44, 196] width 54 height 16
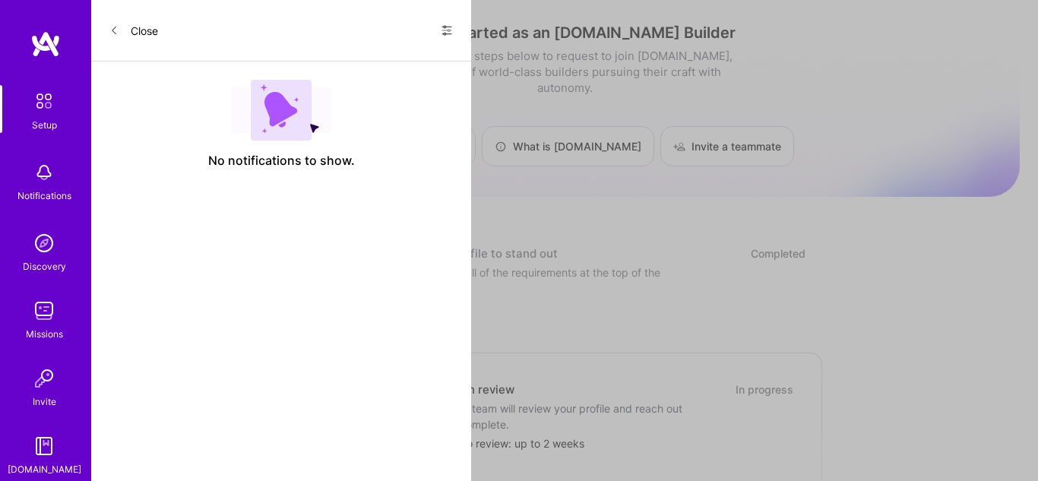
click at [114, 33] on icon at bounding box center [113, 30] width 9 height 9
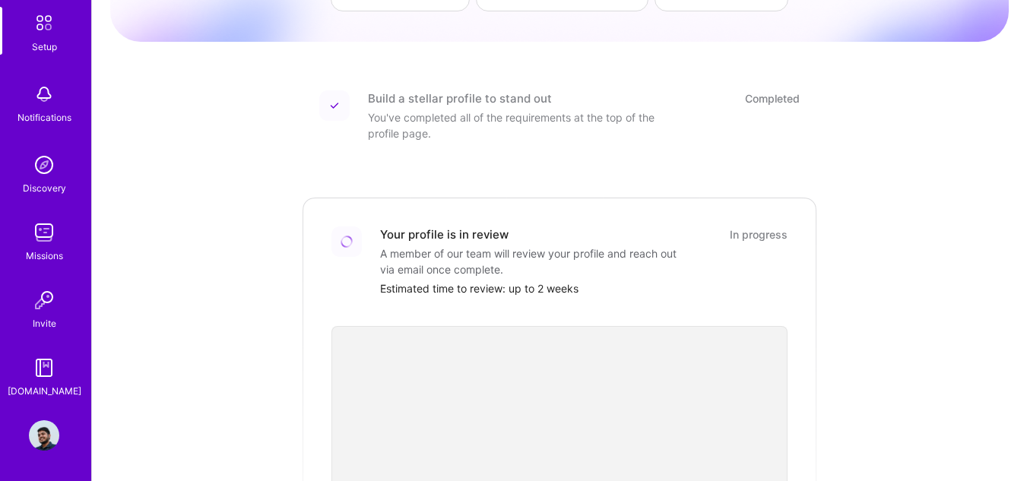
scroll to position [164, 0]
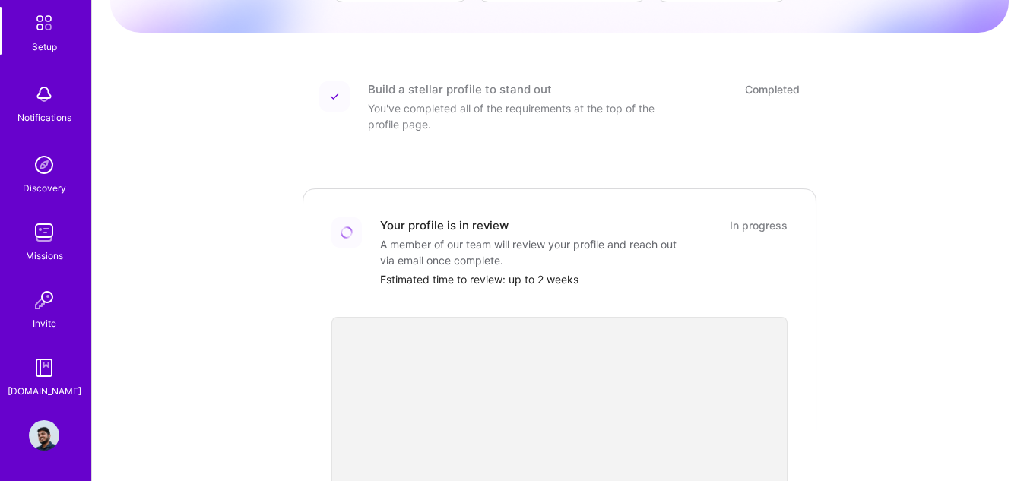
click at [34, 431] on img at bounding box center [44, 435] width 30 height 30
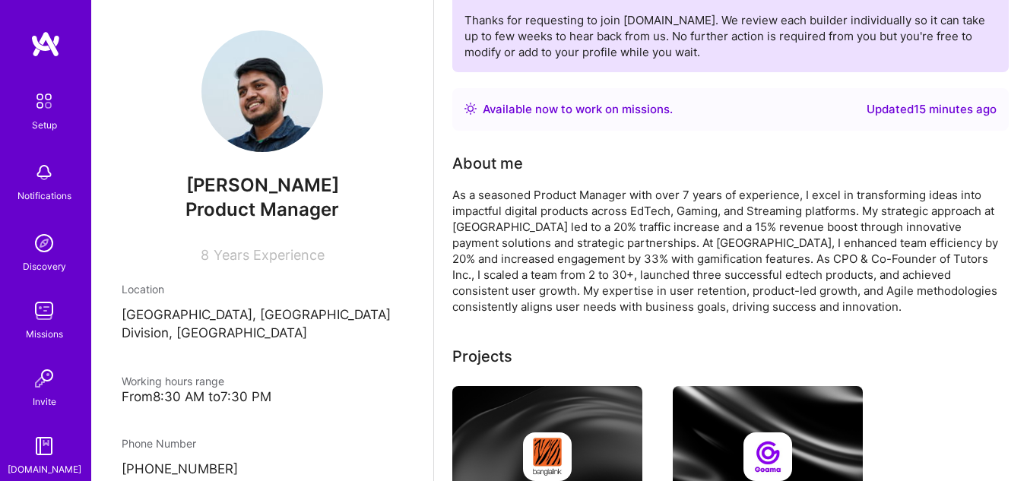
scroll to position [125, 0]
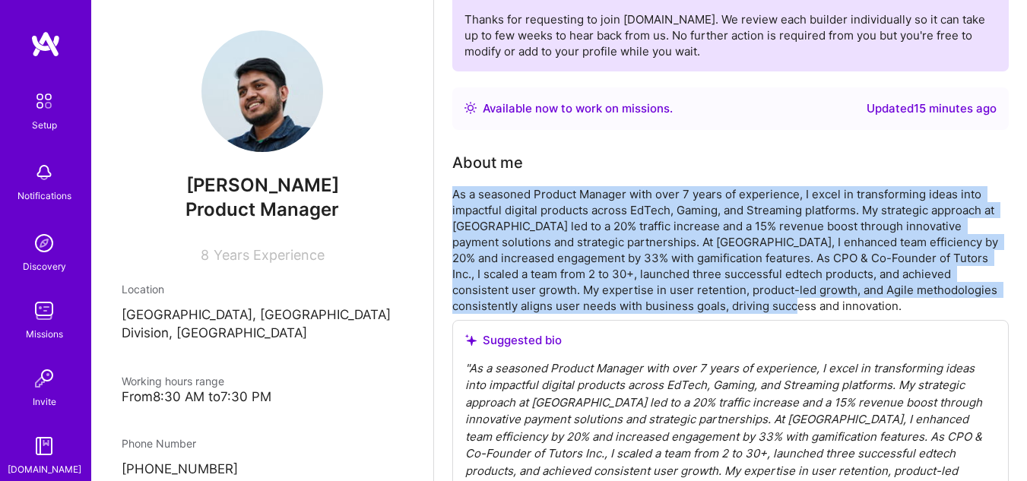
drag, startPoint x: 451, startPoint y: 197, endPoint x: 672, endPoint y: 300, distance: 243.8
copy div "As a seasoned Product Manager with over 7 years of experience, I excel in trans…"
